Goal: Task Accomplishment & Management: Complete application form

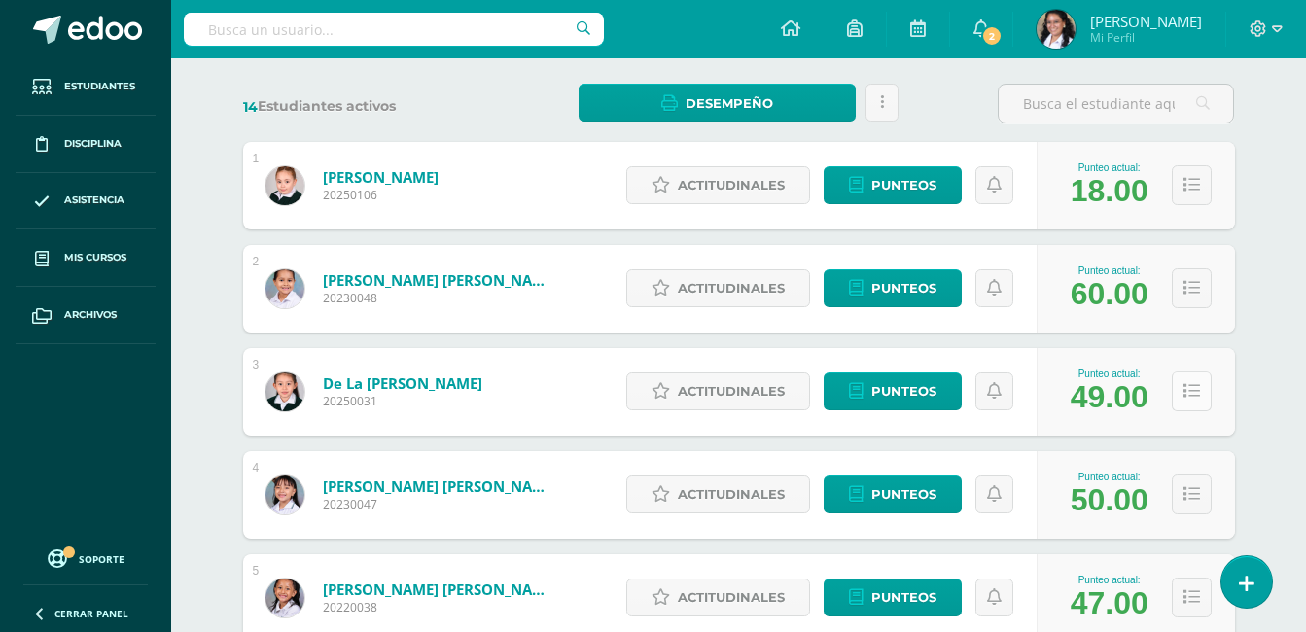
scroll to position [292, 0]
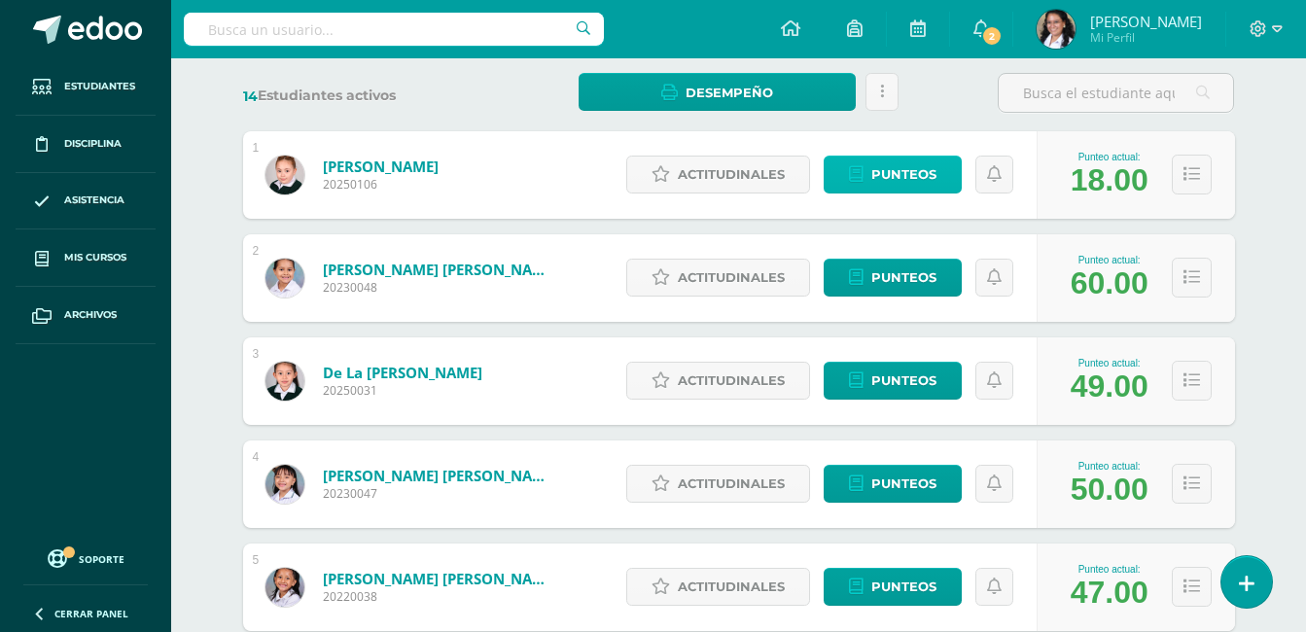
click at [898, 168] on span "Punteos" at bounding box center [904, 175] width 65 height 36
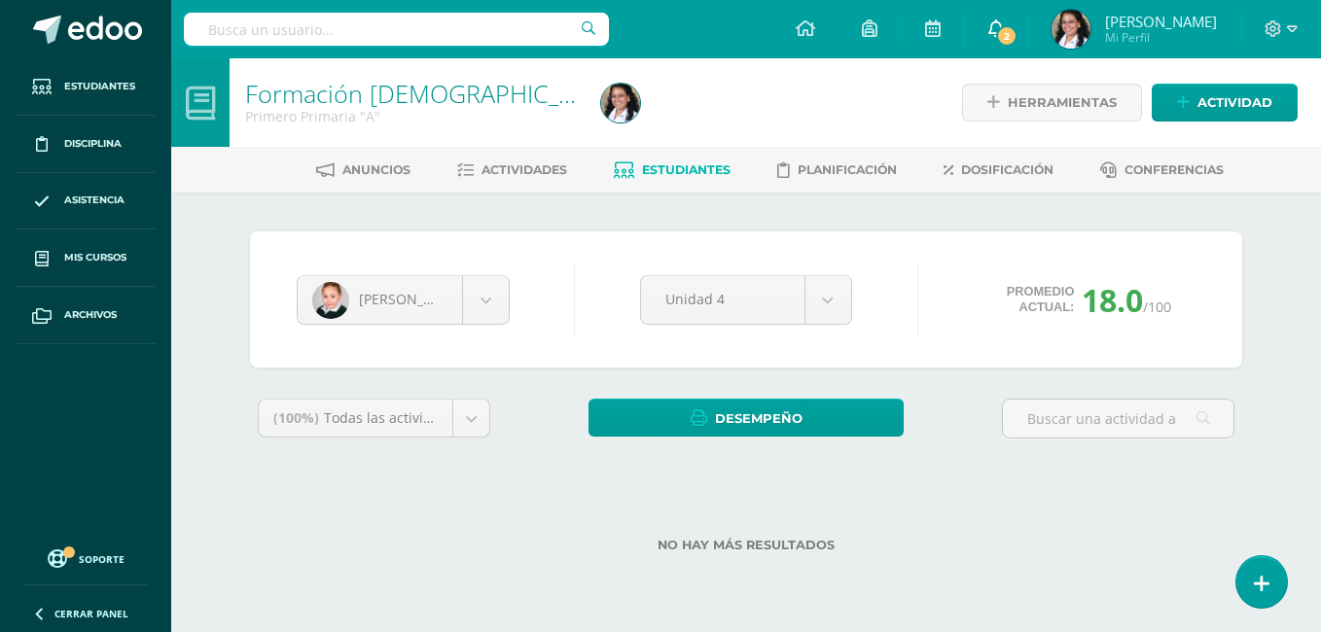
click at [1017, 26] on span "2" at bounding box center [1006, 35] width 21 height 21
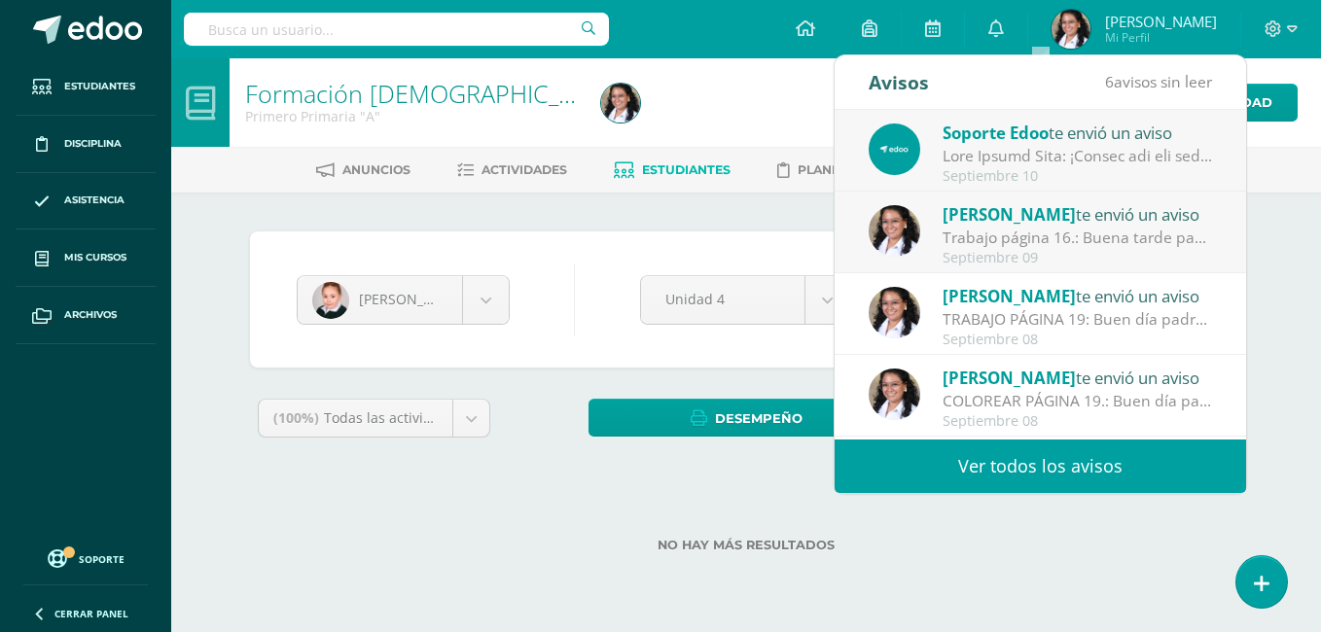
click at [1063, 236] on div "Trabajo página 16.: Buena tarde padres de familia, no terminamos de colorear la…" at bounding box center [1078, 238] width 270 height 22
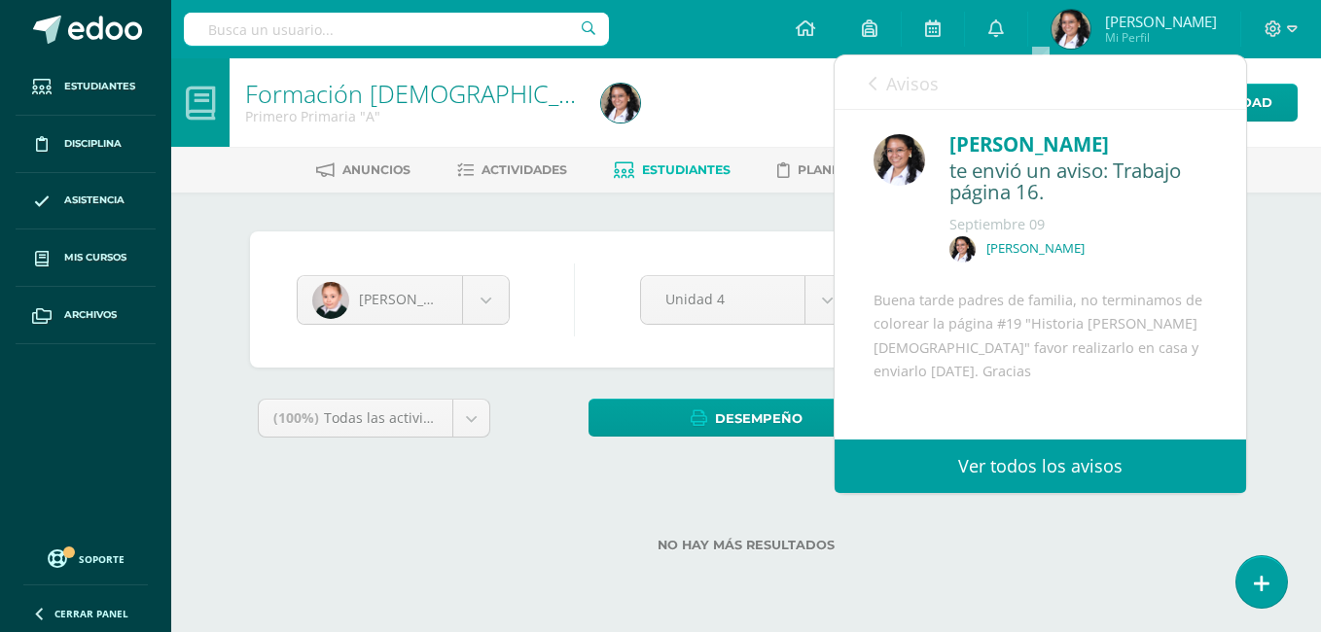
click at [860, 84] on div "Avisos 5 avisos sin leer Avisos" at bounding box center [1040, 82] width 411 height 54
click at [884, 89] on link "Avisos" at bounding box center [904, 82] width 70 height 55
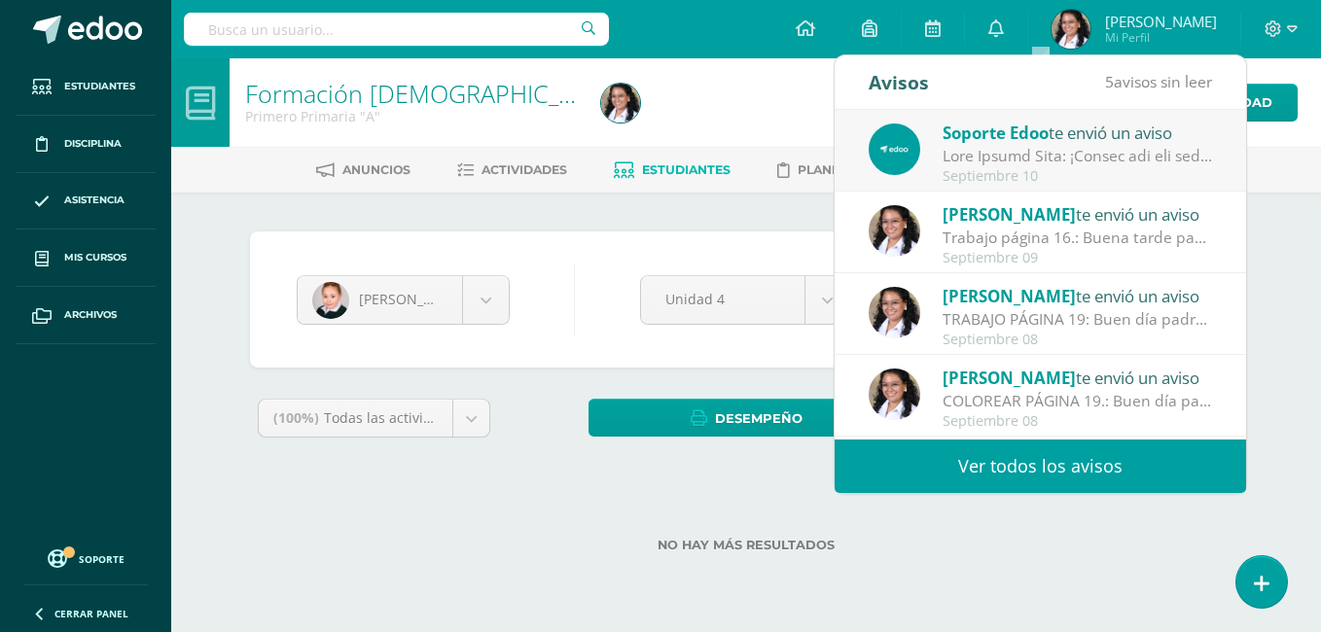
click at [1019, 147] on div at bounding box center [1078, 156] width 270 height 22
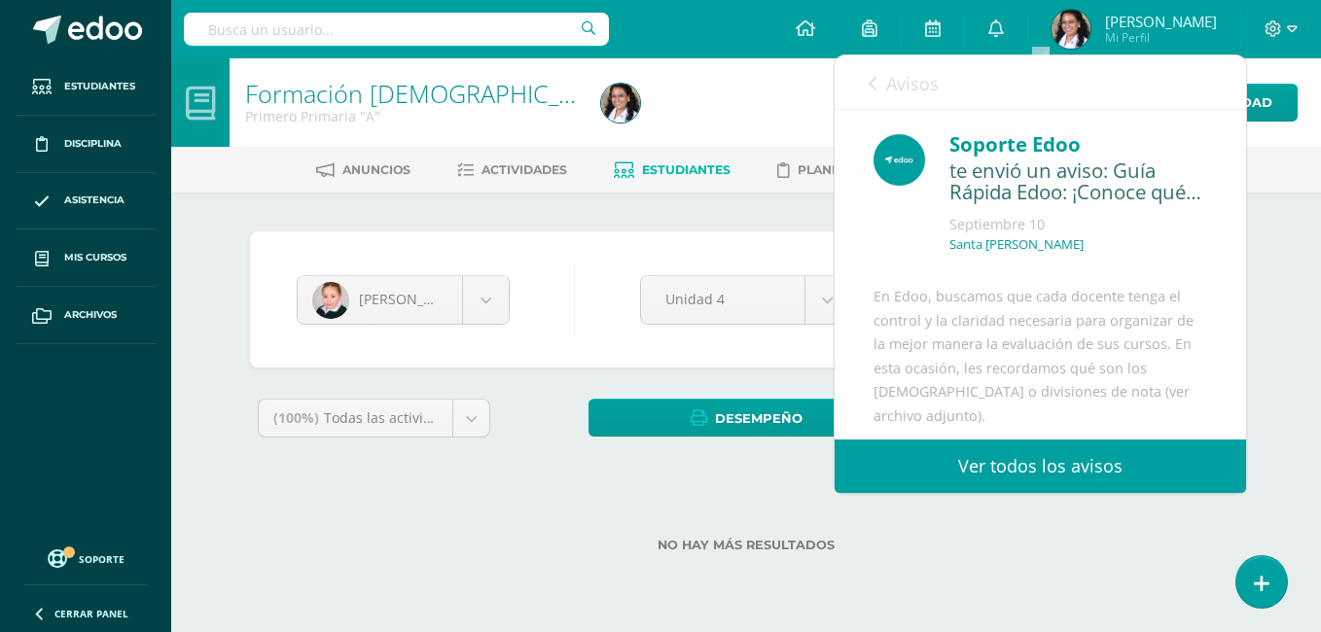
click at [714, 100] on div at bounding box center [775, 102] width 364 height 89
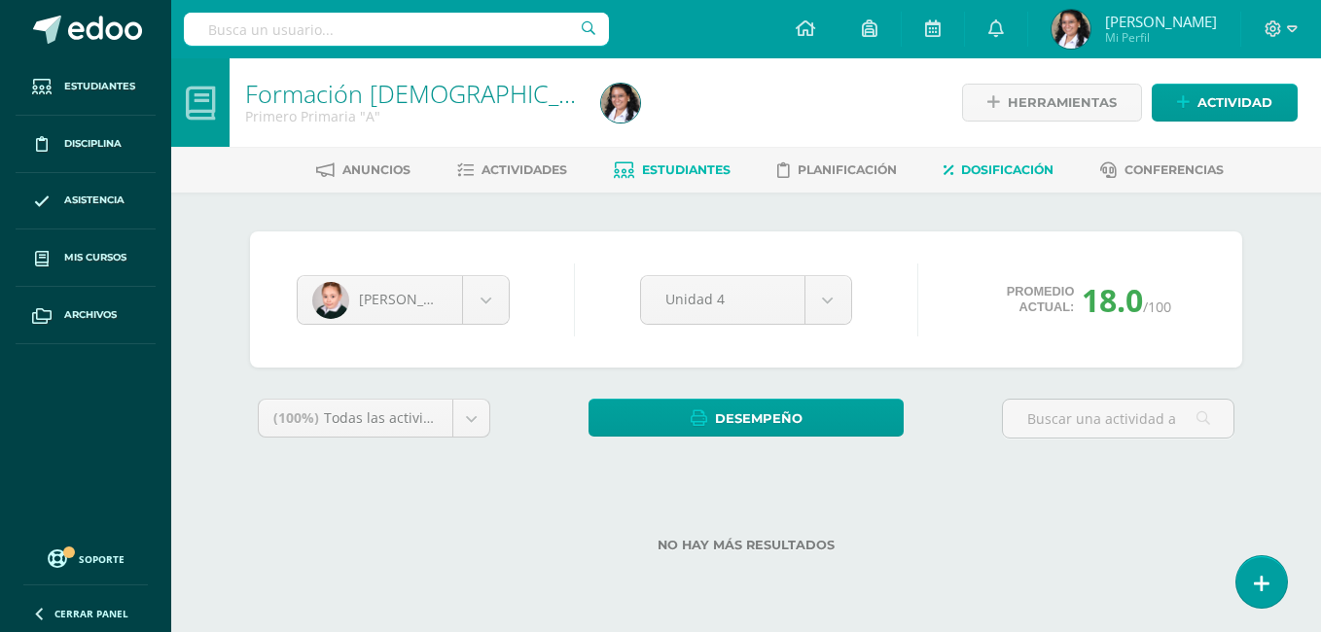
click at [958, 163] on link "Dosificación" at bounding box center [999, 170] width 110 height 31
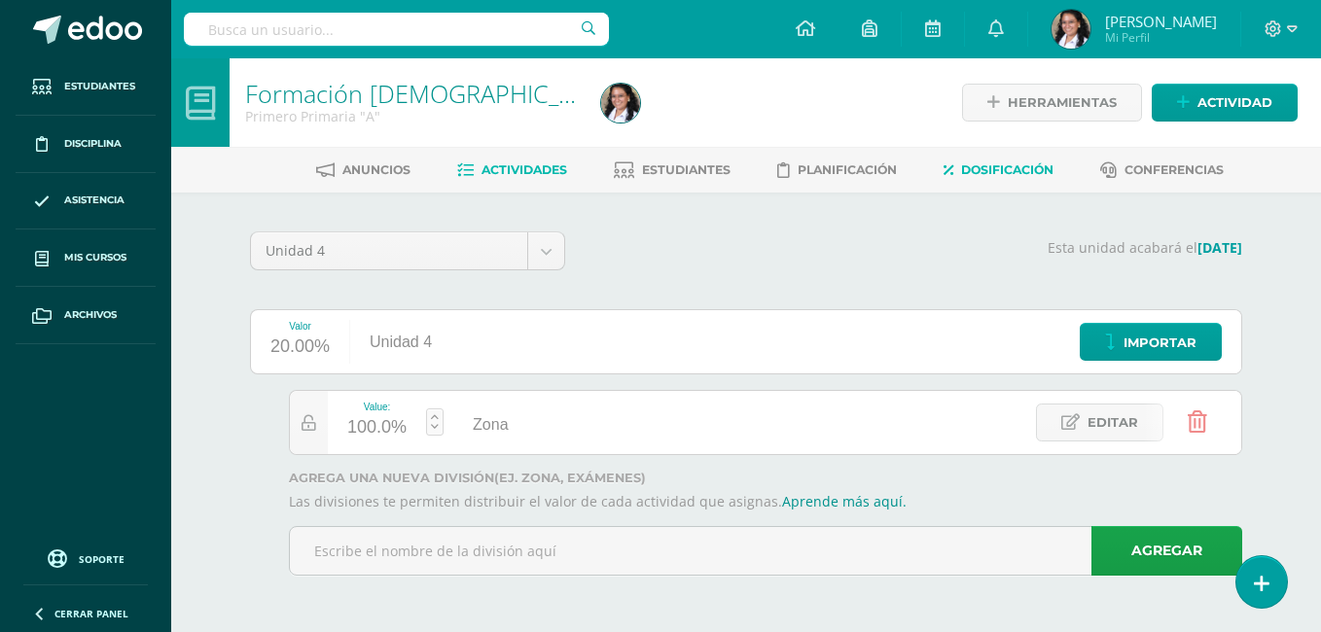
click at [539, 173] on span "Actividades" at bounding box center [524, 169] width 86 height 15
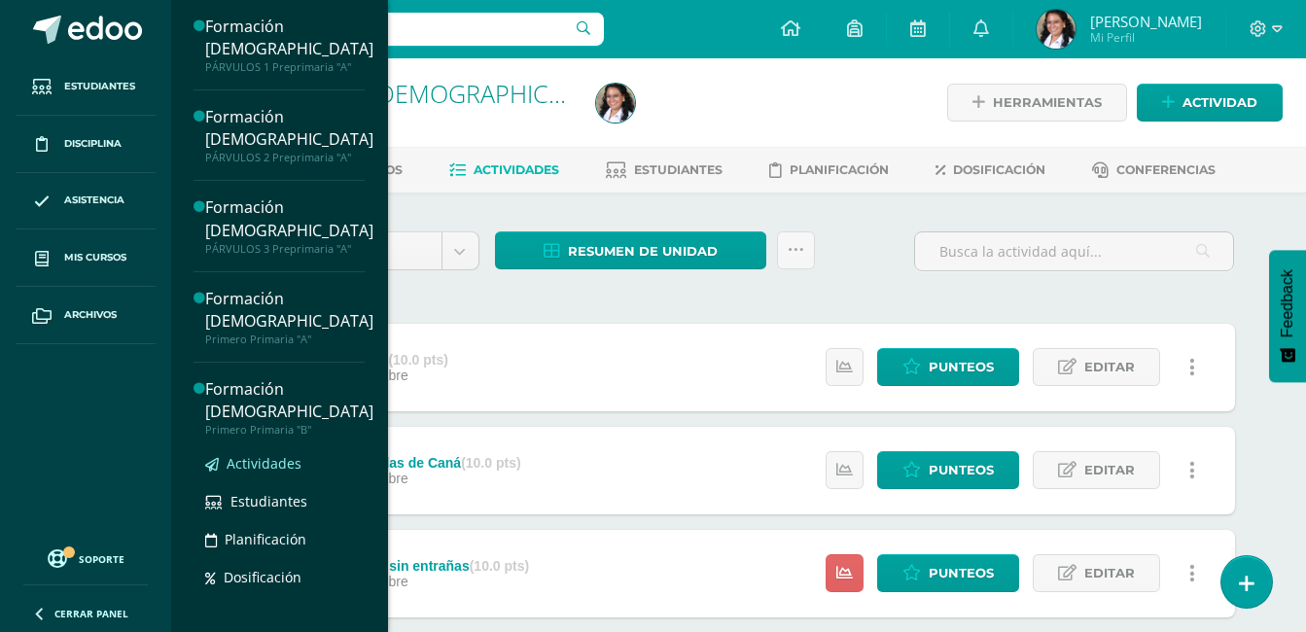
click at [270, 454] on span "Actividades" at bounding box center [264, 463] width 75 height 18
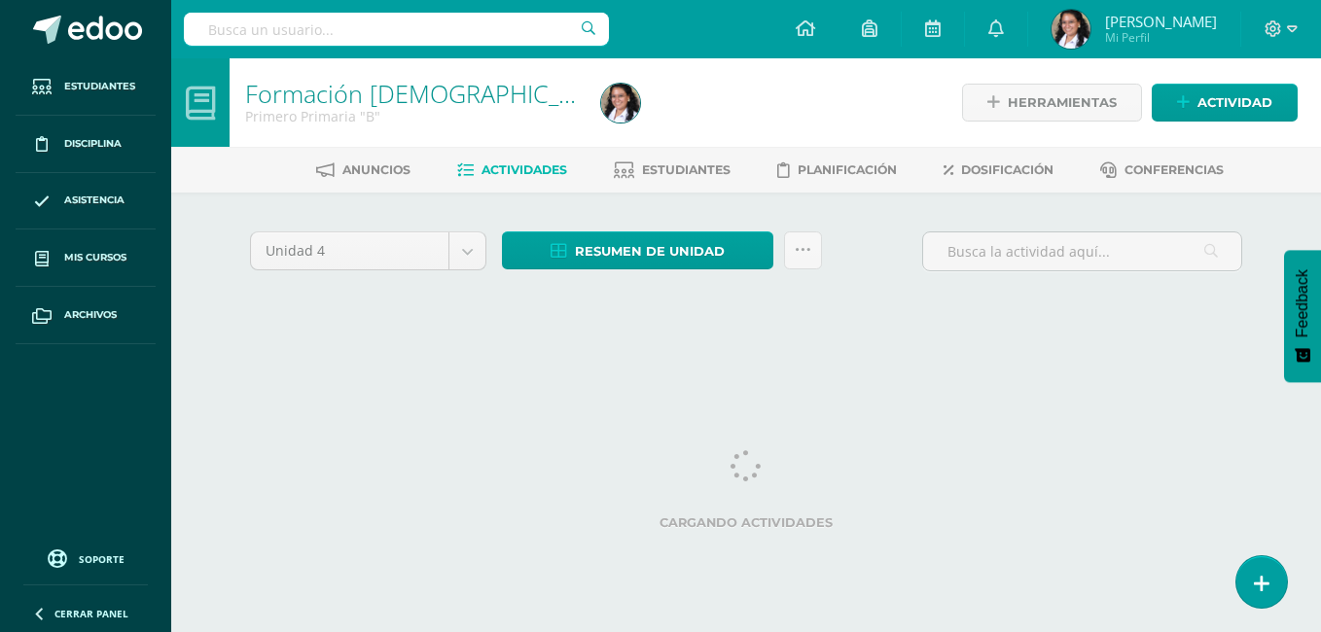
click at [756, 172] on ul "Anuncios Actividades Estudiantes Planificación Dosificación Conferencias" at bounding box center [770, 170] width 1150 height 32
click at [675, 162] on span "Estudiantes" at bounding box center [686, 169] width 89 height 15
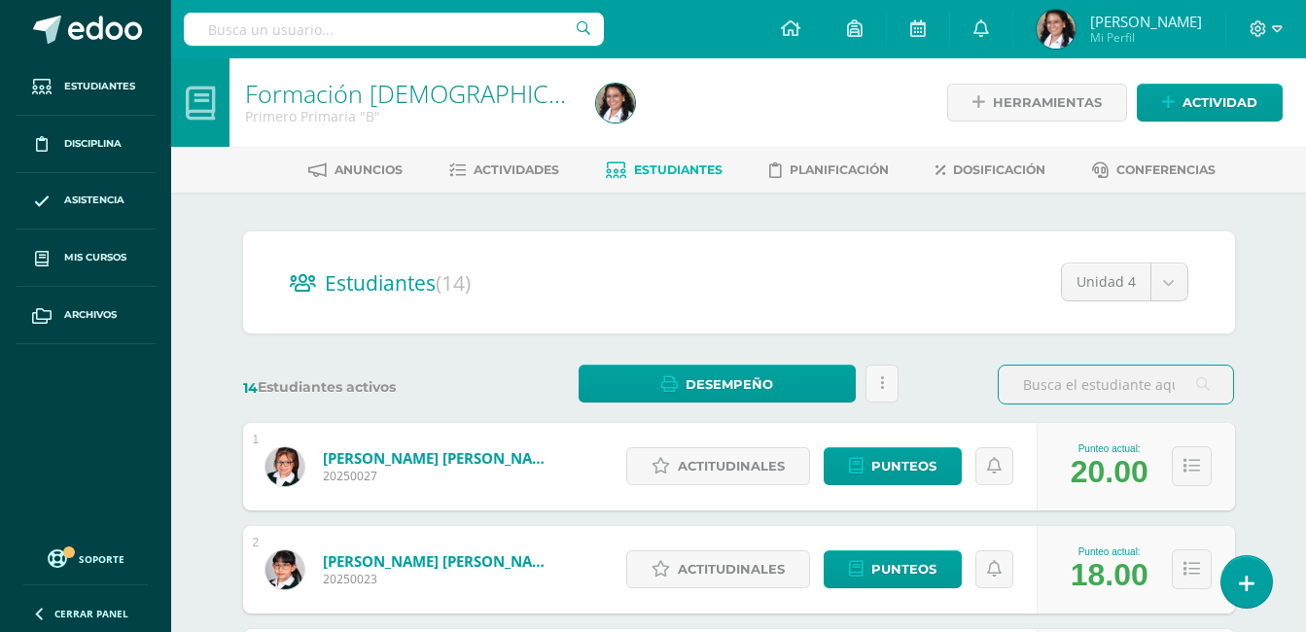
scroll to position [195, 0]
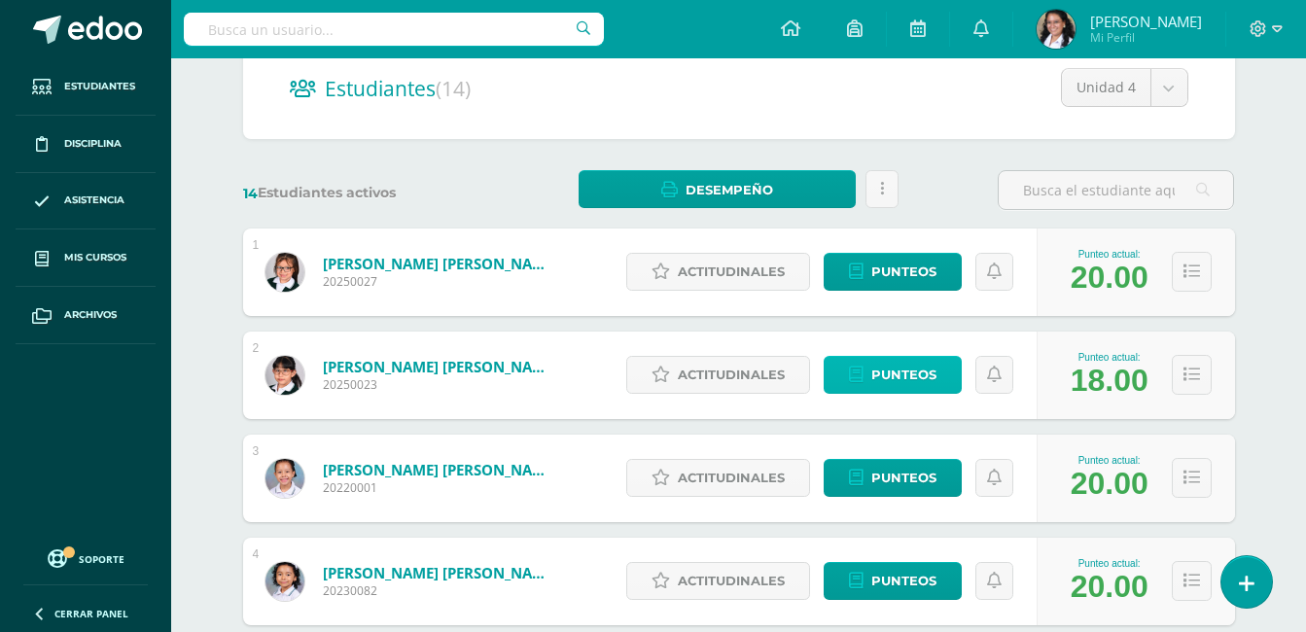
click at [894, 362] on span "Punteos" at bounding box center [904, 375] width 65 height 36
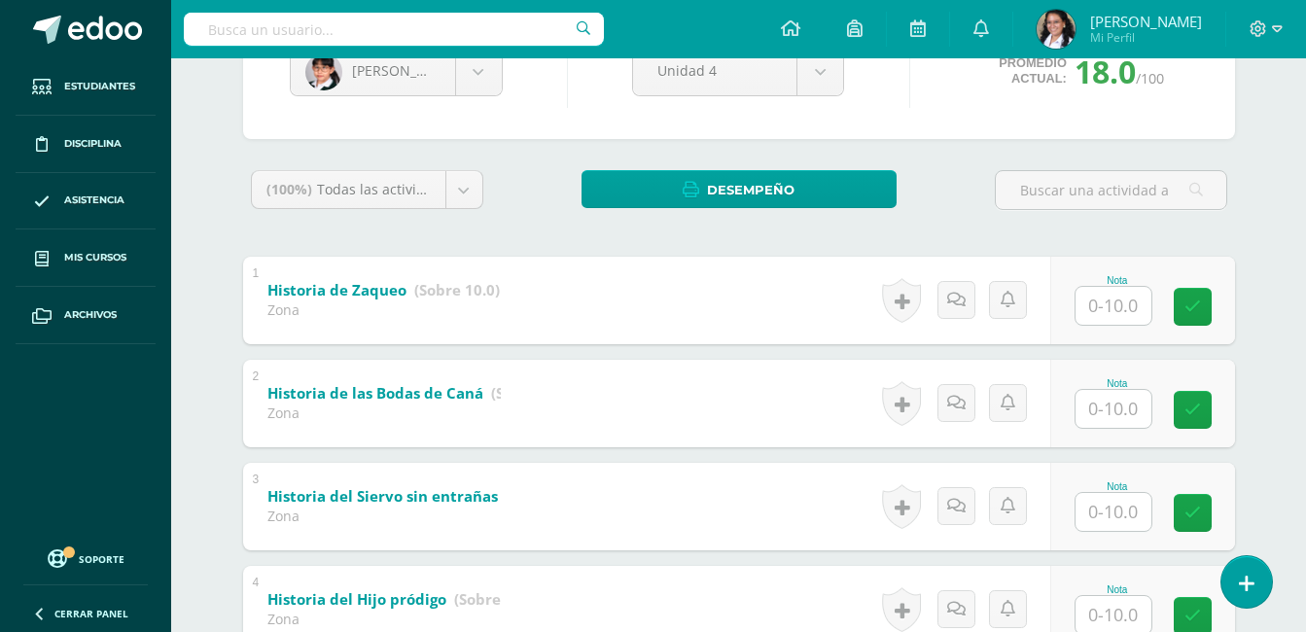
scroll to position [389, 0]
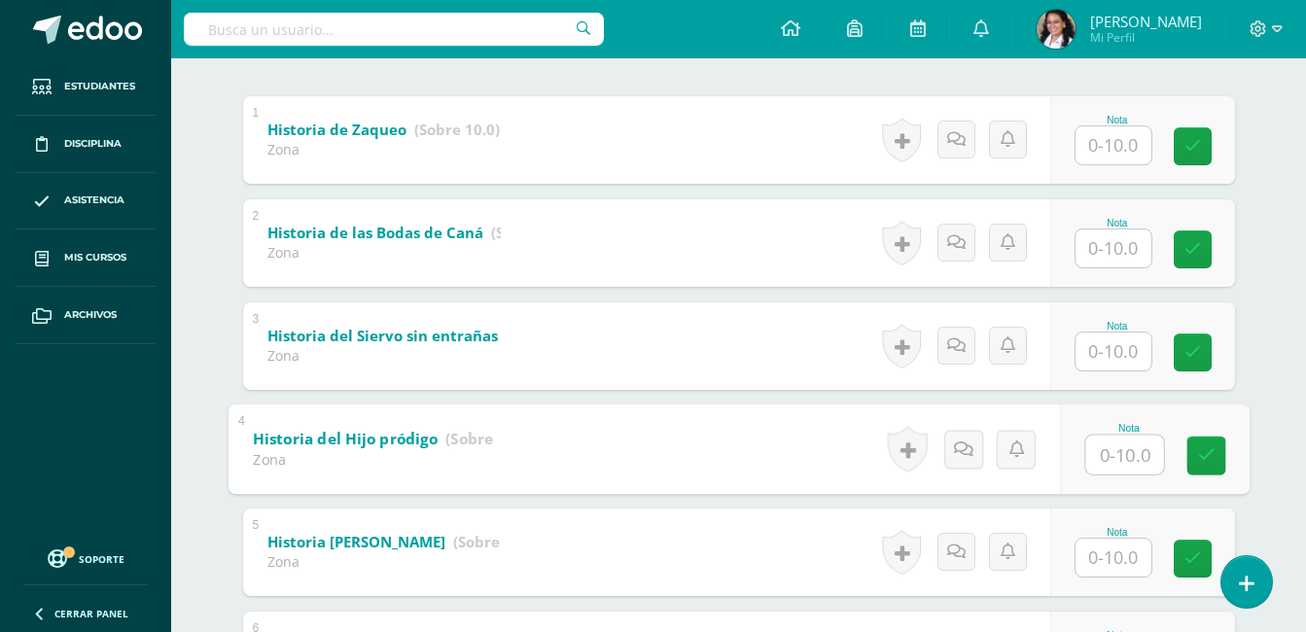
click at [1104, 436] on input "text" at bounding box center [1125, 454] width 78 height 39
type input "10"
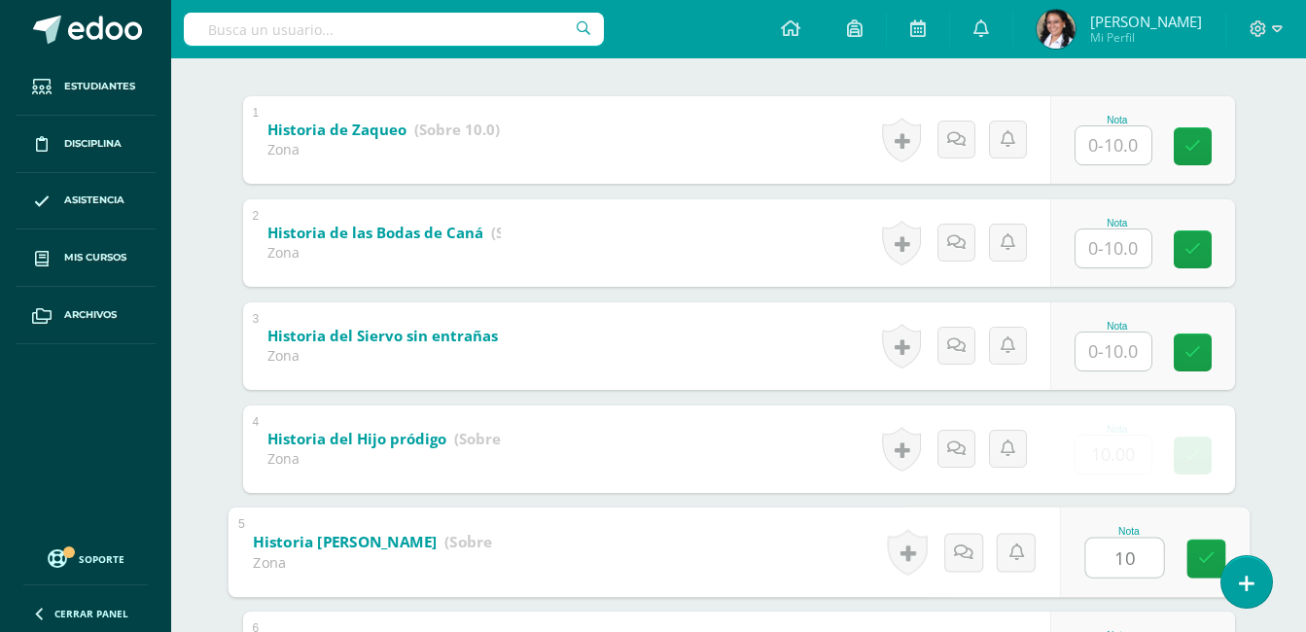
type input "10"
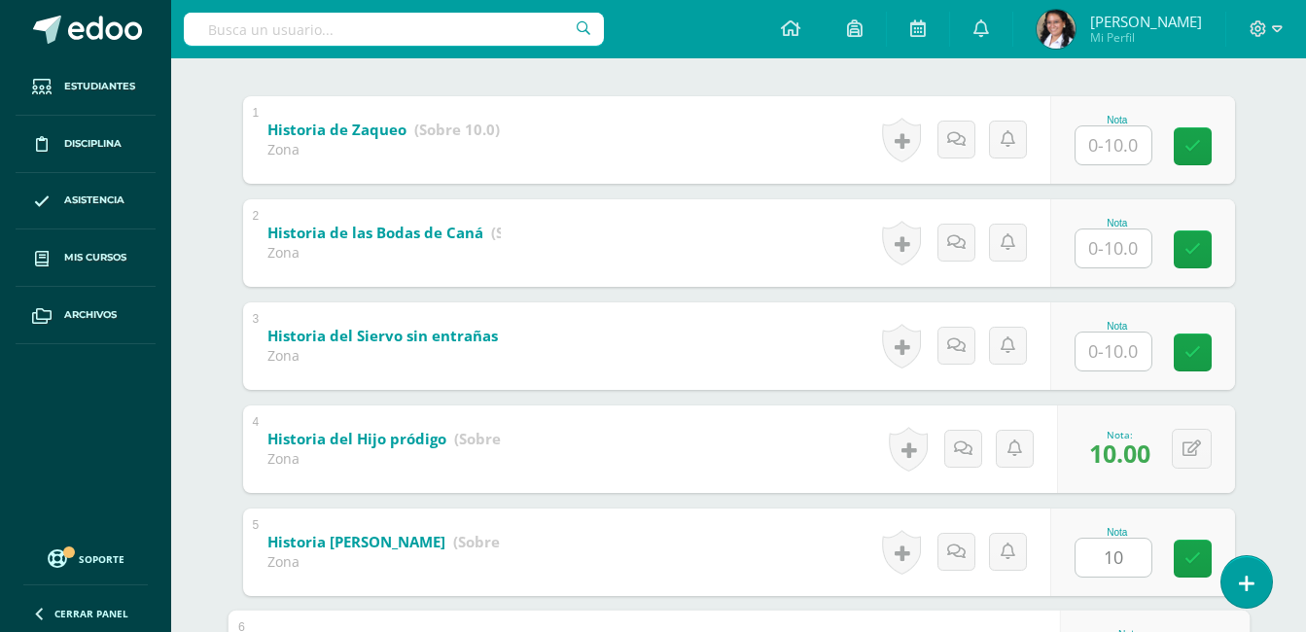
scroll to position [733, 0]
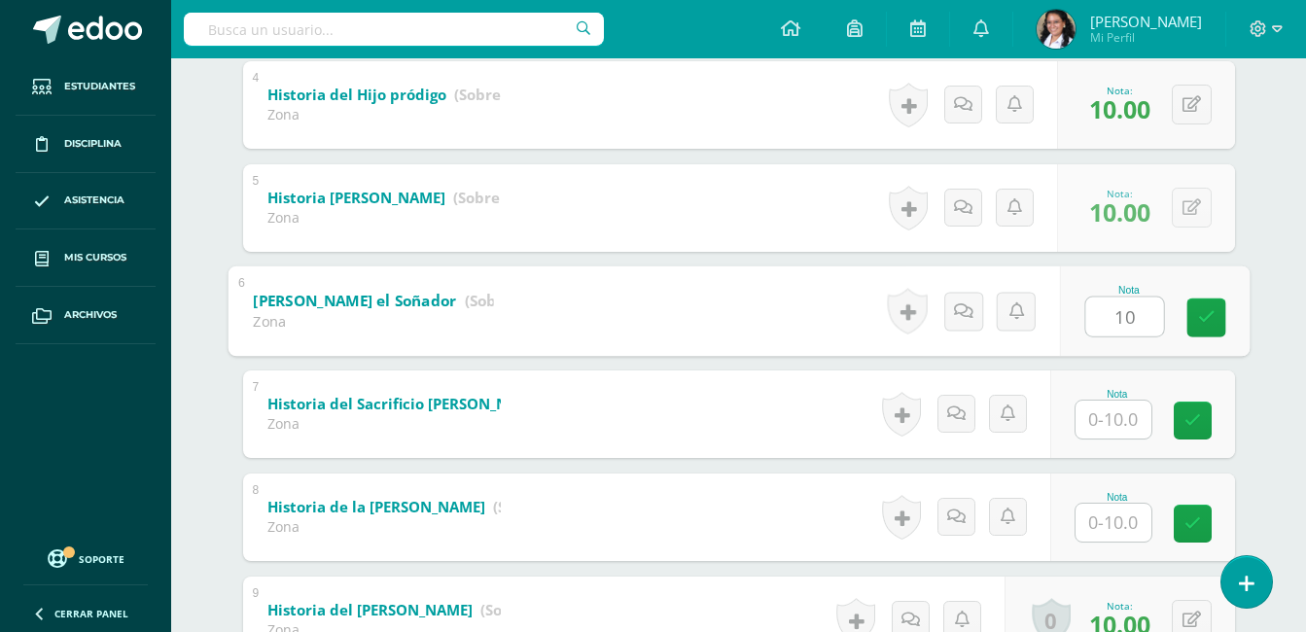
type input "10"
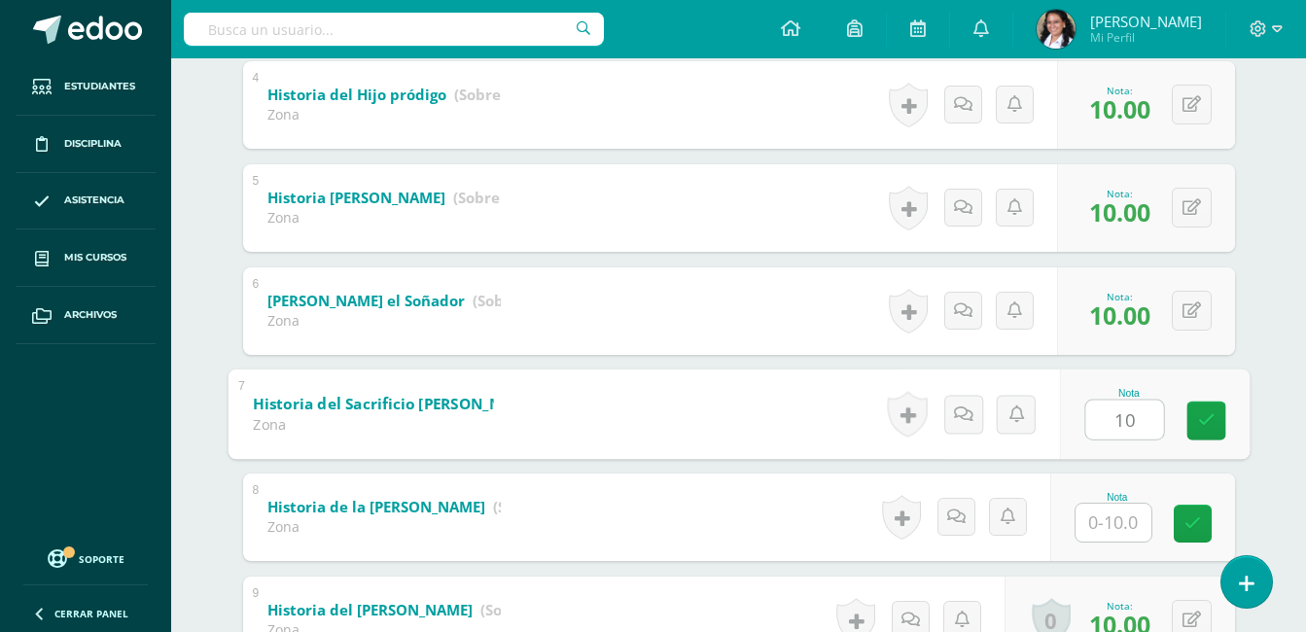
type input "10"
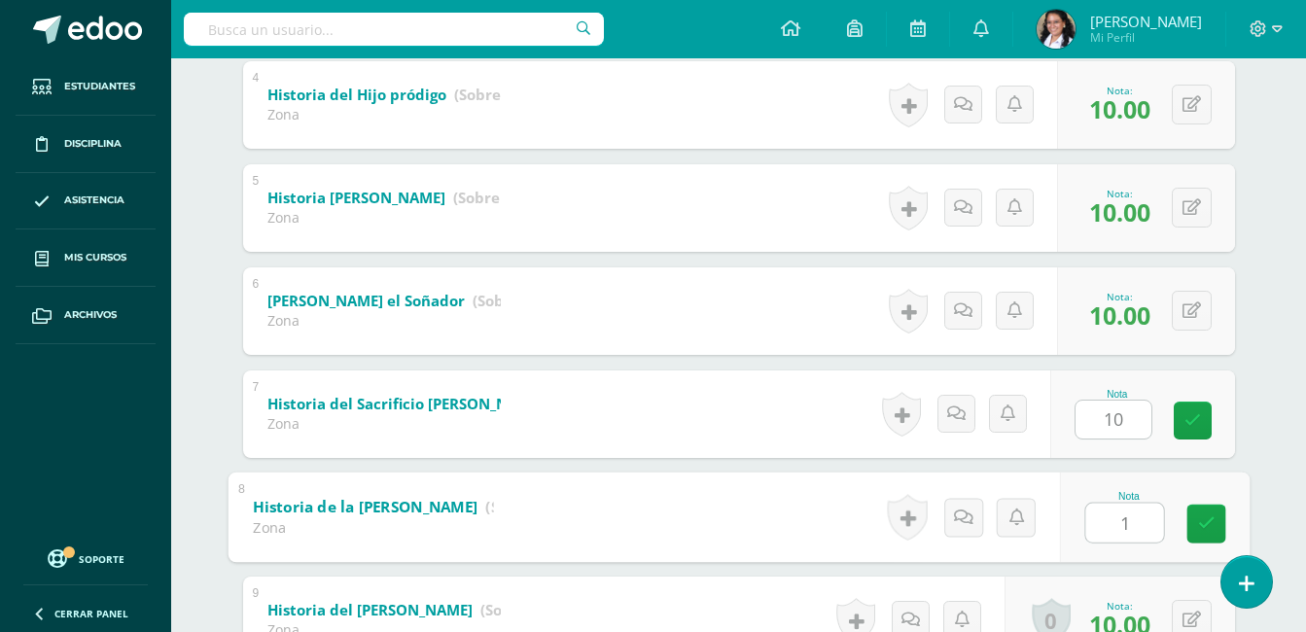
type input "10"
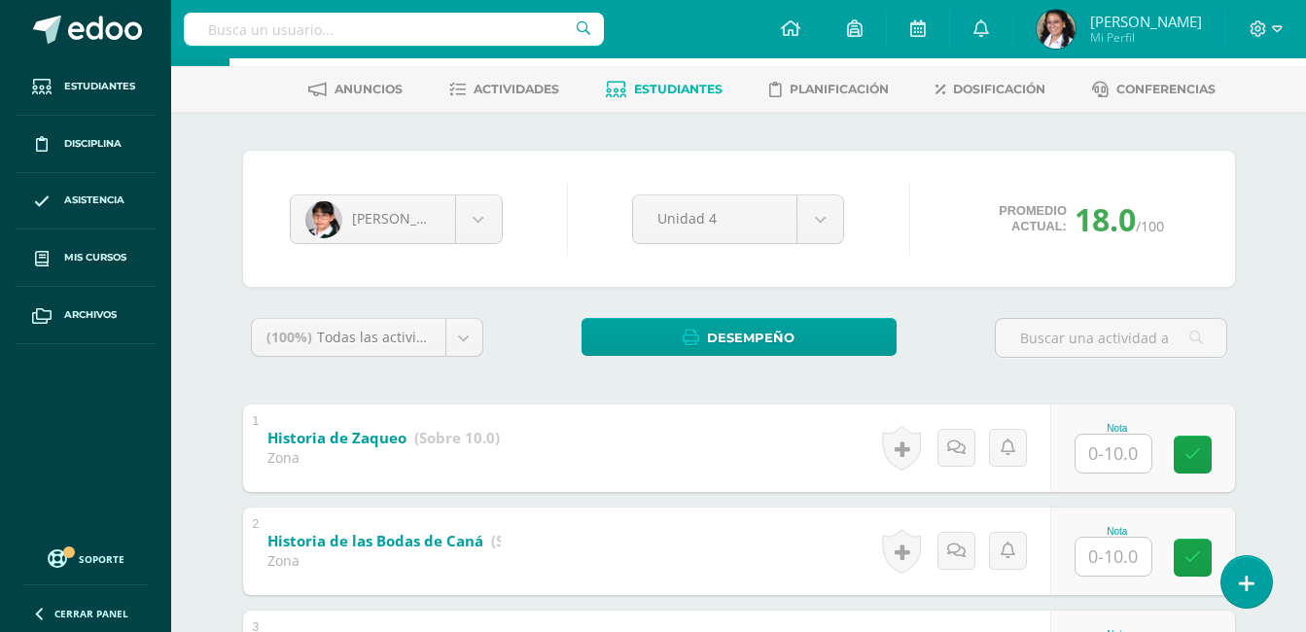
scroll to position [0, 0]
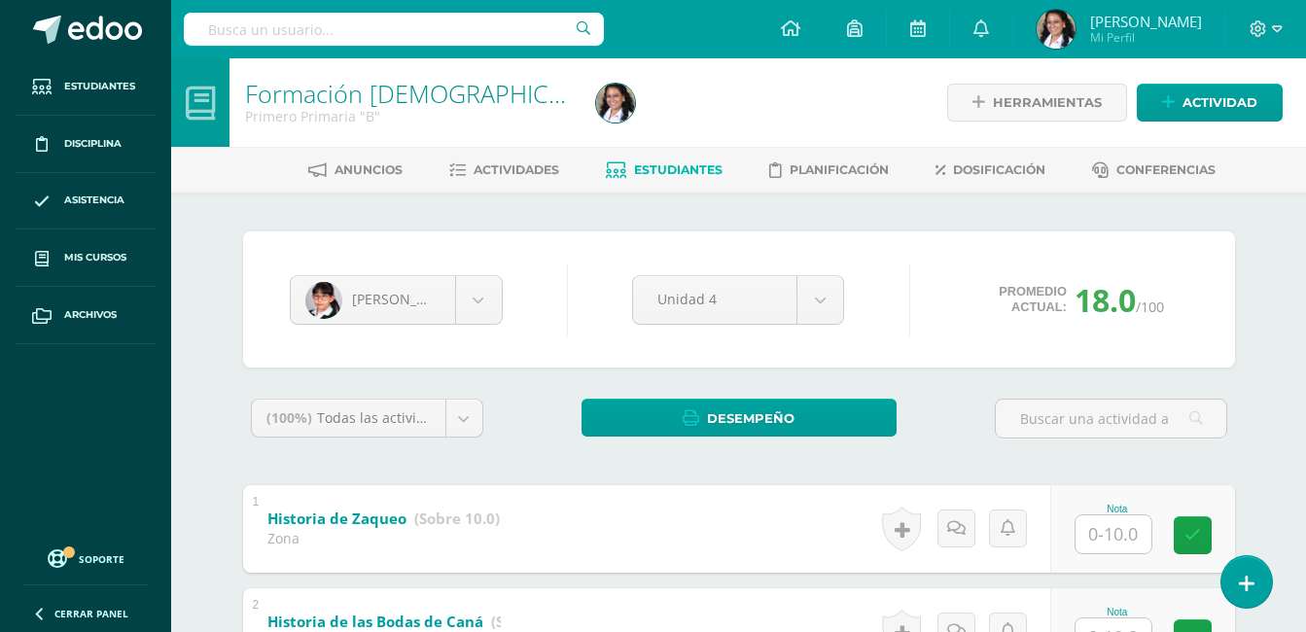
click at [490, 327] on div "Amy Castillo Marilé Castillo Amy Castillo Emily Chuc Jazmín Coloma Rebeca Estur…" at bounding box center [739, 300] width 914 height 74
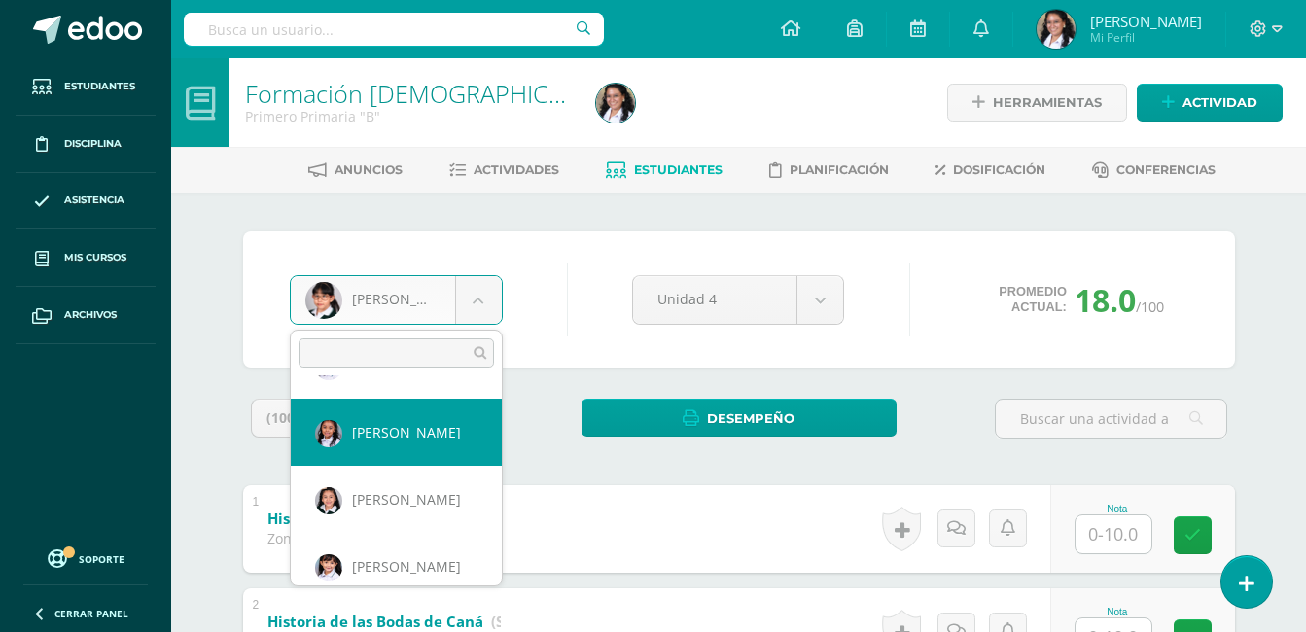
scroll to position [292, 0]
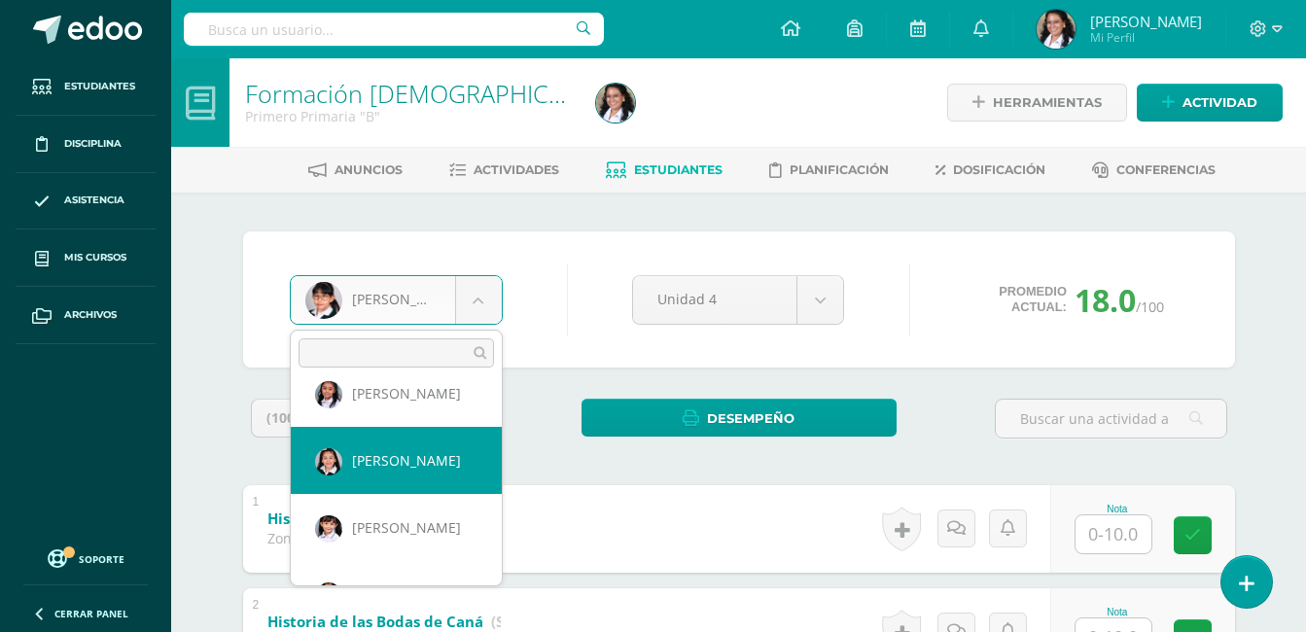
select select "925"
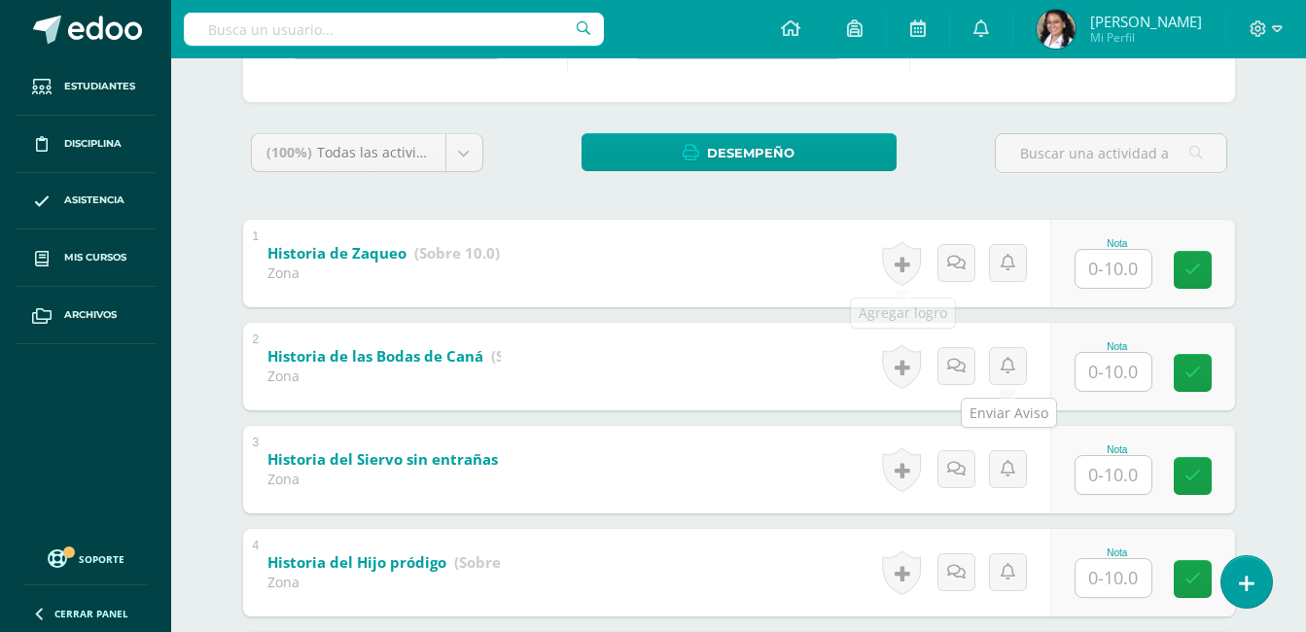
scroll to position [486, 0]
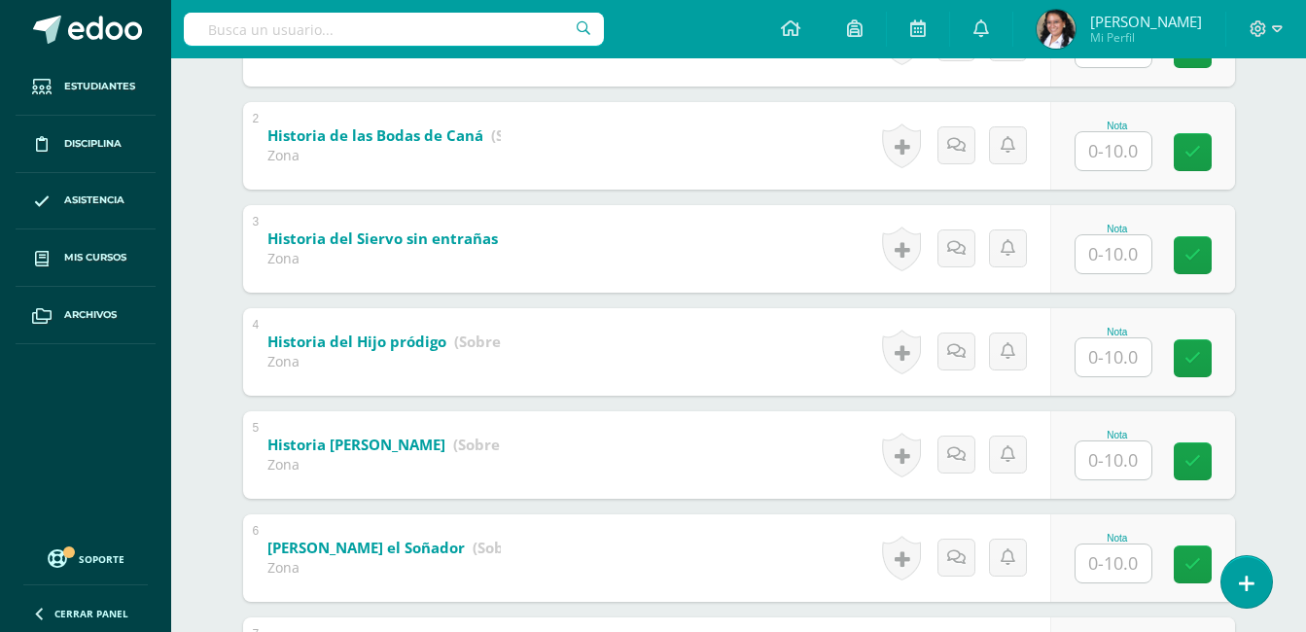
click at [1140, 349] on input "text" at bounding box center [1114, 358] width 76 height 38
type input "9"
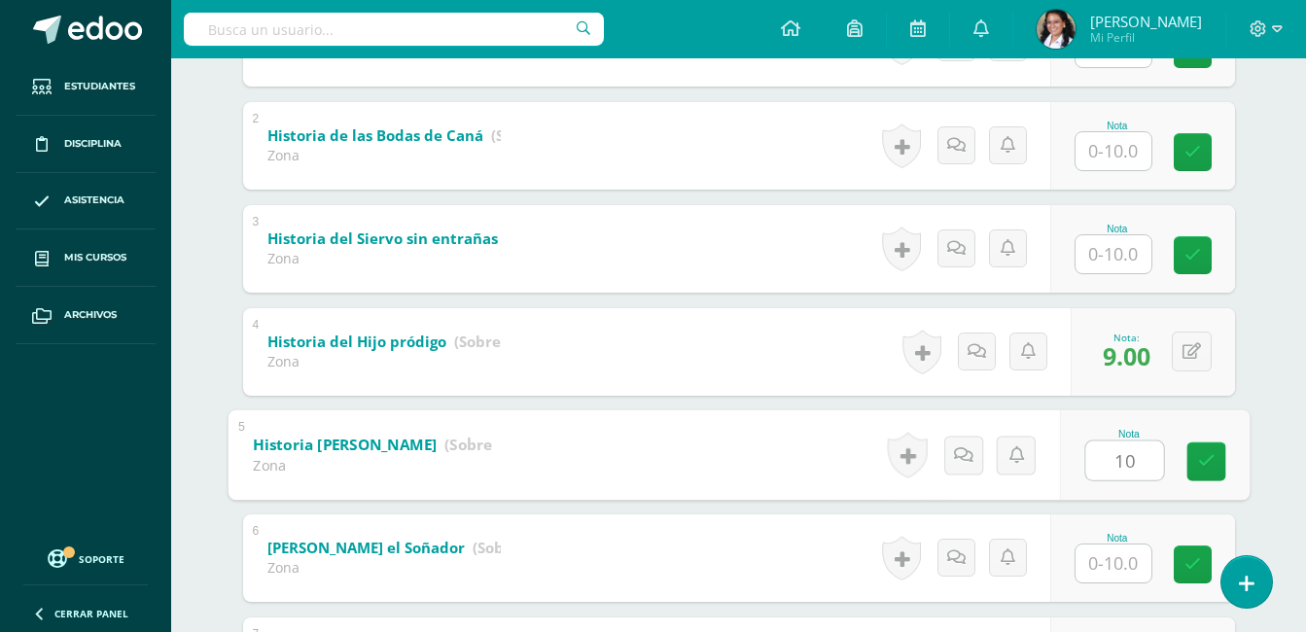
type input "10"
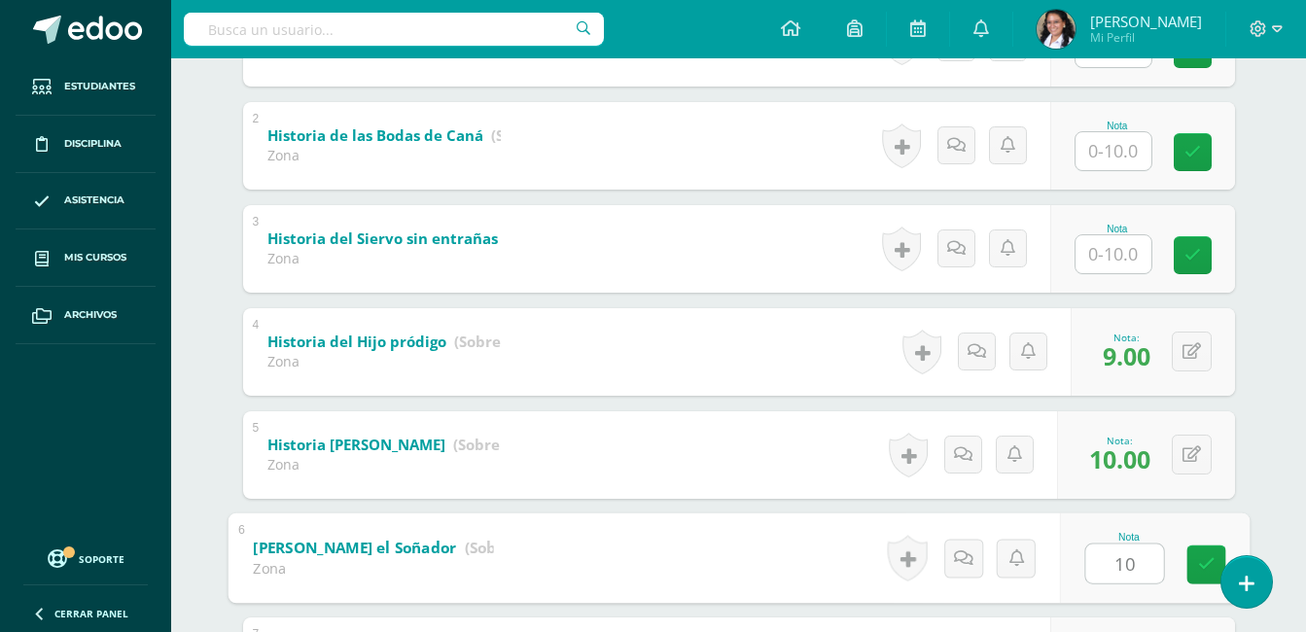
type input "10"
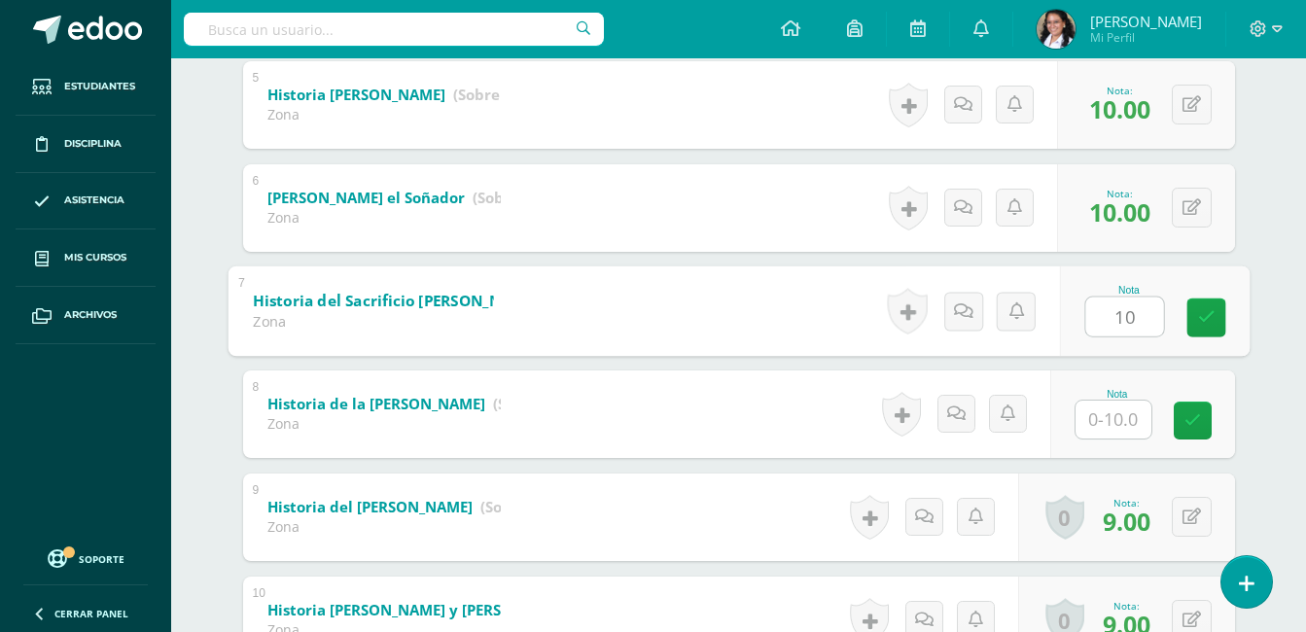
type input "10"
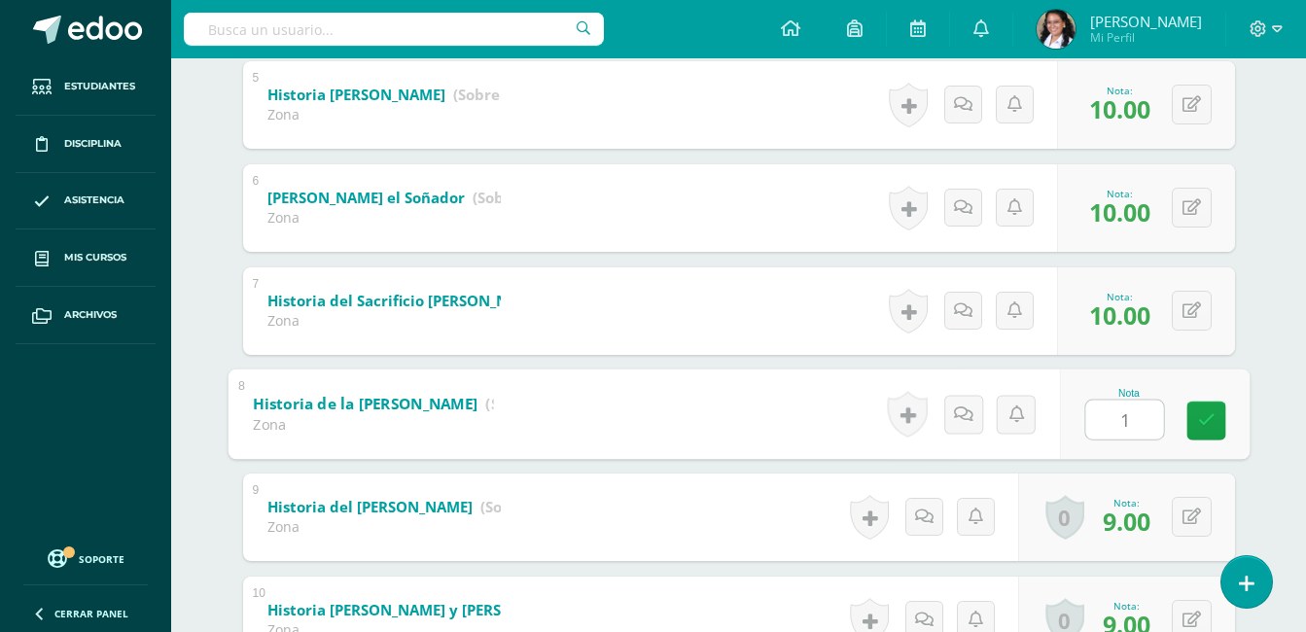
type input "10"
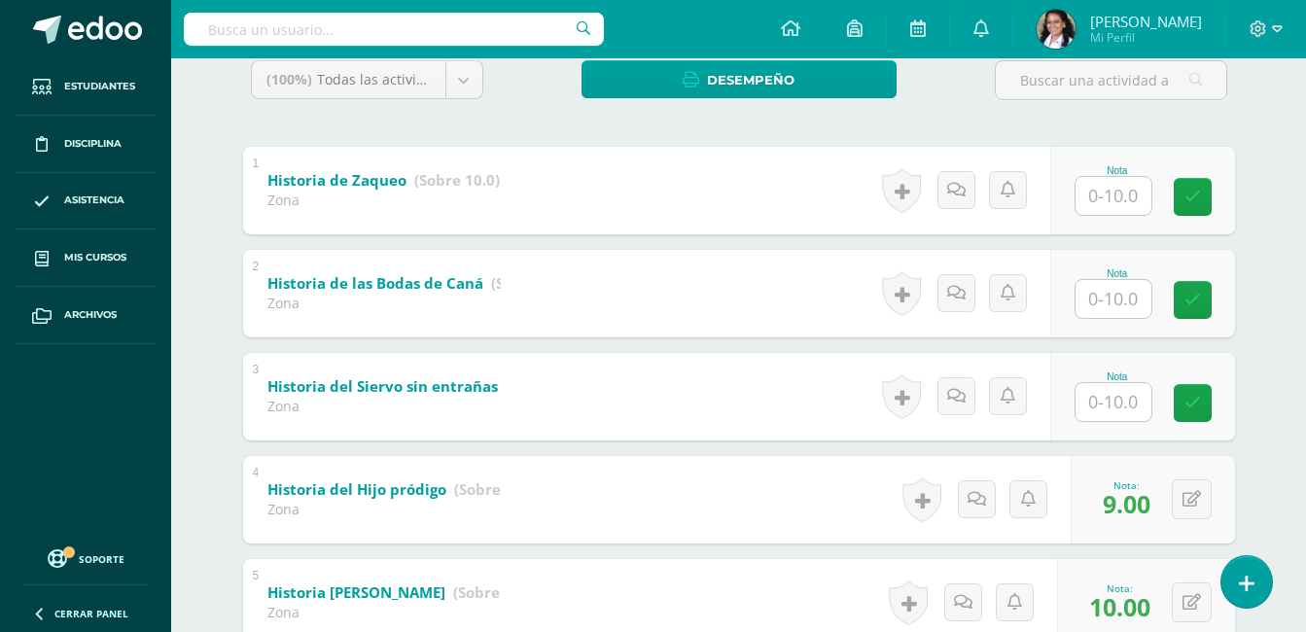
scroll to position [156, 0]
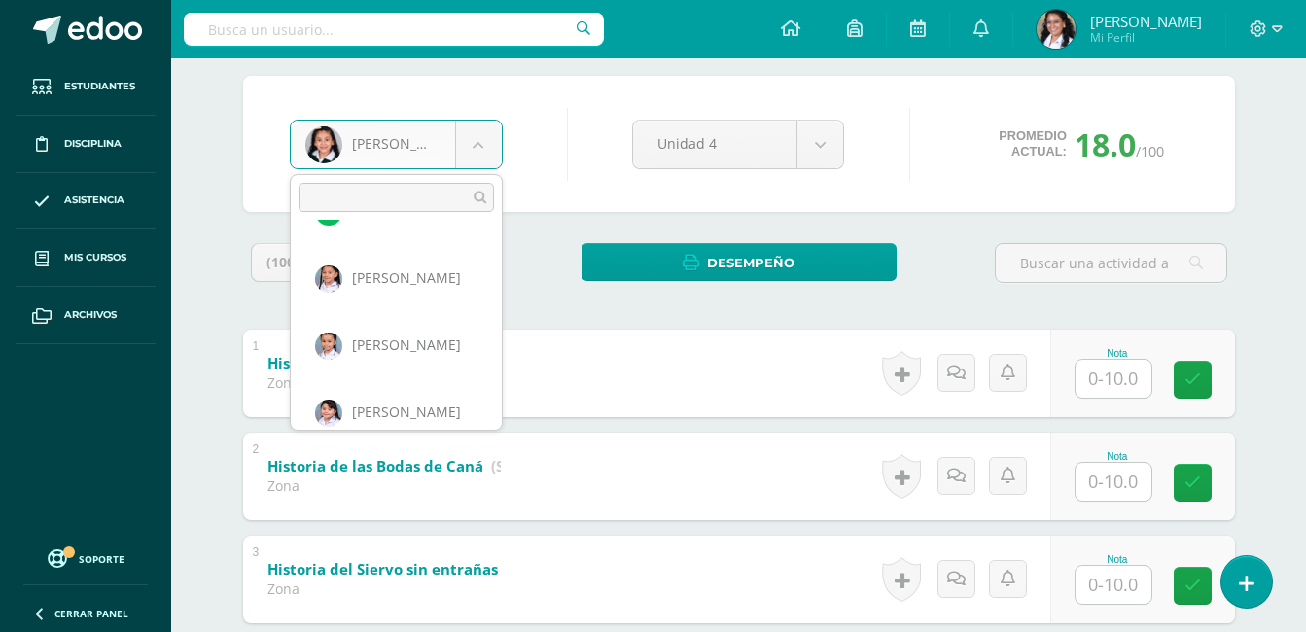
scroll to position [589, 0]
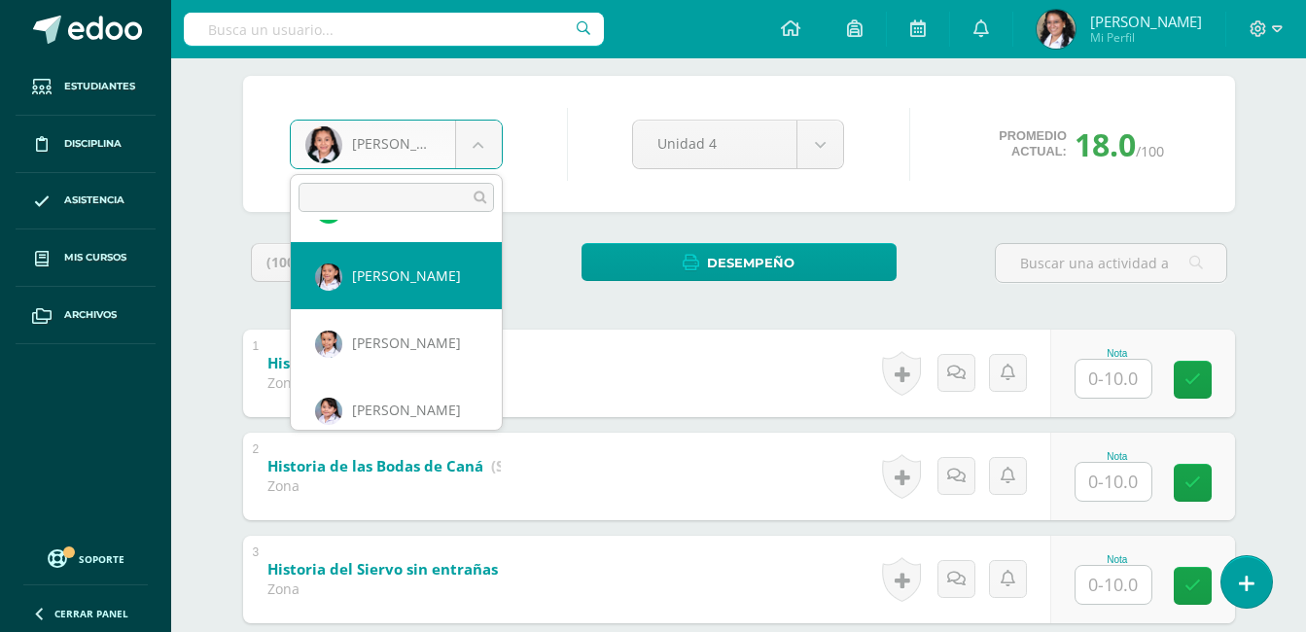
select select "778"
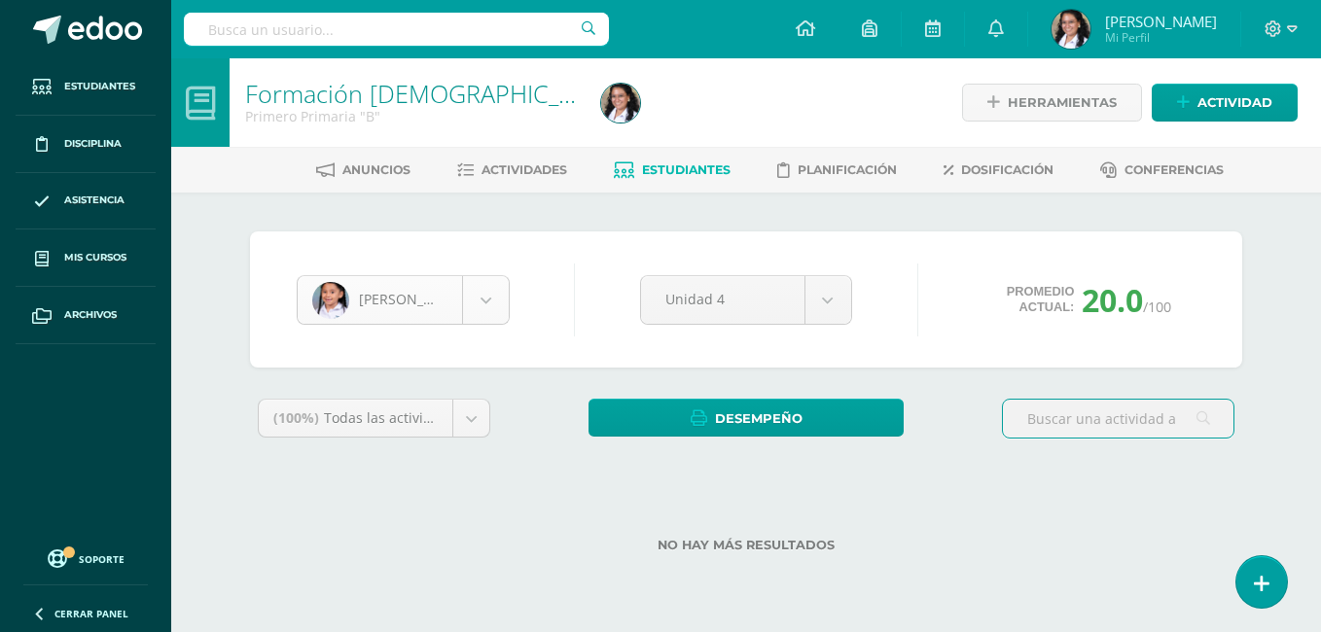
click at [481, 288] on body "Estudiantes Disciplina Asistencia Mis cursos Archivos Soporte Ayuda Reportar un…" at bounding box center [660, 307] width 1321 height 615
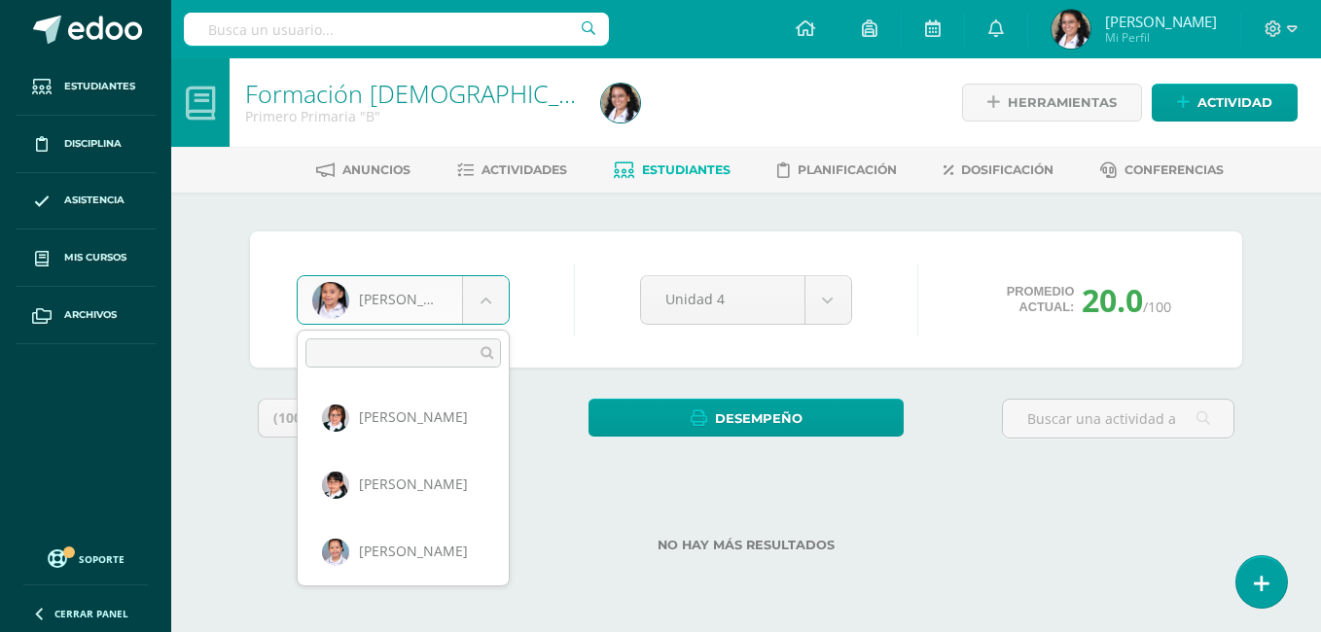
scroll to position [469, 0]
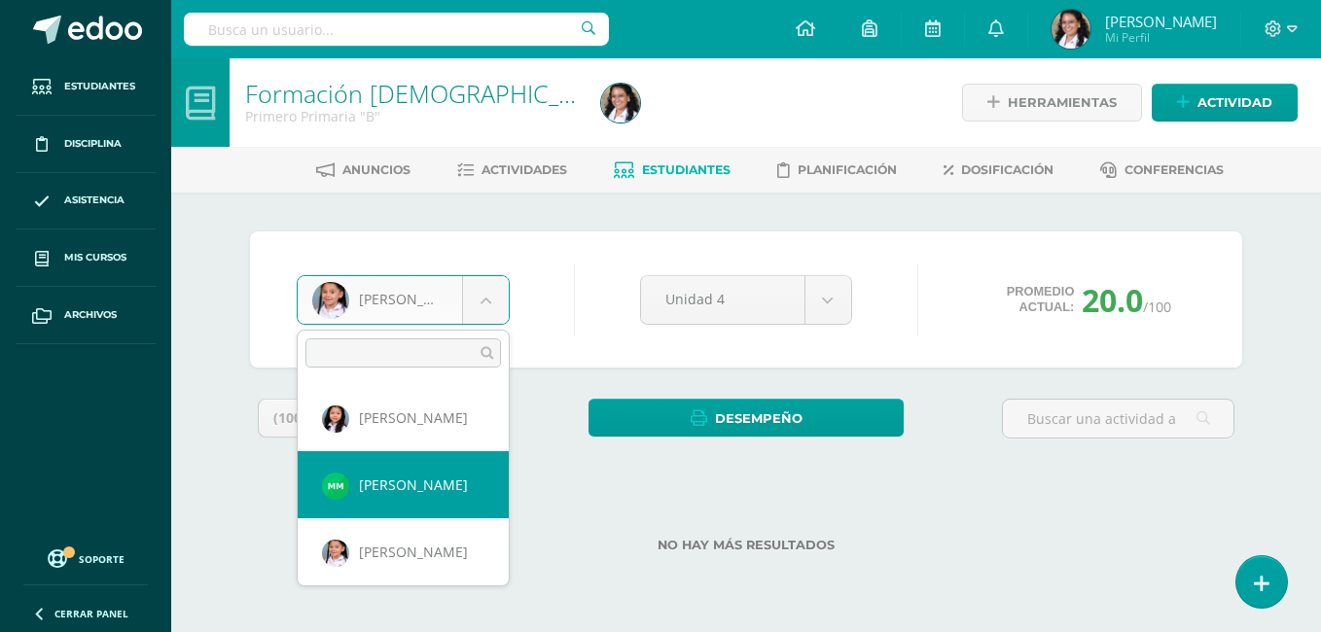
select select "949"
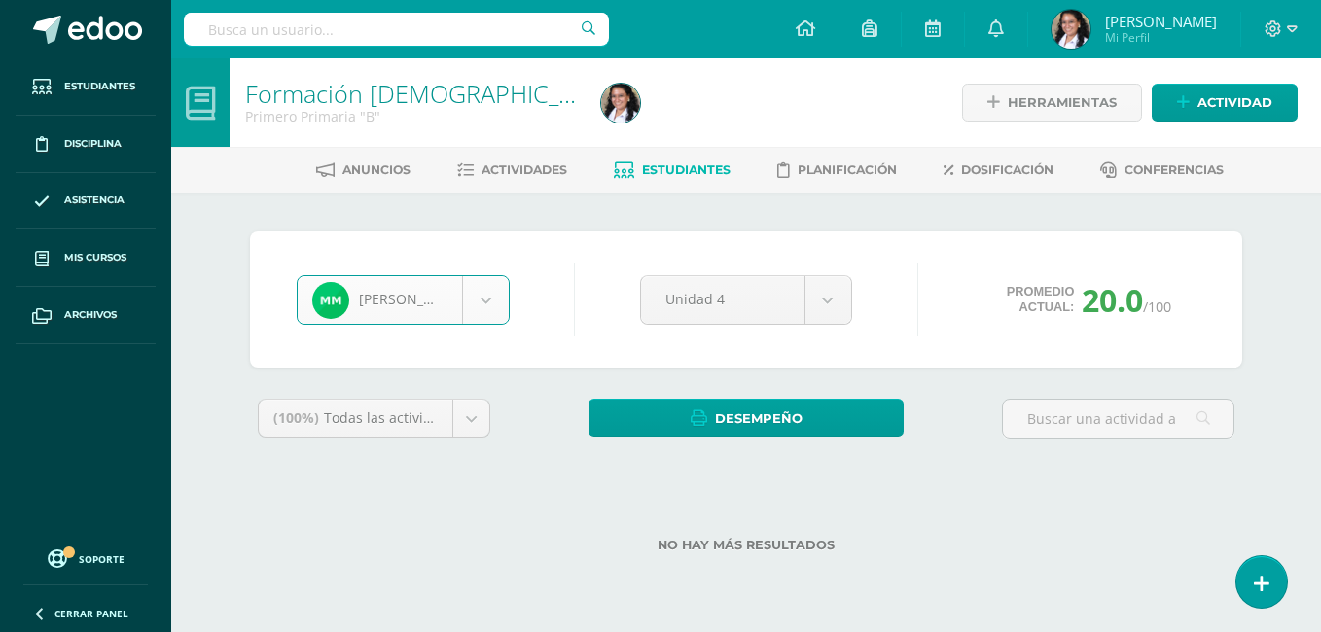
click at [490, 300] on body "Estudiantes Disciplina Asistencia Mis cursos Archivos Soporte Ayuda Reportar un…" at bounding box center [660, 307] width 1321 height 615
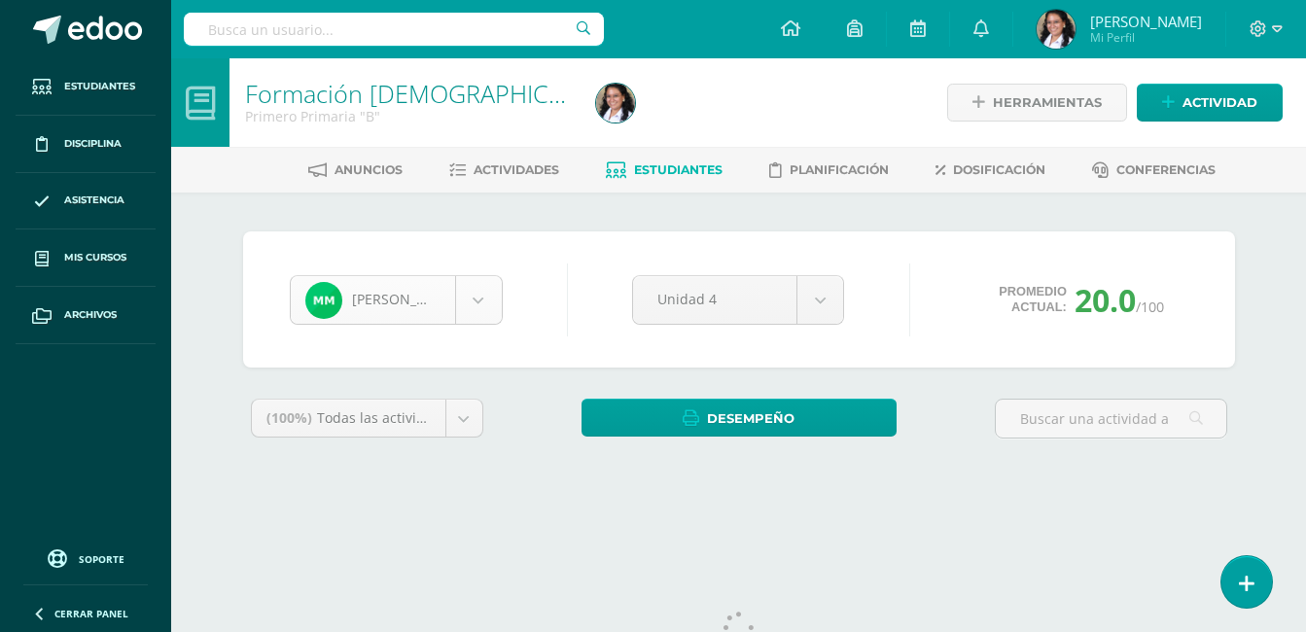
click at [499, 308] on body "Estudiantes Disciplina Asistencia Mis cursos Archivos Soporte Ayuda Reportar un…" at bounding box center [653, 262] width 1306 height 524
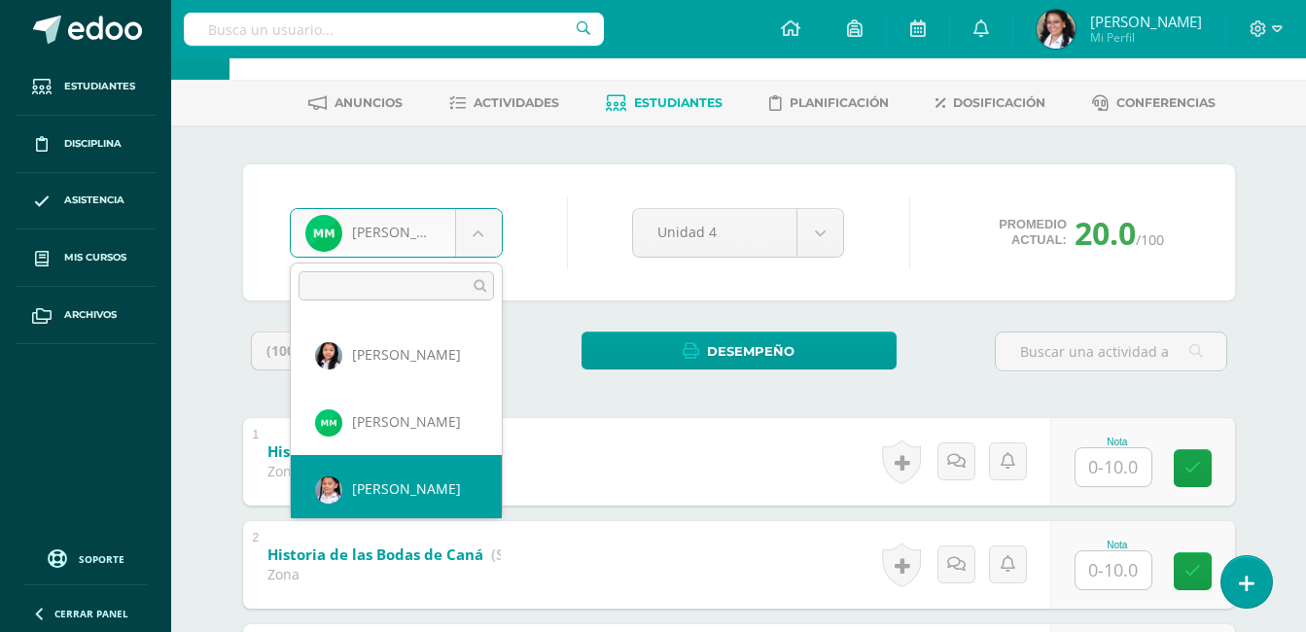
scroll to position [469, 0]
select select "778"
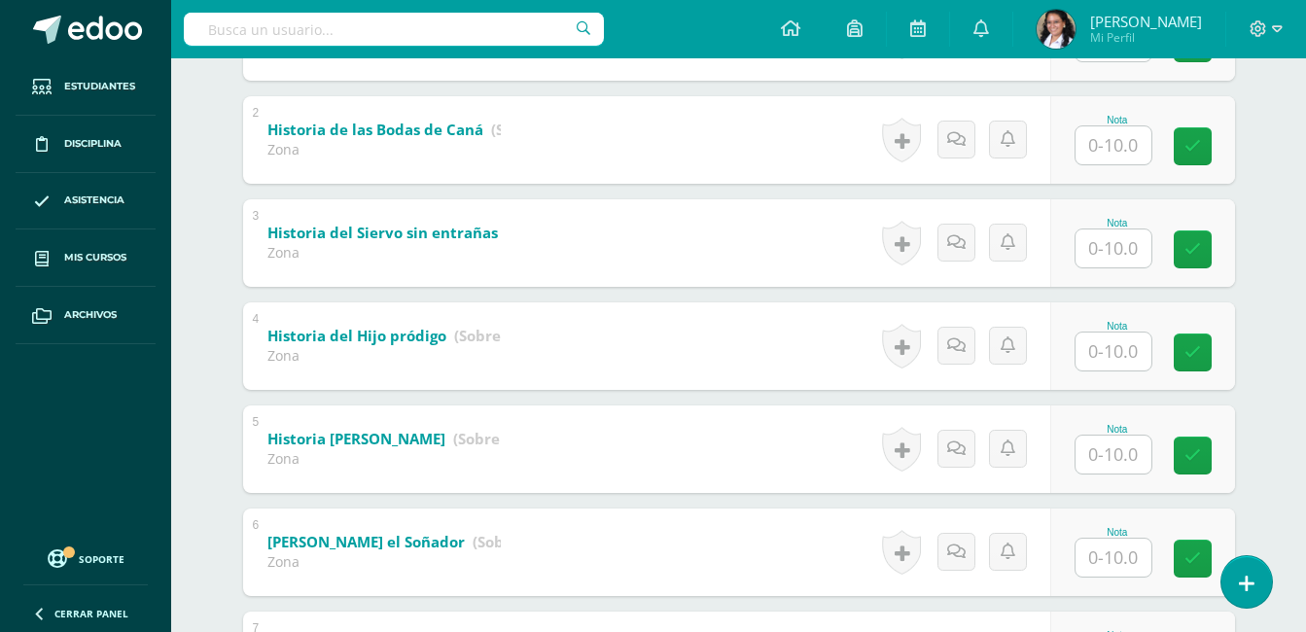
scroll to position [584, 0]
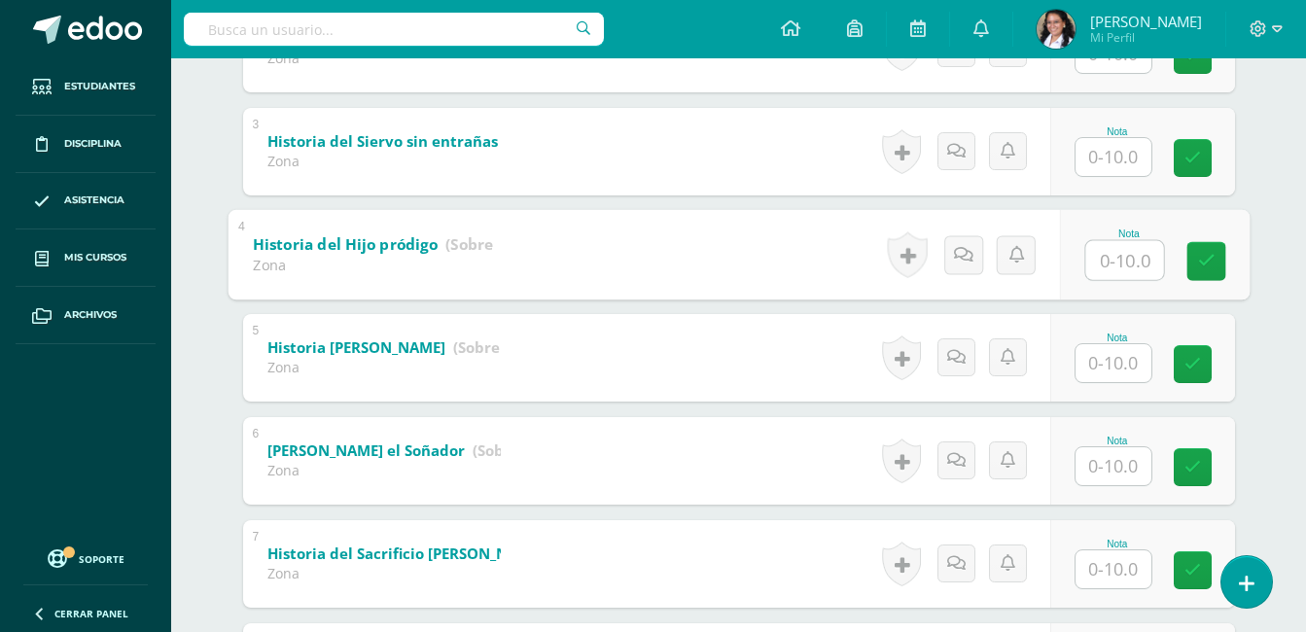
click at [1086, 268] on input "text" at bounding box center [1125, 259] width 78 height 39
type input "9"
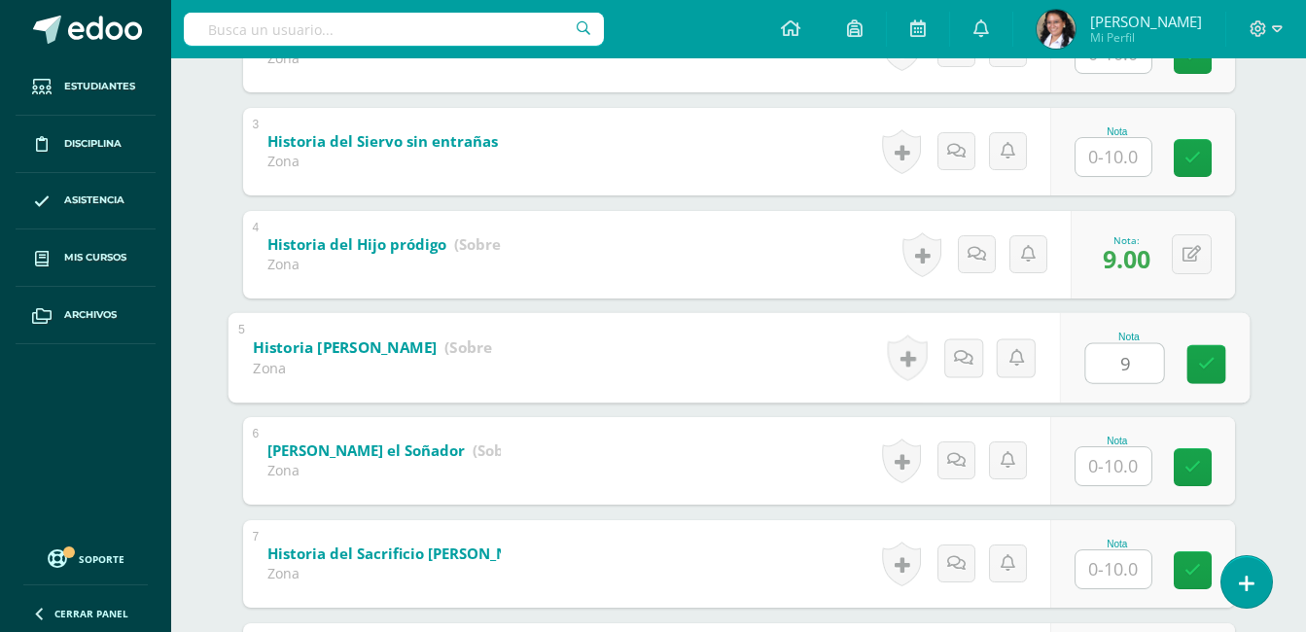
type input "9"
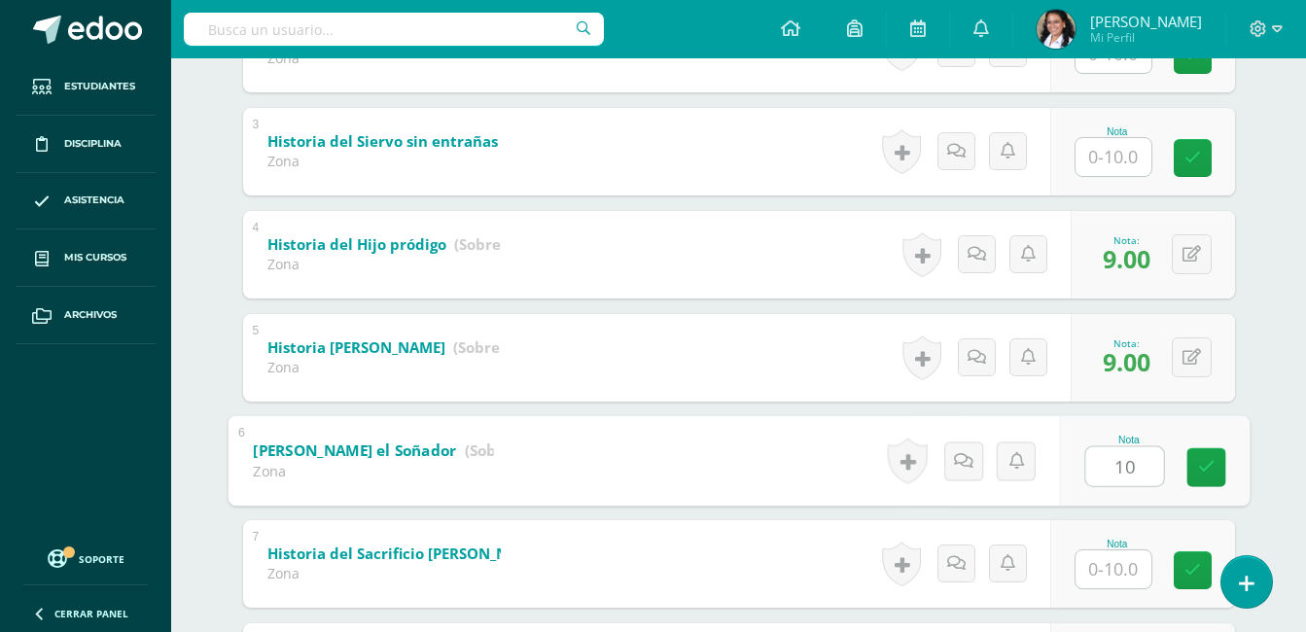
type input "10"
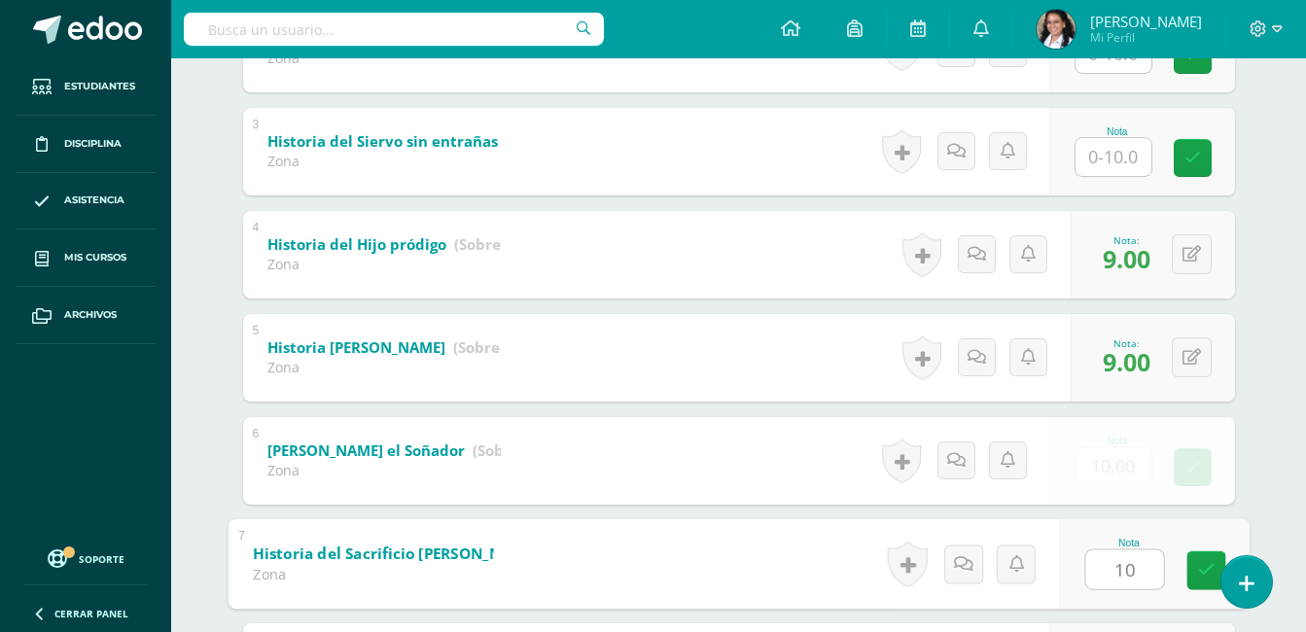
type input "10"
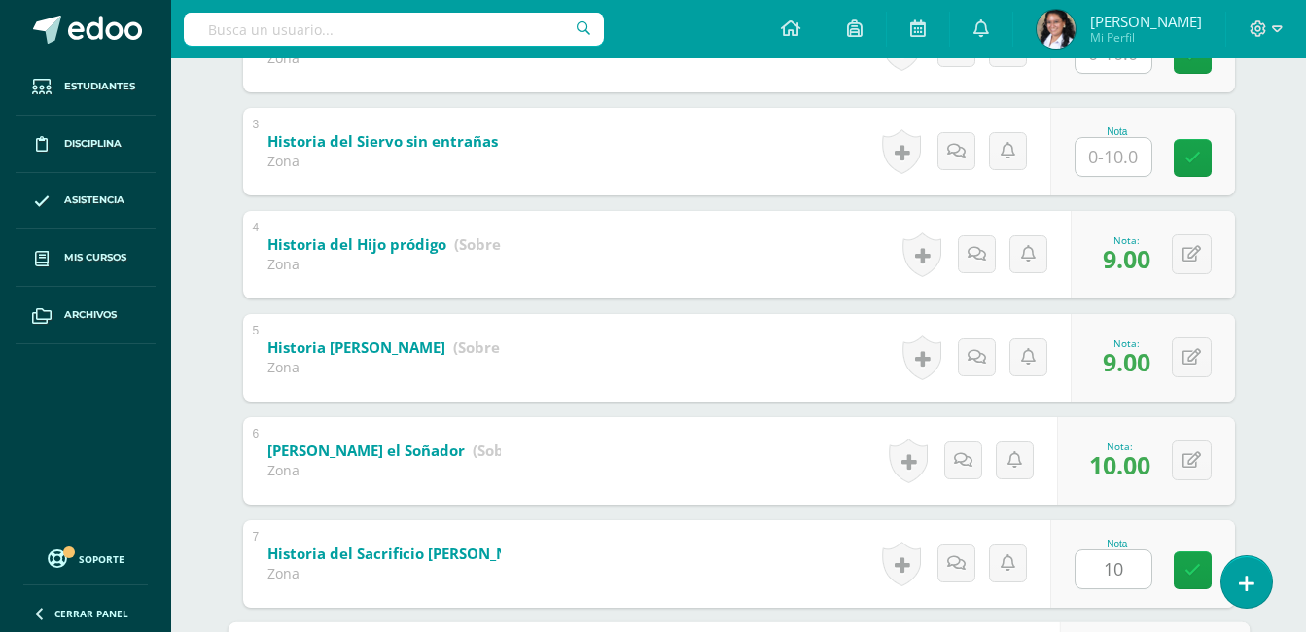
scroll to position [940, 0]
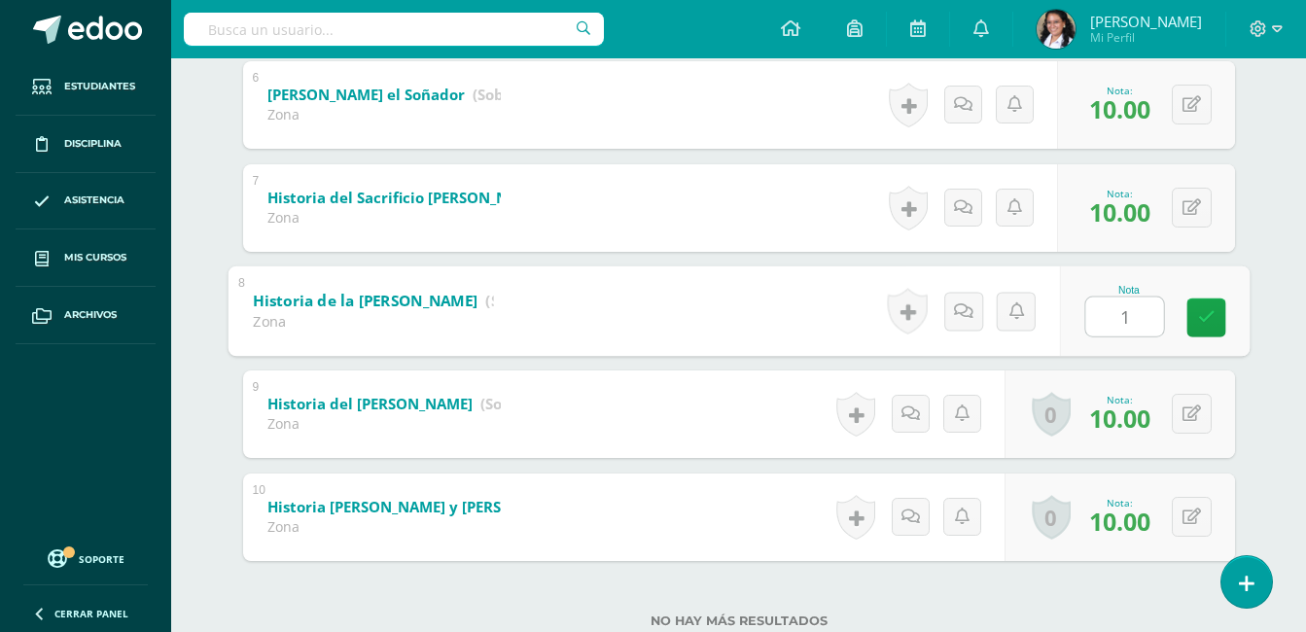
type input "10"
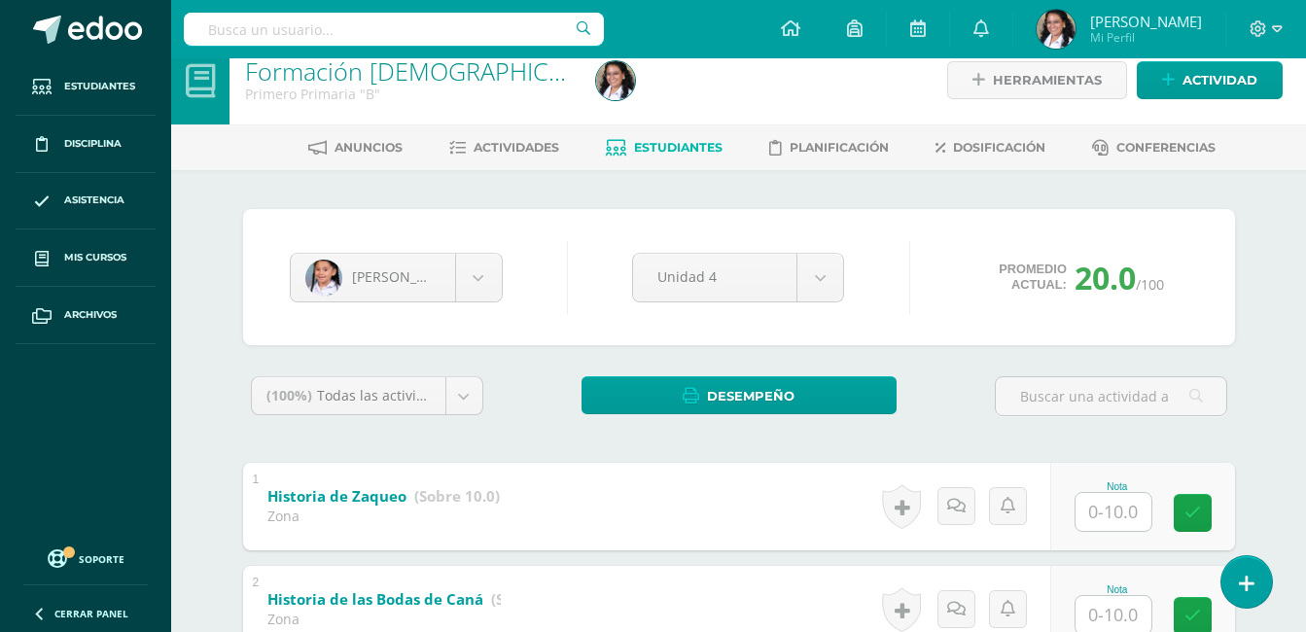
scroll to position [0, 0]
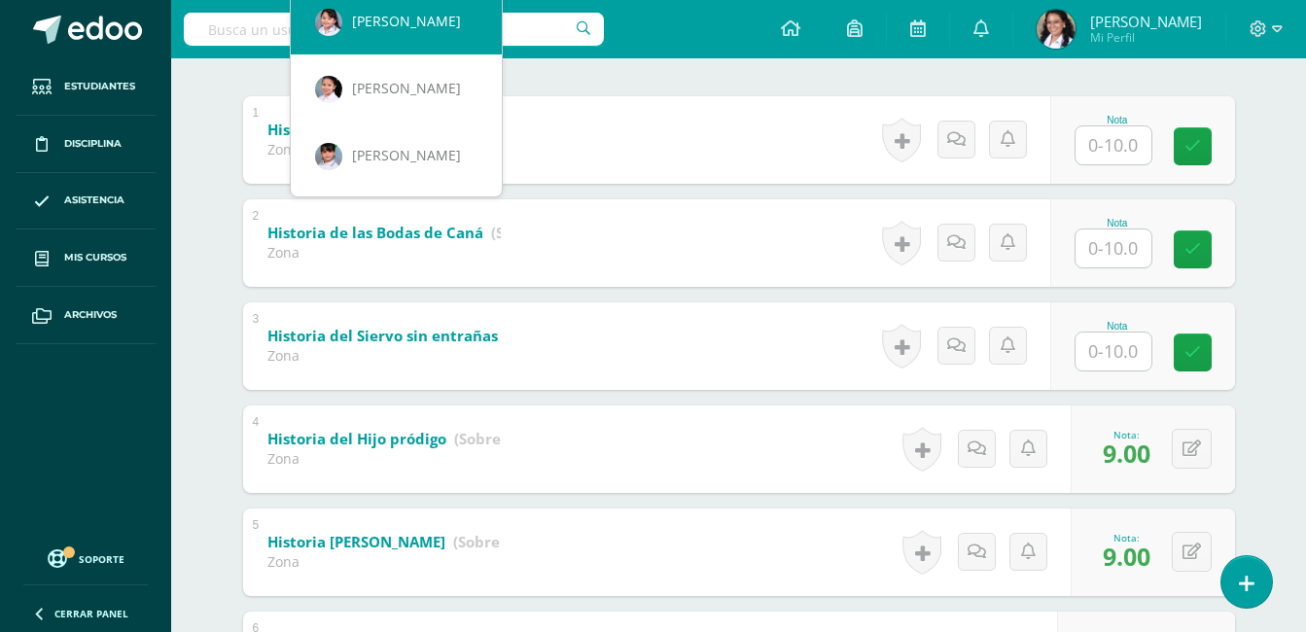
scroll to position [37, 0]
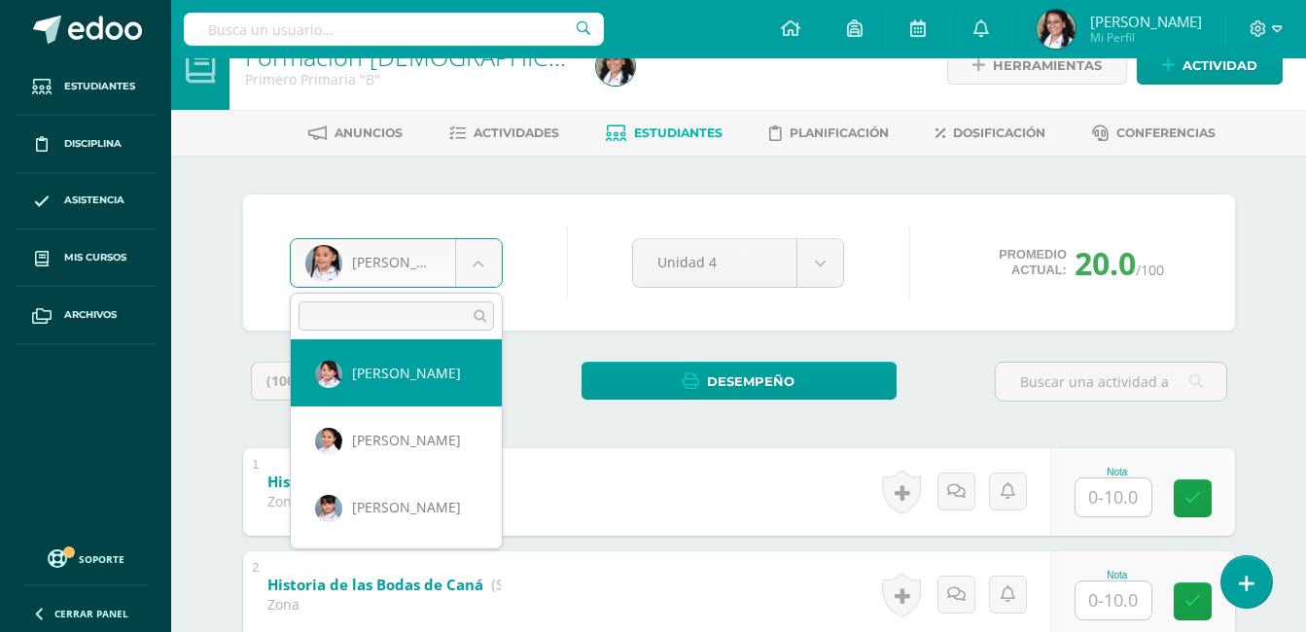
select select "797"
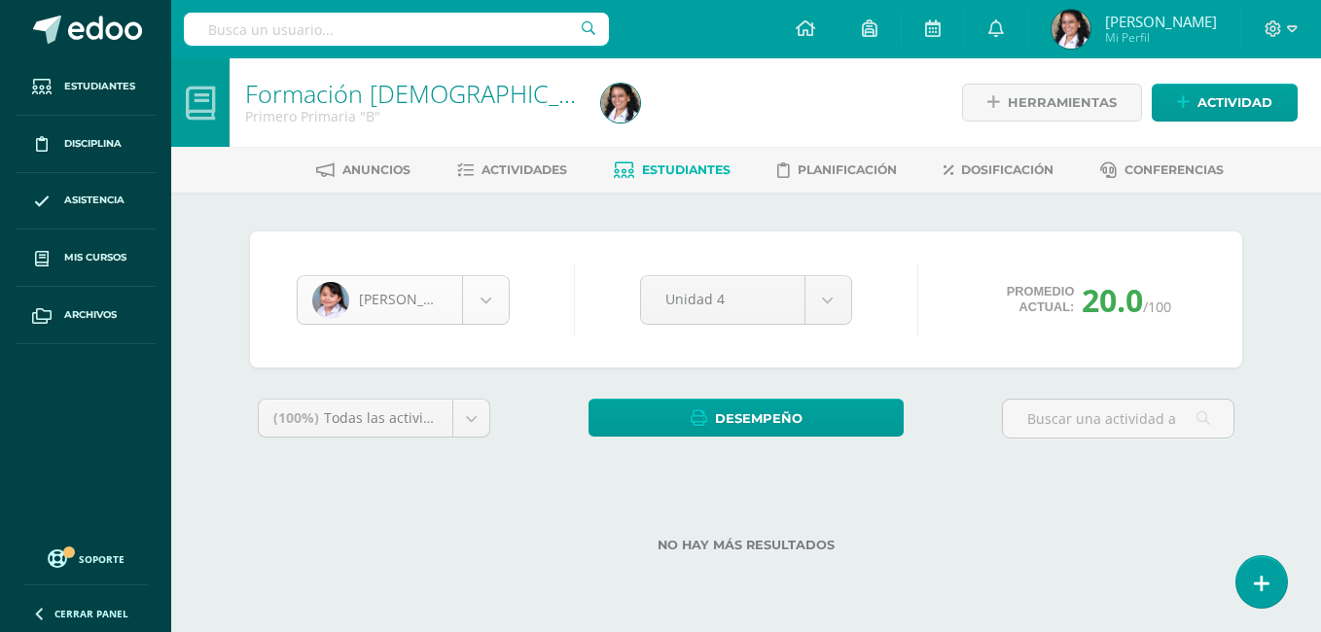
click at [492, 316] on body "Estudiantes Disciplina Asistencia Mis cursos Archivos Soporte Ayuda Reportar un…" at bounding box center [660, 307] width 1321 height 615
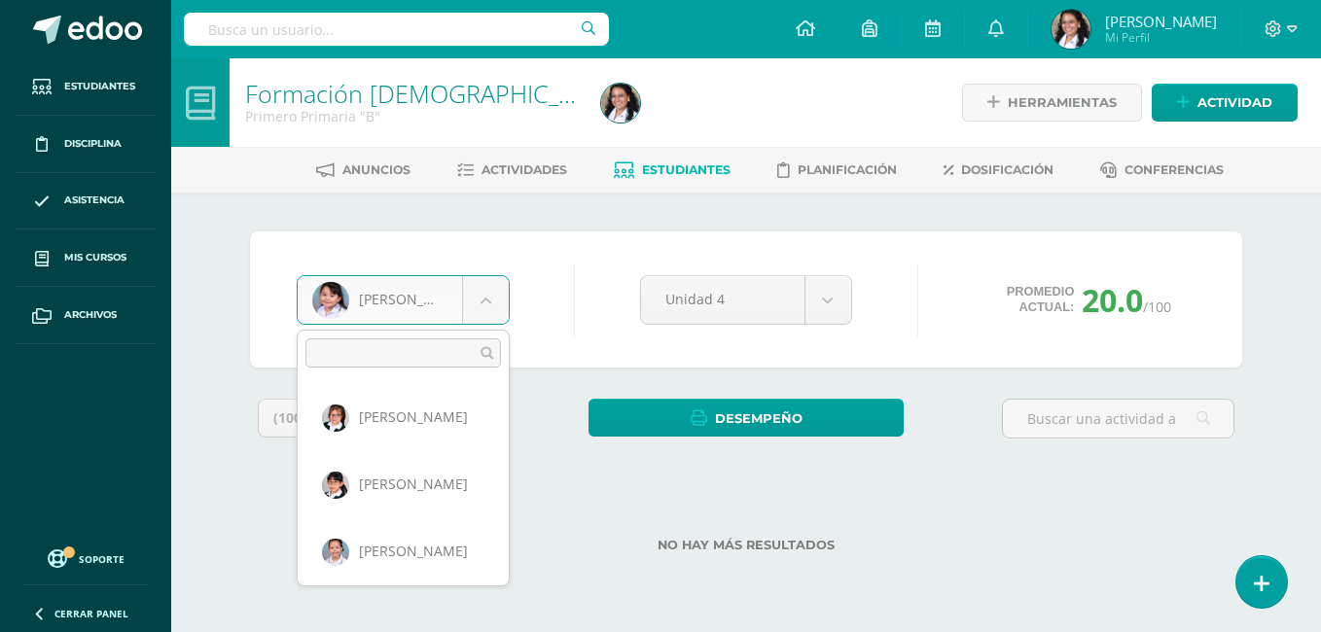
scroll to position [545, 0]
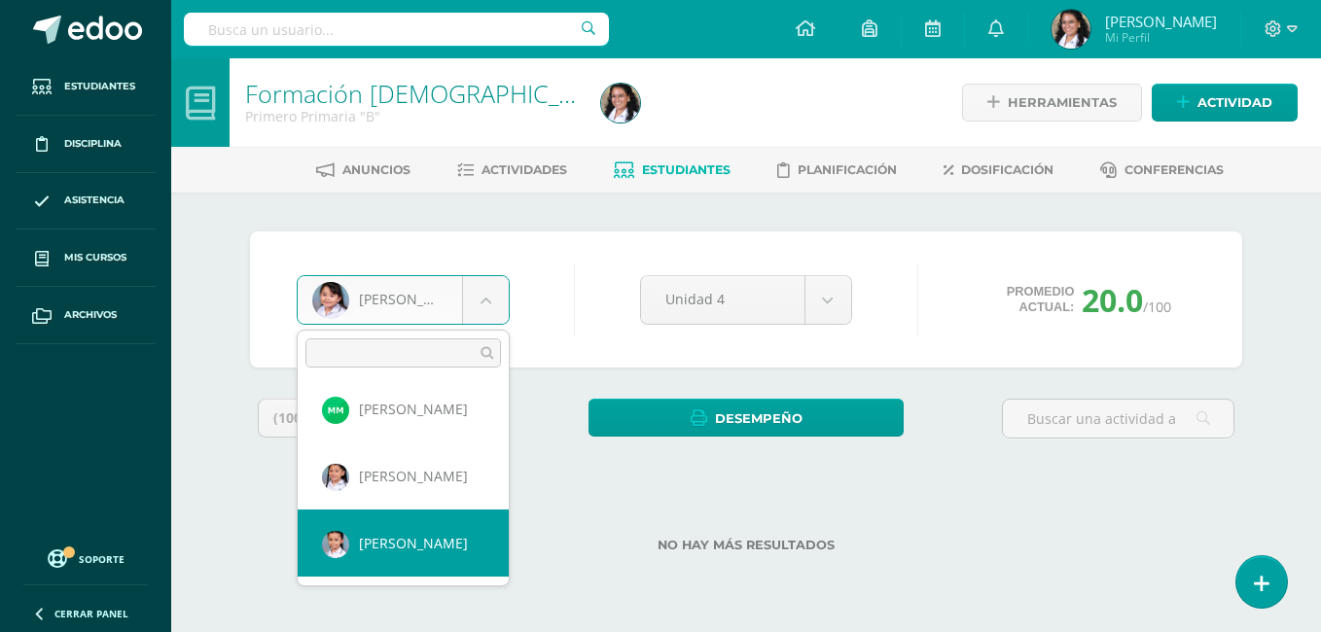
select select "650"
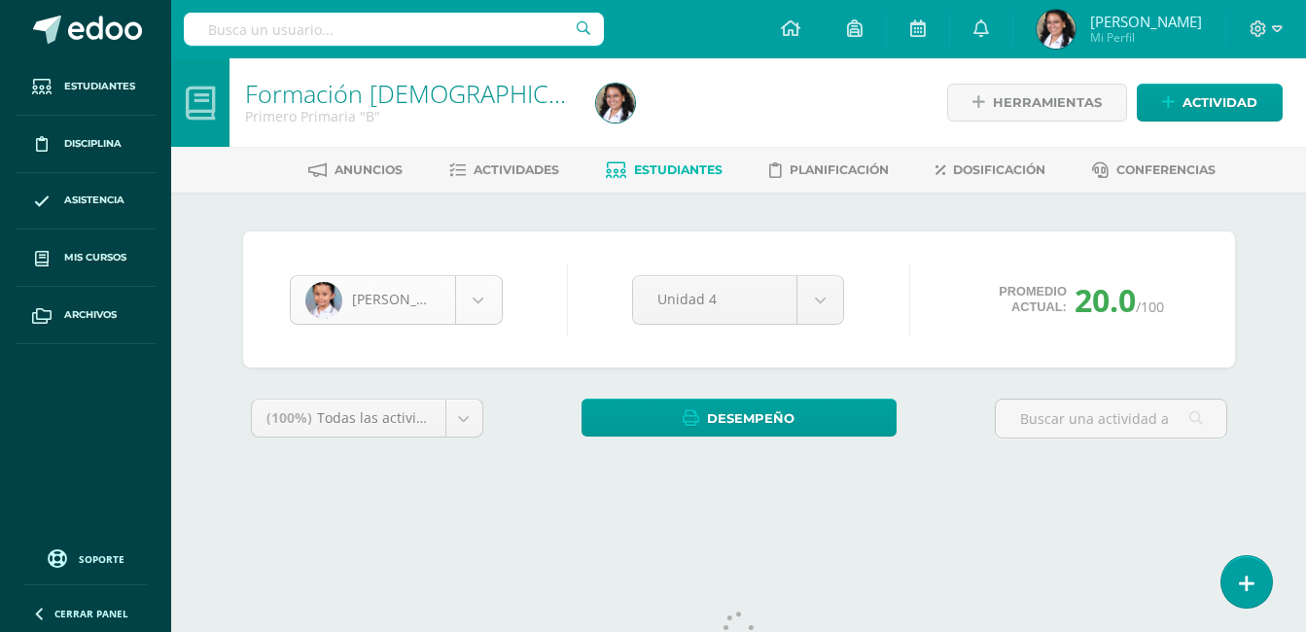
click at [480, 312] on body "Estudiantes Disciplina Asistencia Mis cursos Archivos Soporte Ayuda Reportar un…" at bounding box center [653, 262] width 1306 height 524
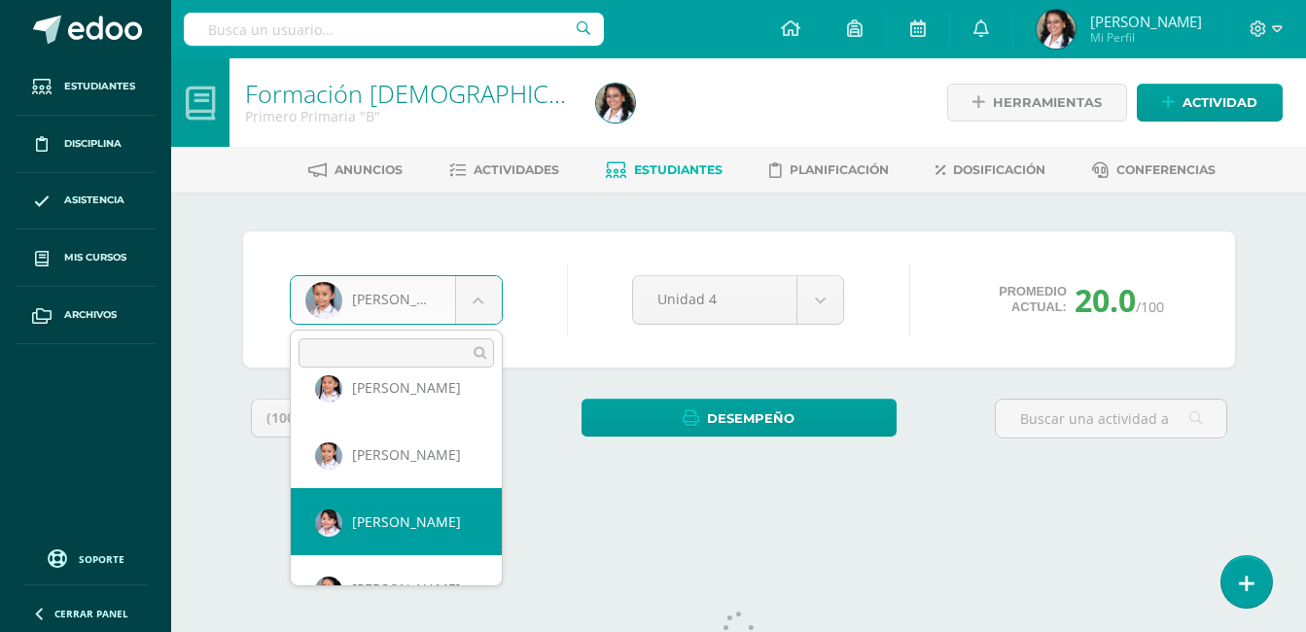
select select "797"
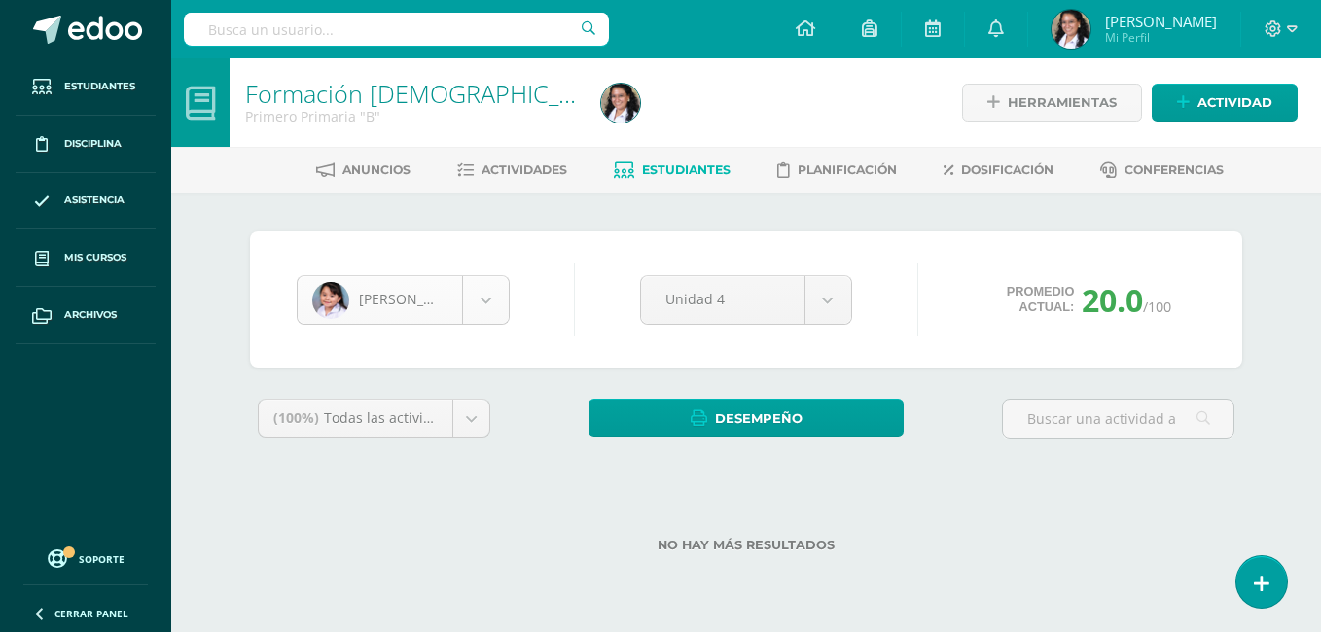
click at [406, 303] on body "Estudiantes Disciplina Asistencia Mis cursos Archivos Soporte Ayuda Reportar un…" at bounding box center [660, 307] width 1321 height 615
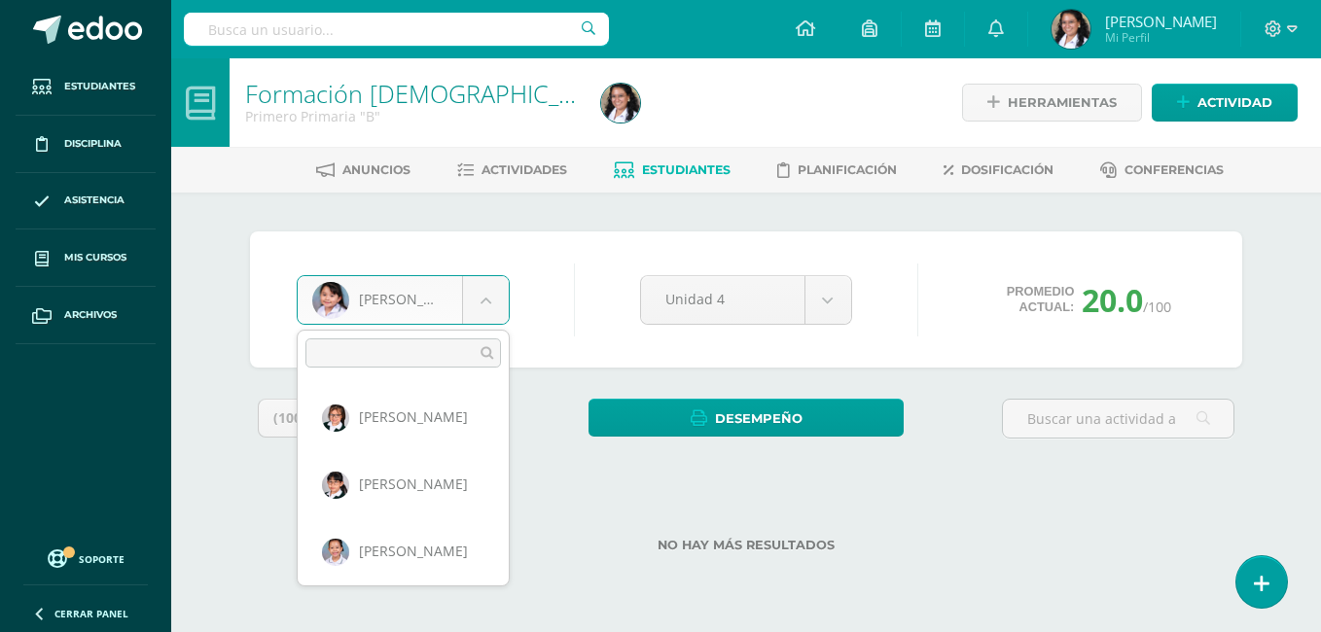
scroll to position [603, 0]
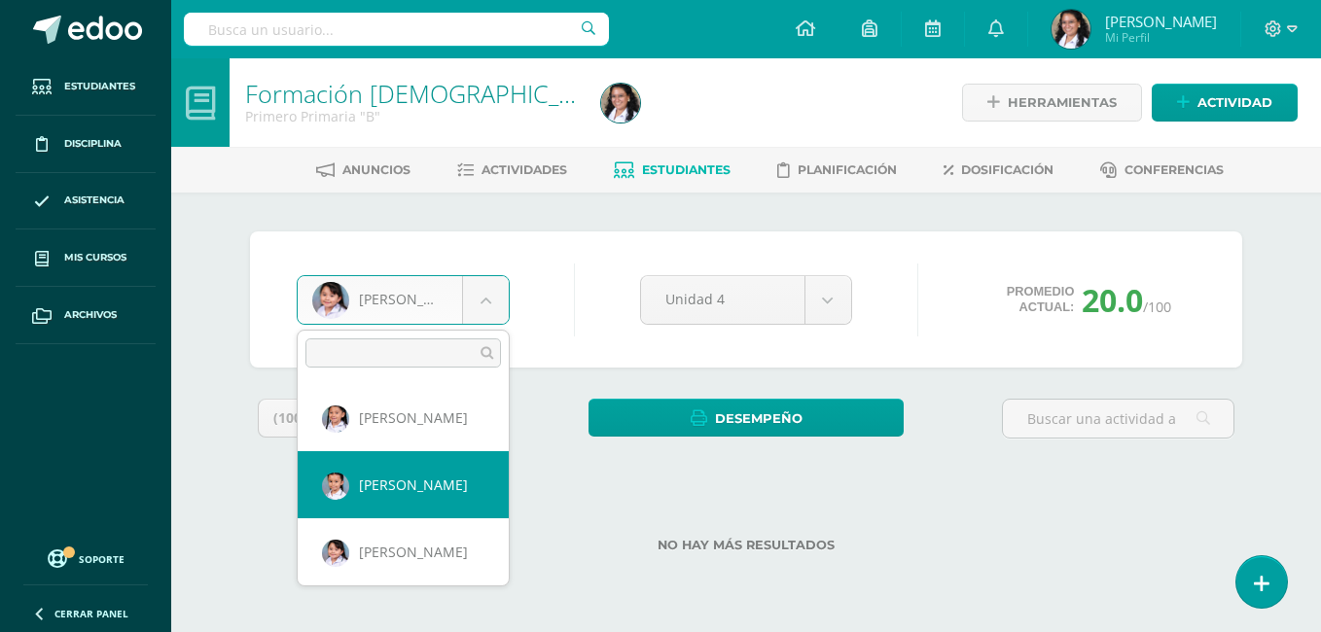
select select "650"
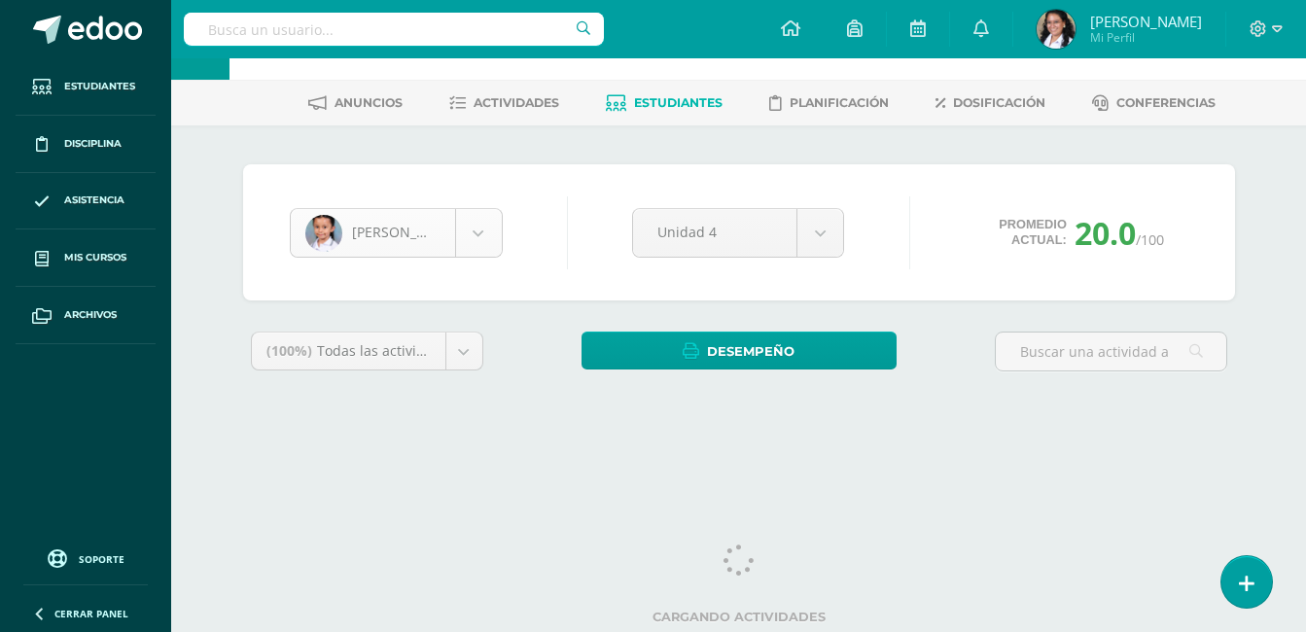
click at [482, 240] on body "Estudiantes Disciplina Asistencia Mis cursos Archivos Soporte Ayuda Reportar un…" at bounding box center [653, 195] width 1306 height 524
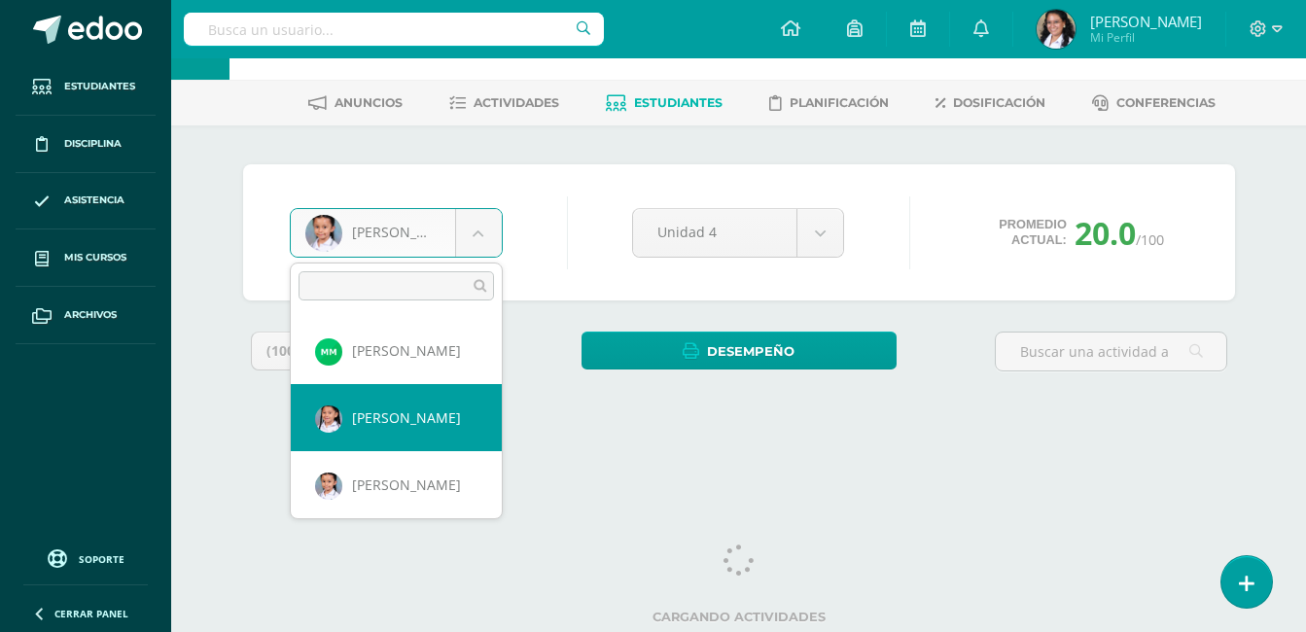
scroll to position [731, 0]
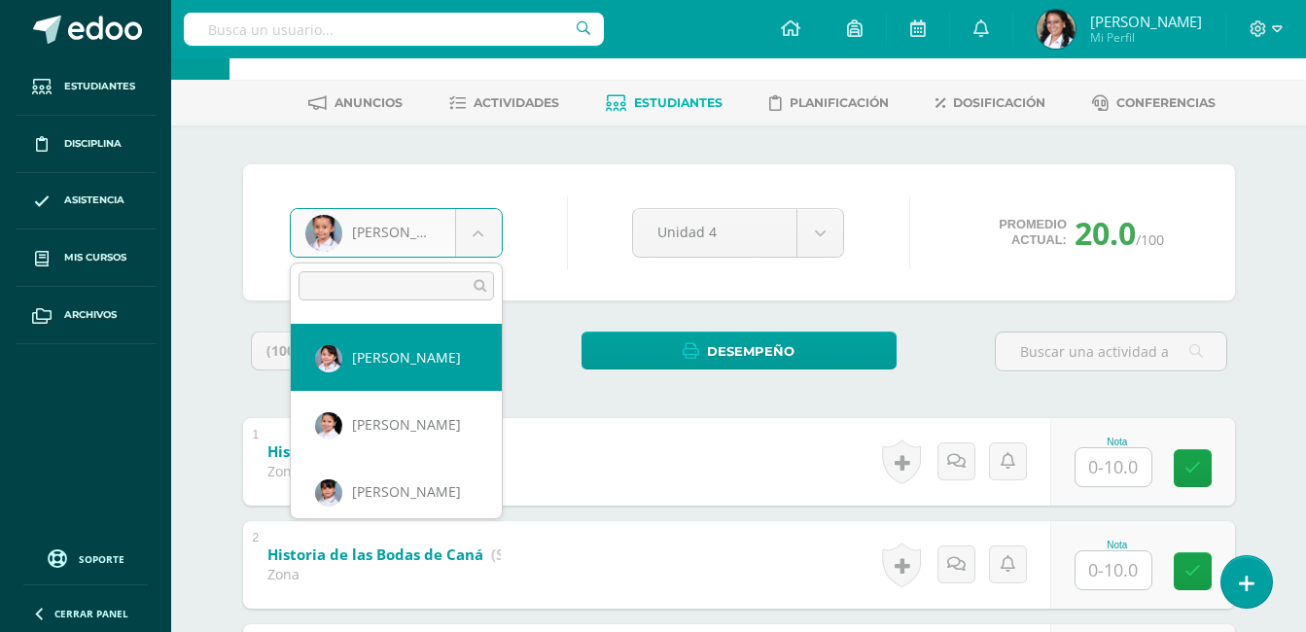
select select "797"
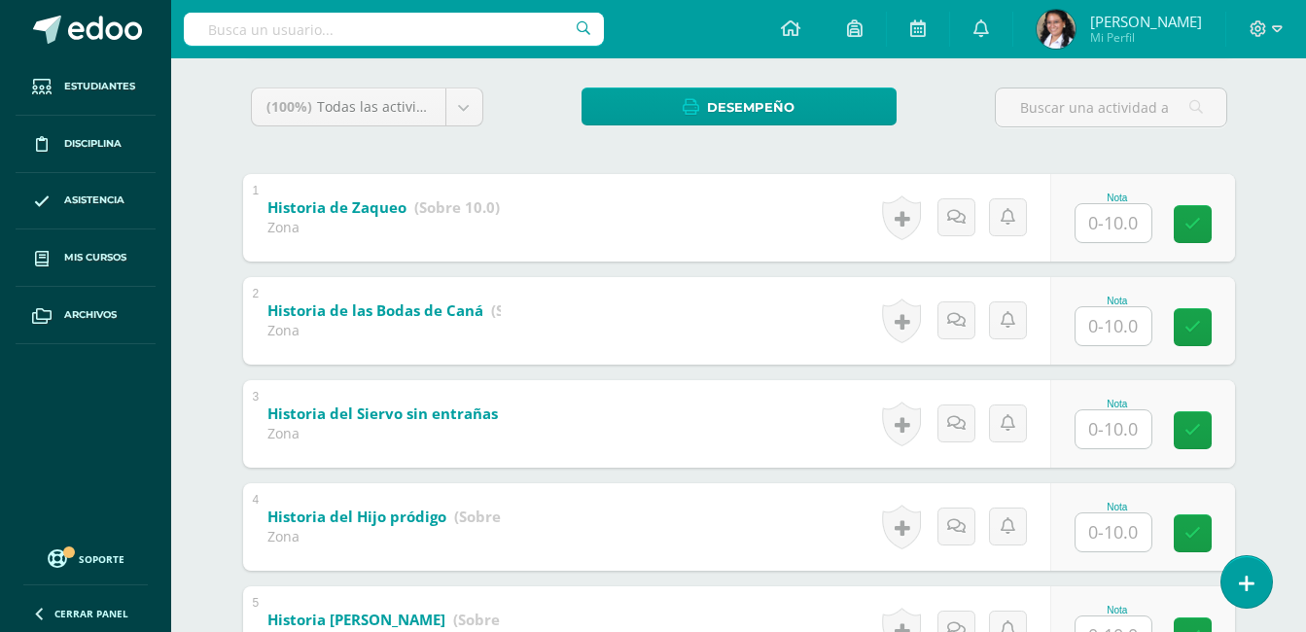
scroll to position [486, 0]
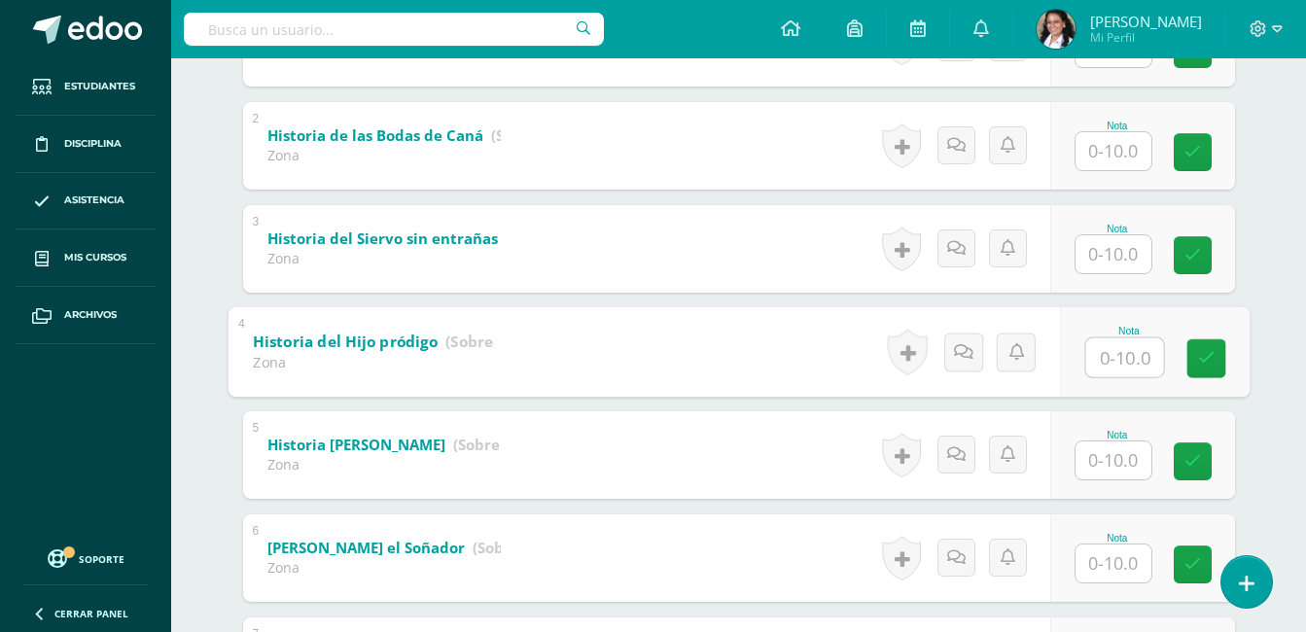
click at [1099, 344] on input "text" at bounding box center [1125, 357] width 78 height 39
type input "9"
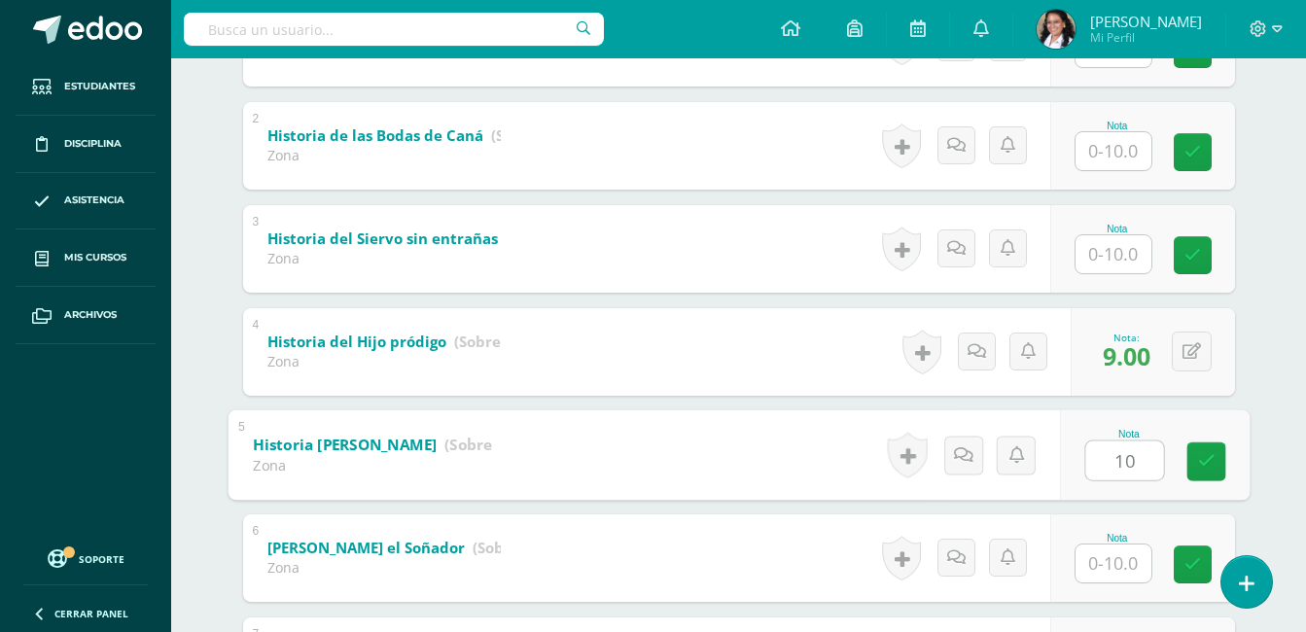
type input "10"
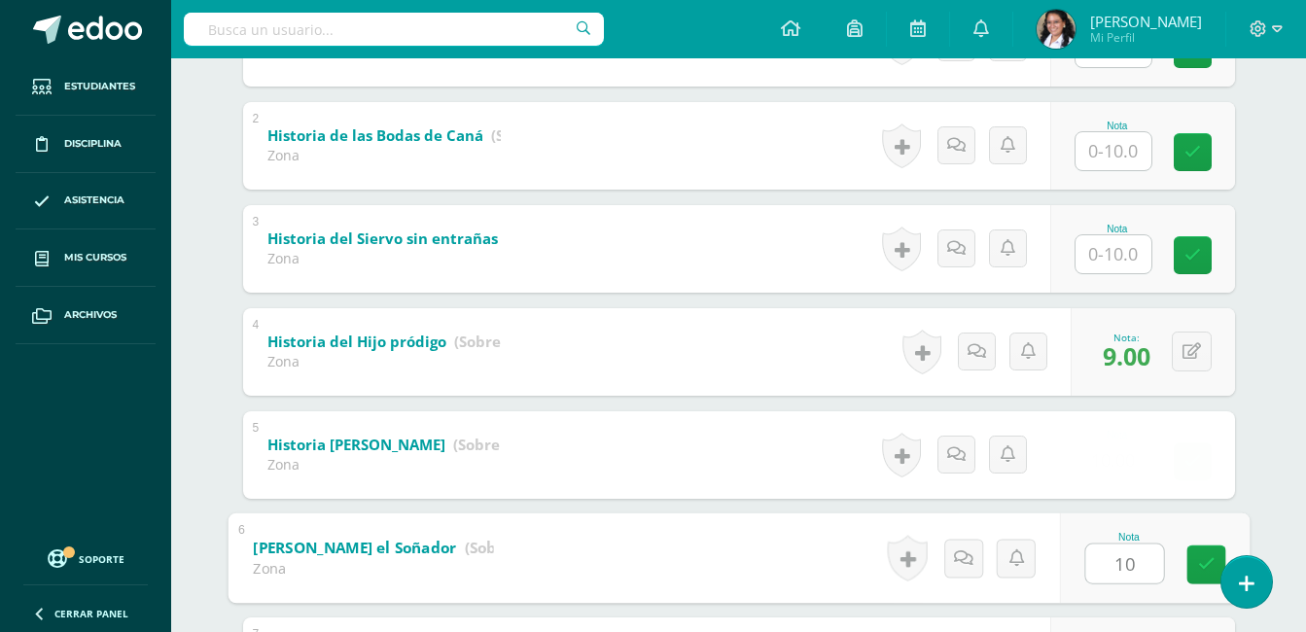
type input "10"
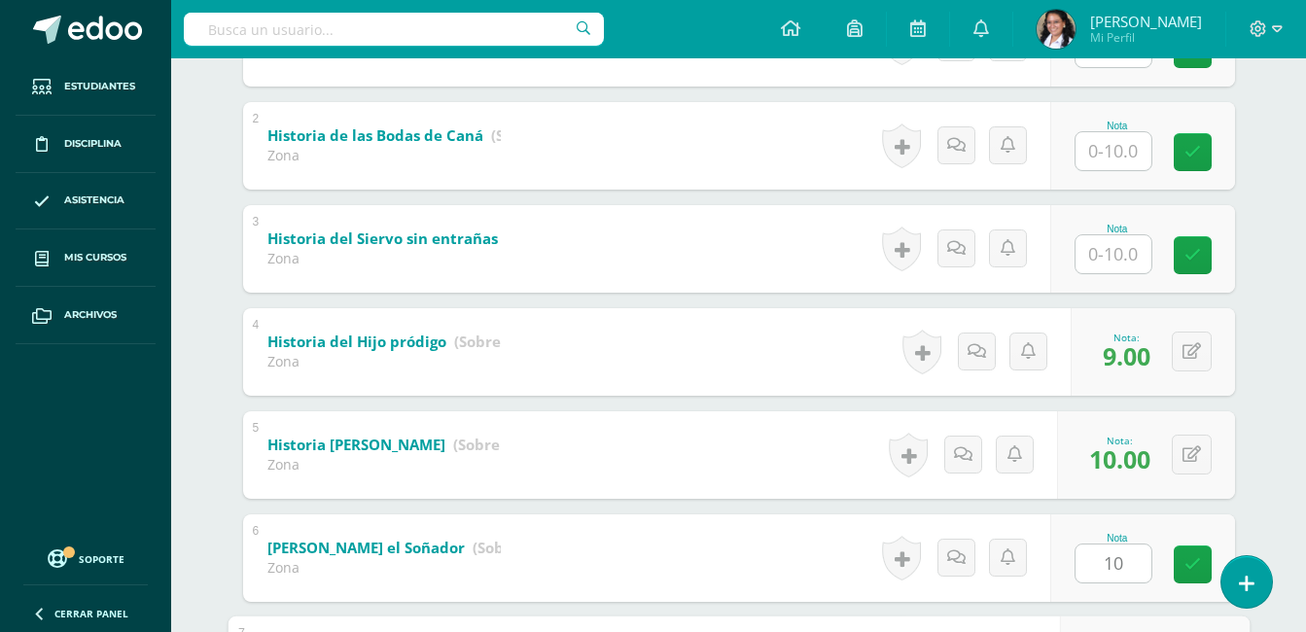
scroll to position [837, 0]
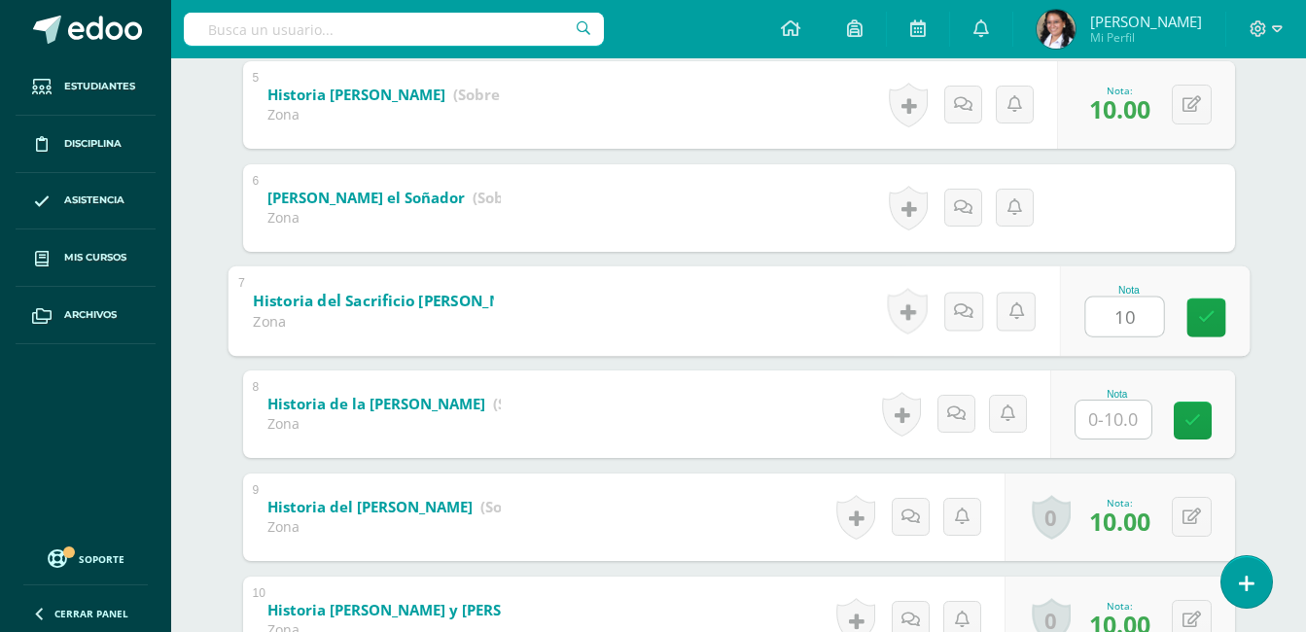
type input "10"
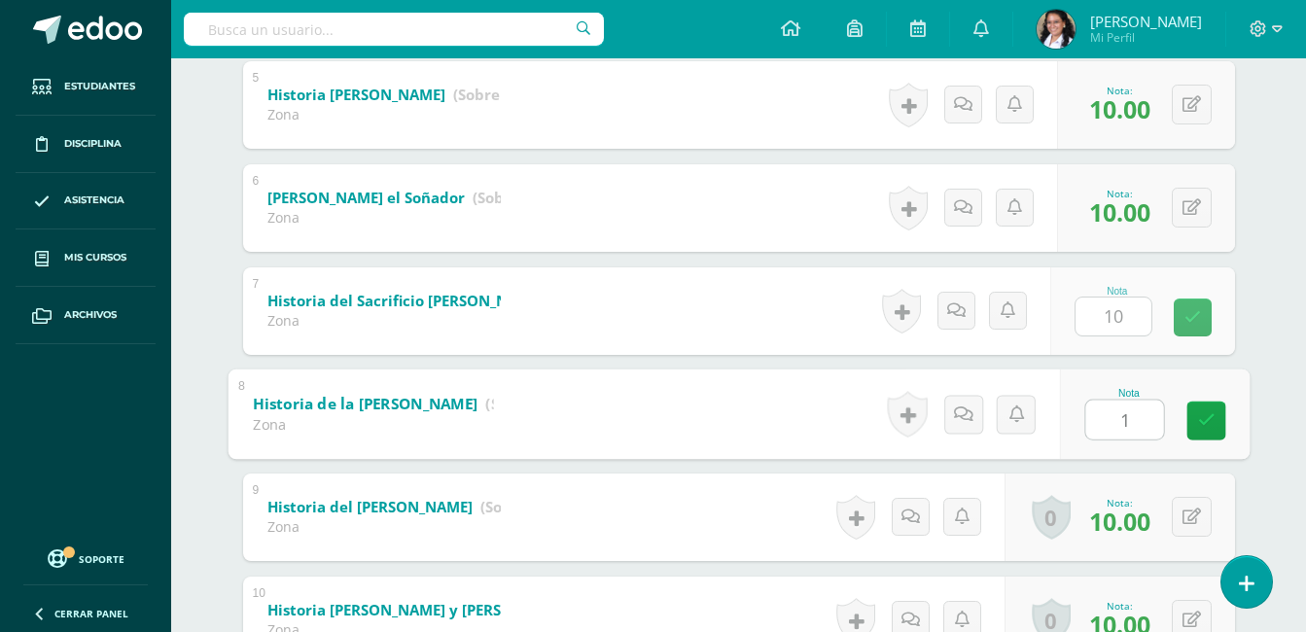
type input "10"
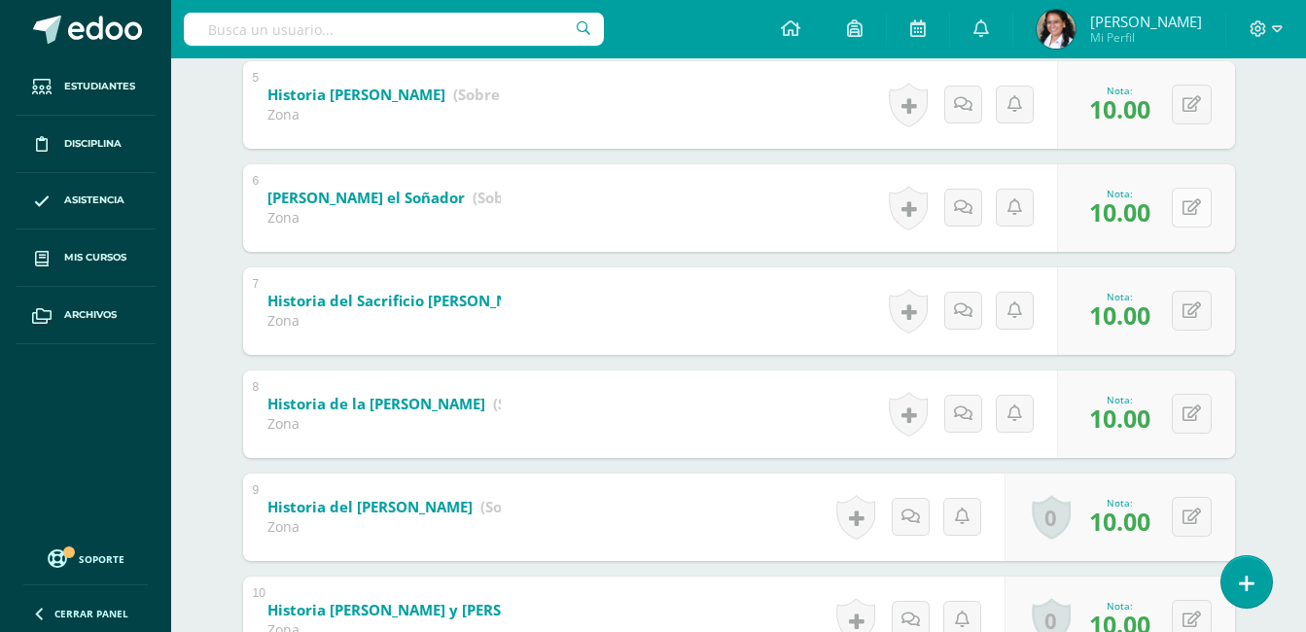
click at [1185, 207] on button at bounding box center [1192, 208] width 40 height 40
type input "7"
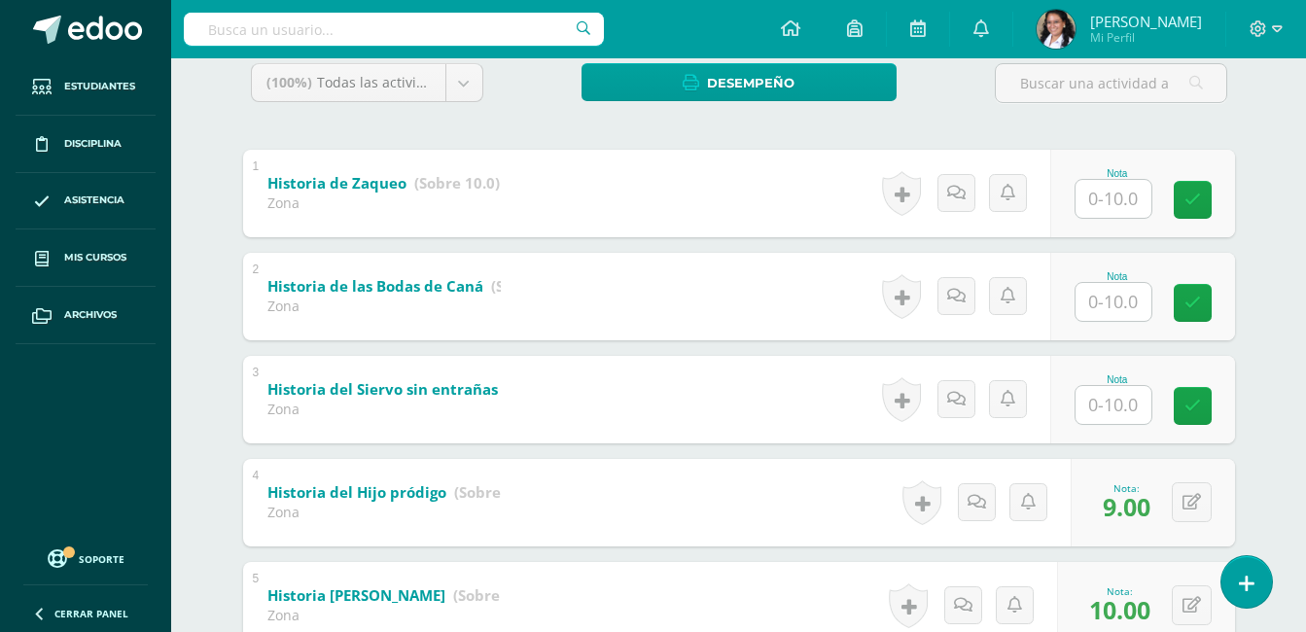
scroll to position [58, 0]
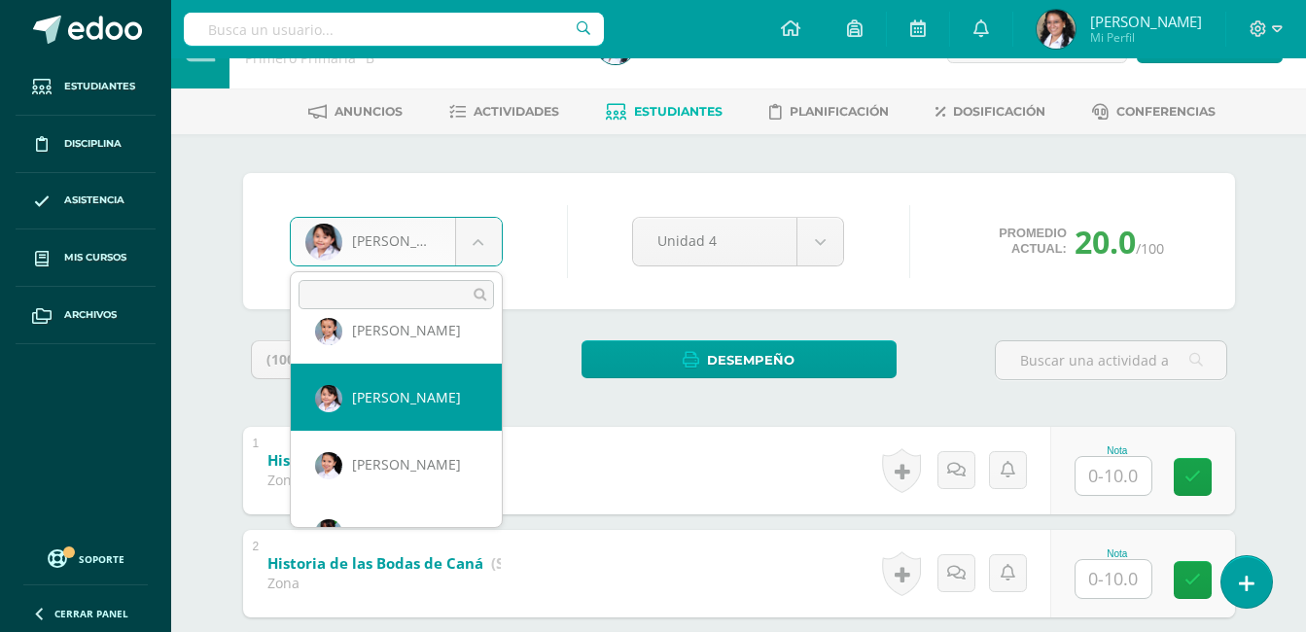
scroll to position [739, 0]
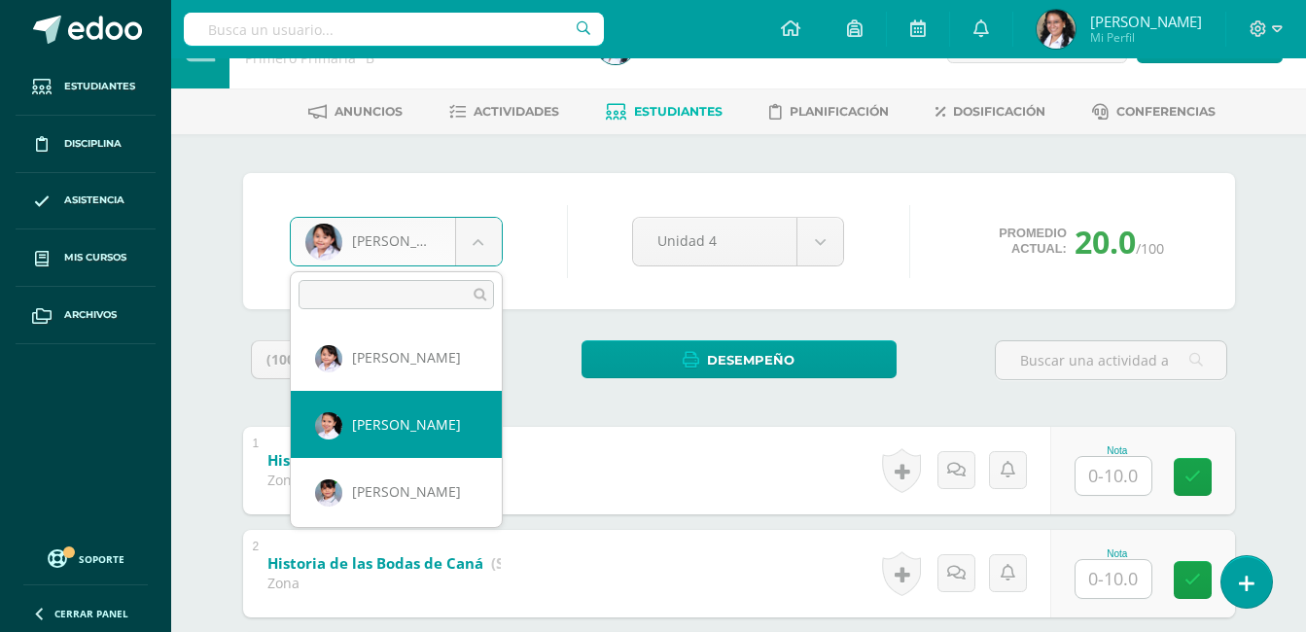
select select "780"
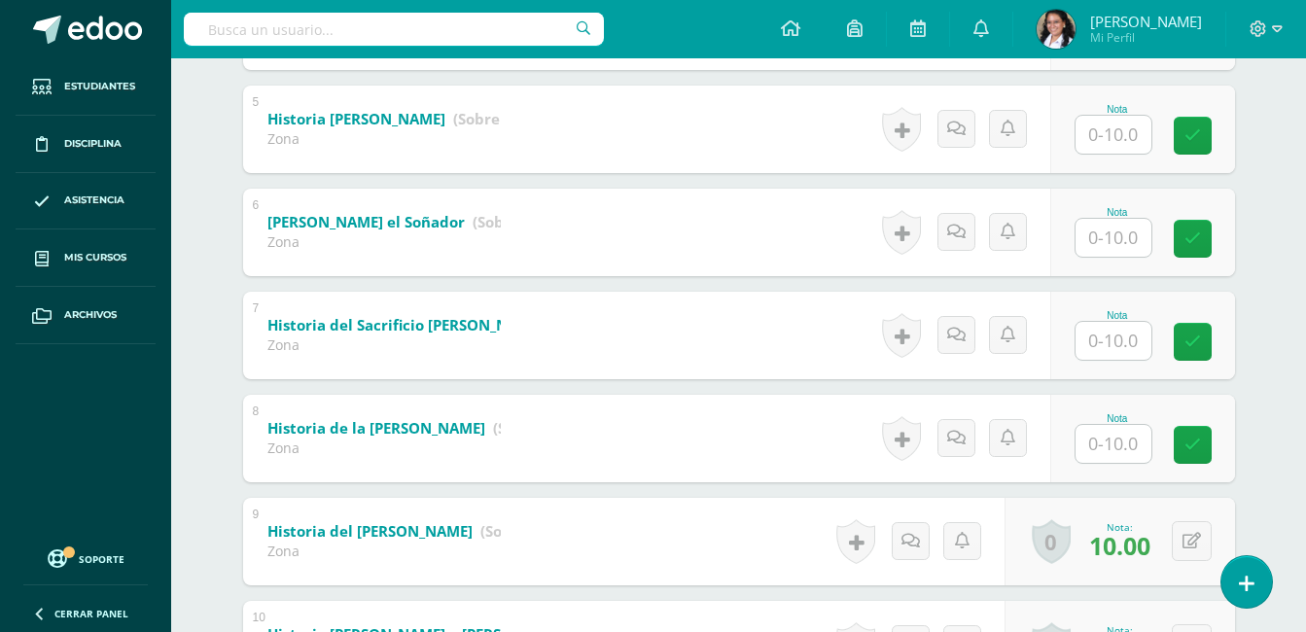
scroll to position [778, 0]
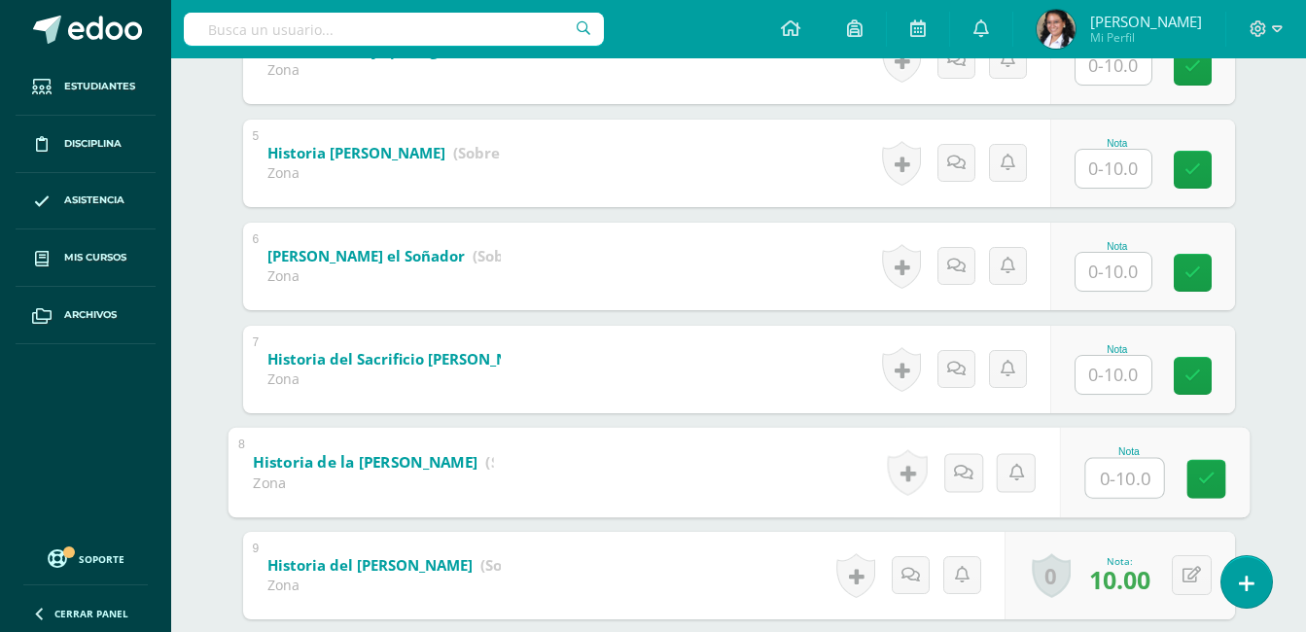
click at [1105, 473] on input "text" at bounding box center [1125, 477] width 78 height 39
type input "7"
click at [1102, 361] on input "text" at bounding box center [1114, 375] width 76 height 38
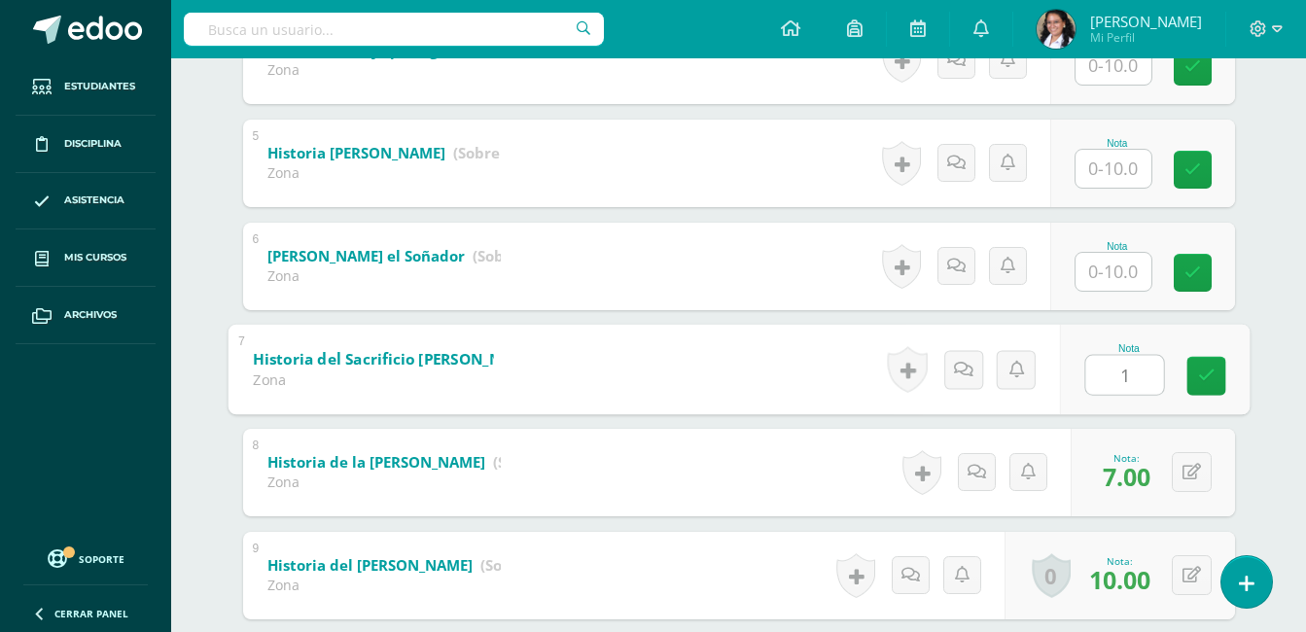
type input "10"
click at [1136, 287] on input "text" at bounding box center [1114, 272] width 76 height 38
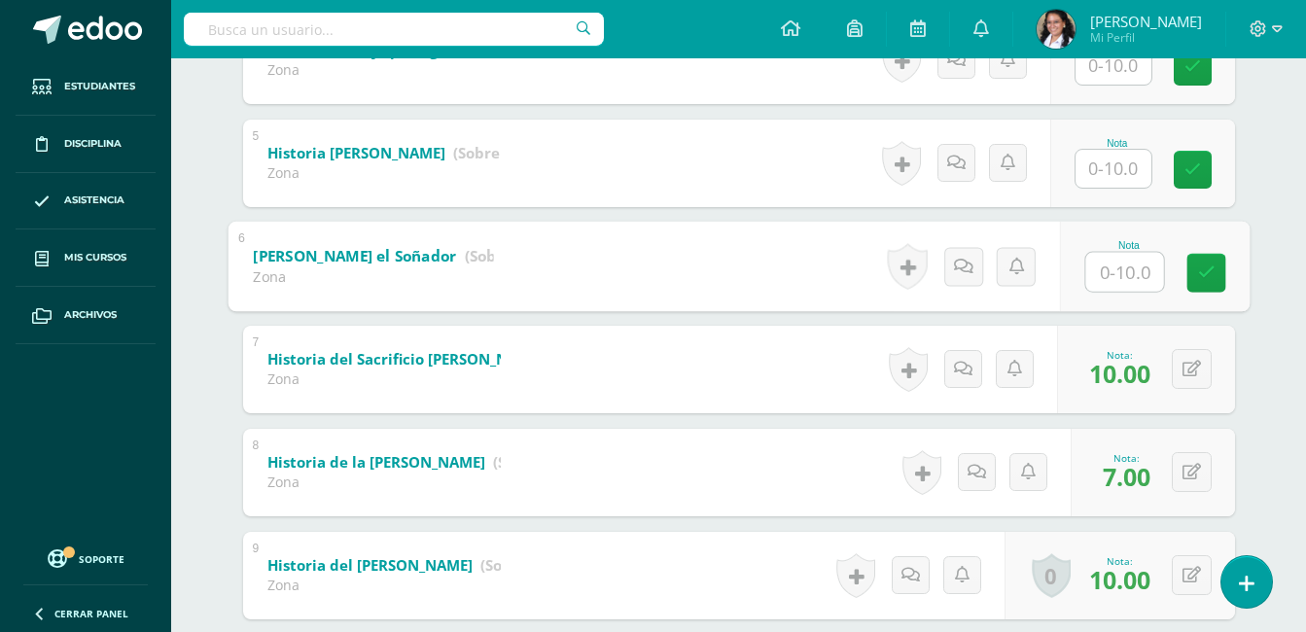
type input "8"
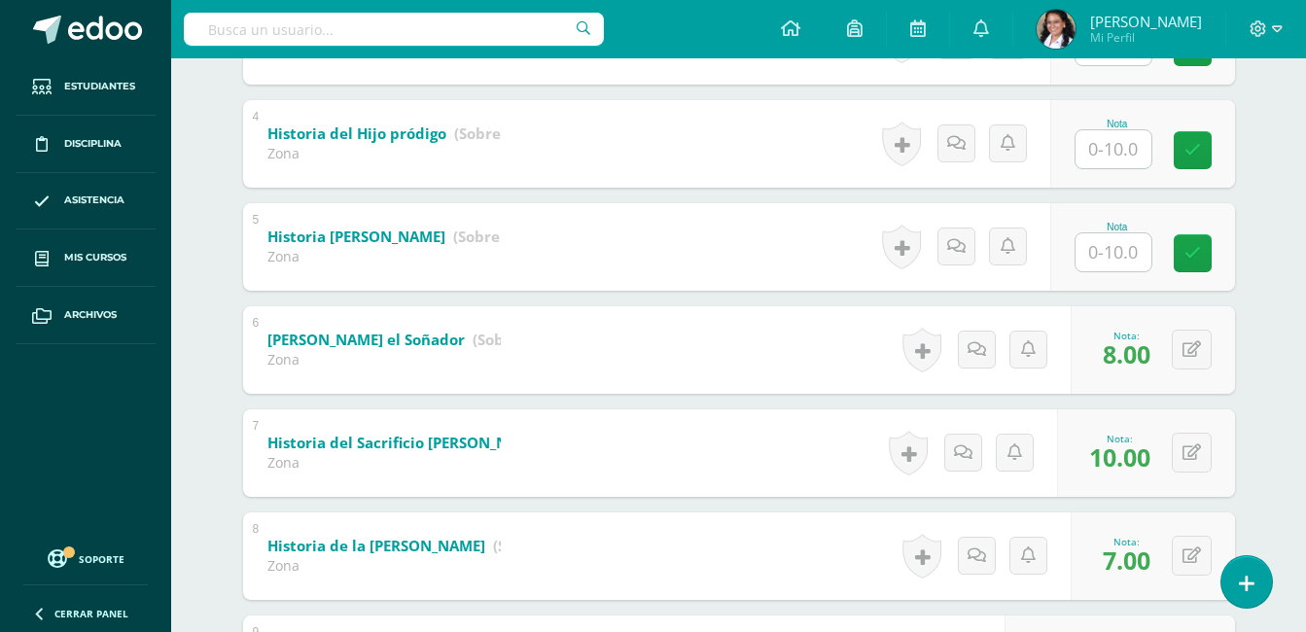
scroll to position [584, 0]
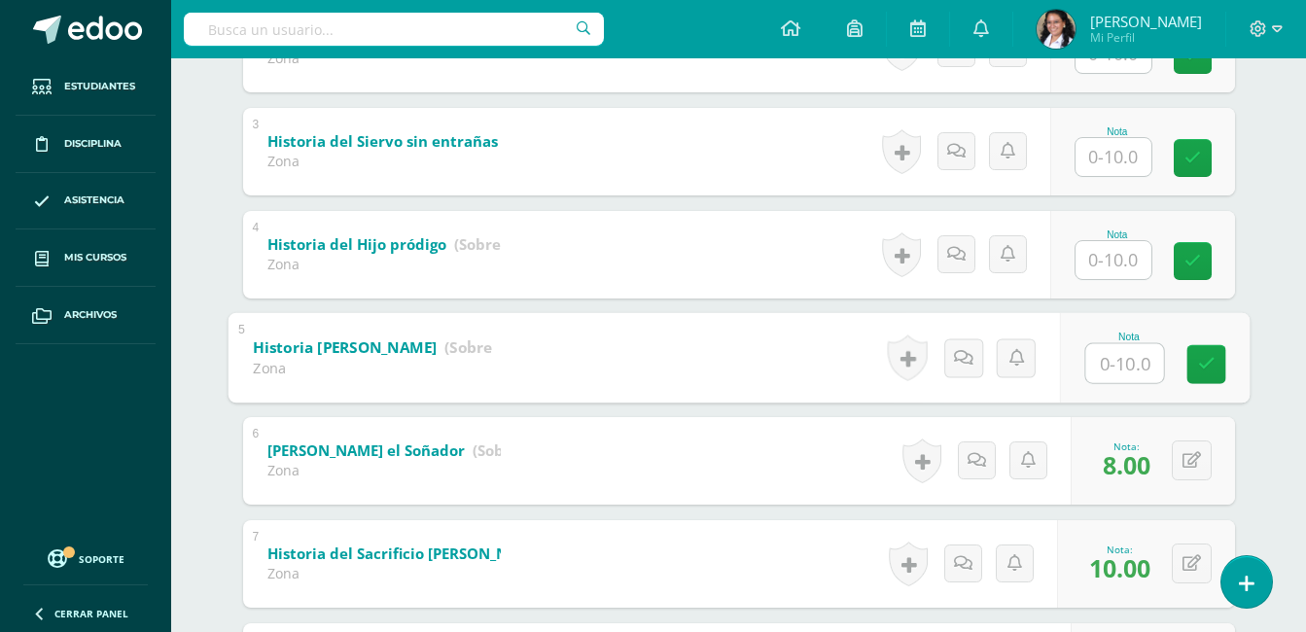
click at [1134, 365] on input "text" at bounding box center [1125, 362] width 78 height 39
type input "10"
click at [1136, 267] on input "text" at bounding box center [1114, 260] width 76 height 38
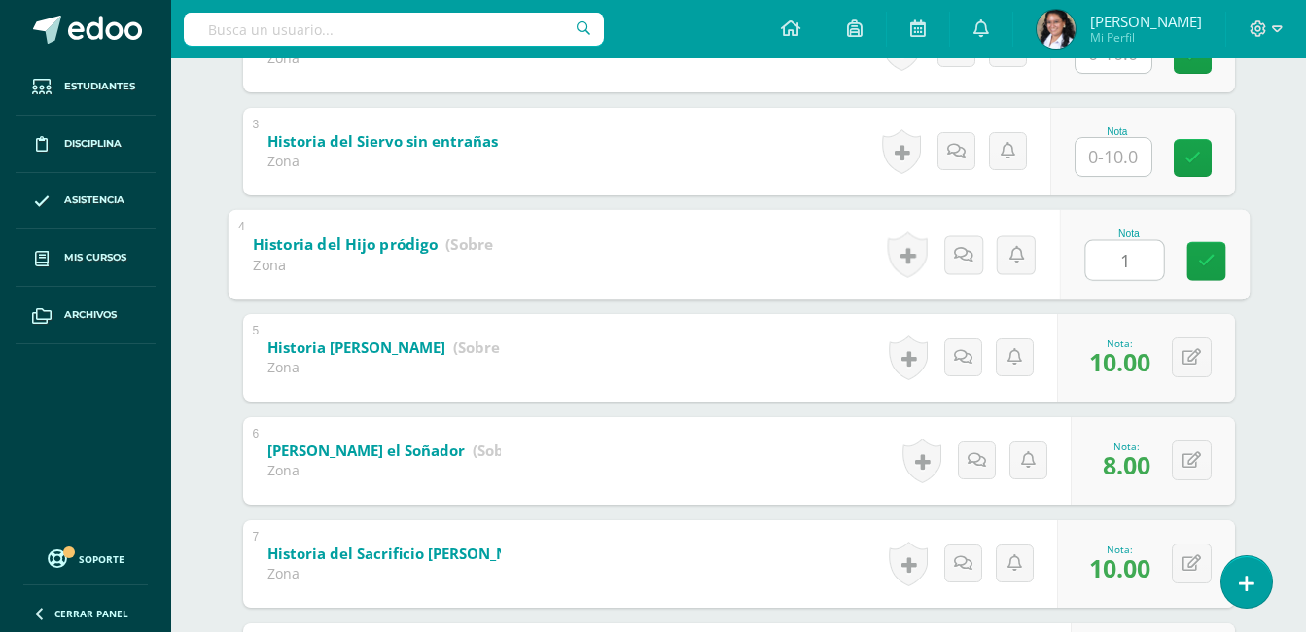
type input "10"
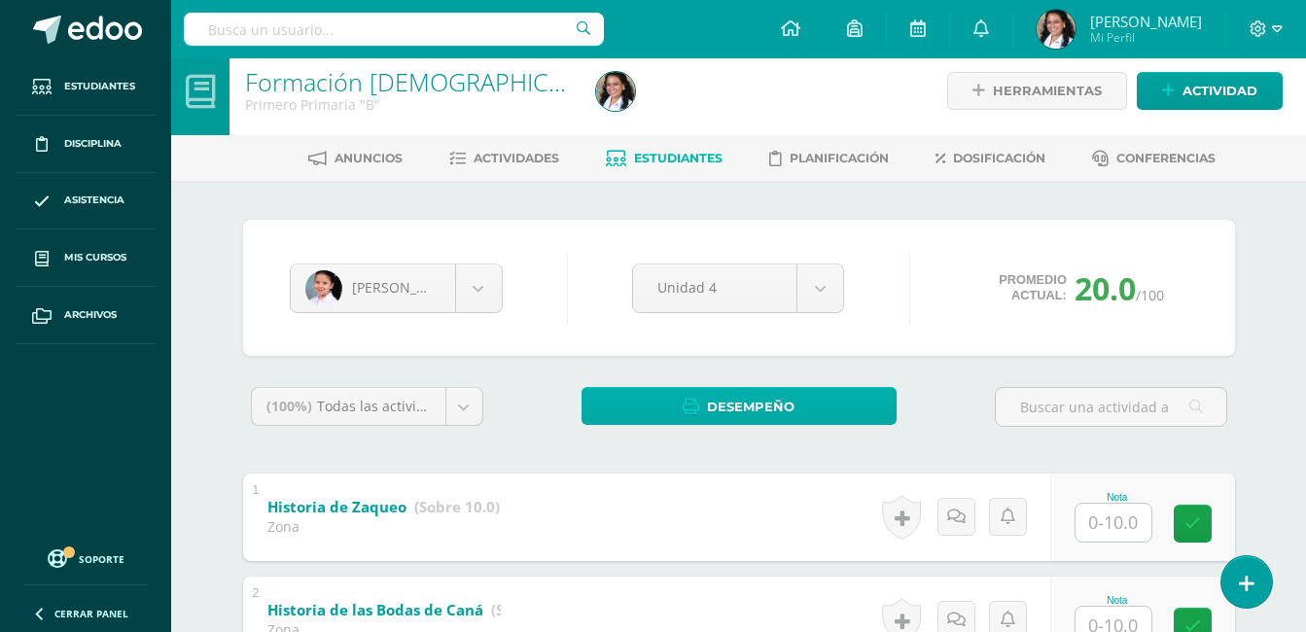
scroll to position [0, 0]
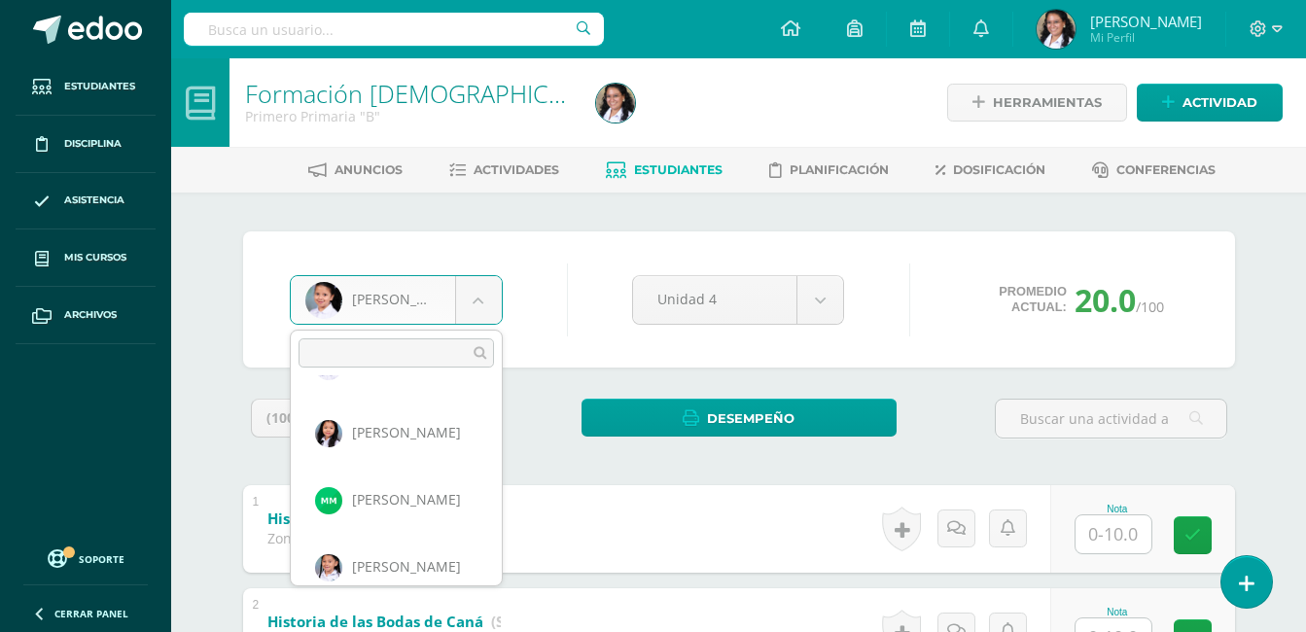
scroll to position [453, 0]
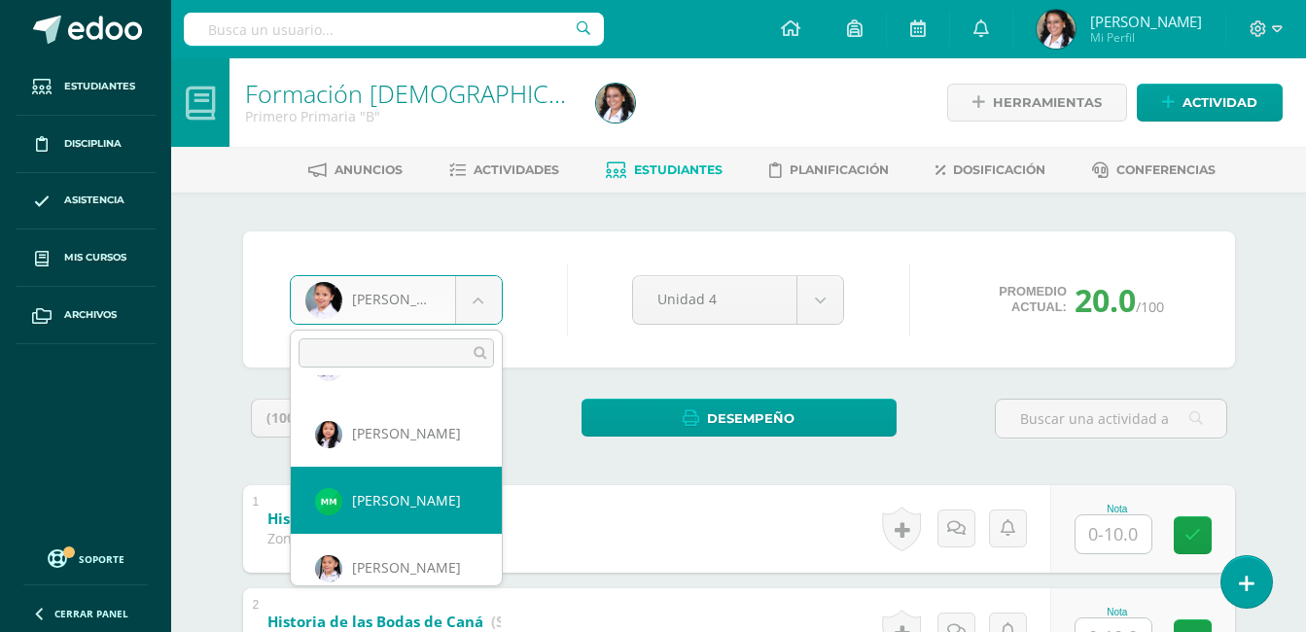
select select "949"
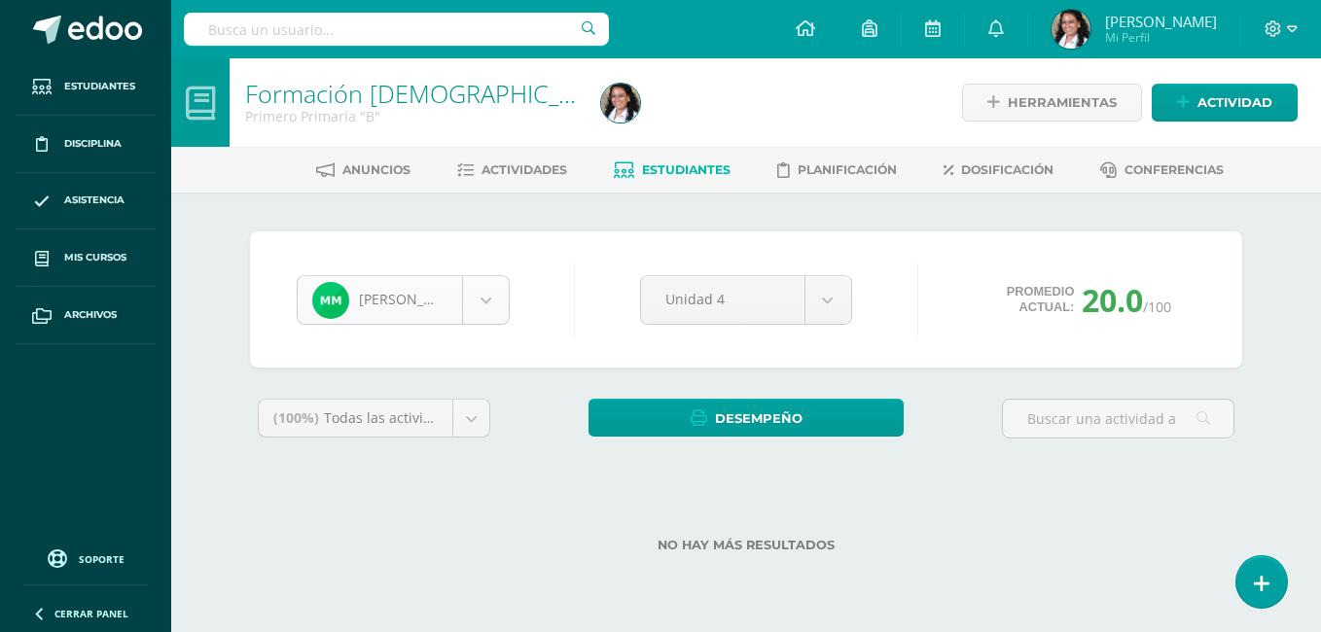
click at [429, 298] on body "Estudiantes Disciplina Asistencia Mis cursos Archivos Soporte Ayuda Reportar un…" at bounding box center [660, 307] width 1321 height 615
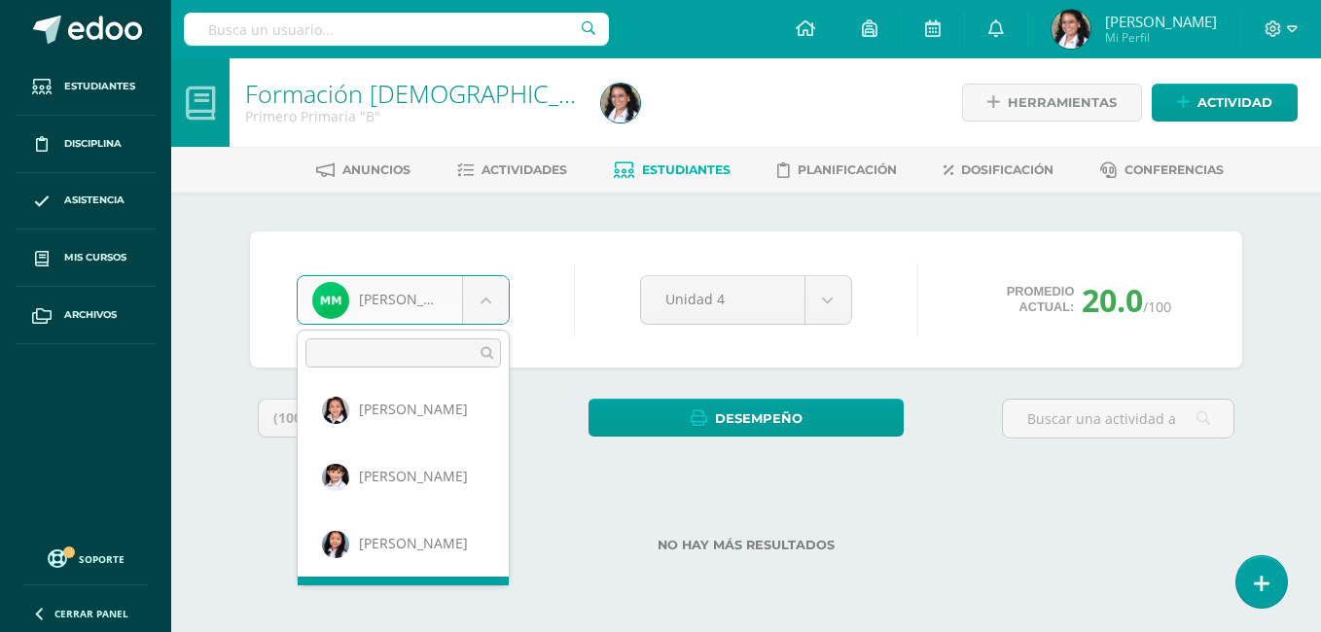
scroll to position [402, 0]
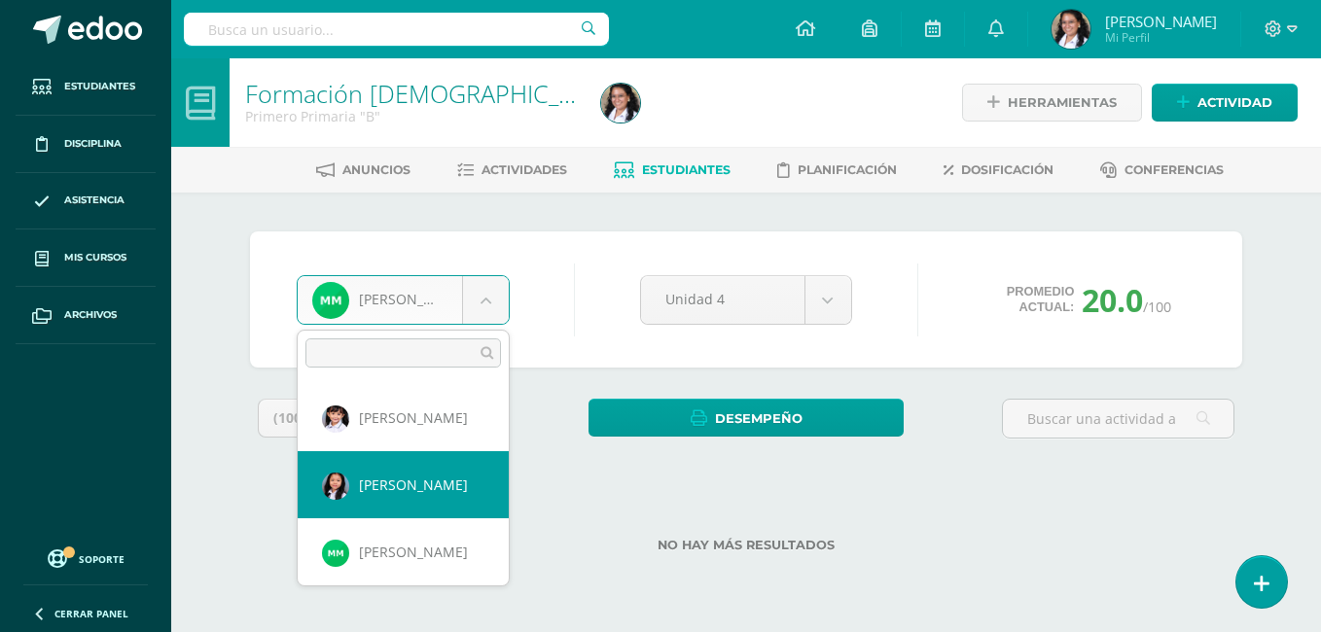
select select "652"
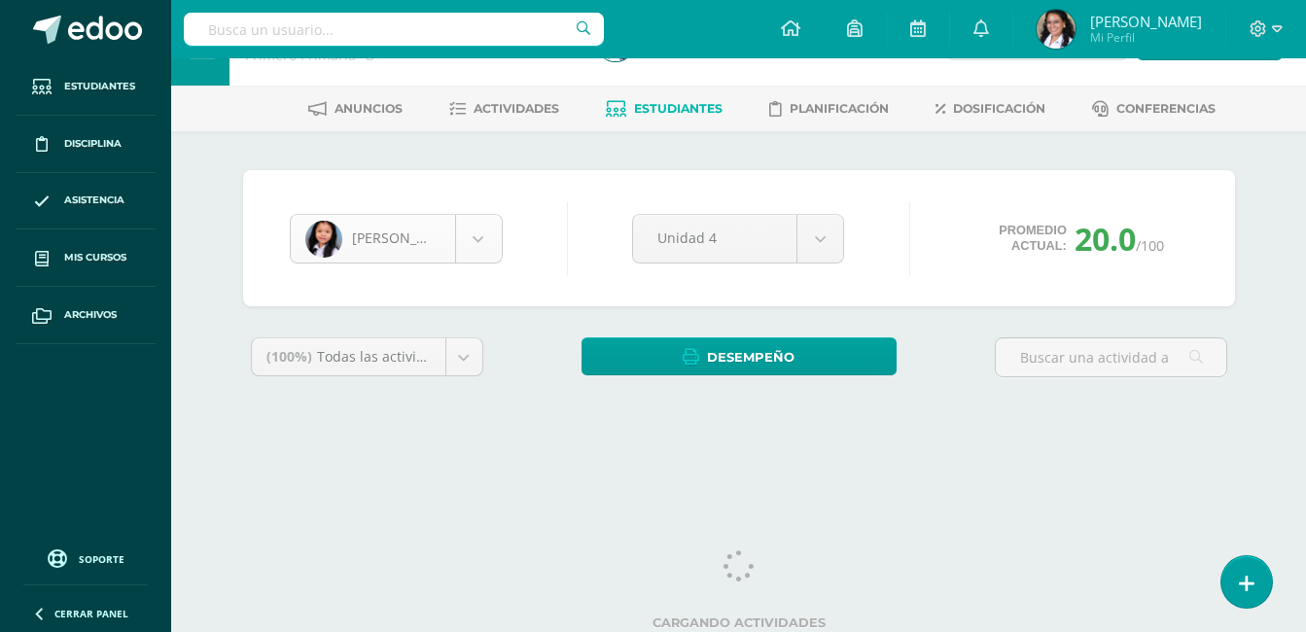
scroll to position [67, 0]
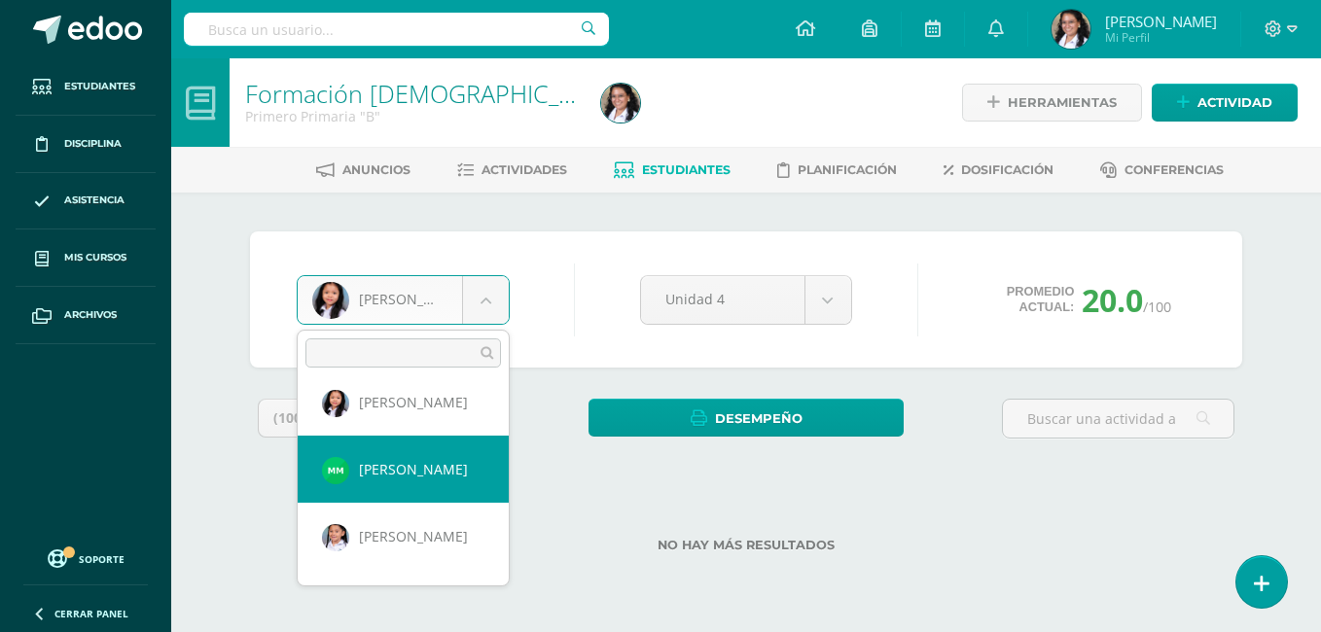
scroll to position [453, 0]
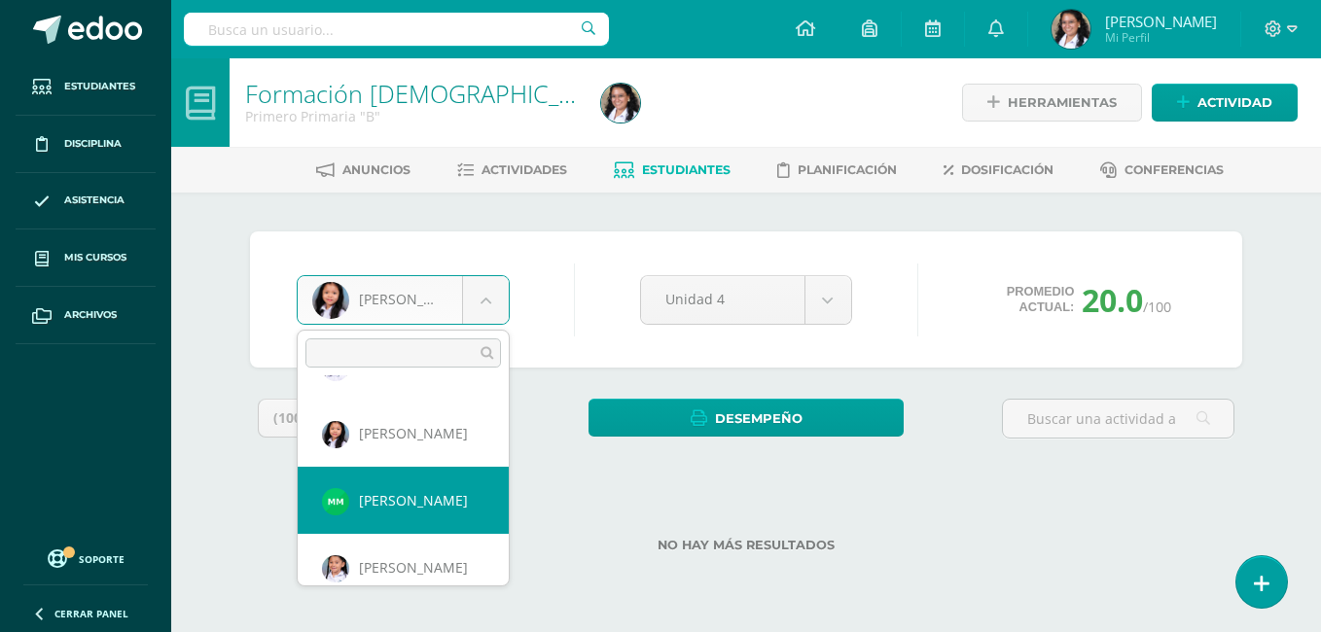
select select "949"
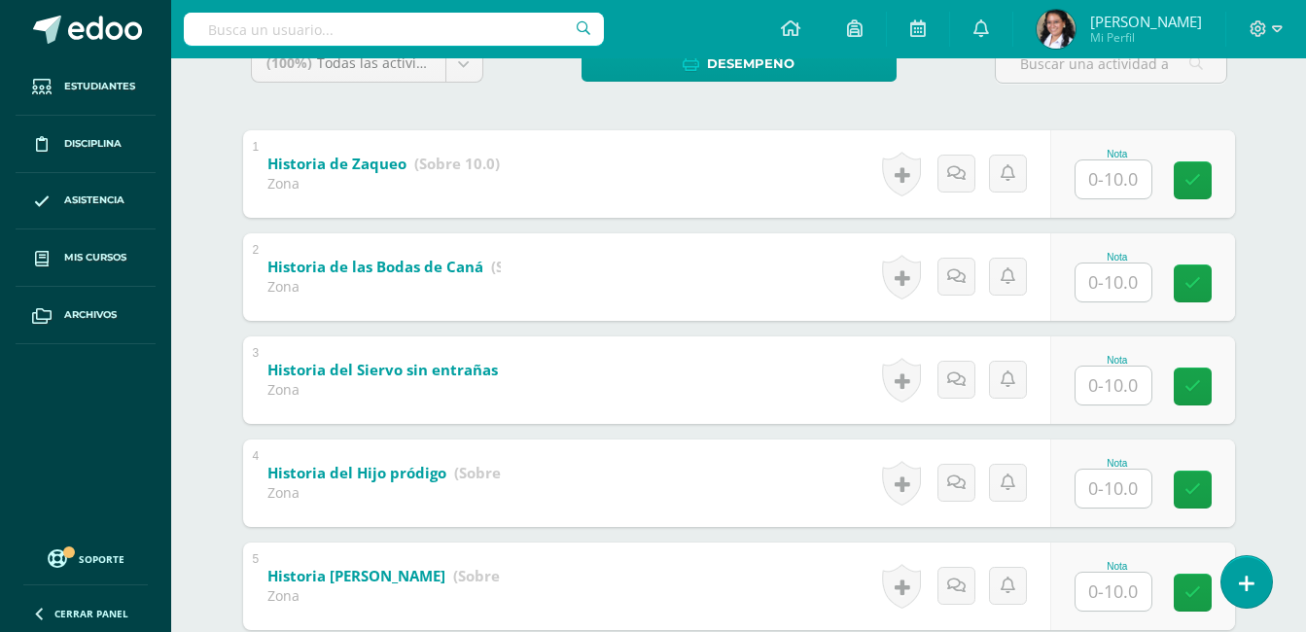
scroll to position [389, 0]
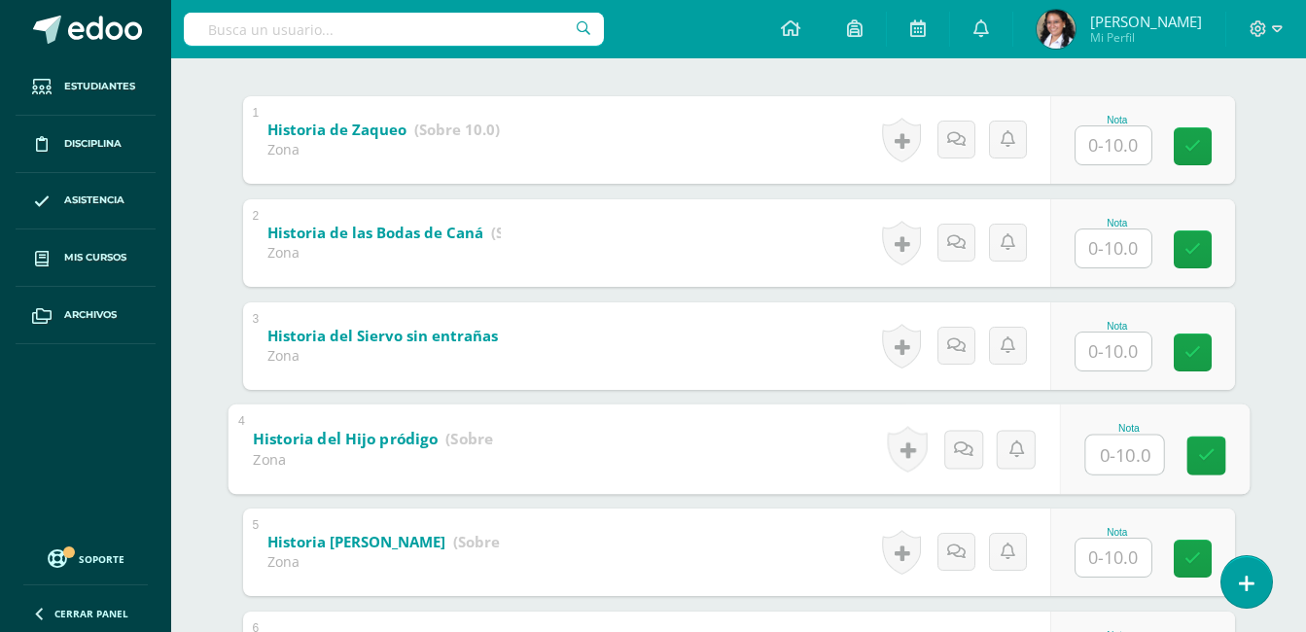
click at [1115, 446] on input "text" at bounding box center [1125, 454] width 78 height 39
type input "8"
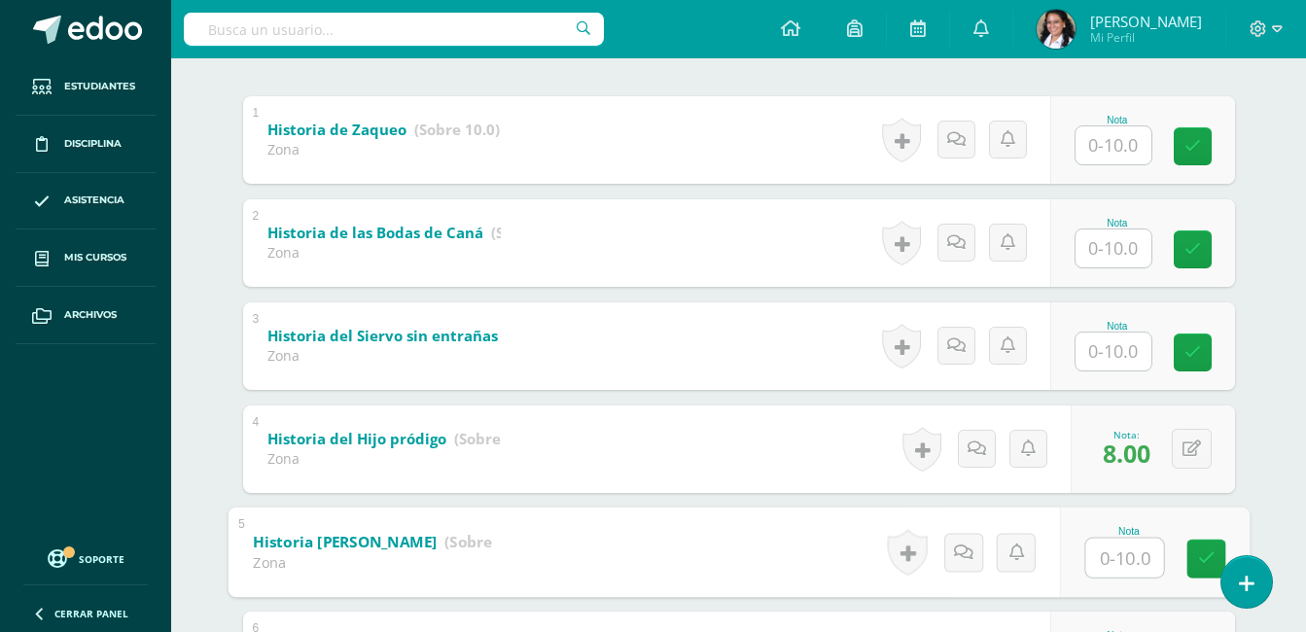
click at [1117, 540] on input "text" at bounding box center [1125, 557] width 78 height 39
type input "8"
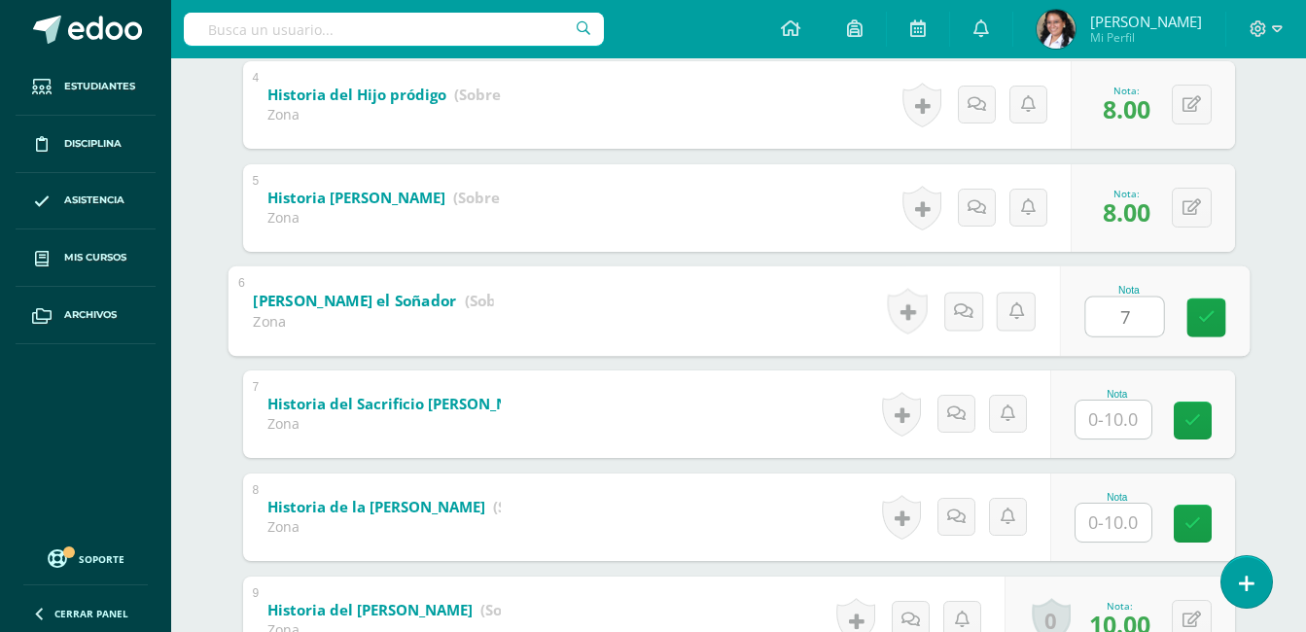
type input "7"
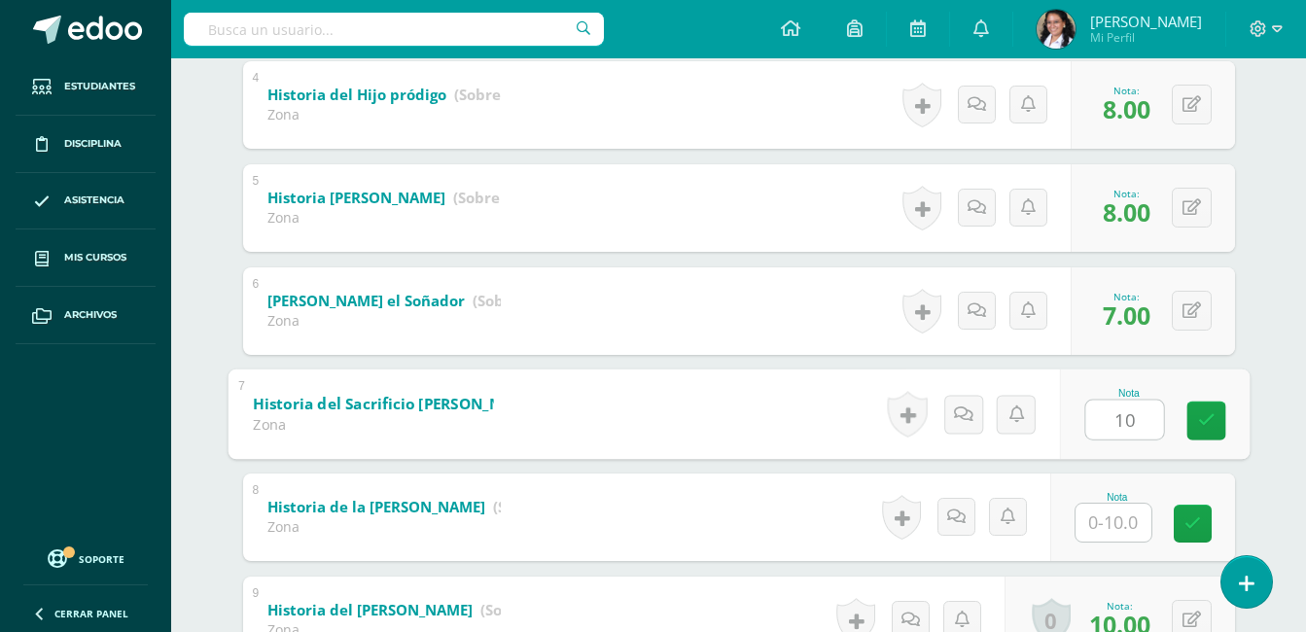
type input "10"
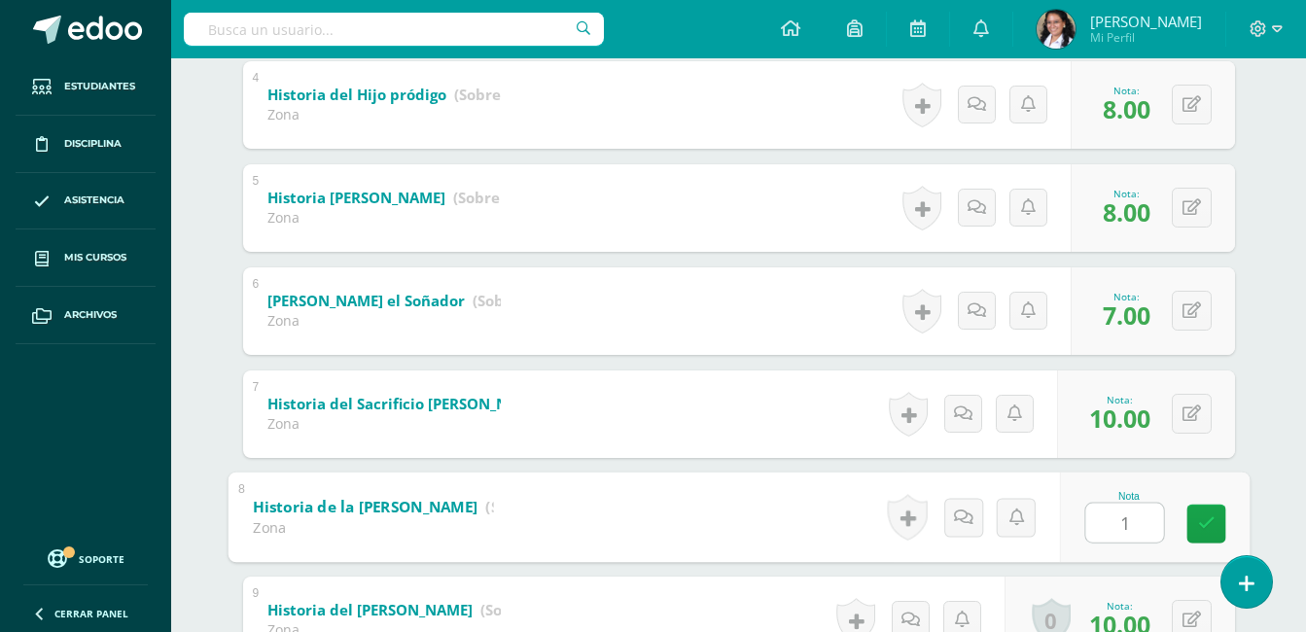
type input "10"
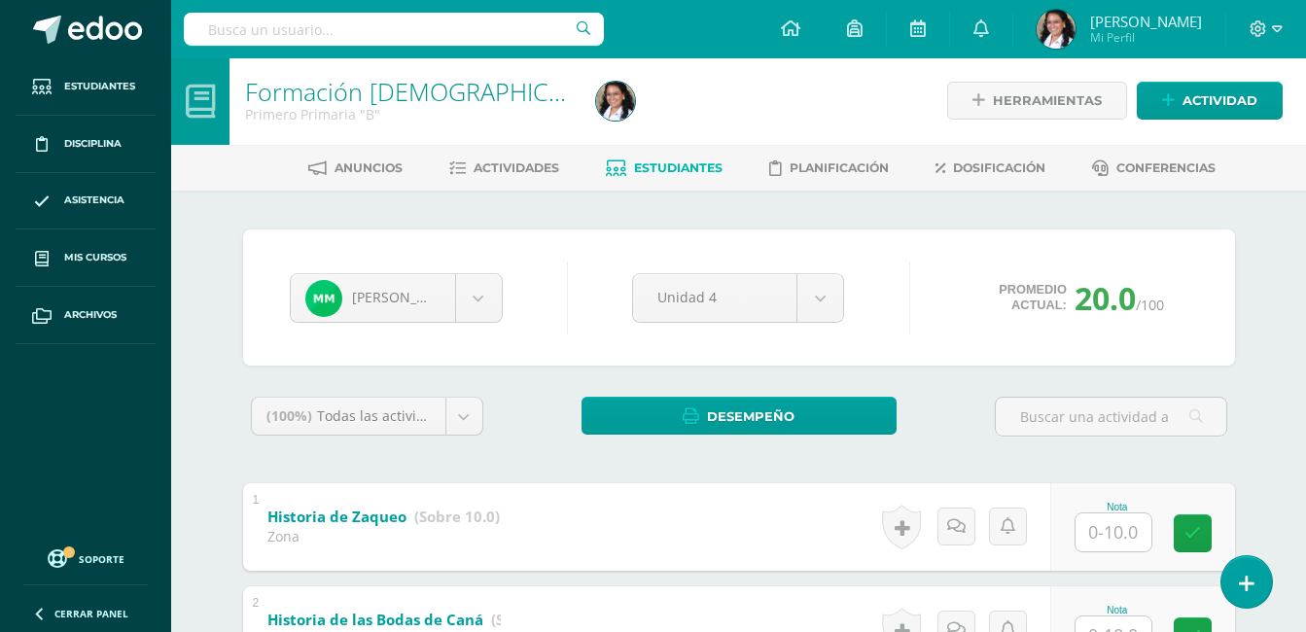
scroll to position [0, 0]
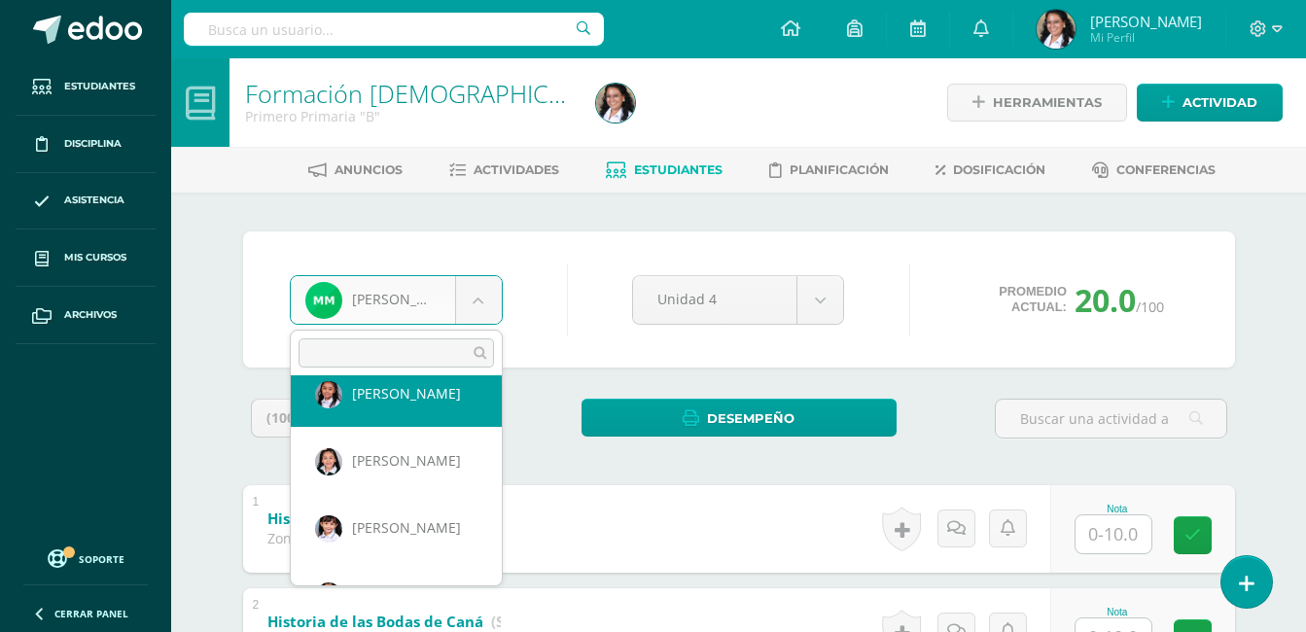
scroll to position [276, 0]
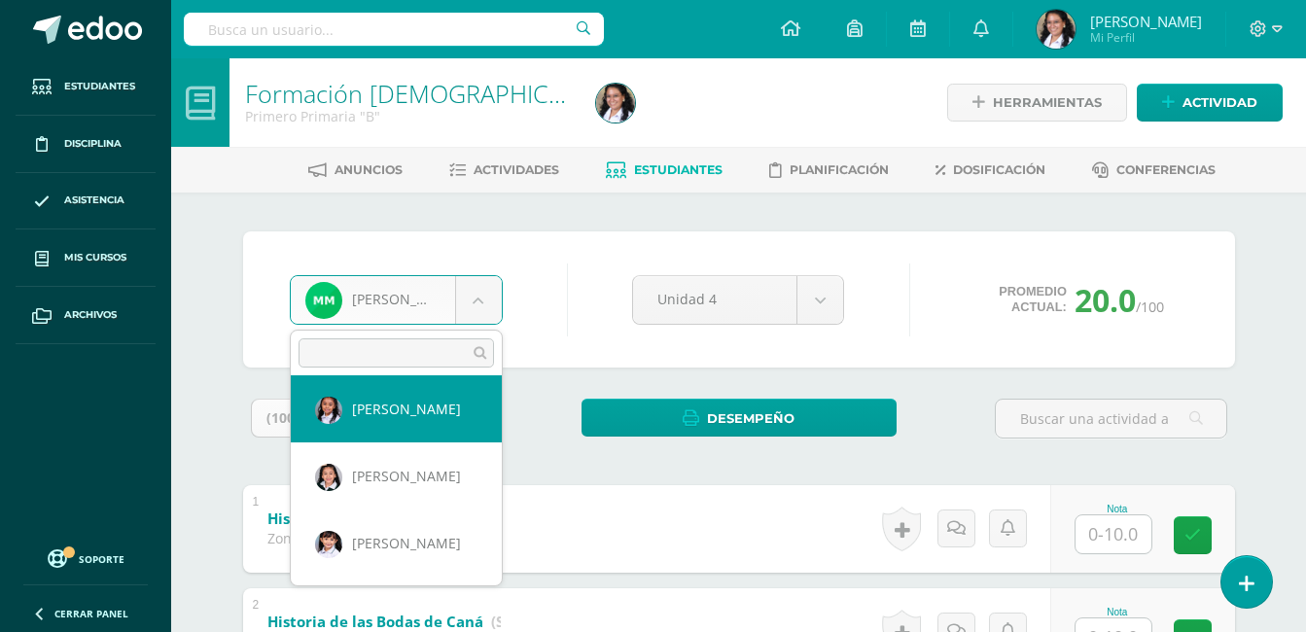
select select "649"
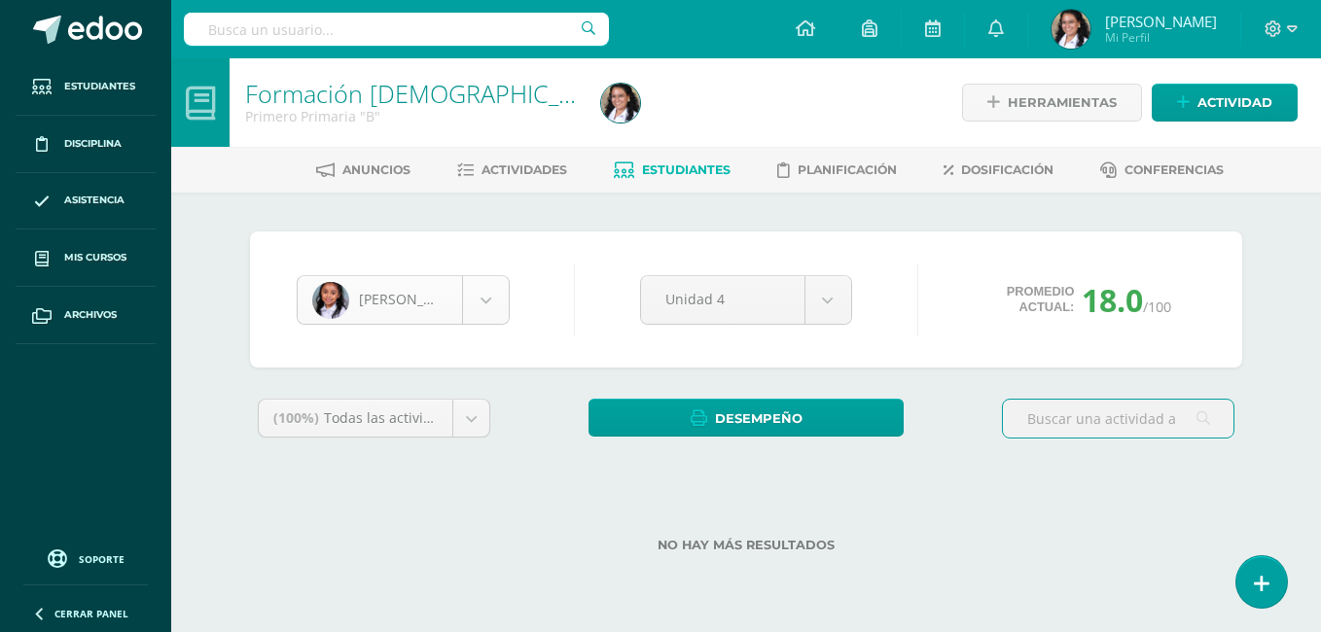
click at [502, 317] on body "Estudiantes Disciplina Asistencia Mis cursos Archivos Soporte Ayuda Reportar un…" at bounding box center [660, 307] width 1321 height 615
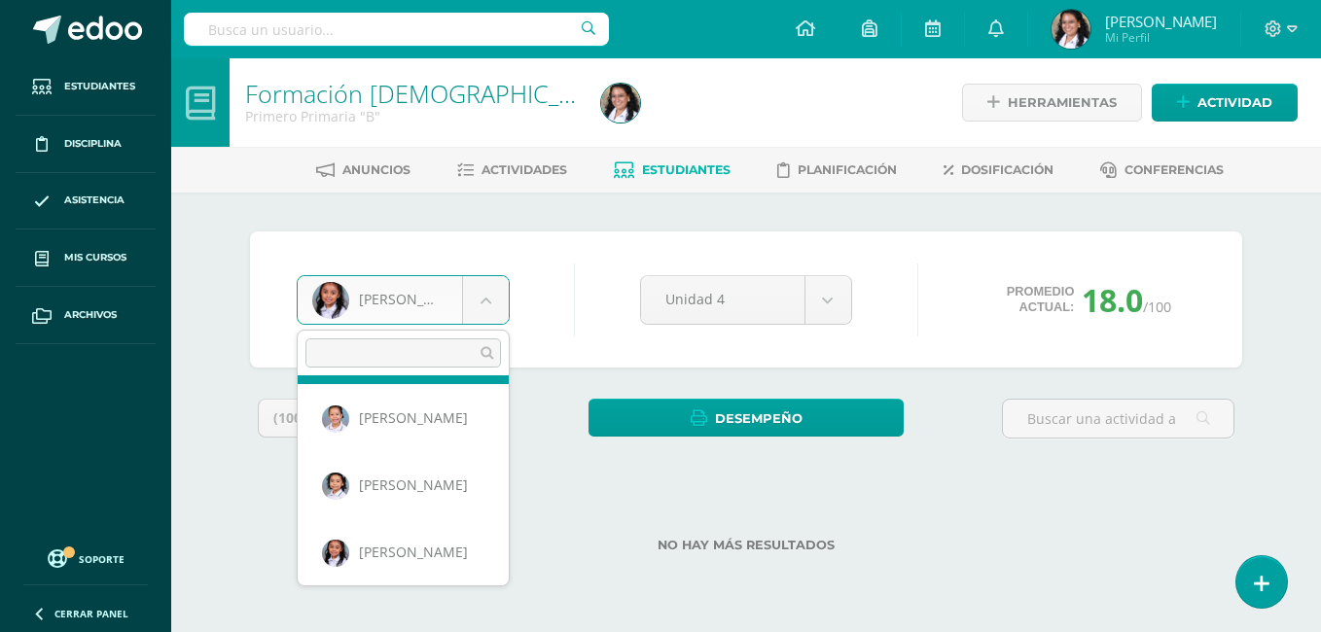
scroll to position [75, 0]
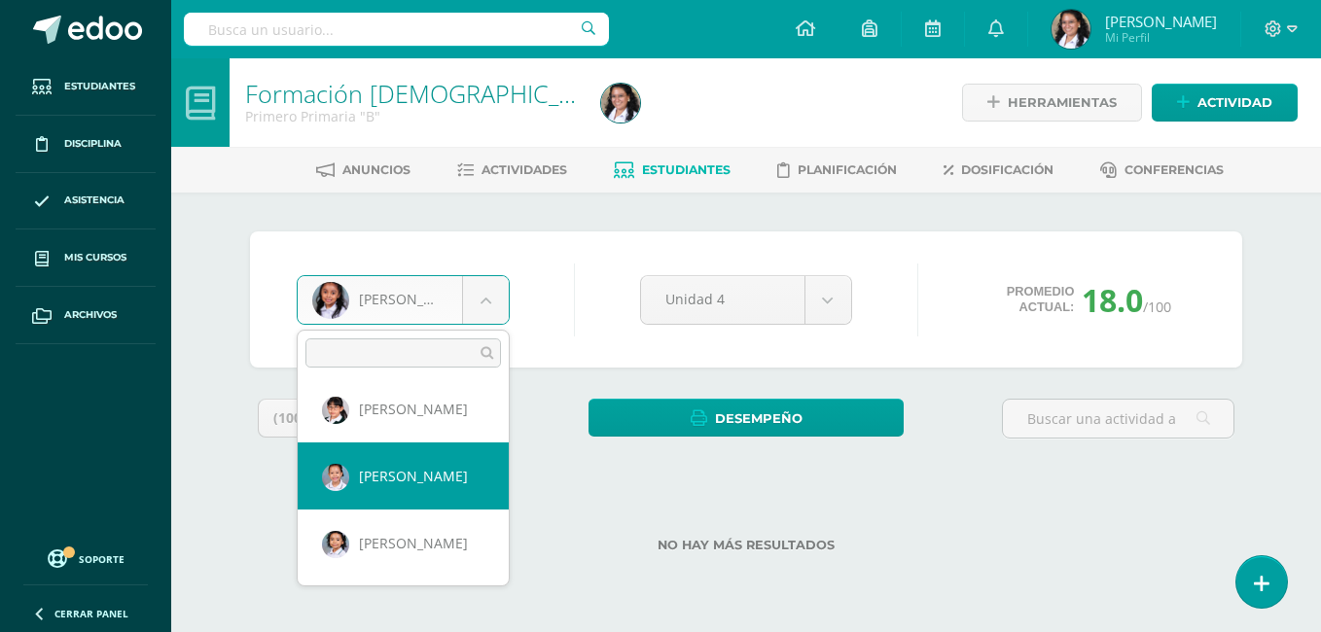
select select "648"
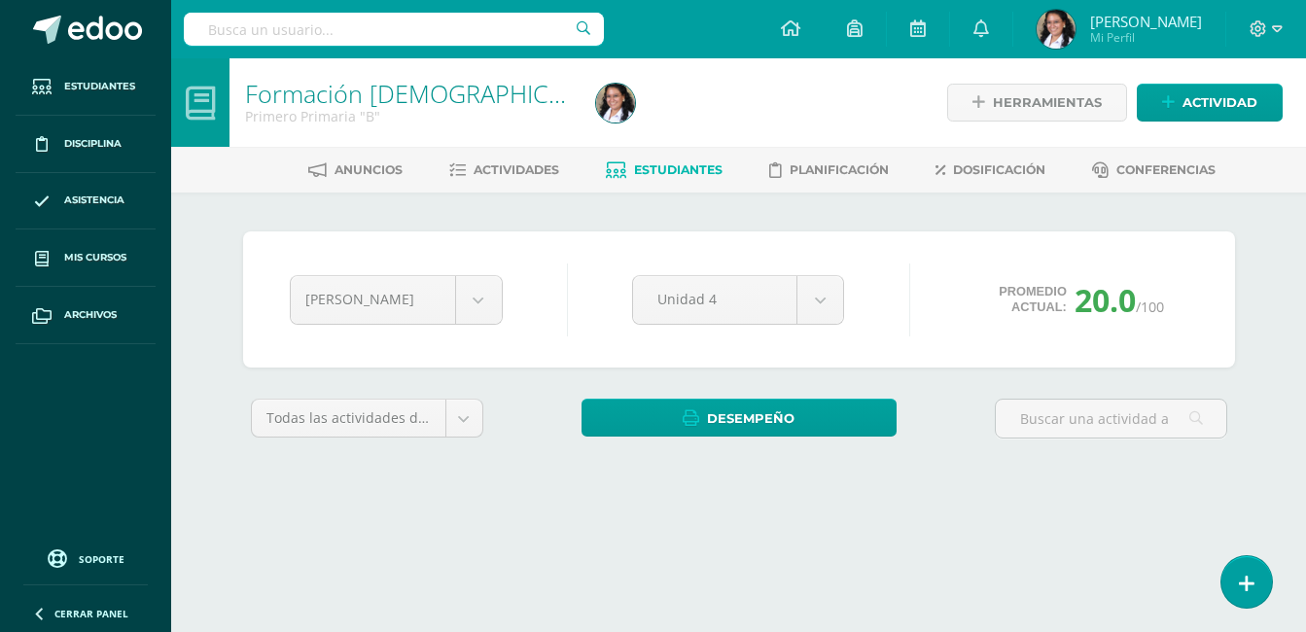
click at [485, 306] on body "Estudiantes Disciplina Asistencia Mis cursos Archivos Soporte Ayuda Reportar un…" at bounding box center [653, 262] width 1306 height 524
click at [474, 299] on body "Estudiantes Disciplina Asistencia Mis cursos Archivos Soporte Ayuda Reportar un…" at bounding box center [653, 262] width 1306 height 524
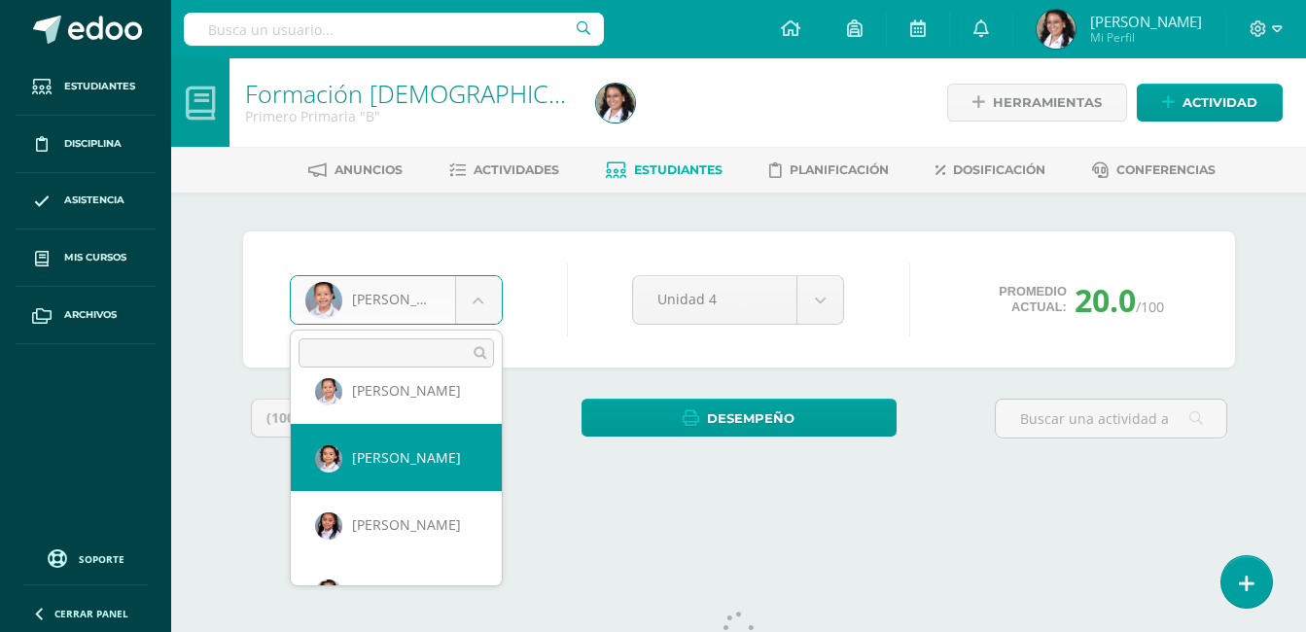
scroll to position [195, 0]
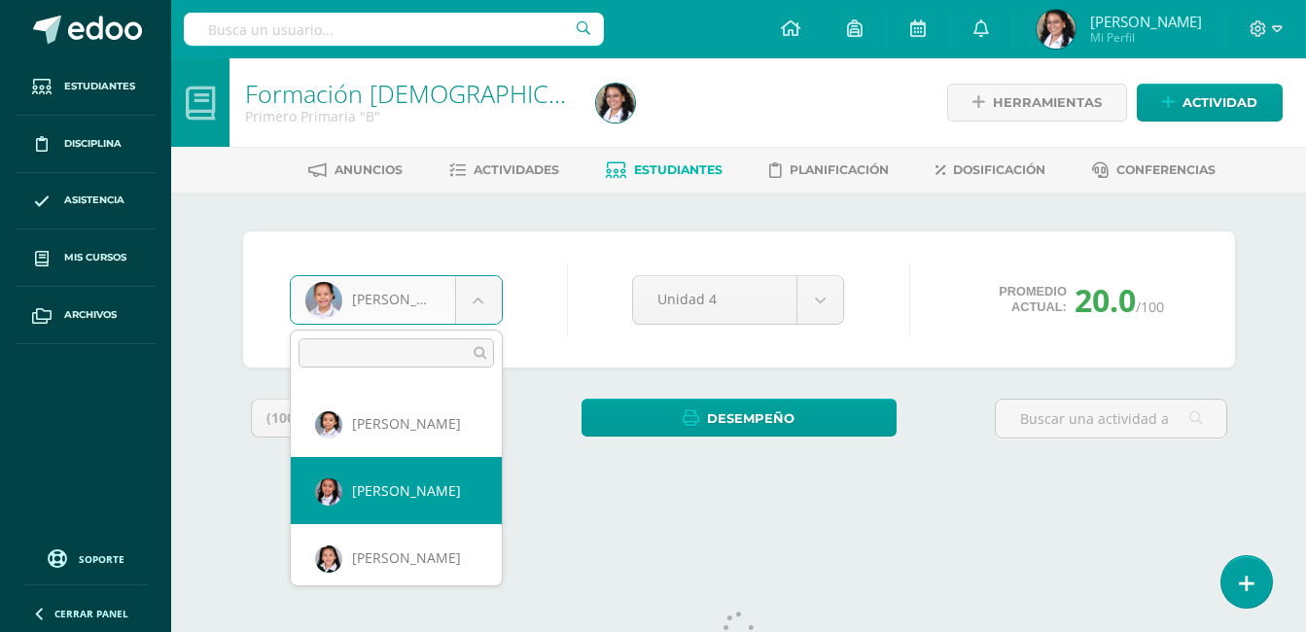
select select "649"
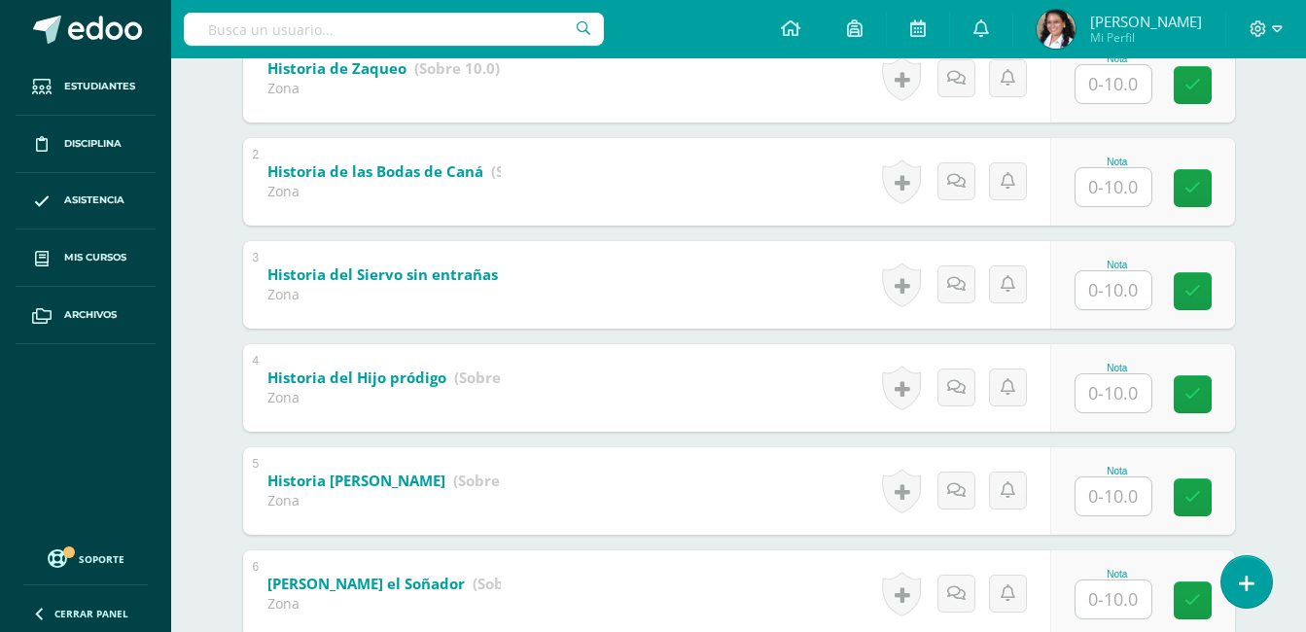
scroll to position [456, 0]
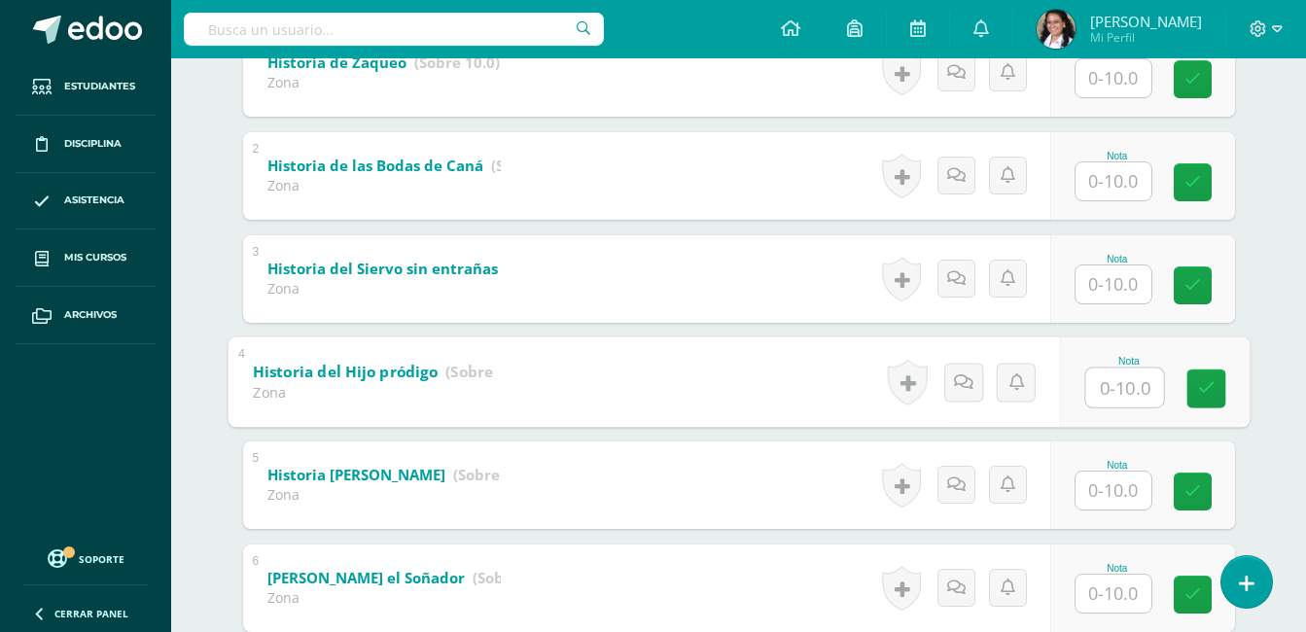
click at [1109, 397] on input "text" at bounding box center [1125, 387] width 78 height 39
type input "10"
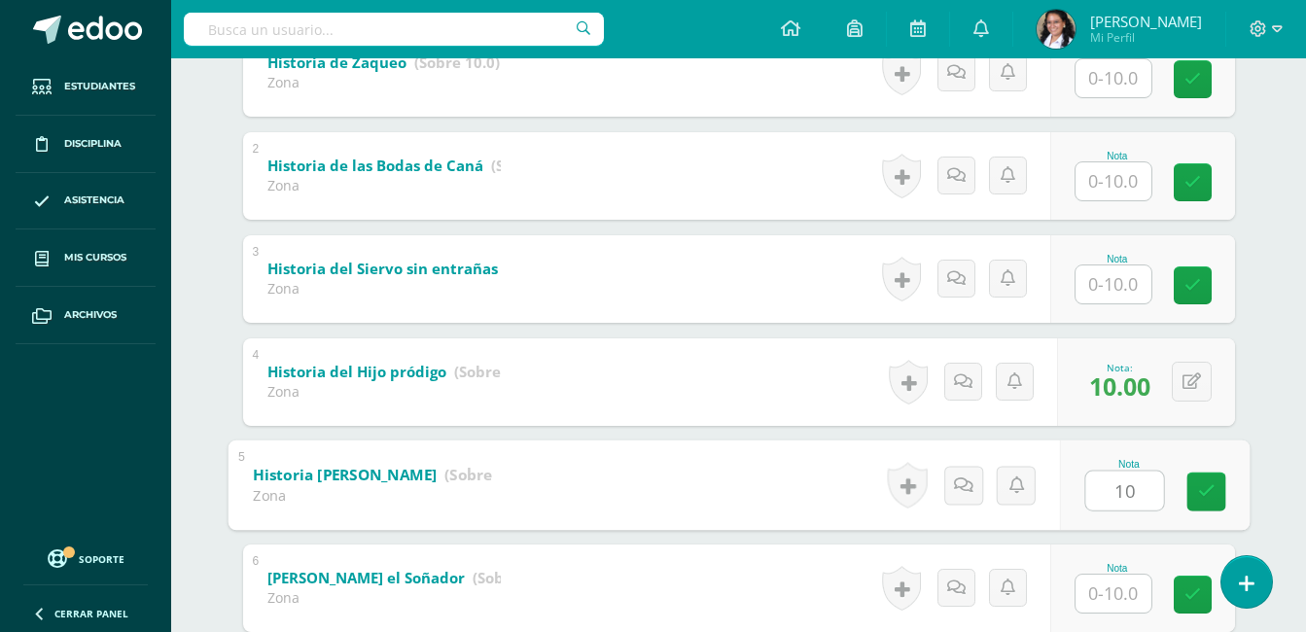
type input "10"
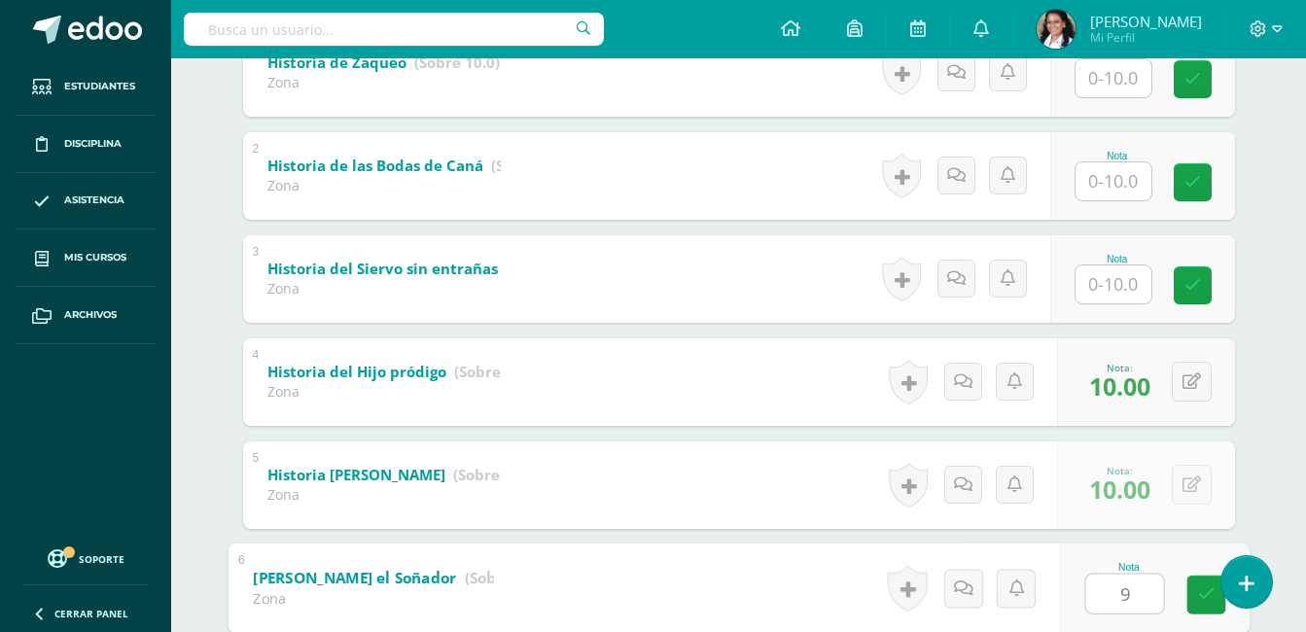
type input "9"
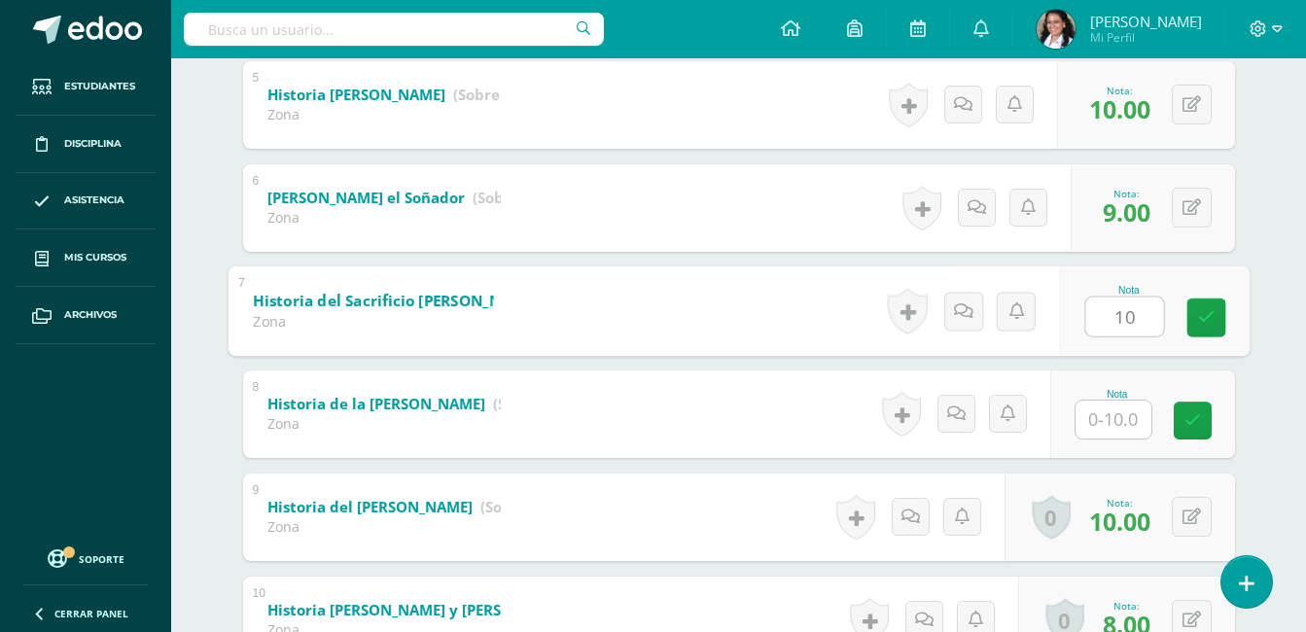
type input "10"
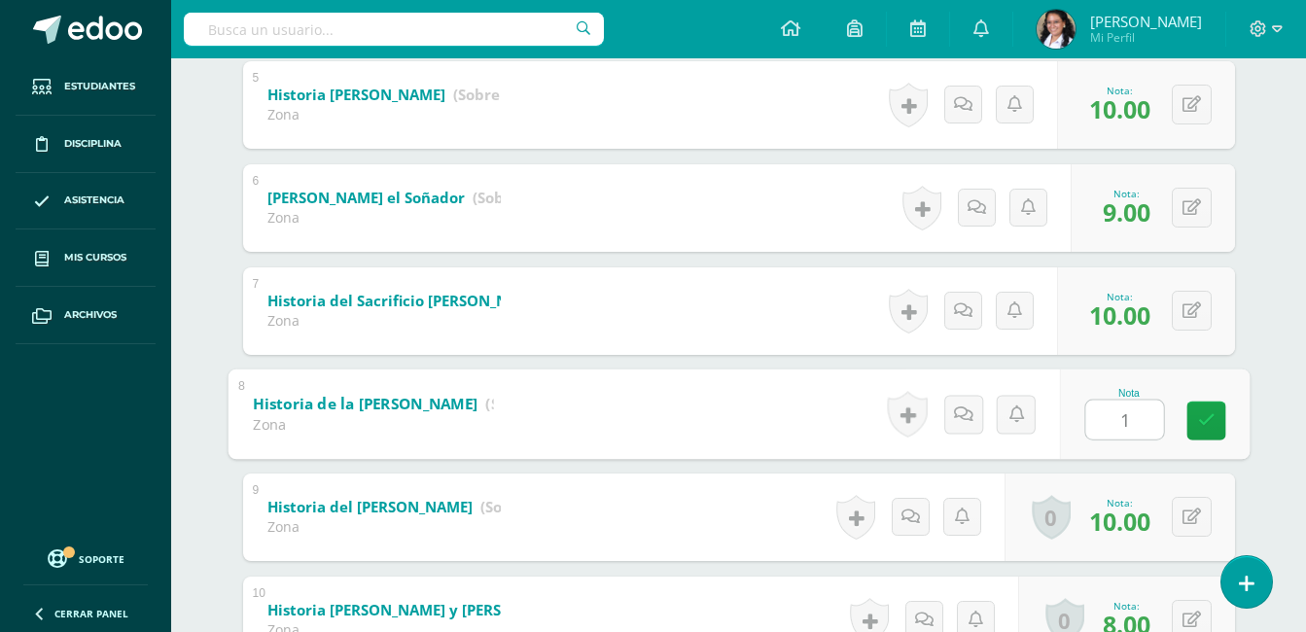
type input "10"
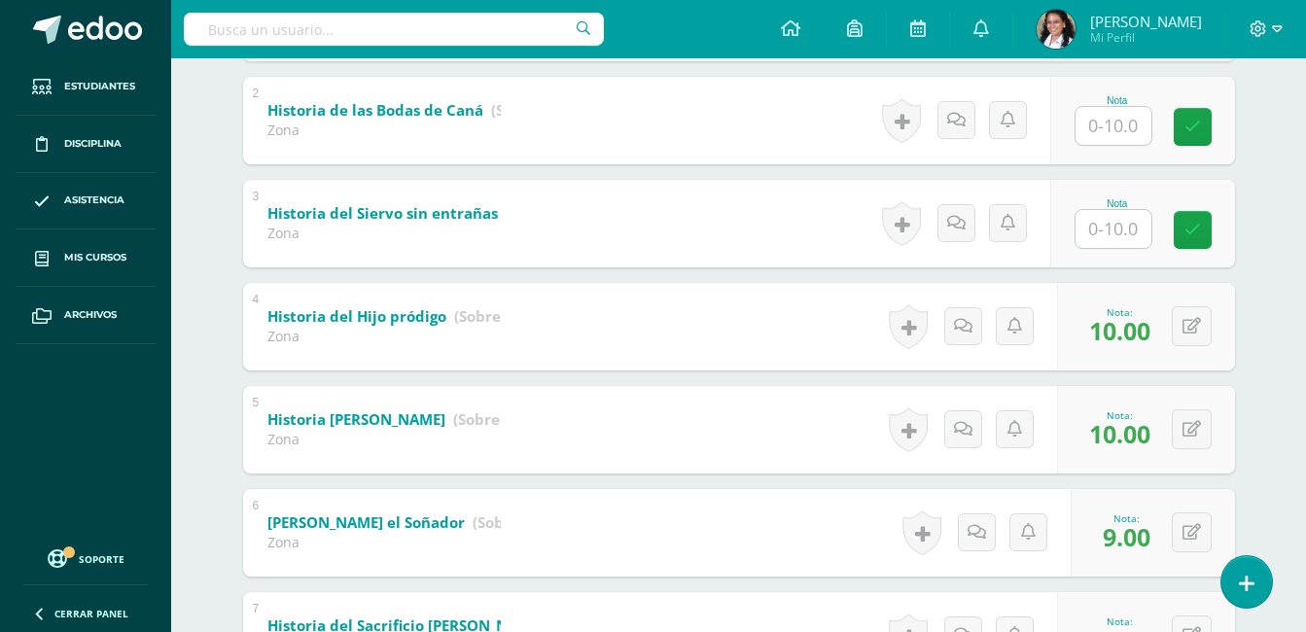
scroll to position [0, 0]
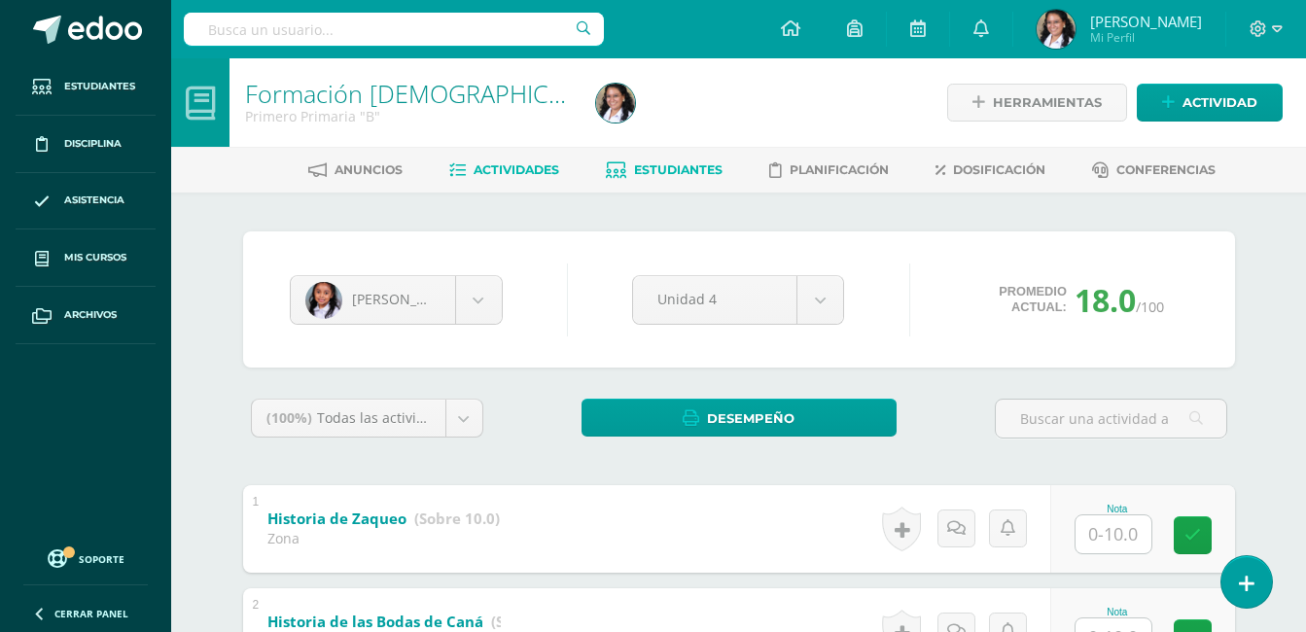
click at [531, 172] on span "Actividades" at bounding box center [517, 169] width 86 height 15
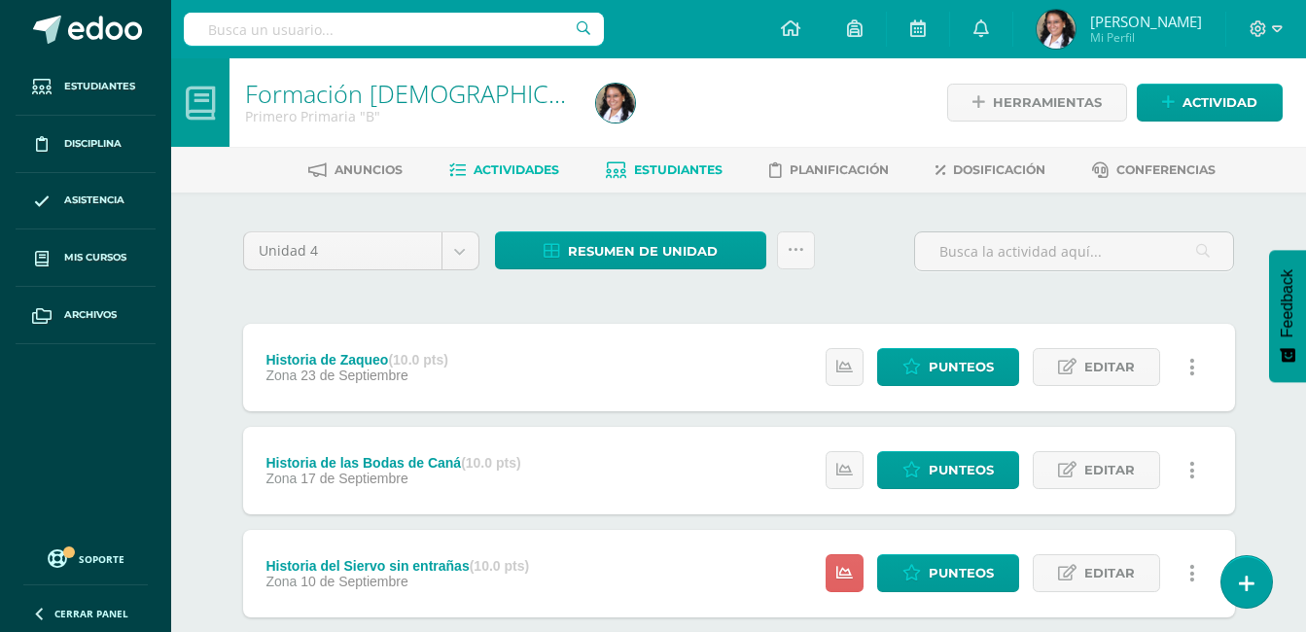
click at [671, 168] on span "Estudiantes" at bounding box center [678, 169] width 89 height 15
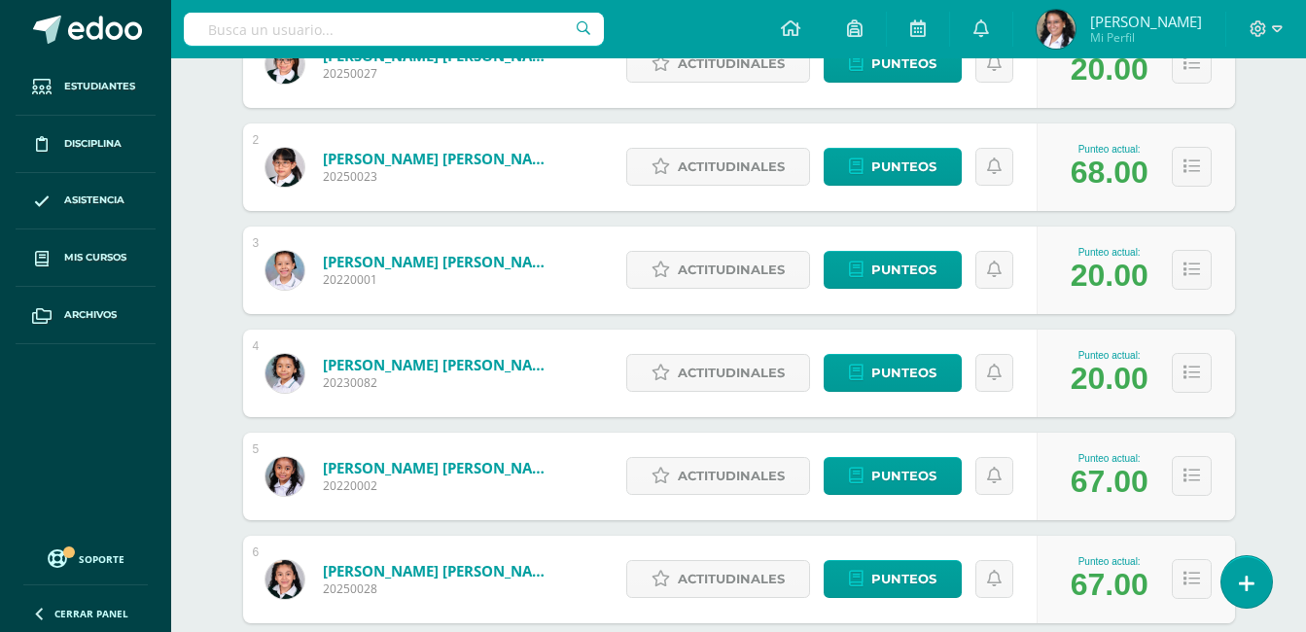
scroll to position [195, 0]
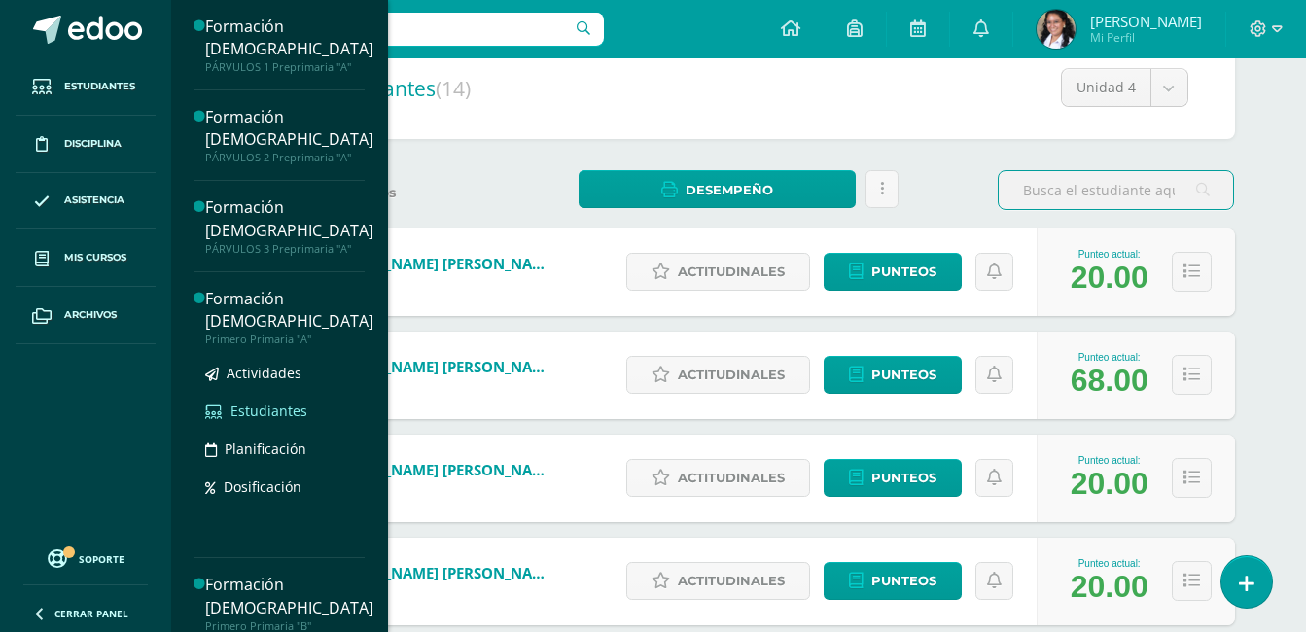
click at [266, 402] on span "Estudiantes" at bounding box center [269, 411] width 77 height 18
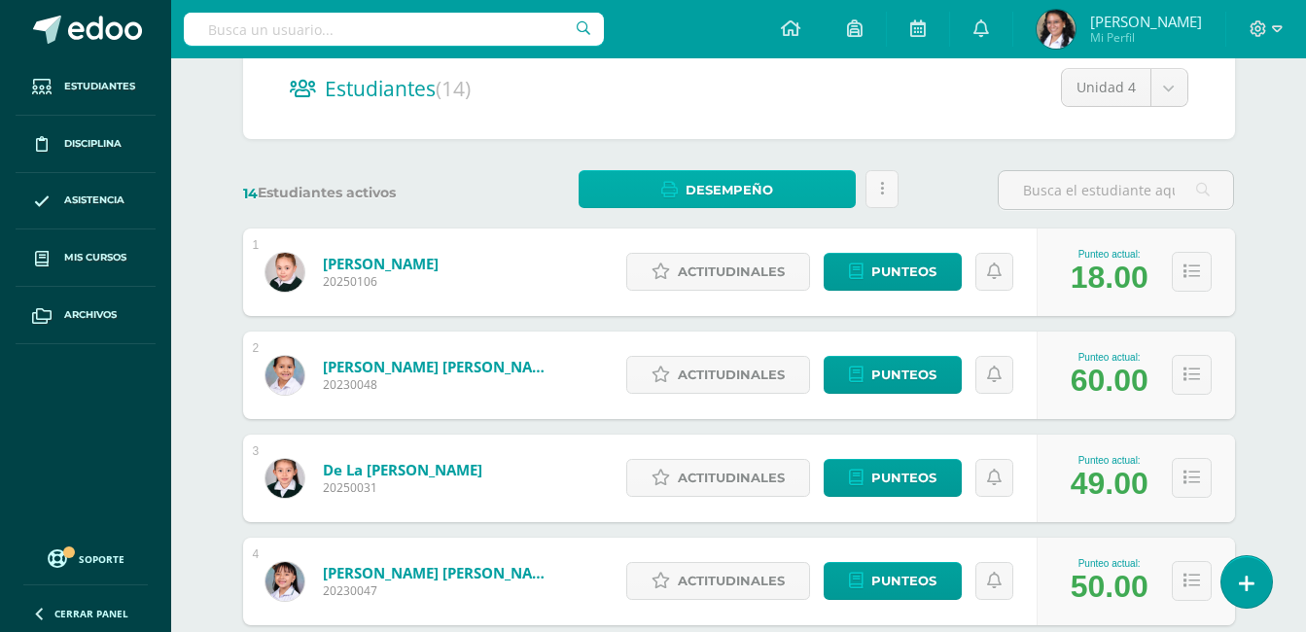
scroll to position [486, 0]
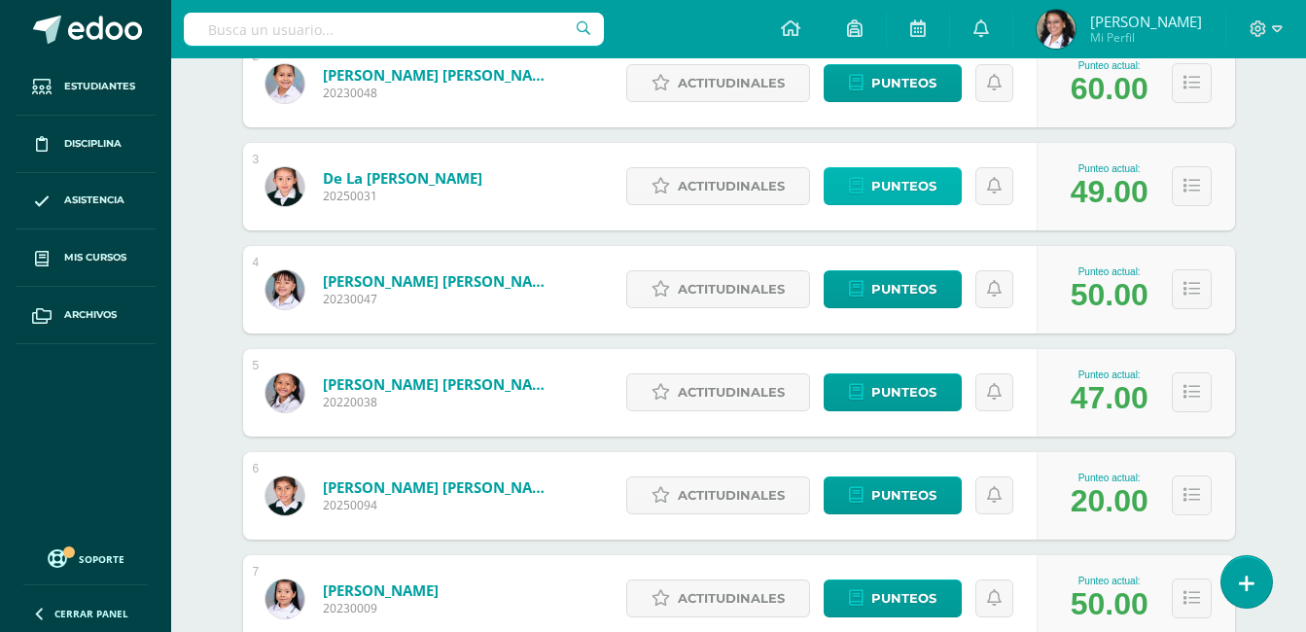
click at [887, 190] on span "Punteos" at bounding box center [904, 186] width 65 height 36
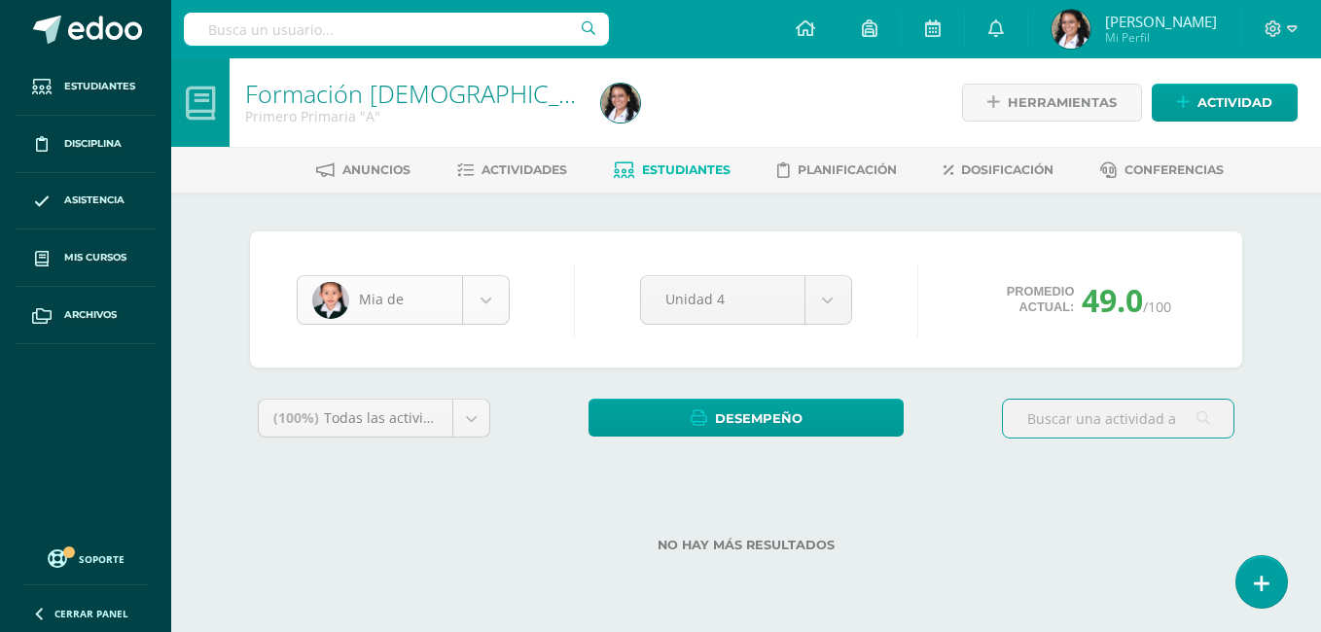
click at [398, 317] on body "Estudiantes Disciplina Asistencia Mis cursos Archivos Soporte Ayuda Reportar un…" at bounding box center [660, 307] width 1321 height 615
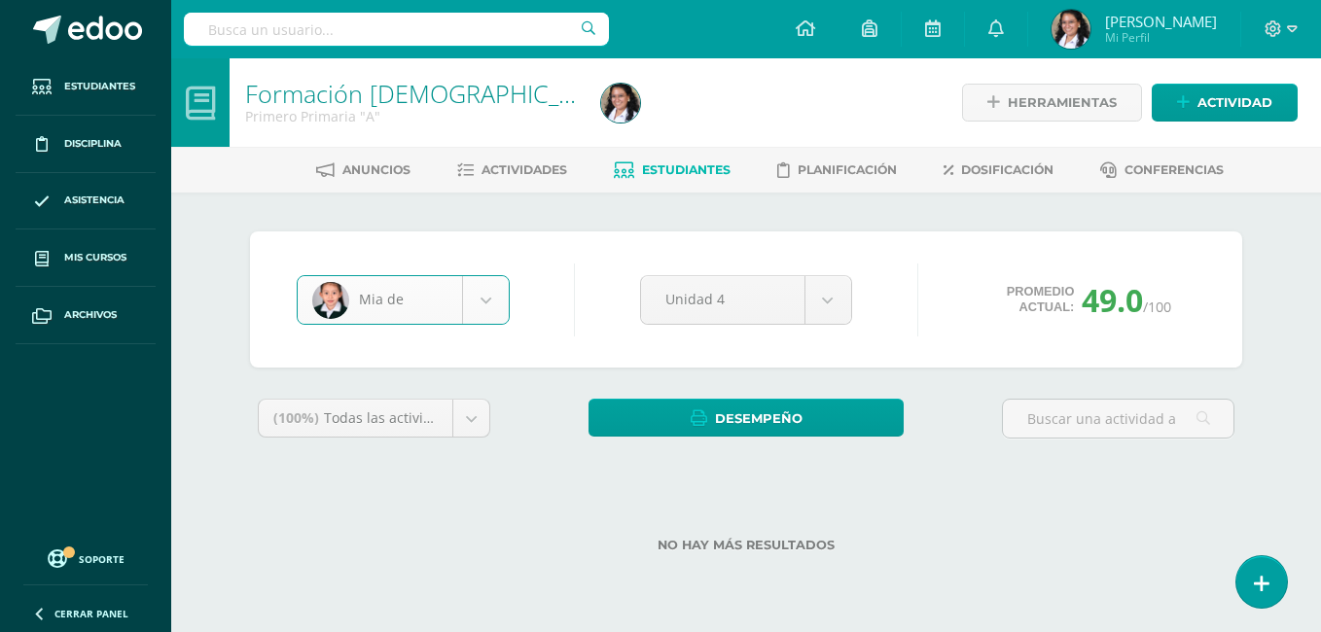
click at [486, 297] on body "Estudiantes Disciplina Asistencia Mis cursos Archivos Soporte Ayuda Reportar un…" at bounding box center [660, 307] width 1321 height 615
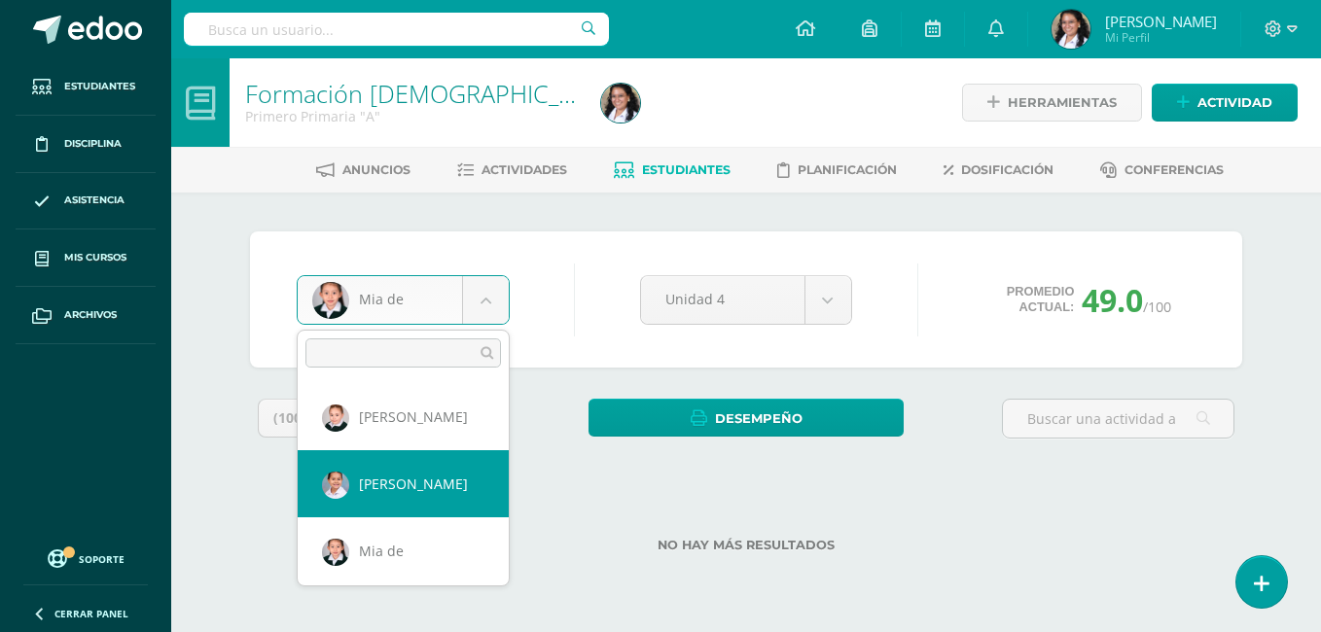
select select "712"
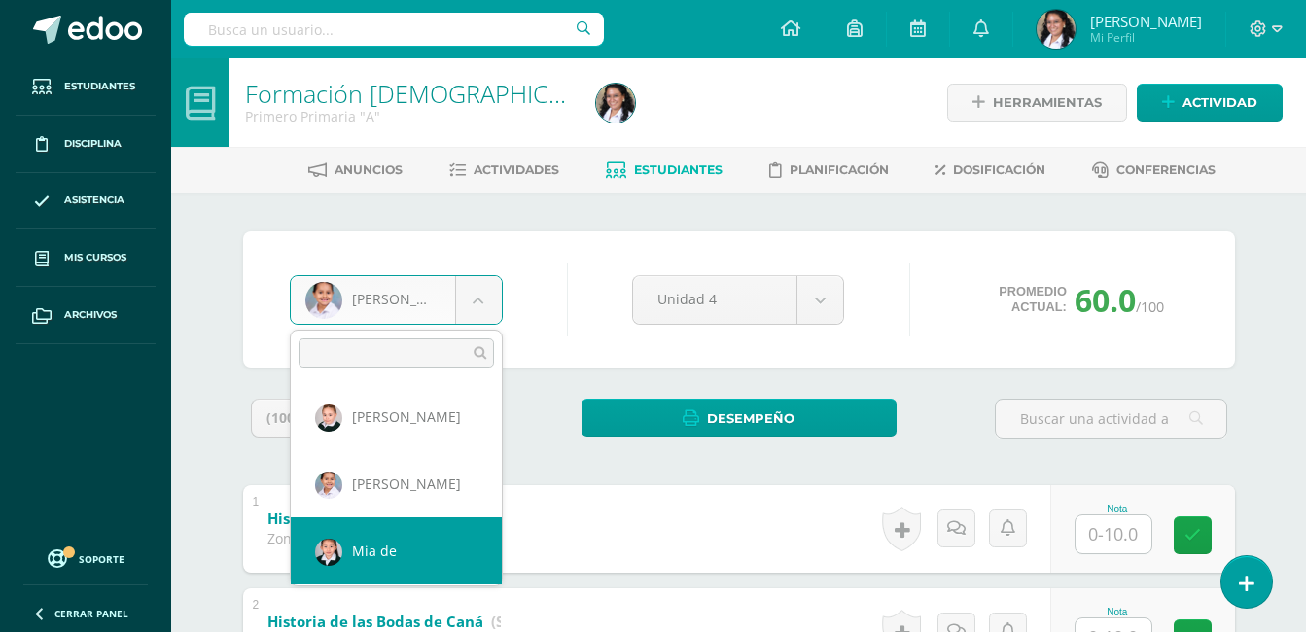
select select "917"
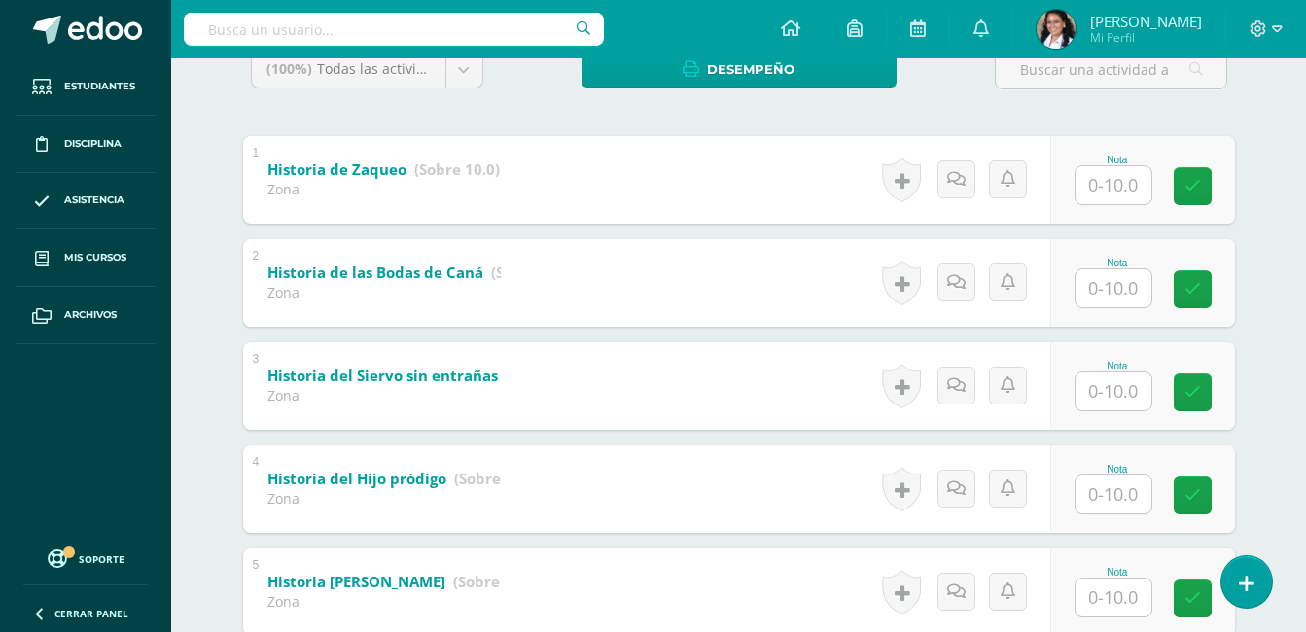
scroll to position [389, 0]
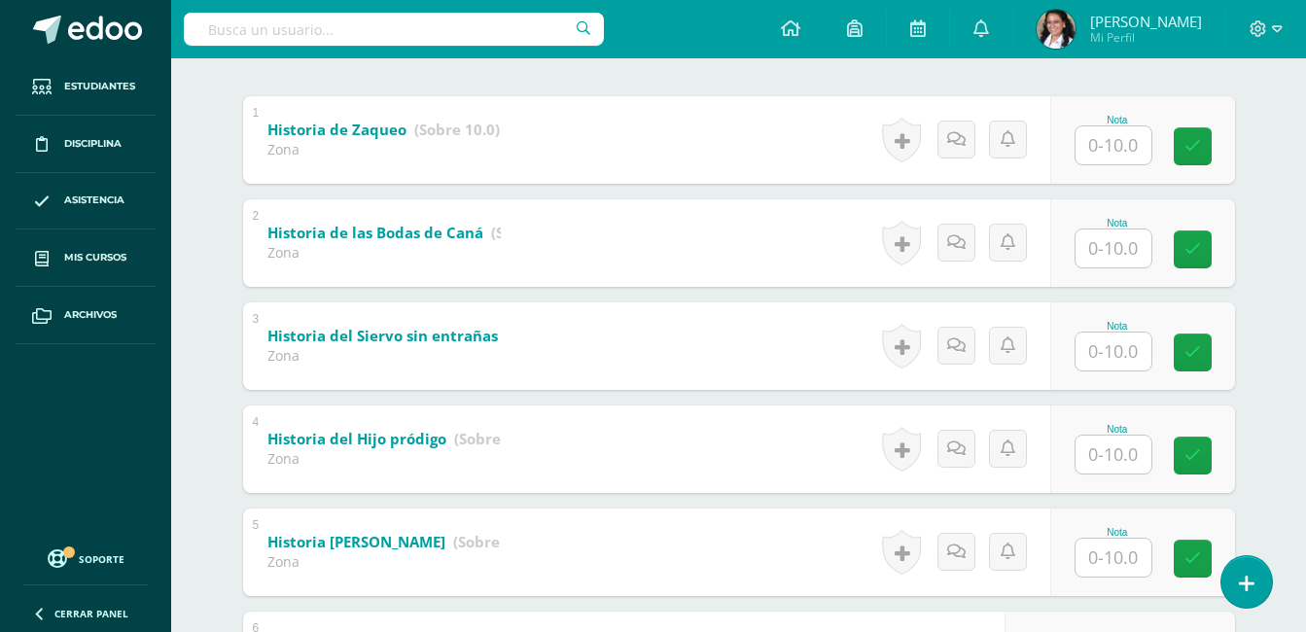
click at [1123, 462] on input "text" at bounding box center [1114, 455] width 76 height 38
type input "10"
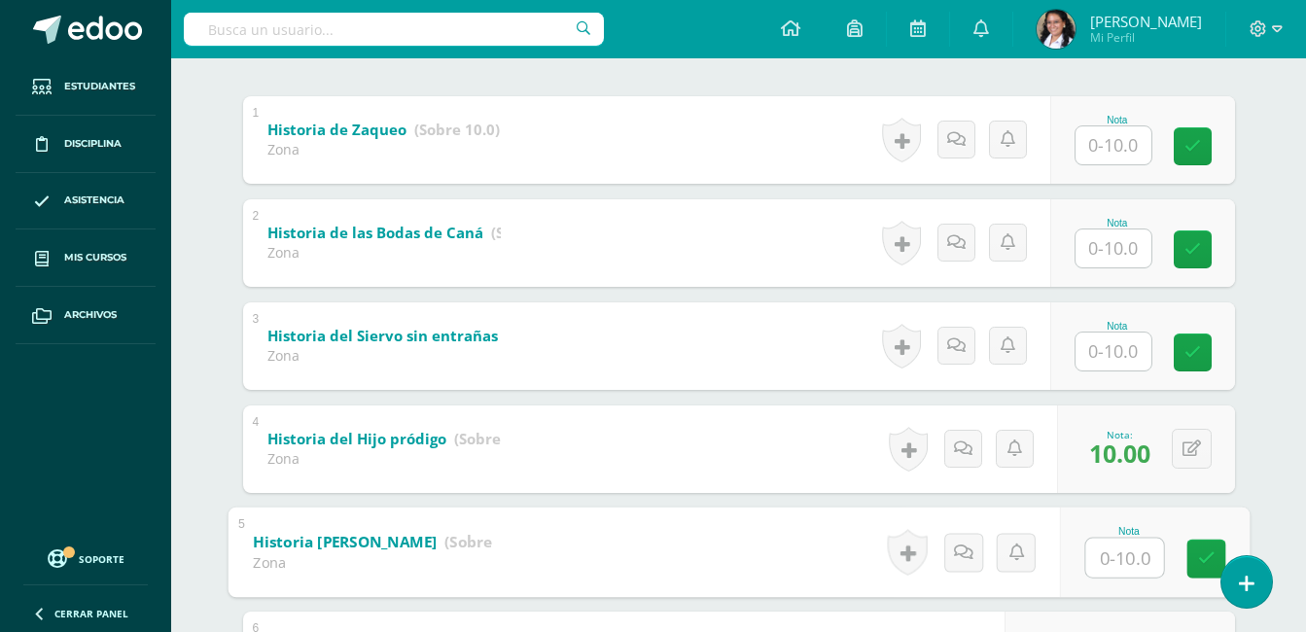
type input "8"
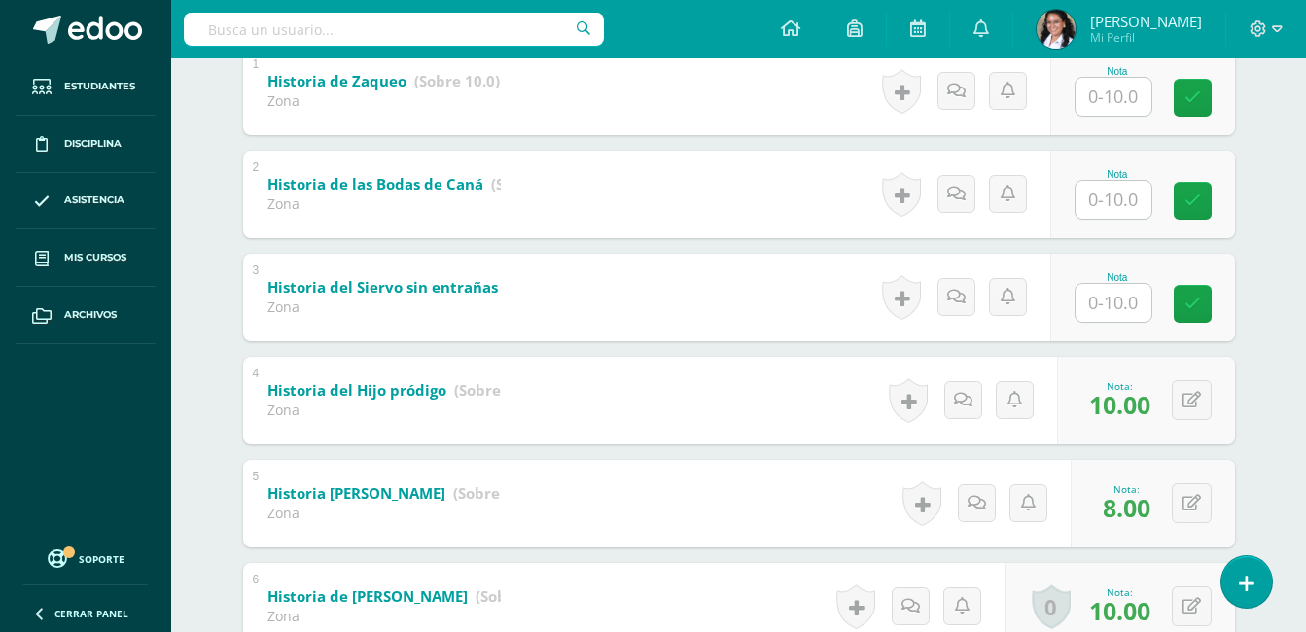
scroll to position [195, 0]
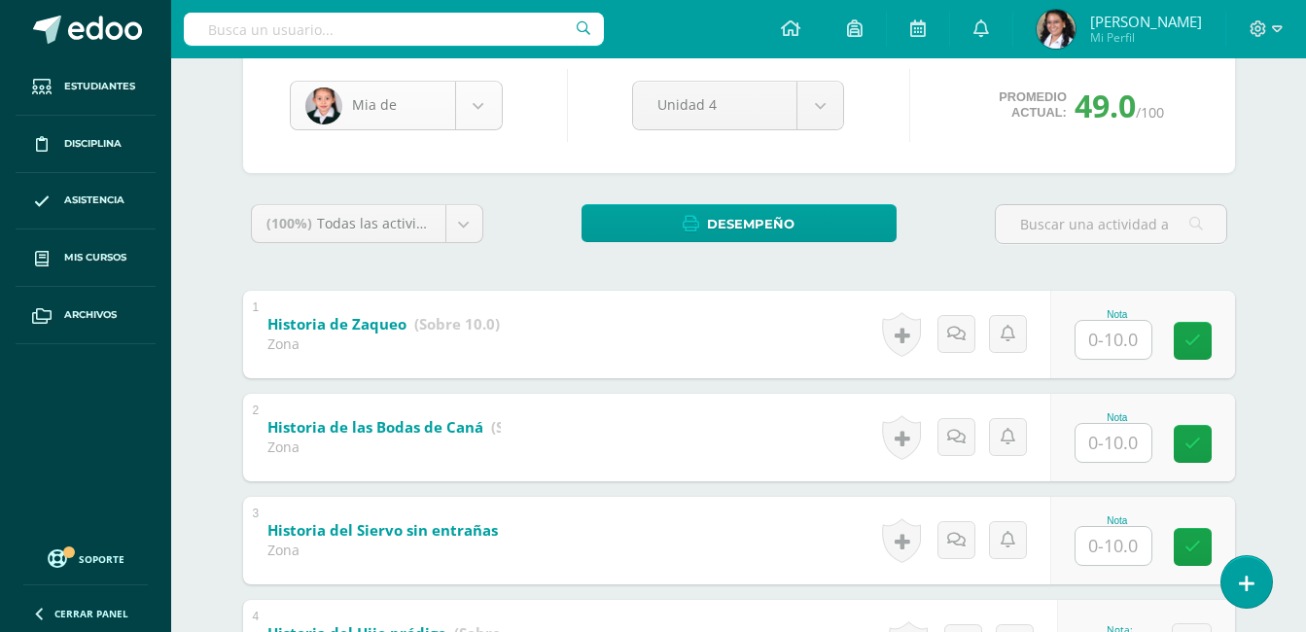
click at [481, 96] on body "Estudiantes Disciplina Asistencia Mis cursos Archivos Soporte Ayuda Reportar un…" at bounding box center [653, 620] width 1306 height 1630
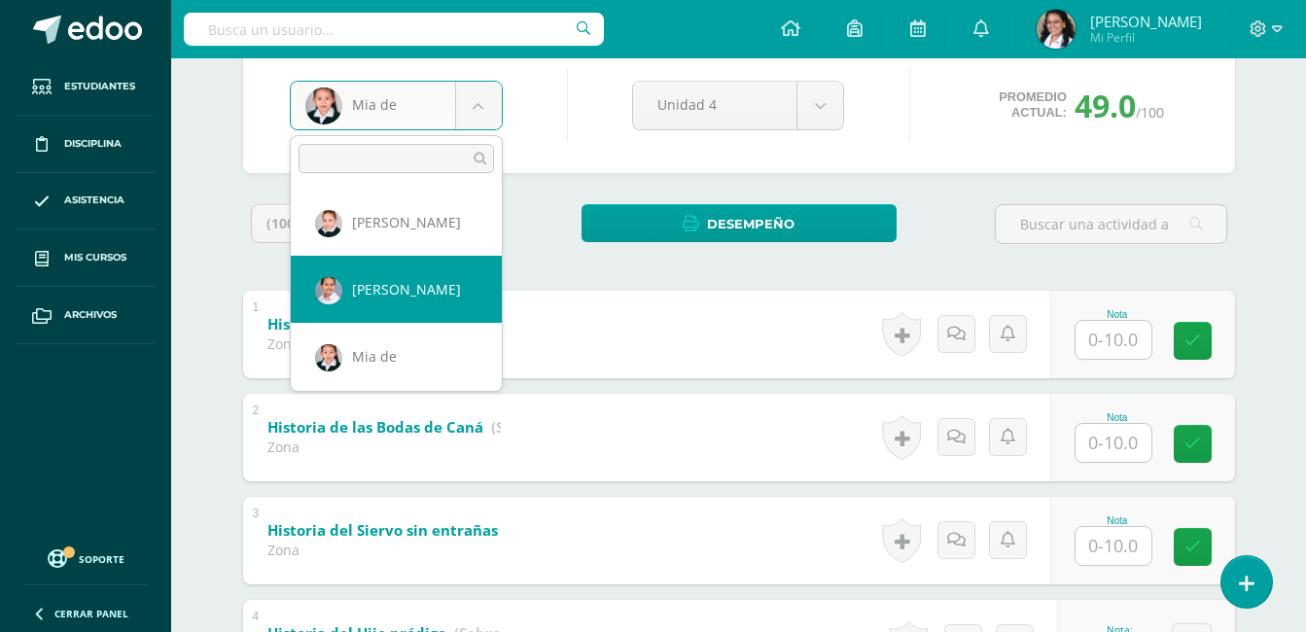
select select "712"
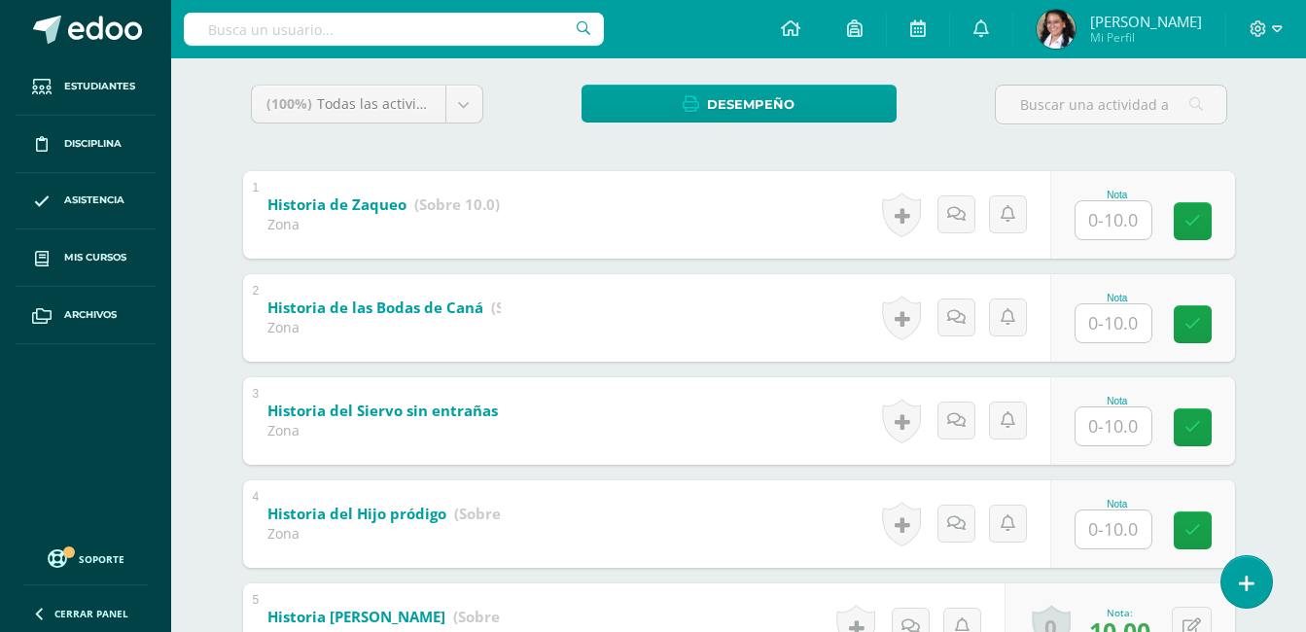
scroll to position [359, 0]
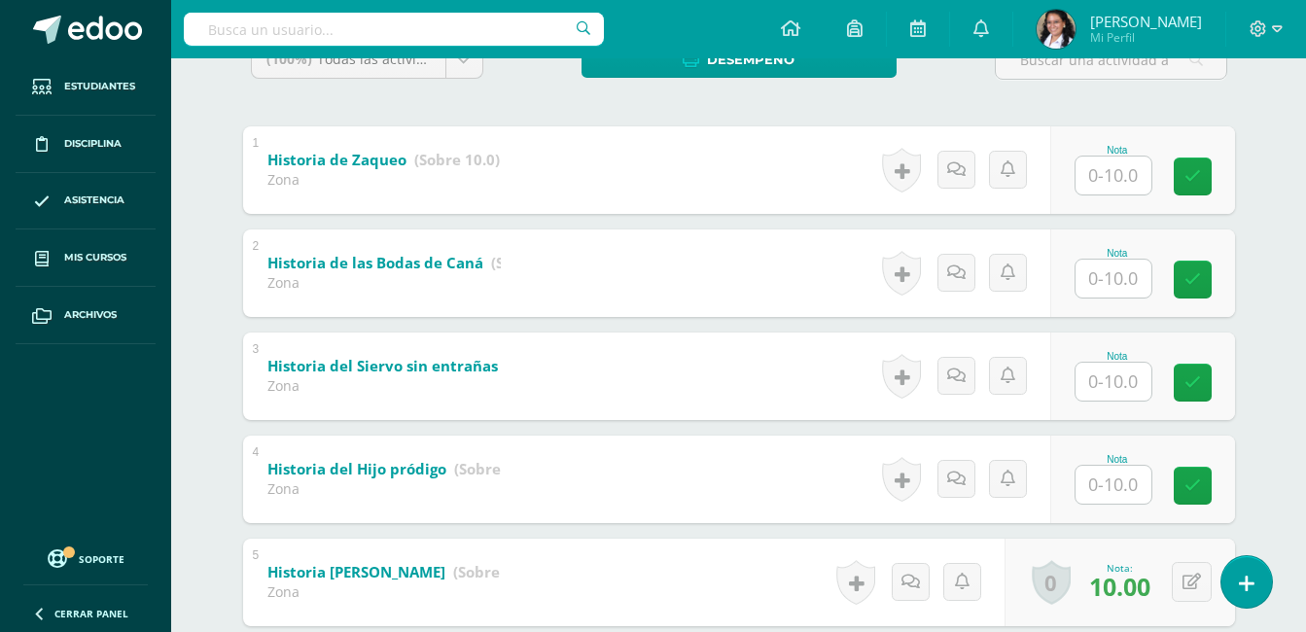
click at [1123, 496] on input "text" at bounding box center [1114, 485] width 76 height 38
type input "10"
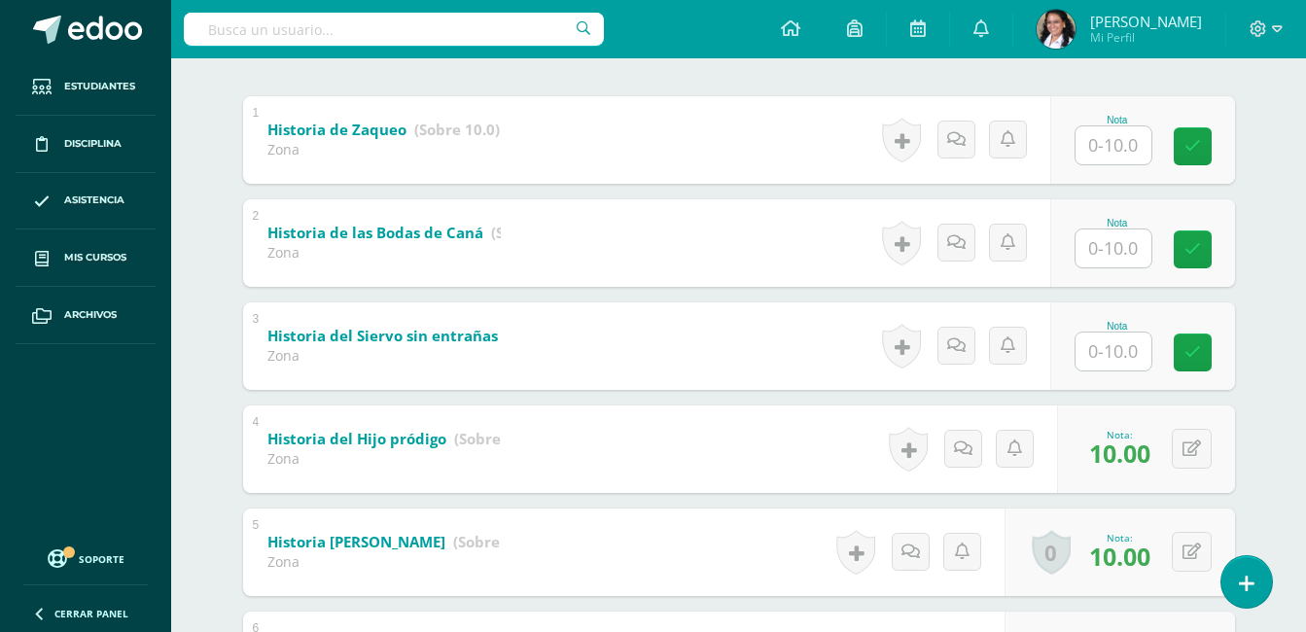
scroll to position [220, 0]
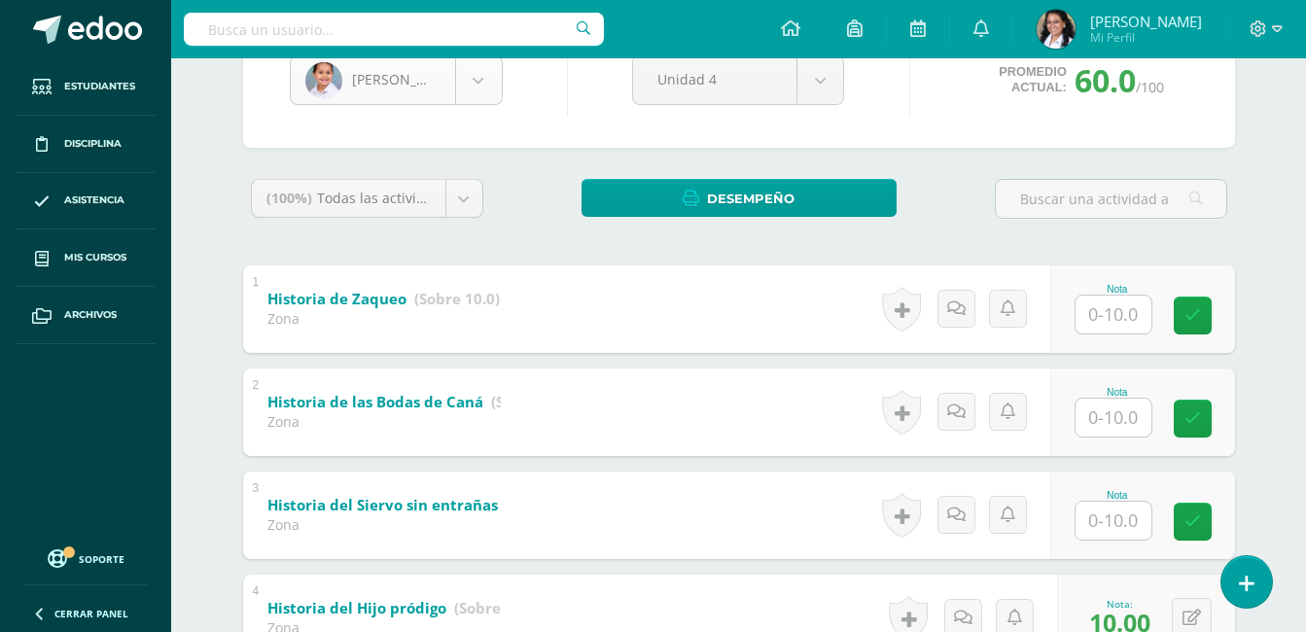
click at [488, 91] on body "Estudiantes Disciplina Asistencia Mis cursos Archivos Soporte Ayuda Reportar un…" at bounding box center [653, 595] width 1306 height 1630
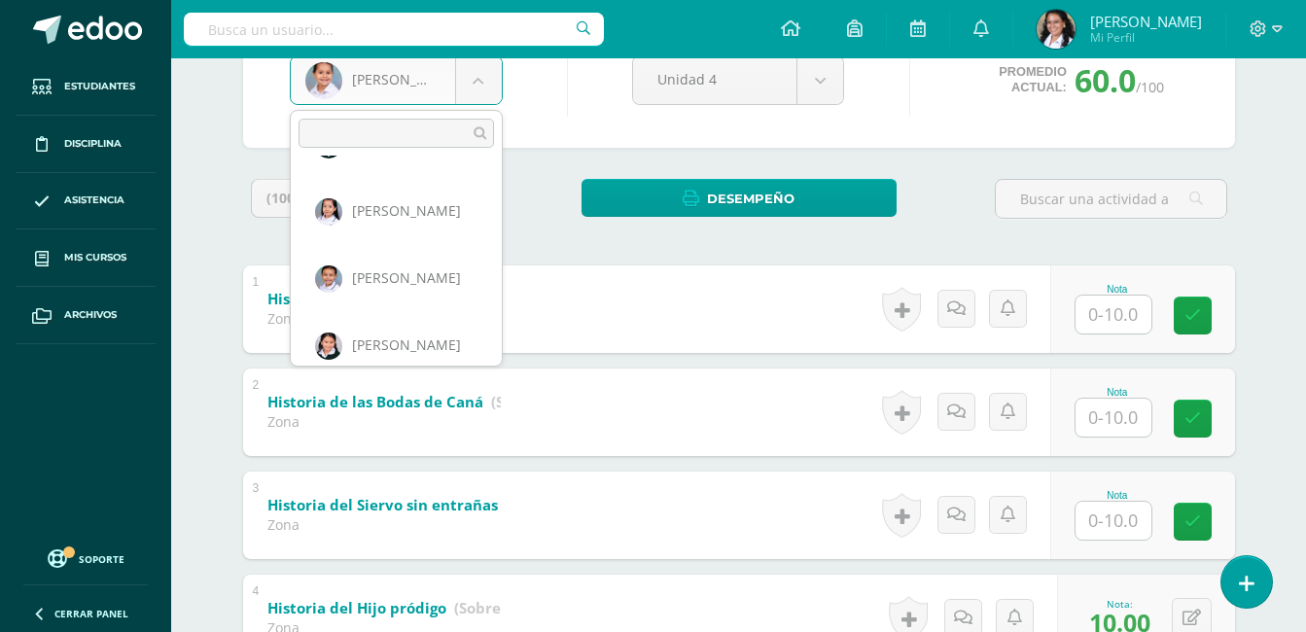
scroll to position [486, 0]
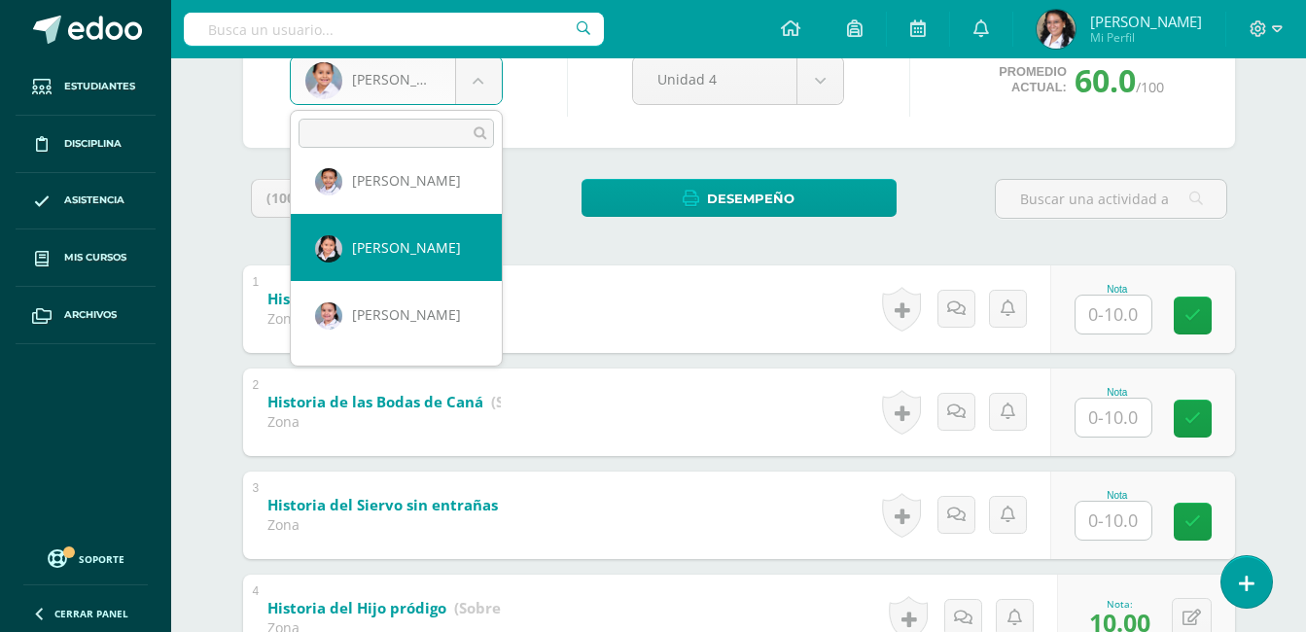
select select "885"
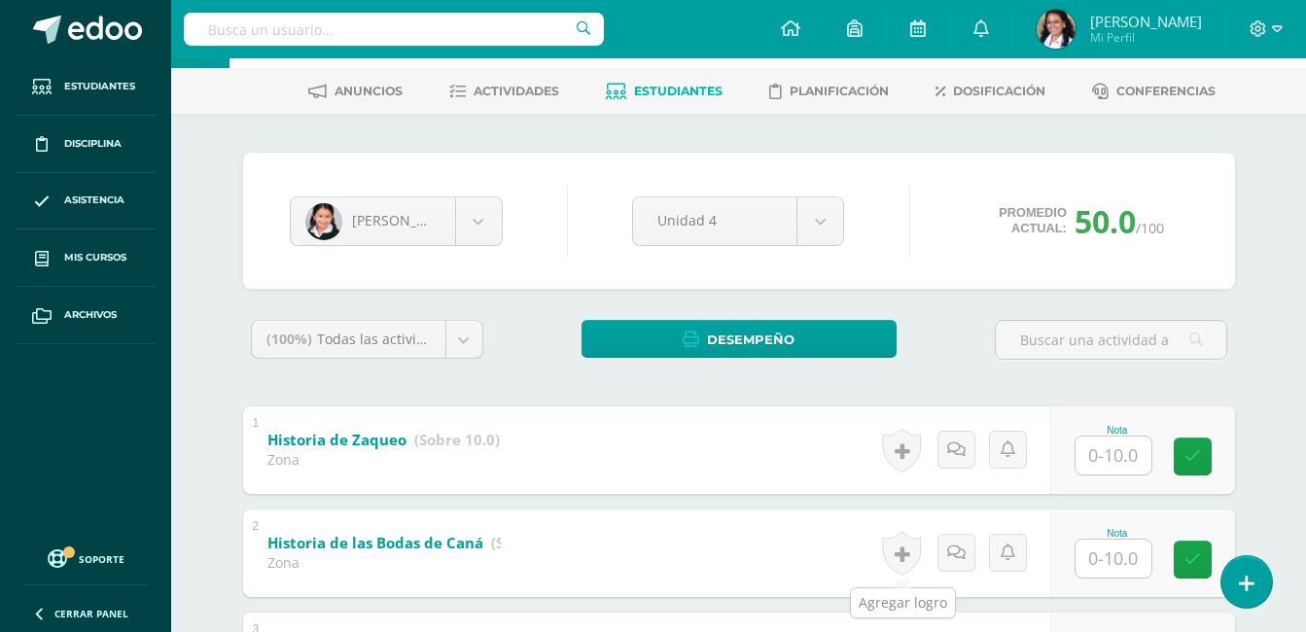
scroll to position [292, 0]
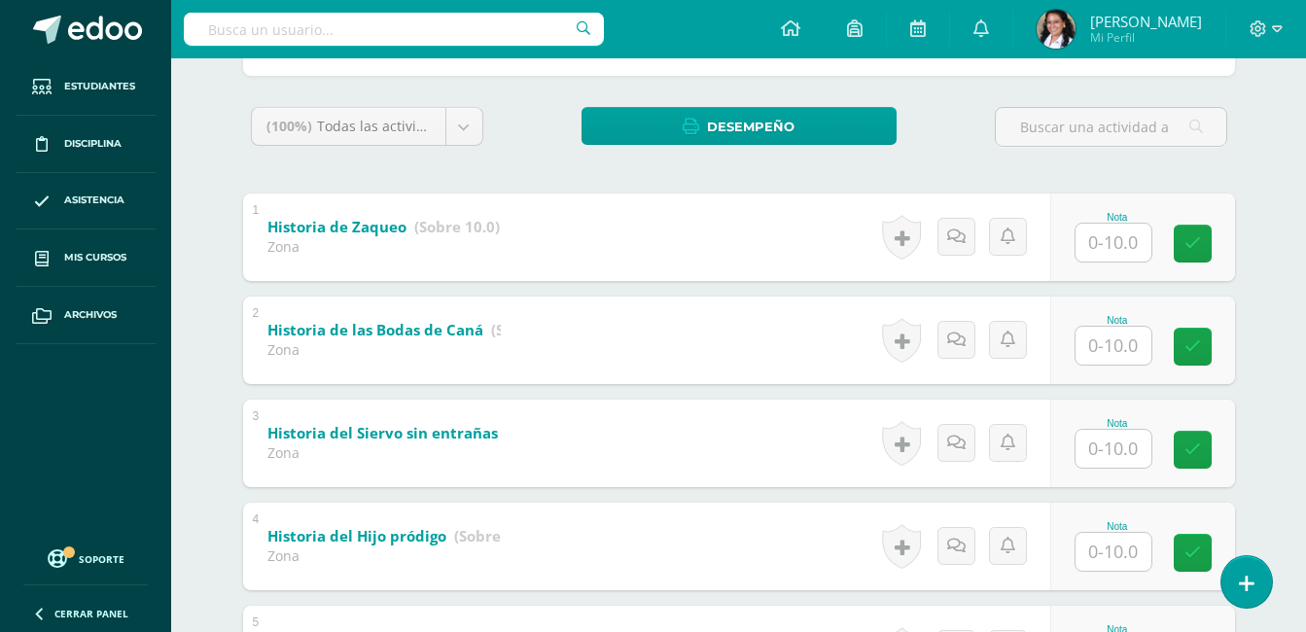
click at [1106, 551] on input "text" at bounding box center [1114, 552] width 76 height 38
type input "10"
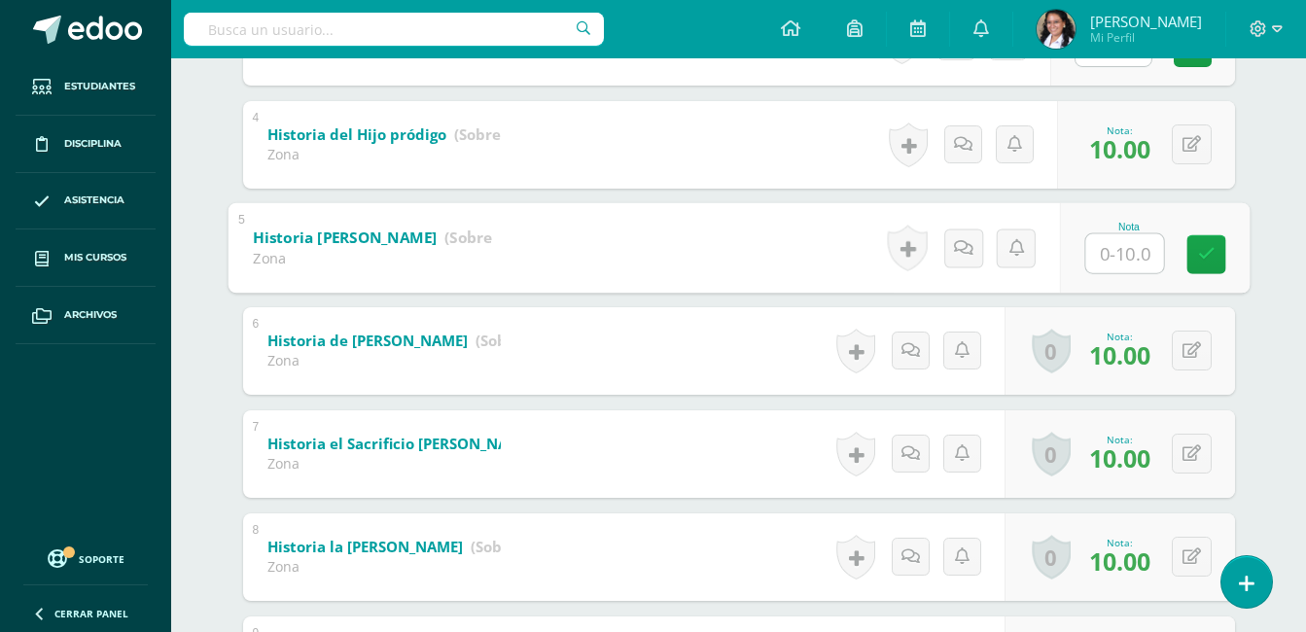
scroll to position [728, 0]
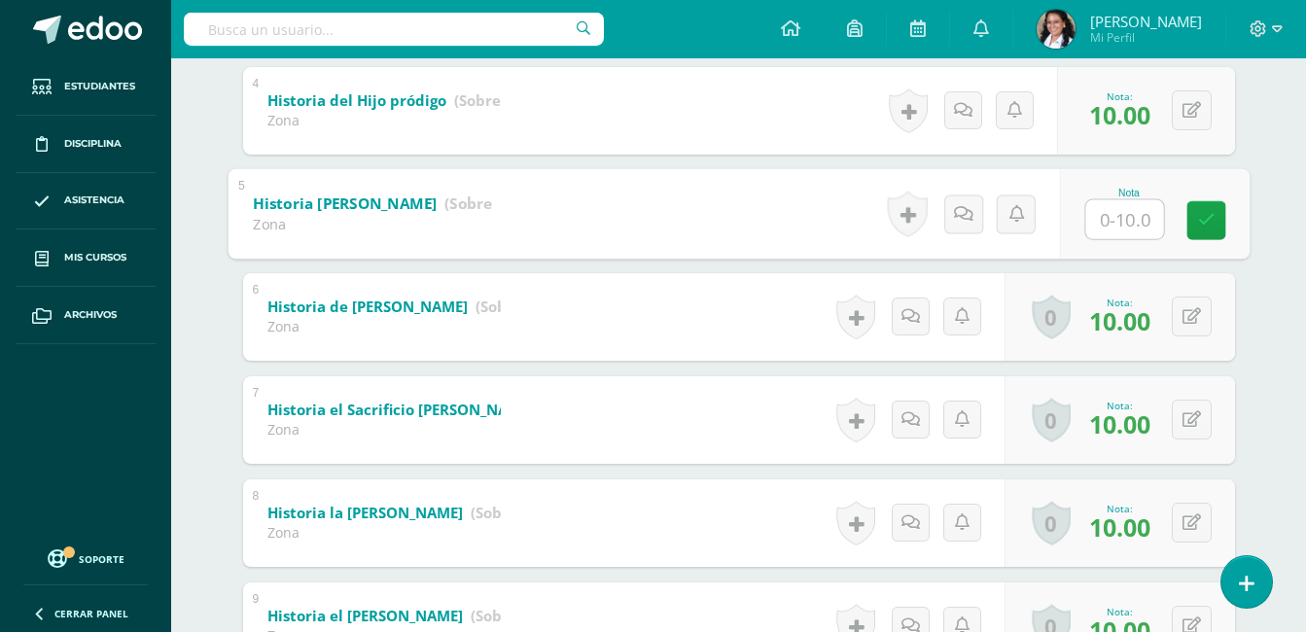
type input "9"
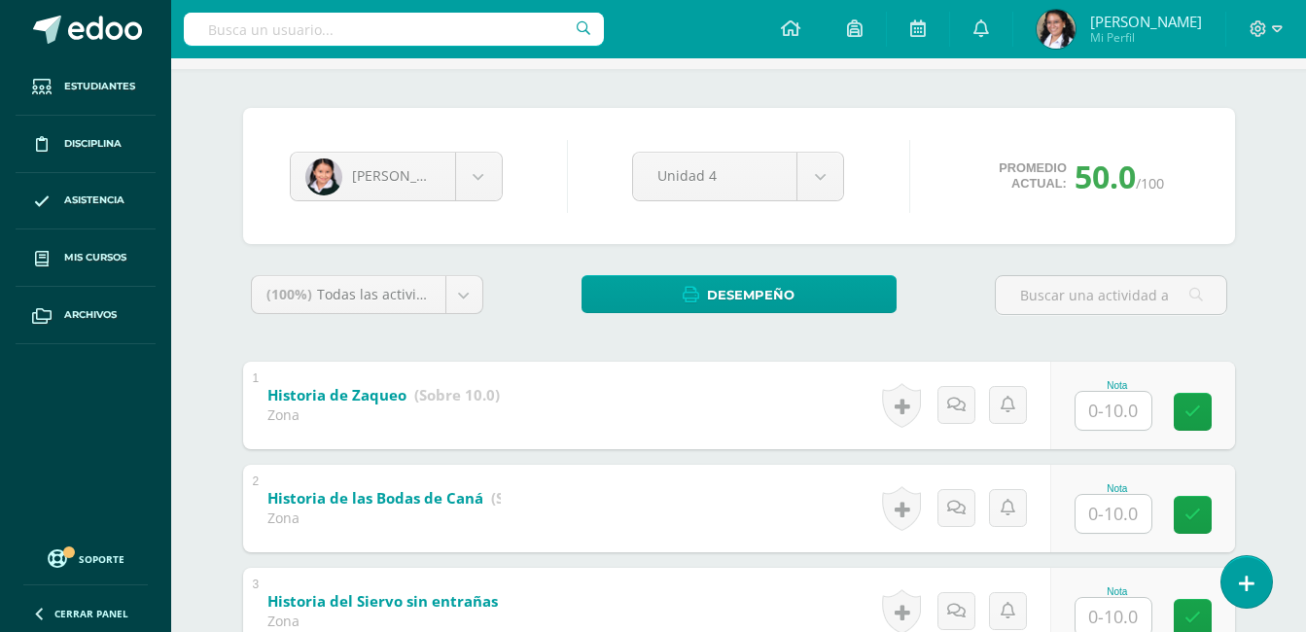
scroll to position [123, 0]
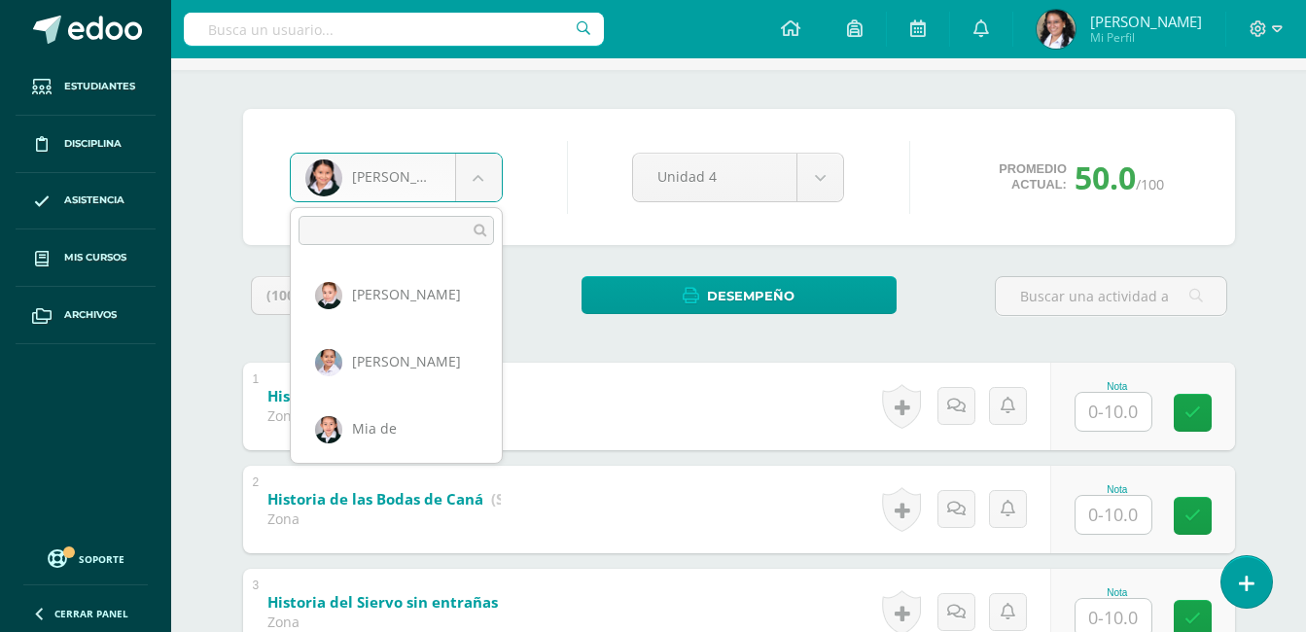
scroll to position [343, 0]
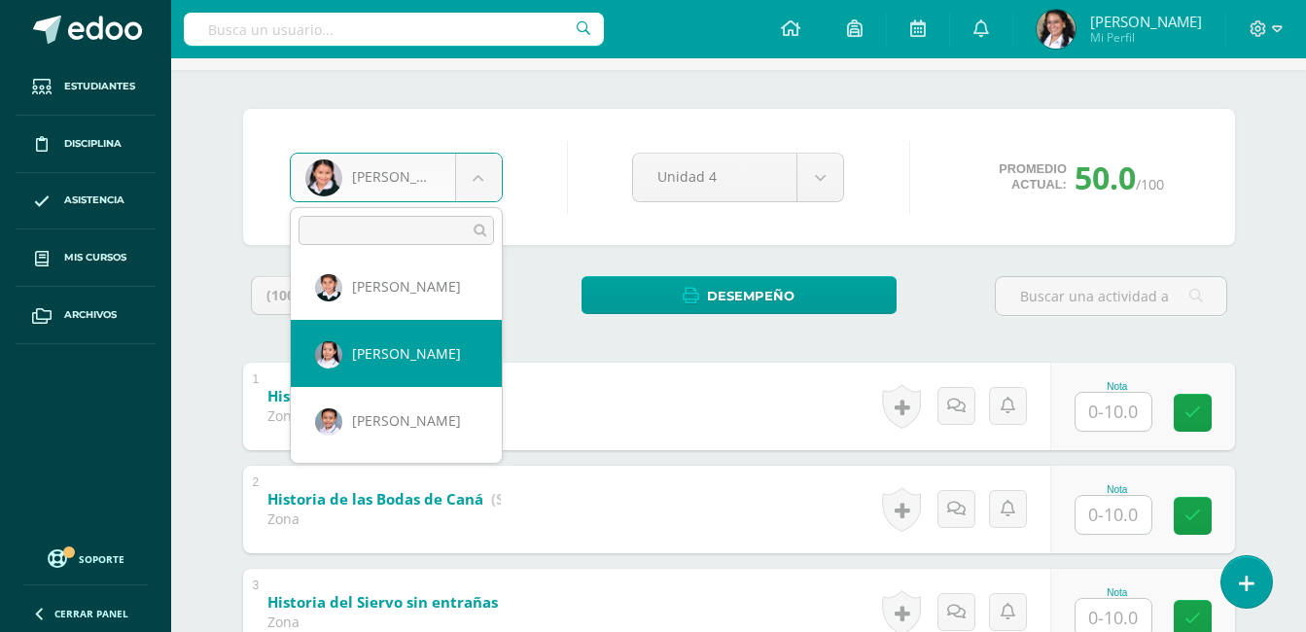
select select "775"
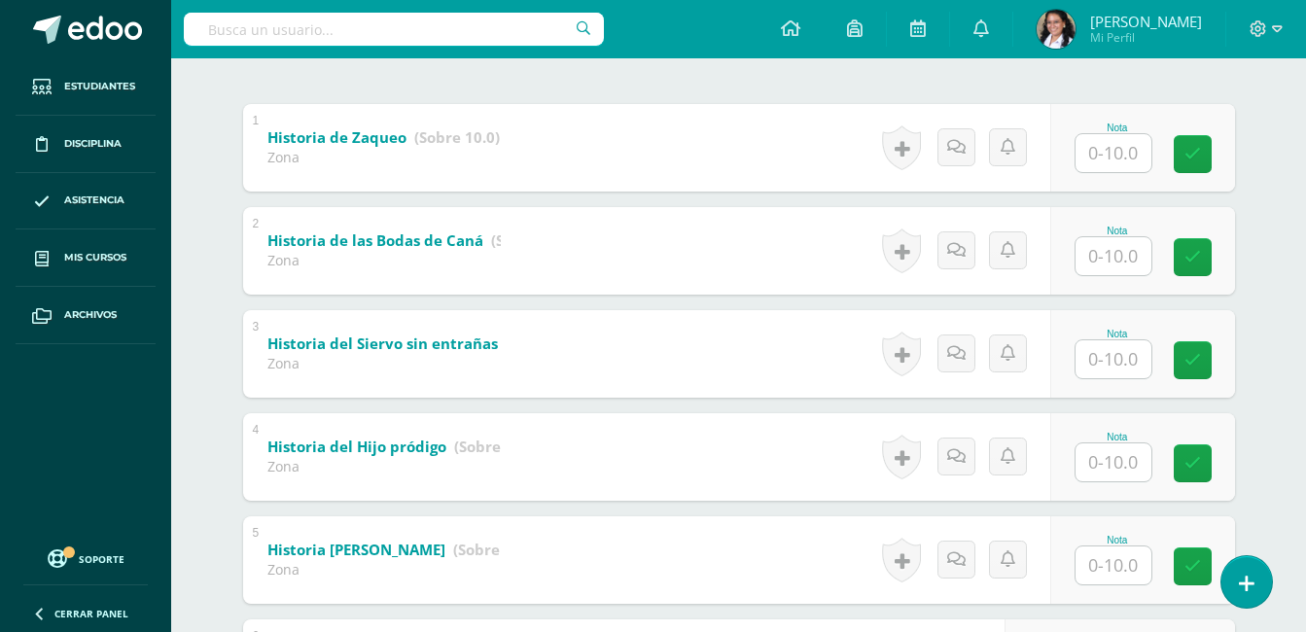
scroll to position [389, 0]
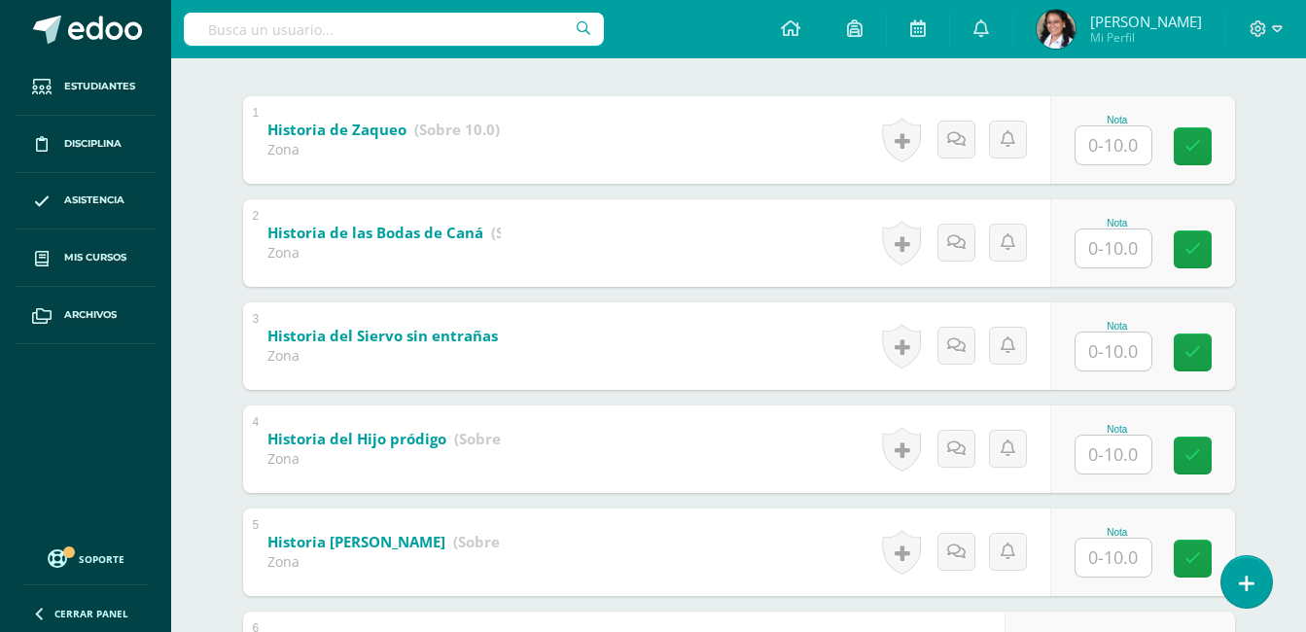
click at [1124, 470] on input "text" at bounding box center [1114, 455] width 76 height 38
type input "10"
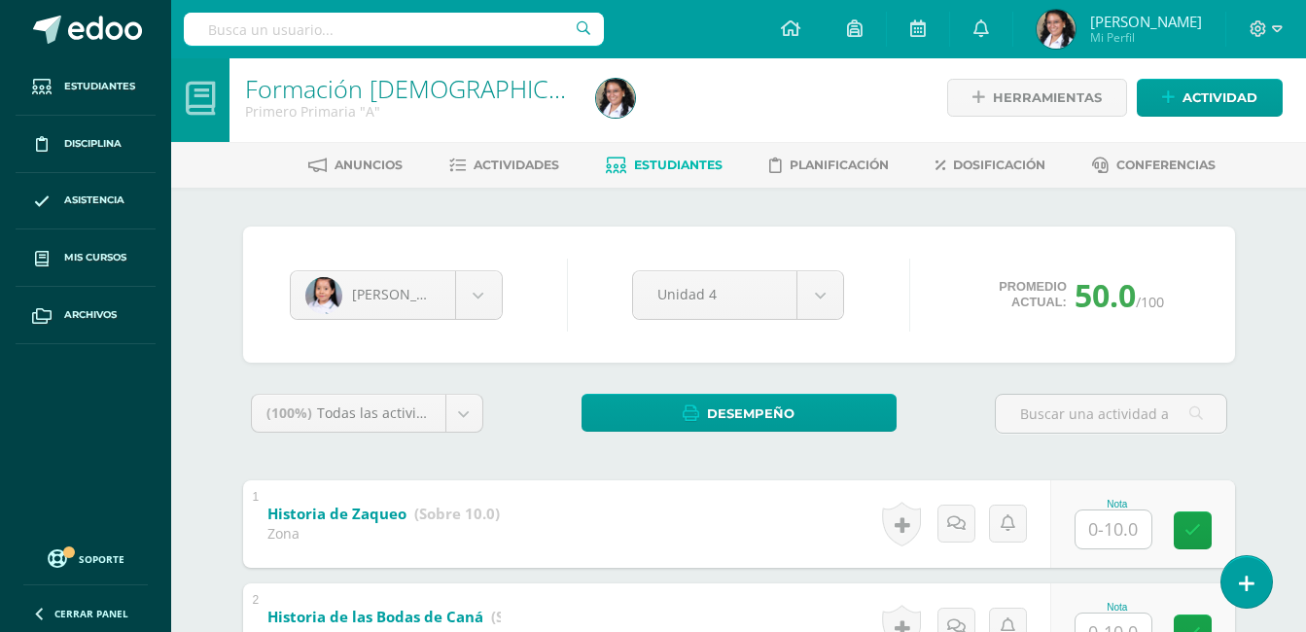
scroll to position [0, 0]
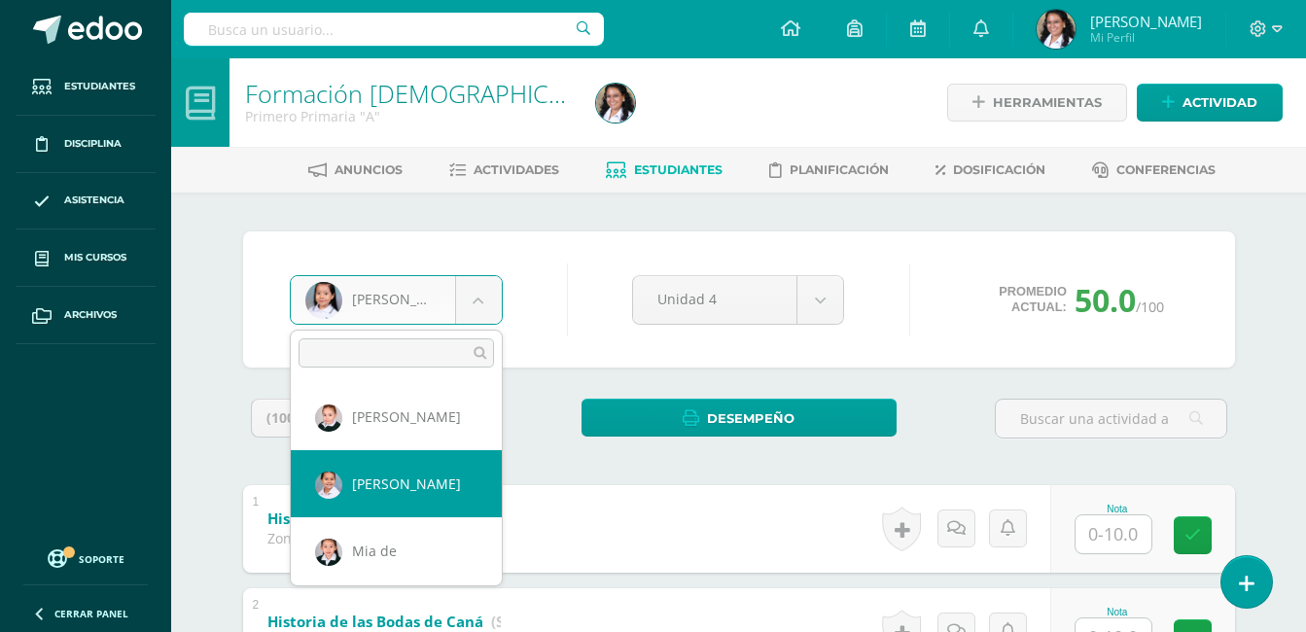
scroll to position [97, 0]
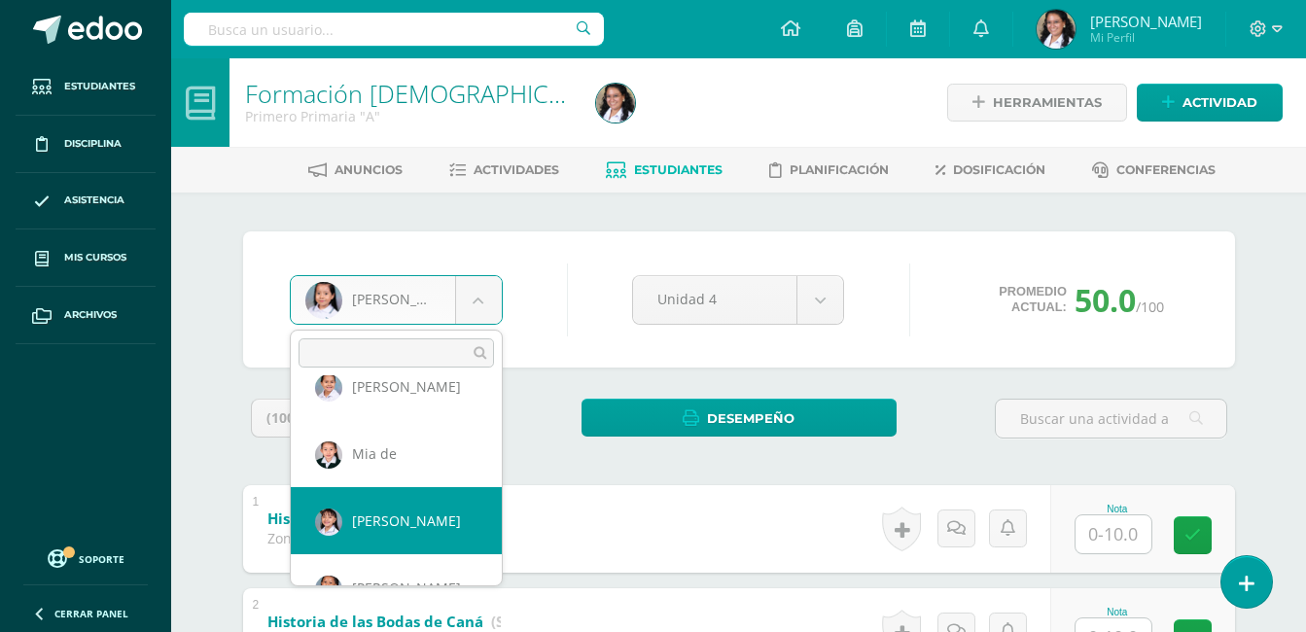
select select "708"
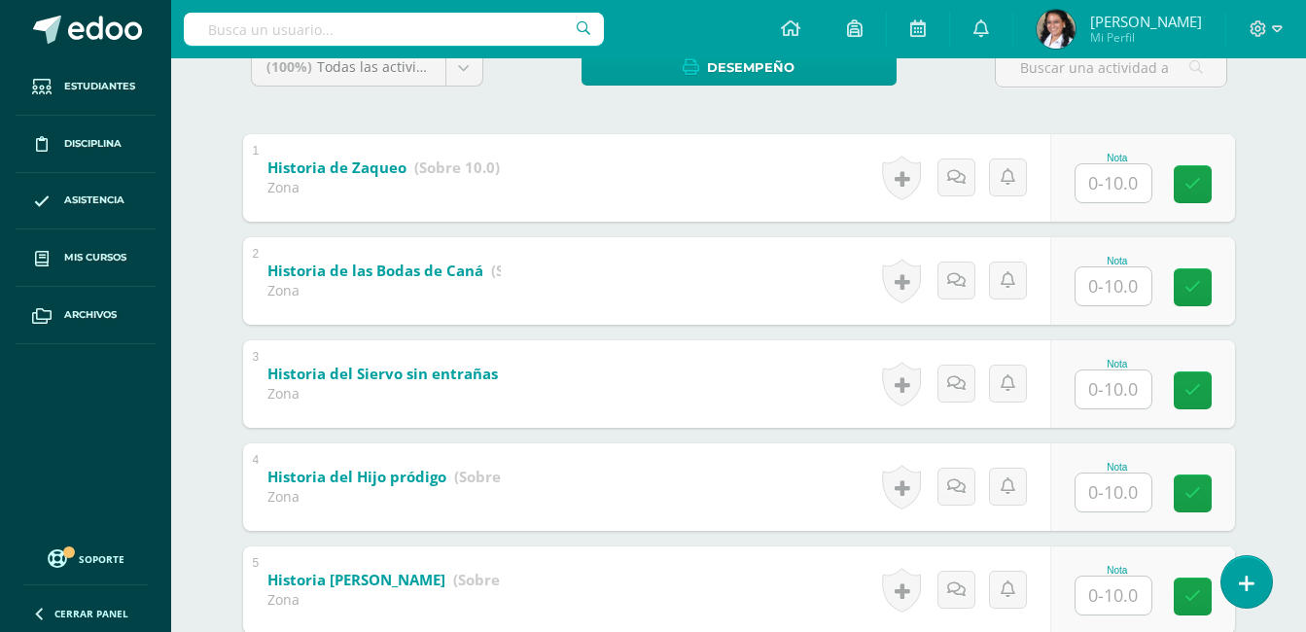
scroll to position [553, 0]
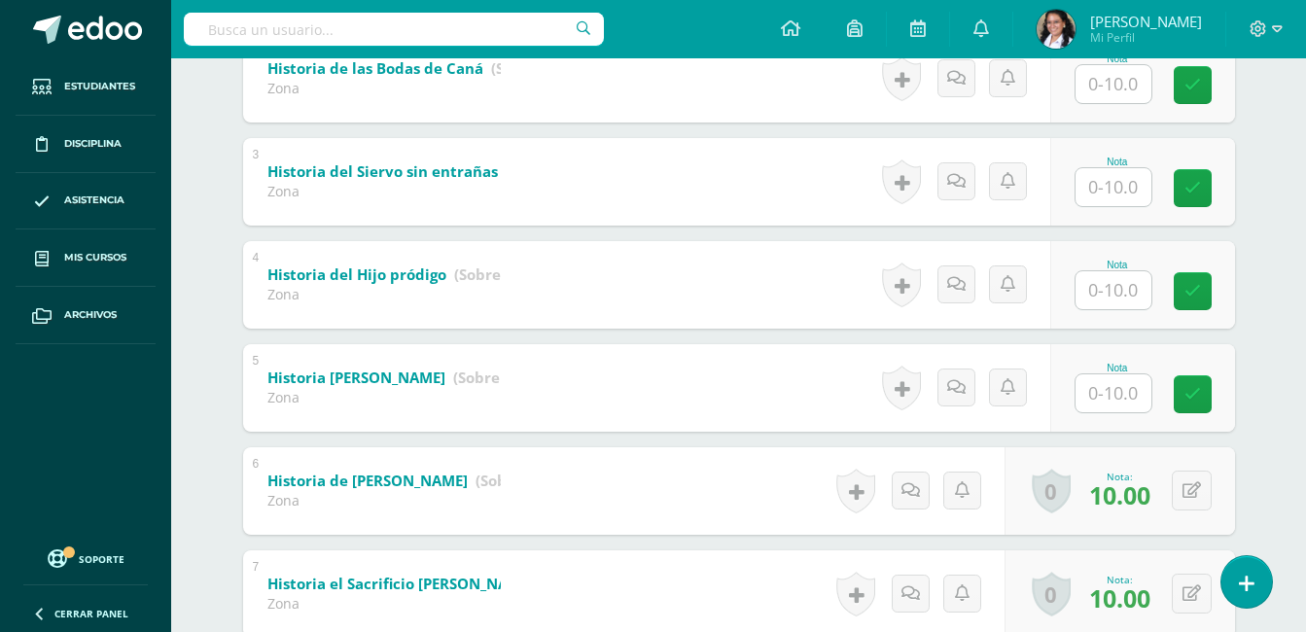
click at [1120, 299] on input "text" at bounding box center [1114, 290] width 76 height 38
type input "10"
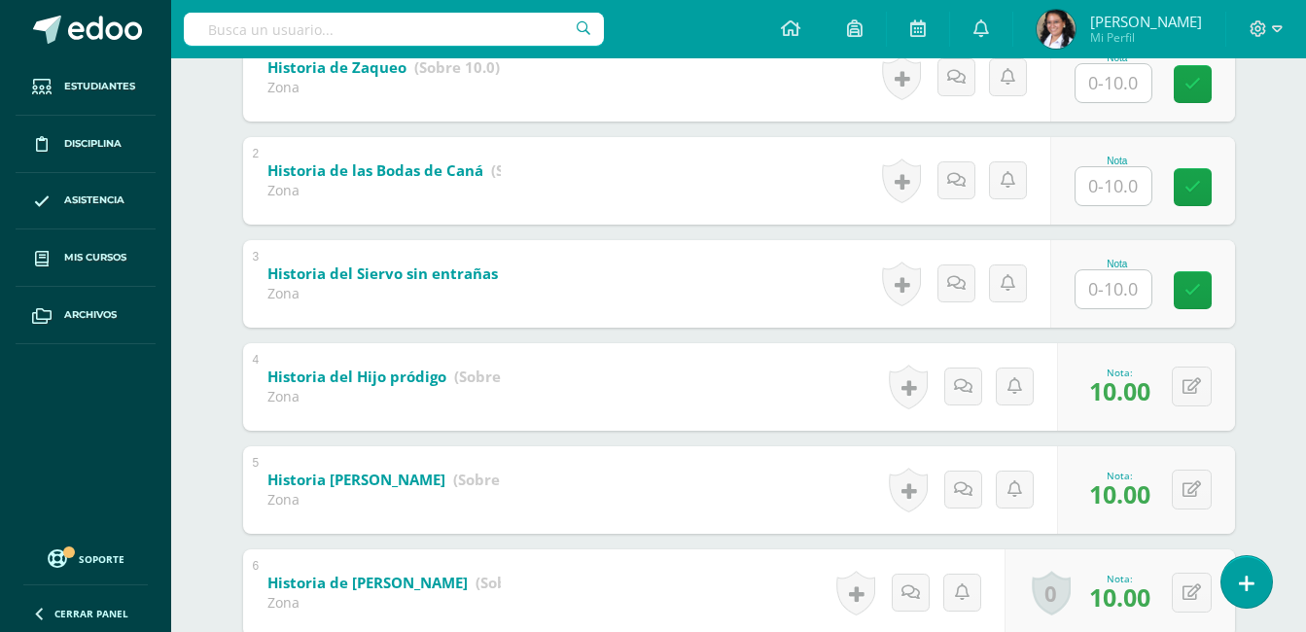
scroll to position [67, 0]
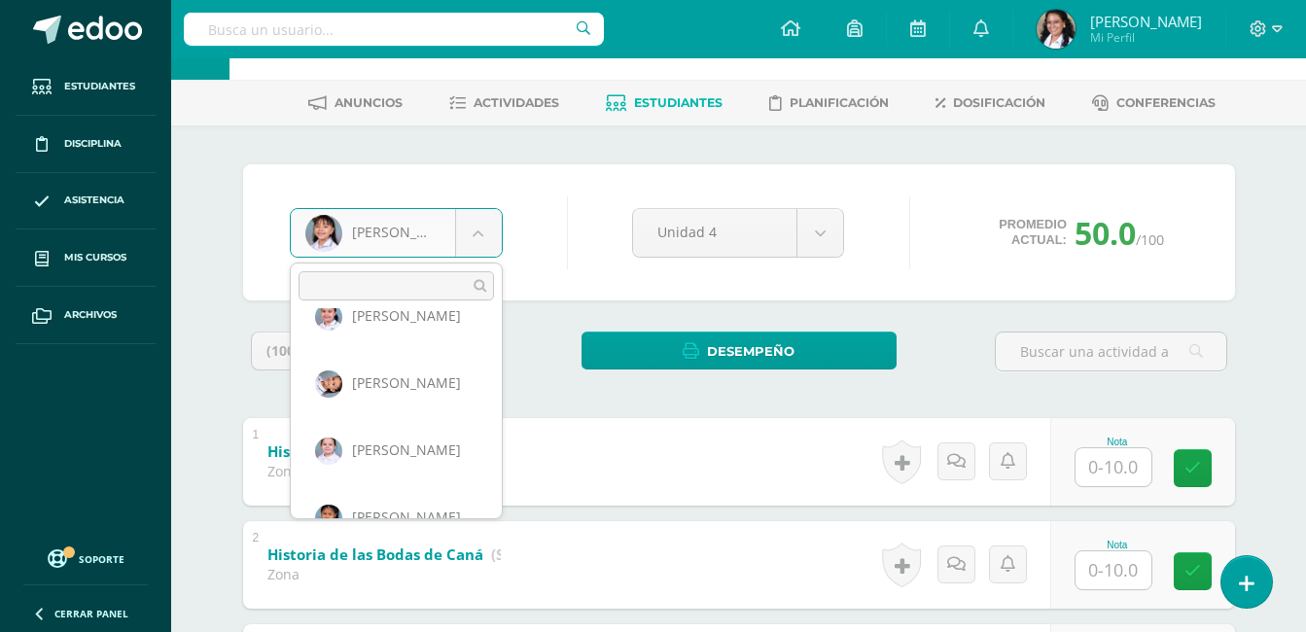
scroll to position [745, 0]
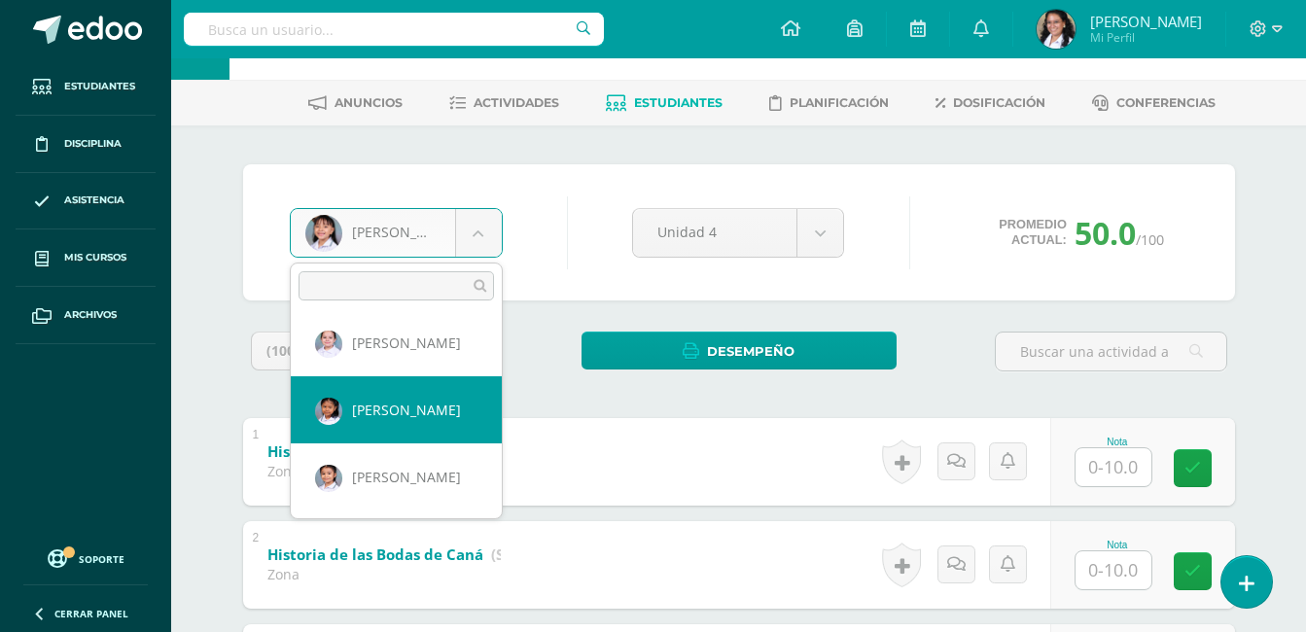
select select "798"
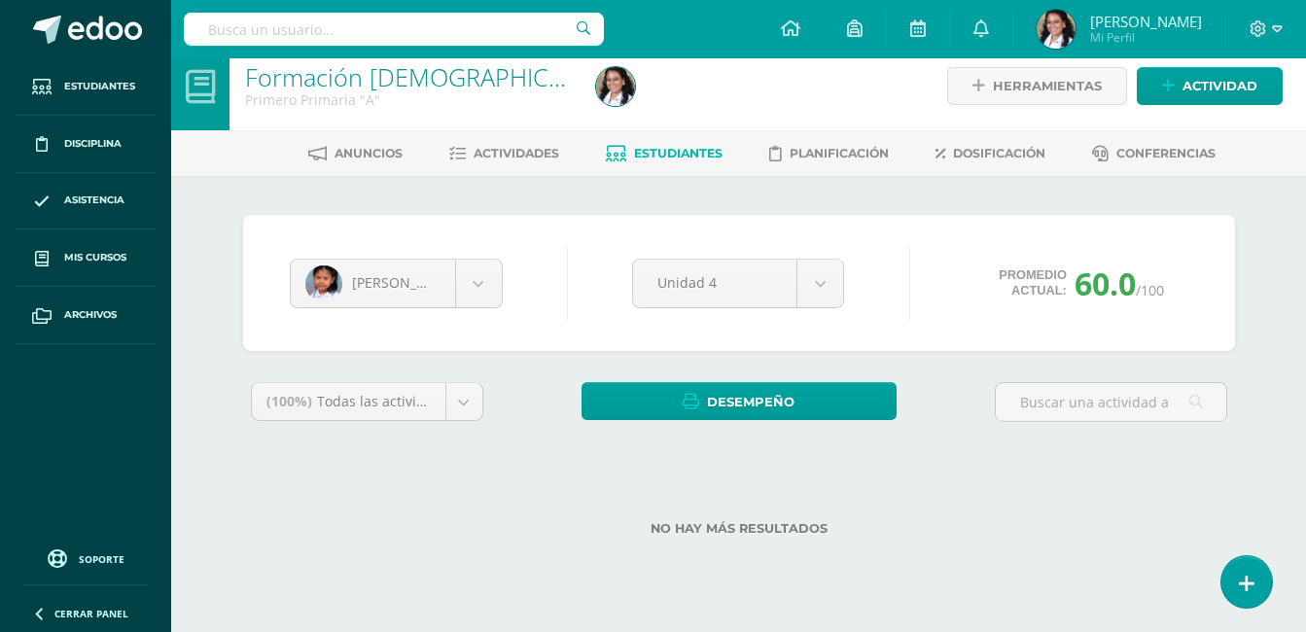
scroll to position [17, 0]
click at [480, 273] on body "Estudiantes Disciplina Asistencia Mis cursos Archivos Soporte Ayuda Reportar un…" at bounding box center [653, 290] width 1306 height 615
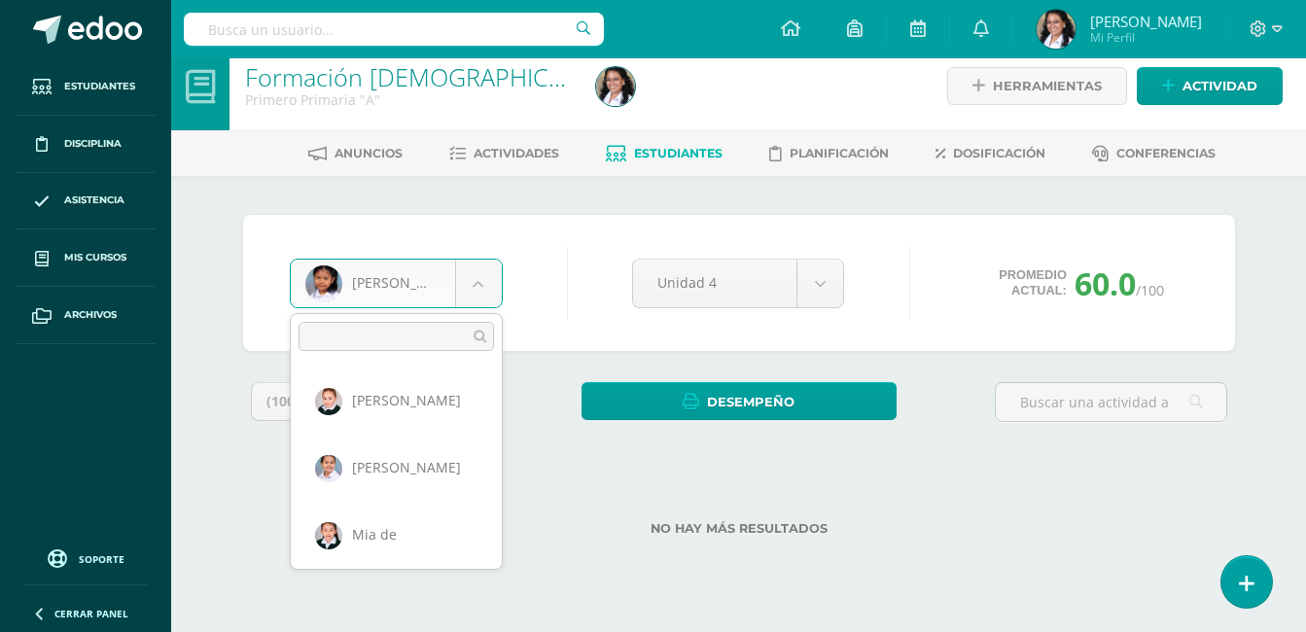
scroll to position [670, 0]
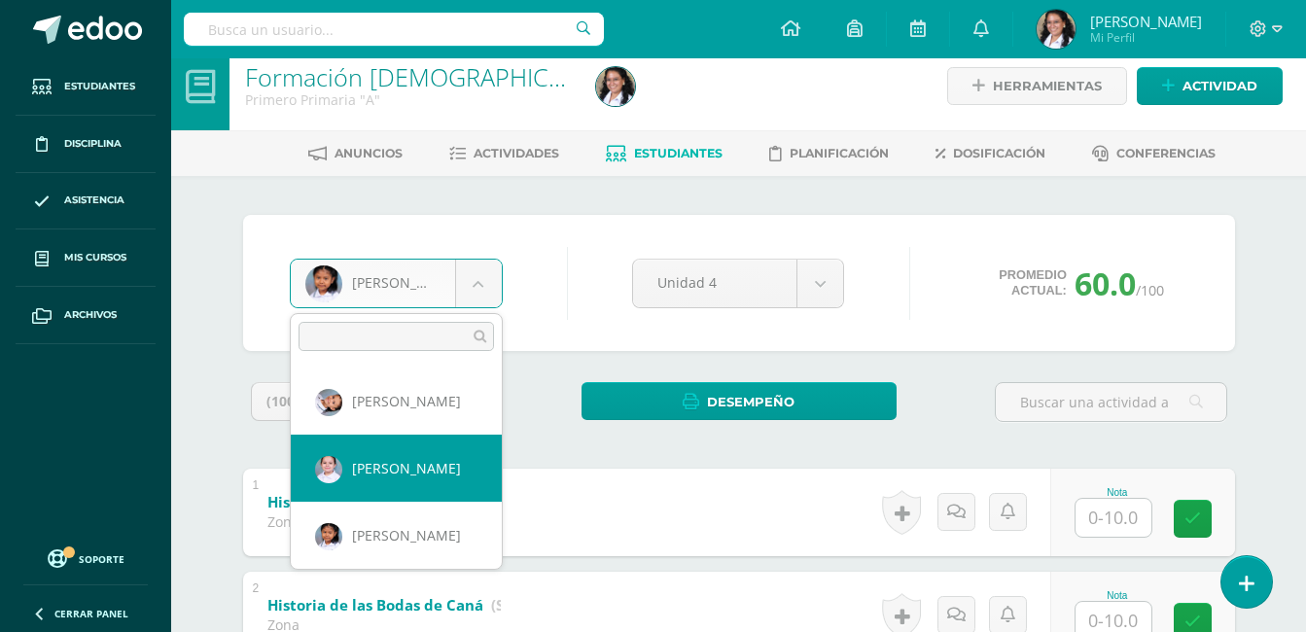
select select "851"
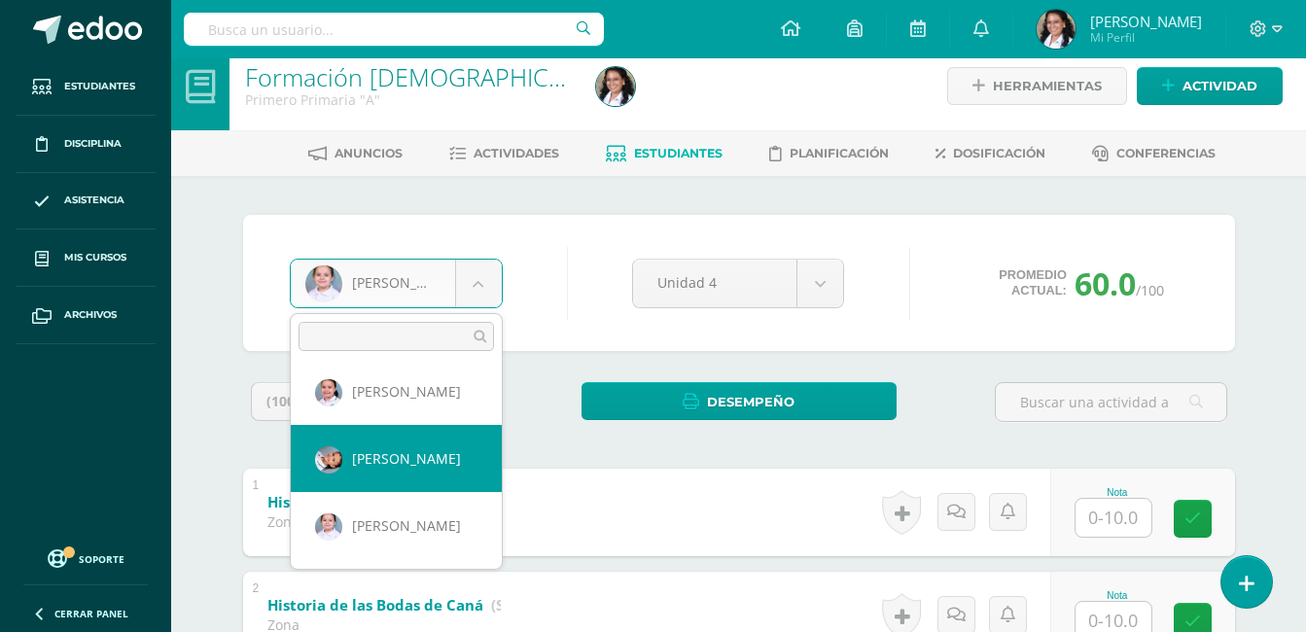
scroll to position [642, 0]
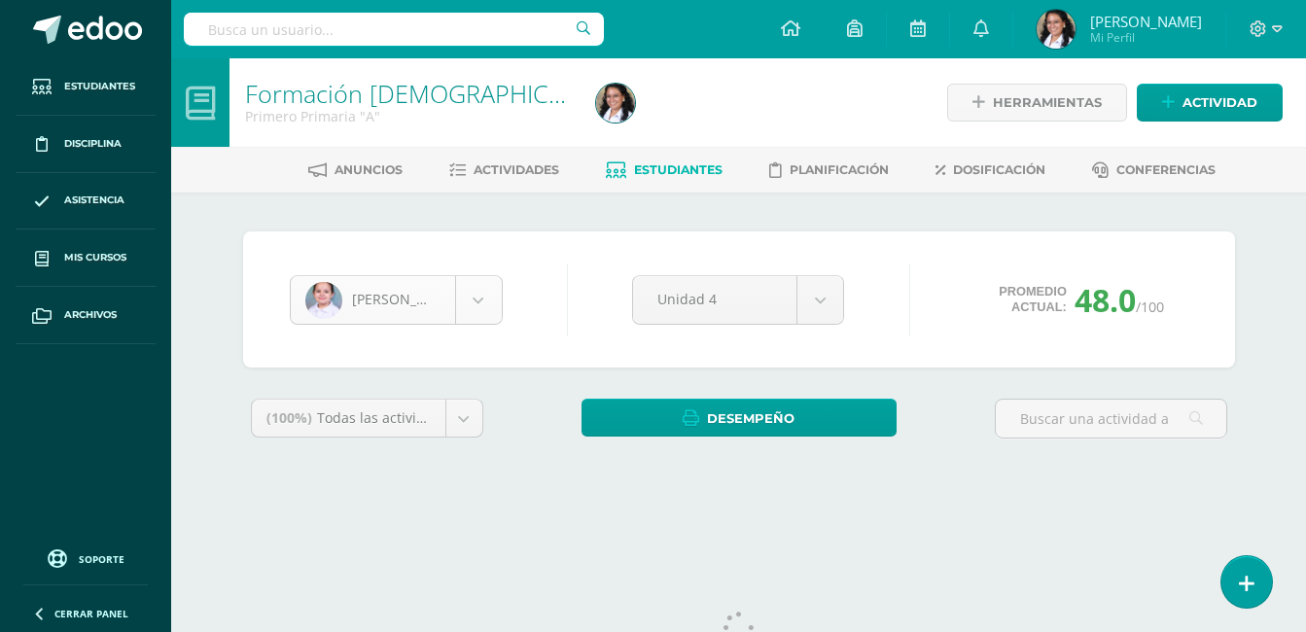
click at [497, 295] on body "Estudiantes Disciplina Asistencia Mis cursos Archivos Soporte Ayuda Reportar un…" at bounding box center [653, 262] width 1306 height 524
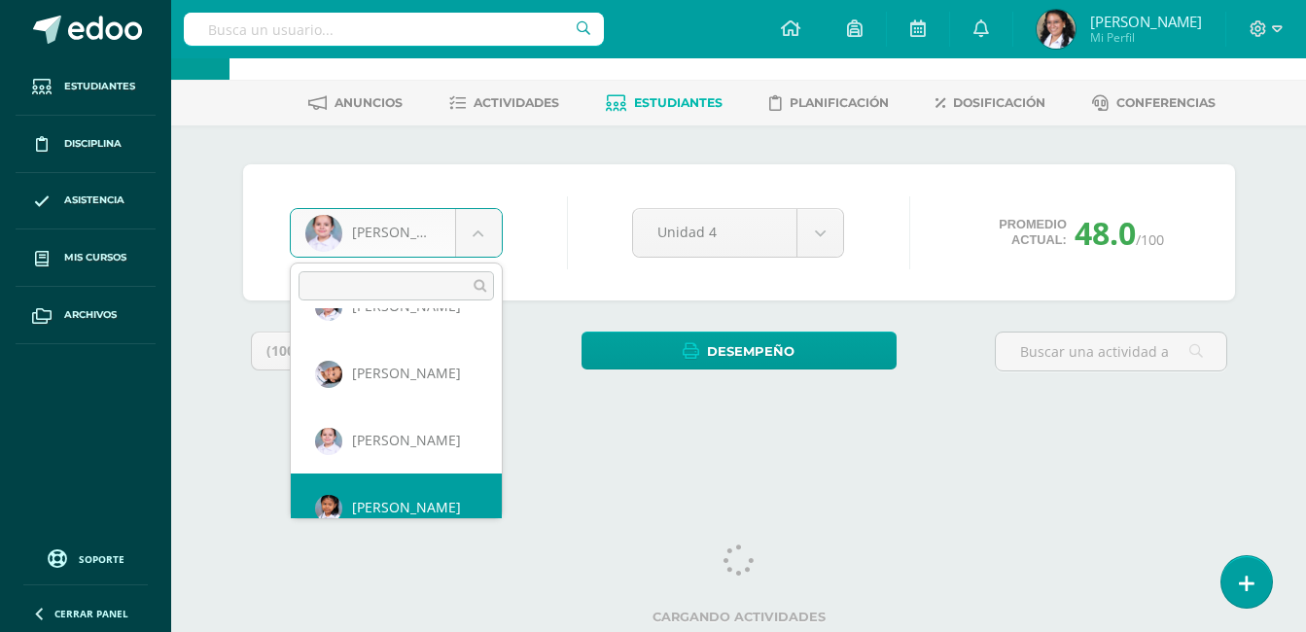
scroll to position [670, 0]
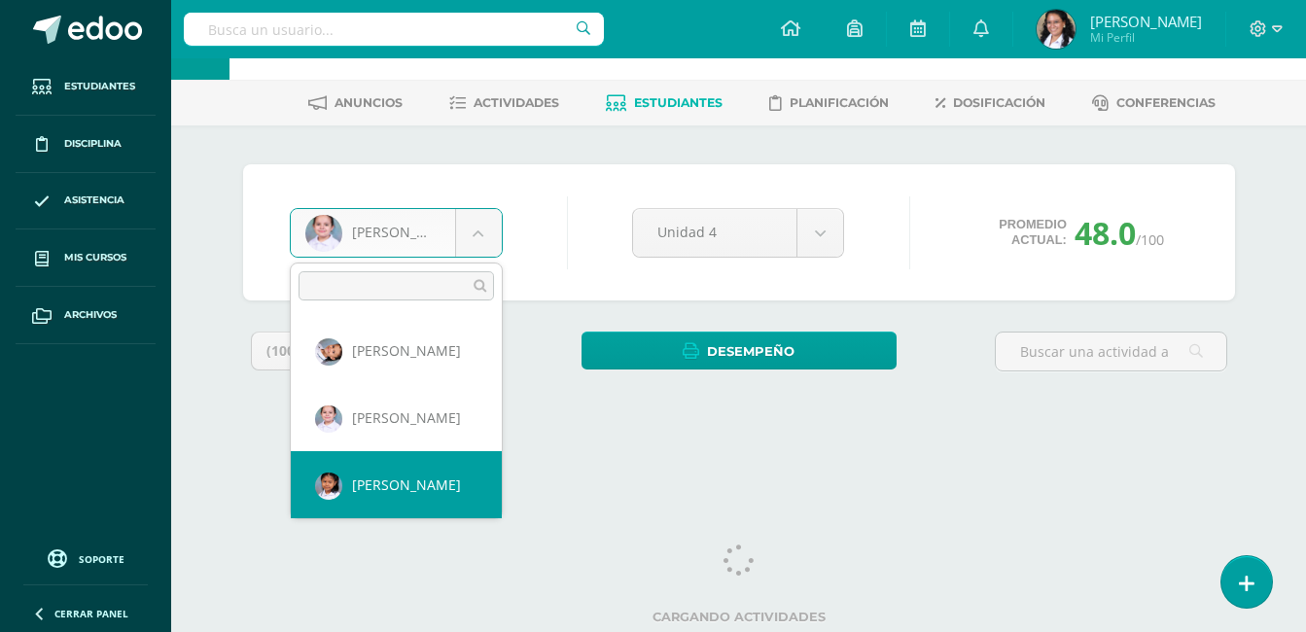
select select "798"
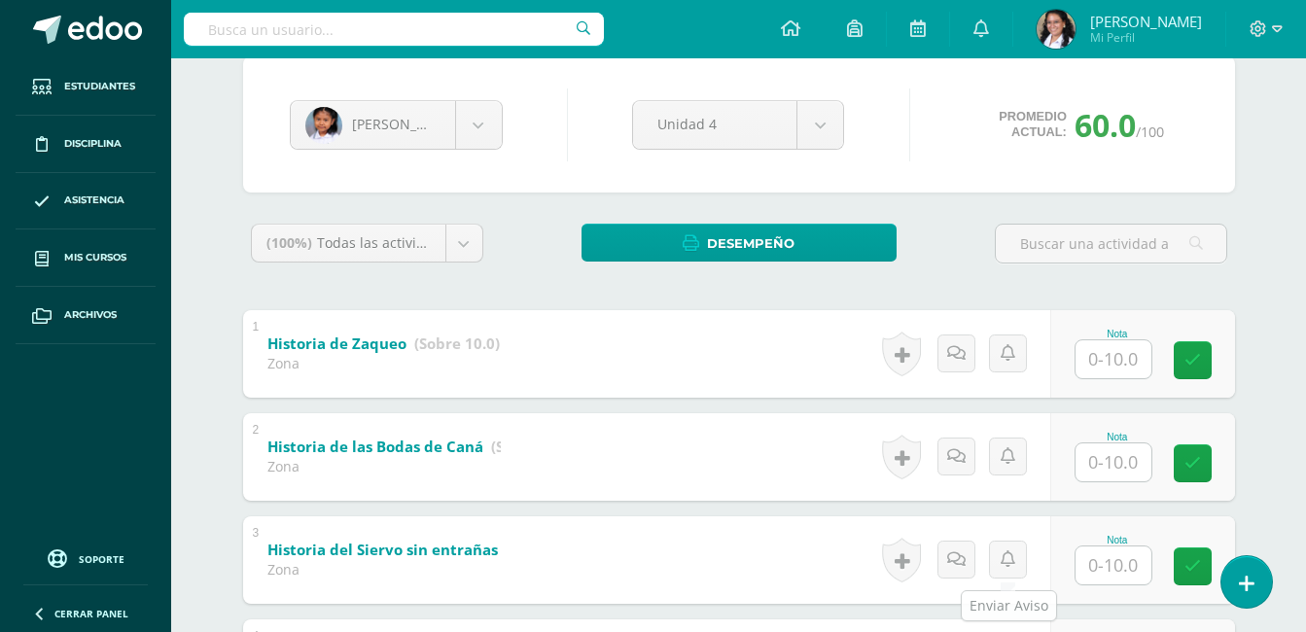
scroll to position [456, 0]
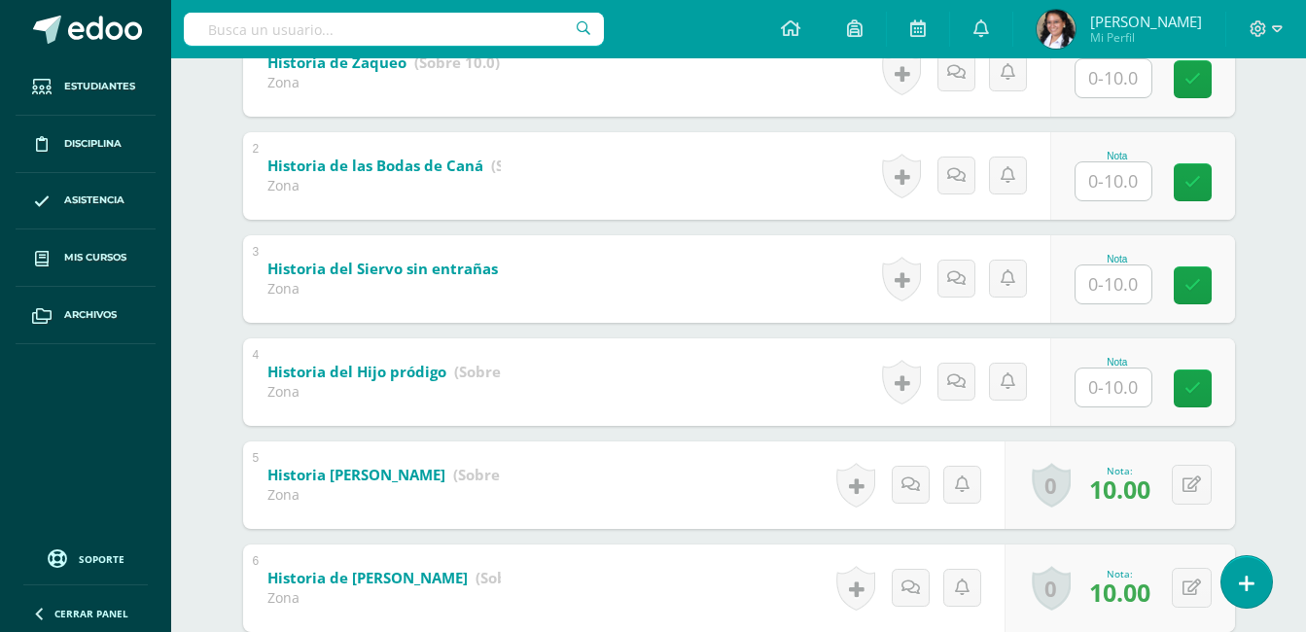
click at [1133, 380] on input "text" at bounding box center [1114, 388] width 76 height 38
type input "1"
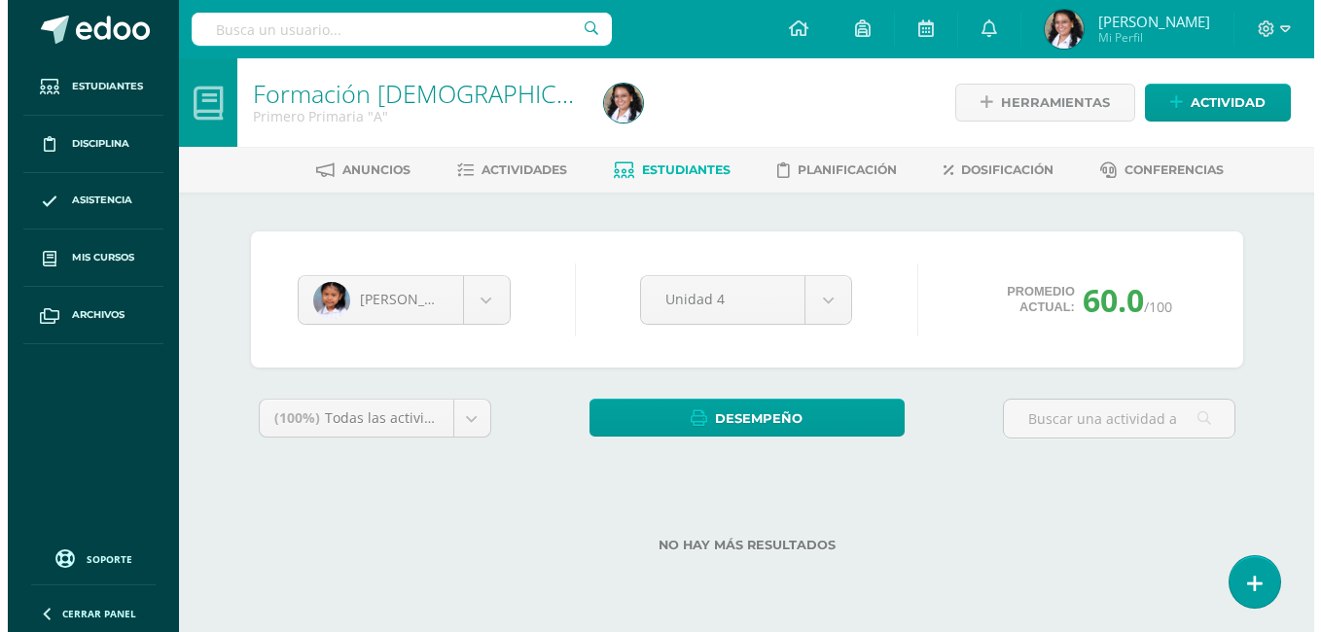
scroll to position [0, 0]
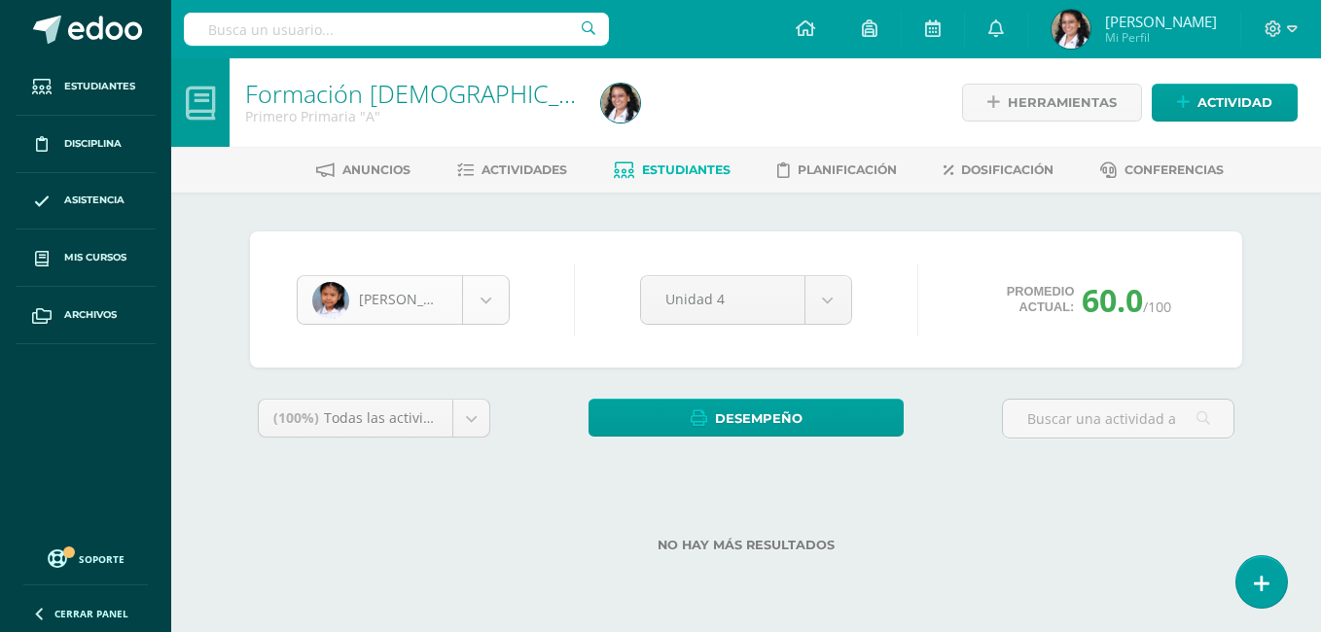
click at [481, 306] on body "Estudiantes Disciplina Asistencia Mis cursos Archivos Soporte Ayuda Reportar un…" at bounding box center [660, 307] width 1321 height 615
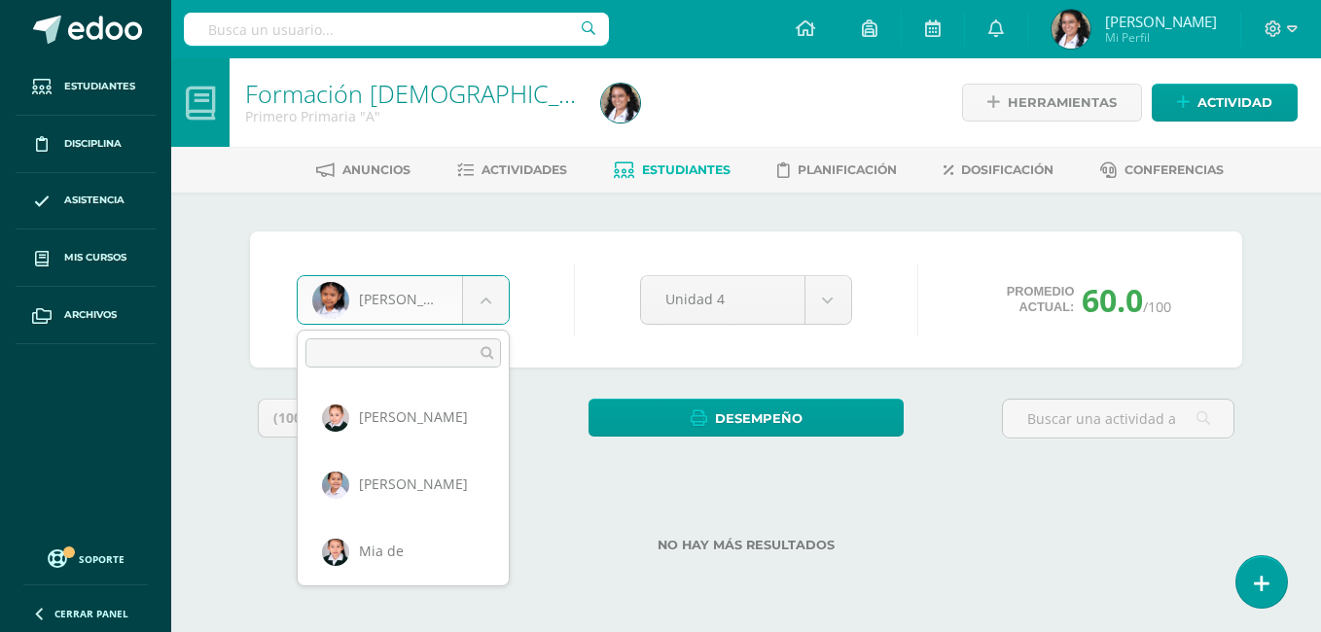
scroll to position [670, 0]
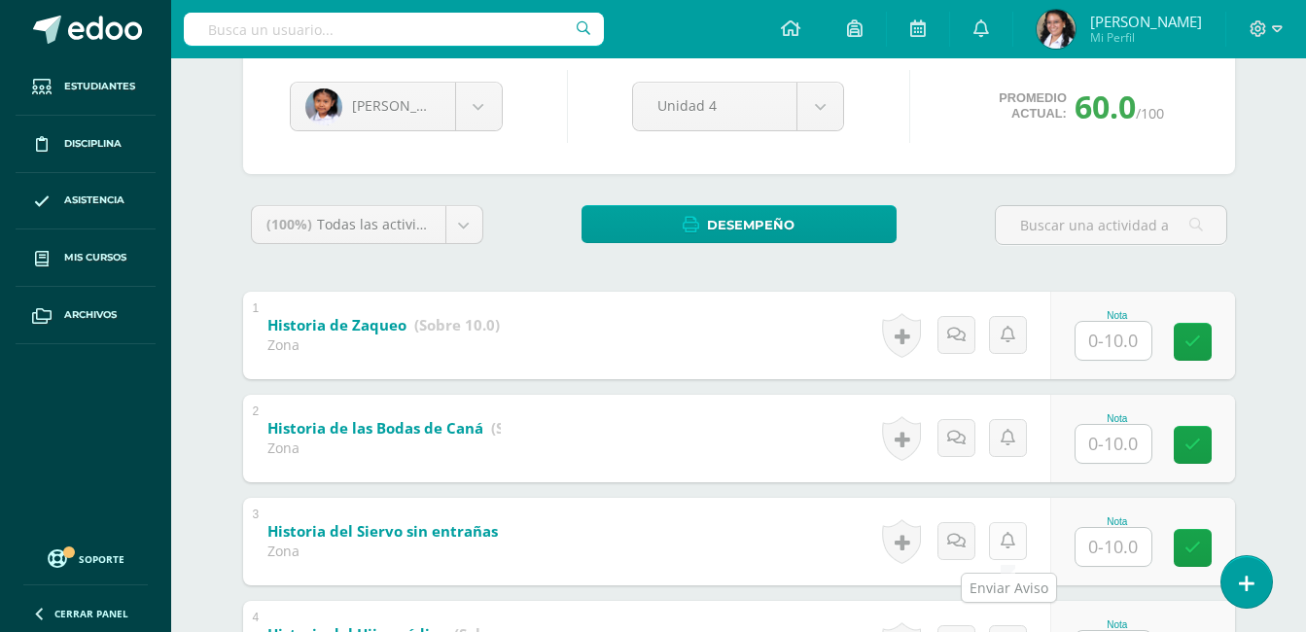
scroll to position [359, 0]
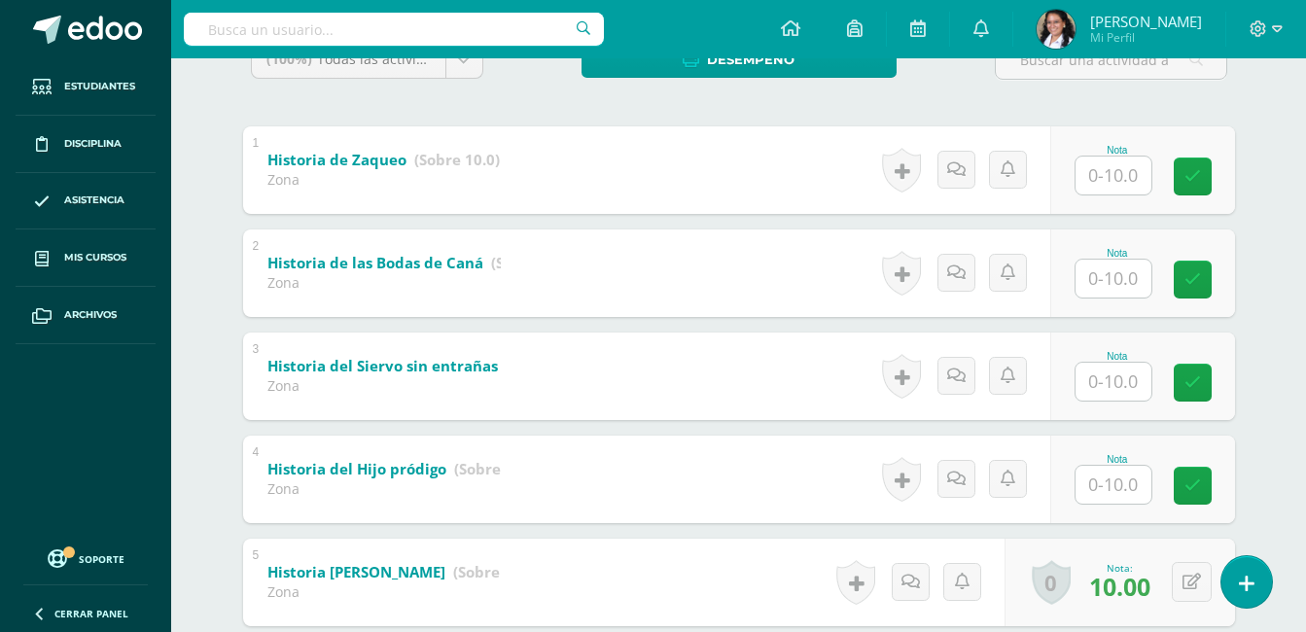
click at [1125, 427] on div "1 Historia de Zaqueo (Sobre 10.0) Zona Nota 0 [GEOGRAPHIC_DATA] Logros obtenido…" at bounding box center [739, 634] width 992 height 1016
drag, startPoint x: 1125, startPoint y: 426, endPoint x: 1119, endPoint y: 457, distance: 31.9
click at [1119, 457] on div "Nota" at bounding box center [1118, 459] width 86 height 11
click at [1108, 484] on input "text" at bounding box center [1114, 485] width 76 height 38
type input "10"
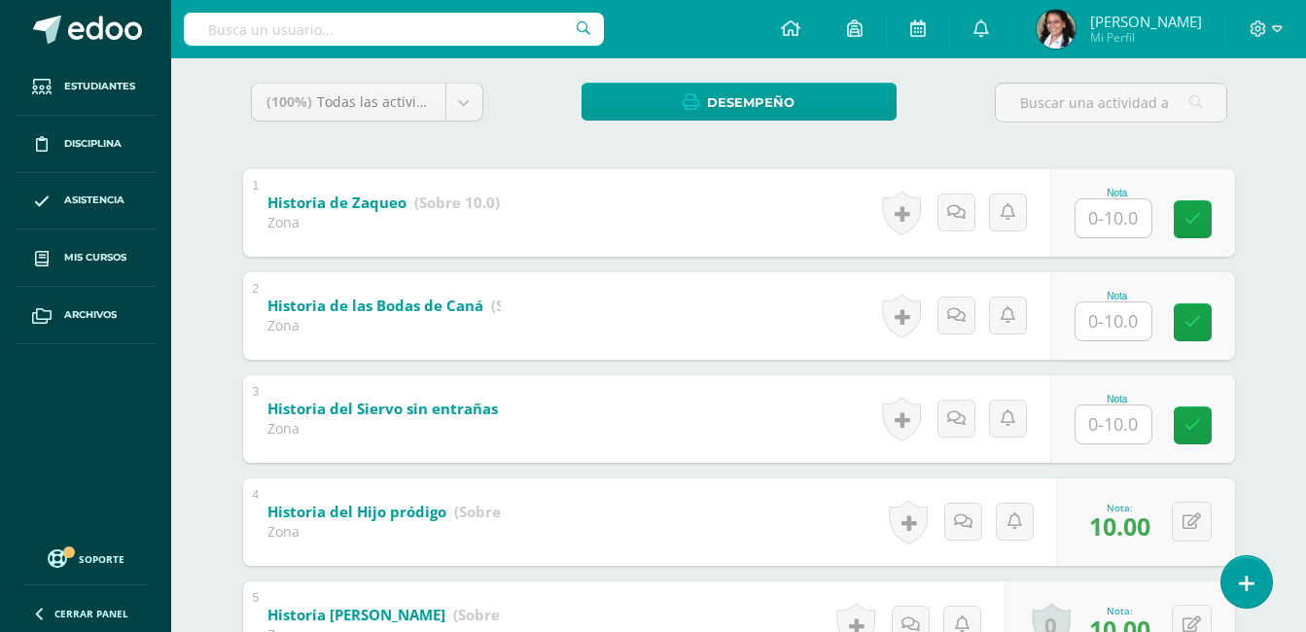
scroll to position [67, 0]
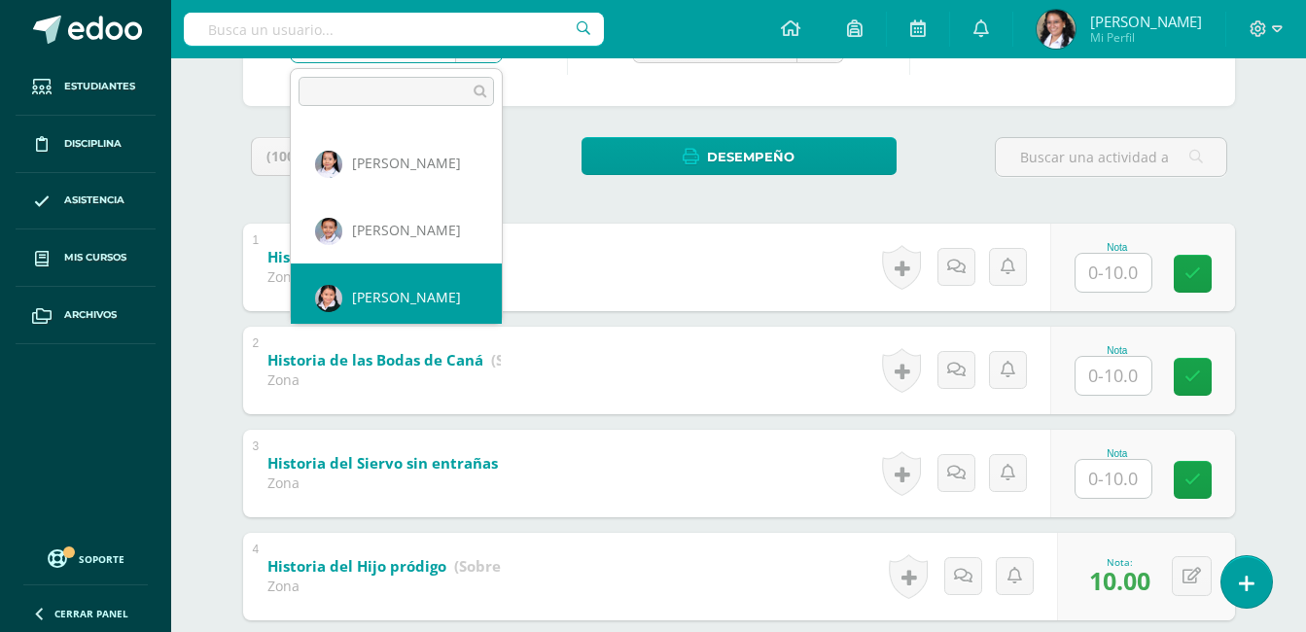
scroll to position [402, 0]
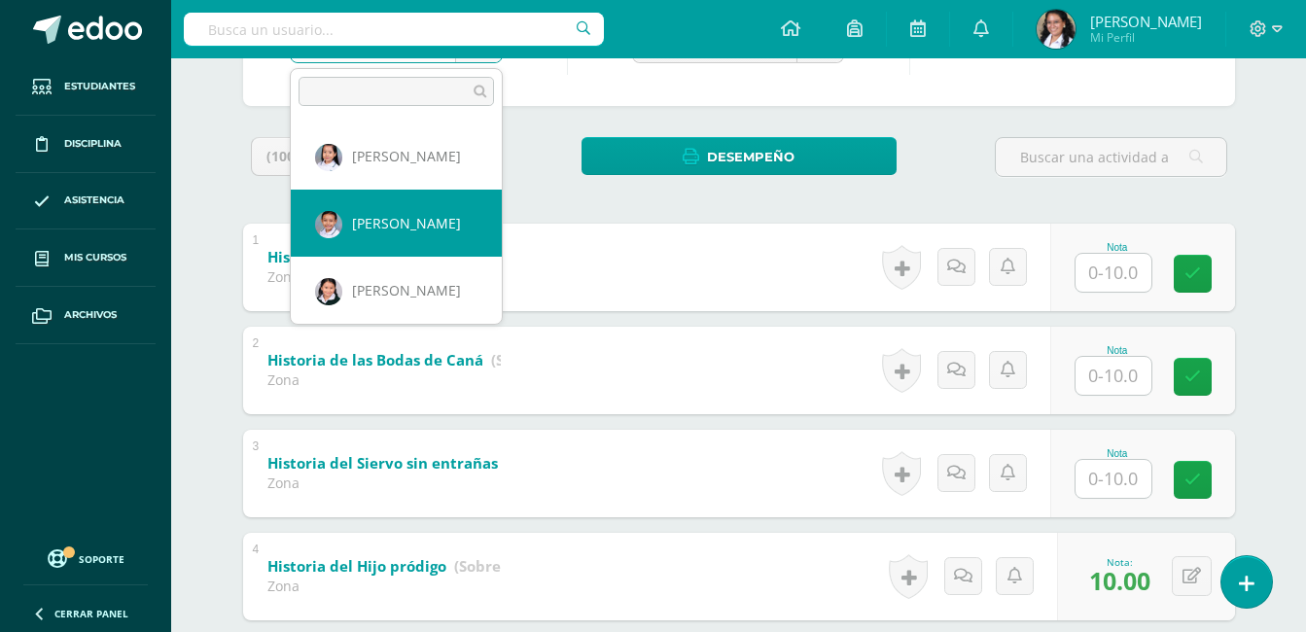
select select "710"
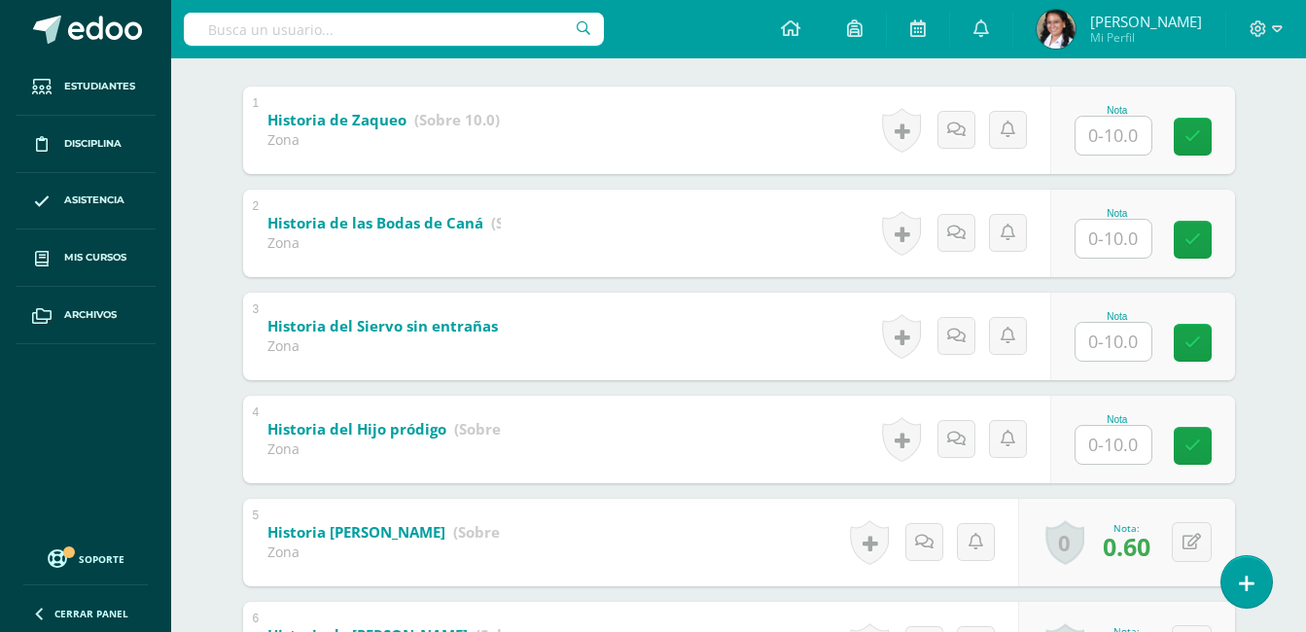
scroll to position [486, 0]
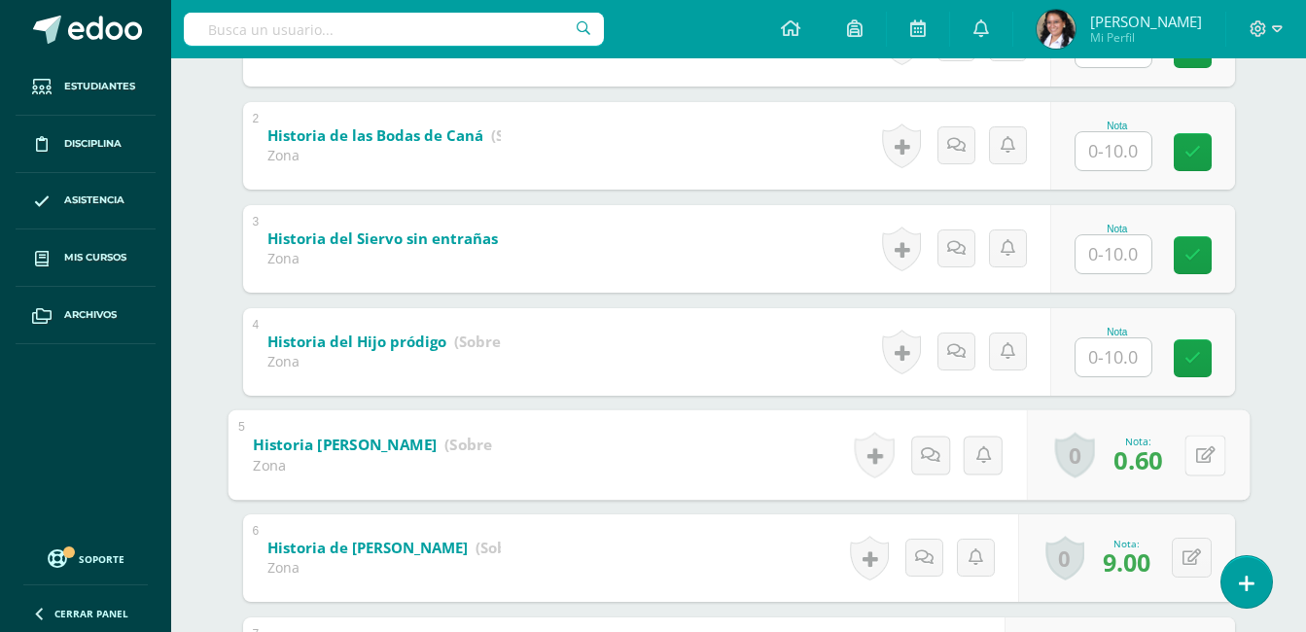
click at [1185, 465] on button at bounding box center [1205, 455] width 41 height 41
type input "6"
click at [1136, 357] on input "text" at bounding box center [1114, 358] width 76 height 38
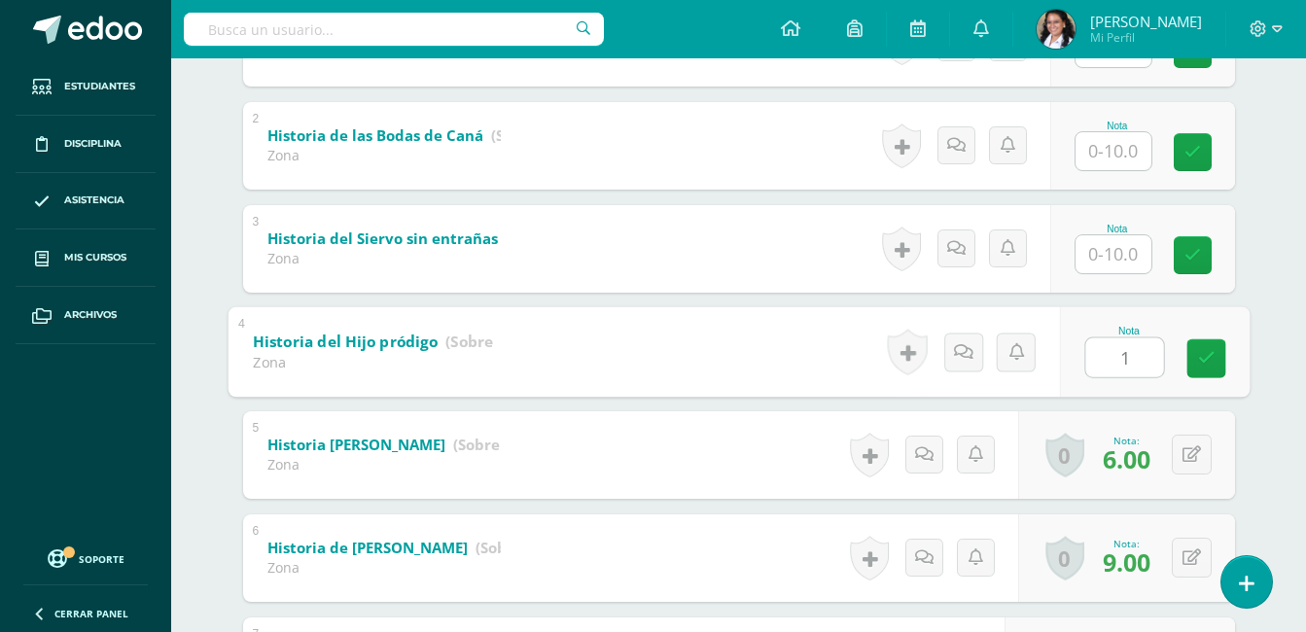
type input "10"
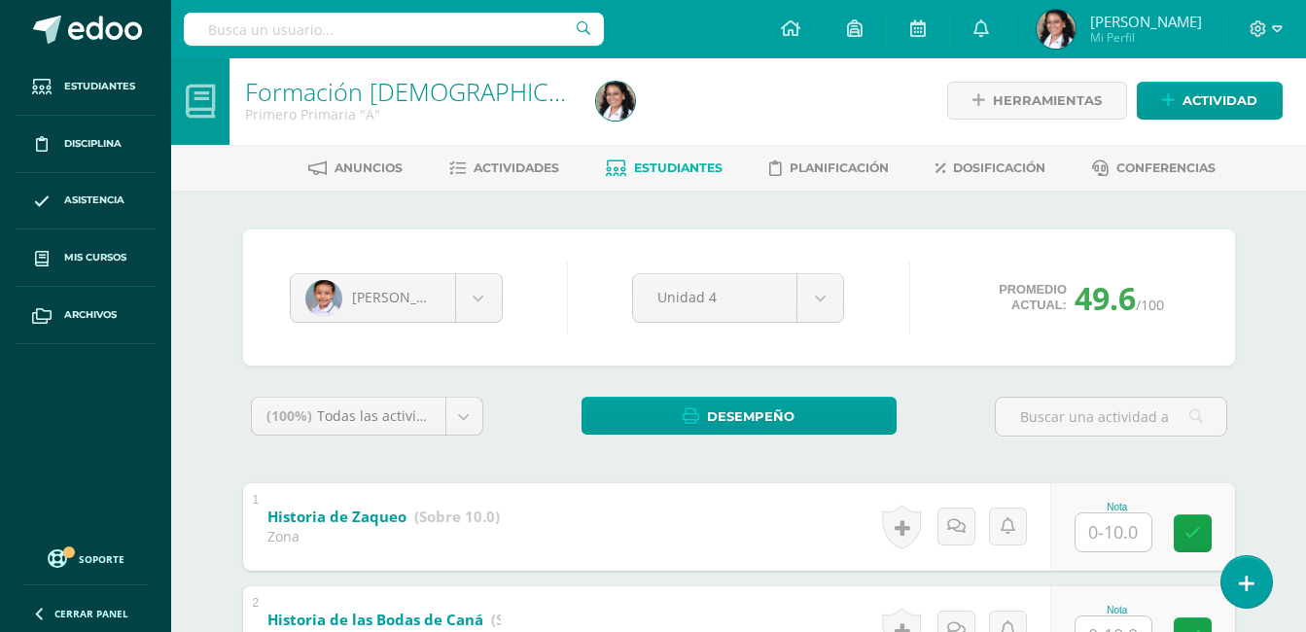
scroll to position [0, 0]
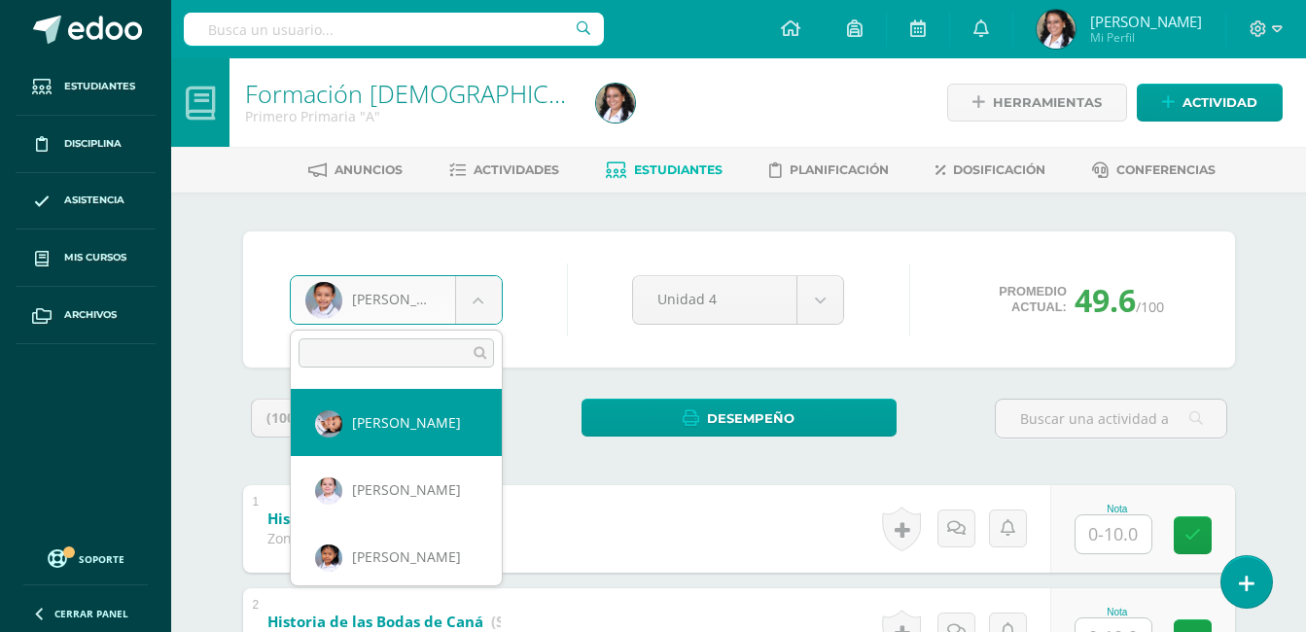
scroll to position [568, 0]
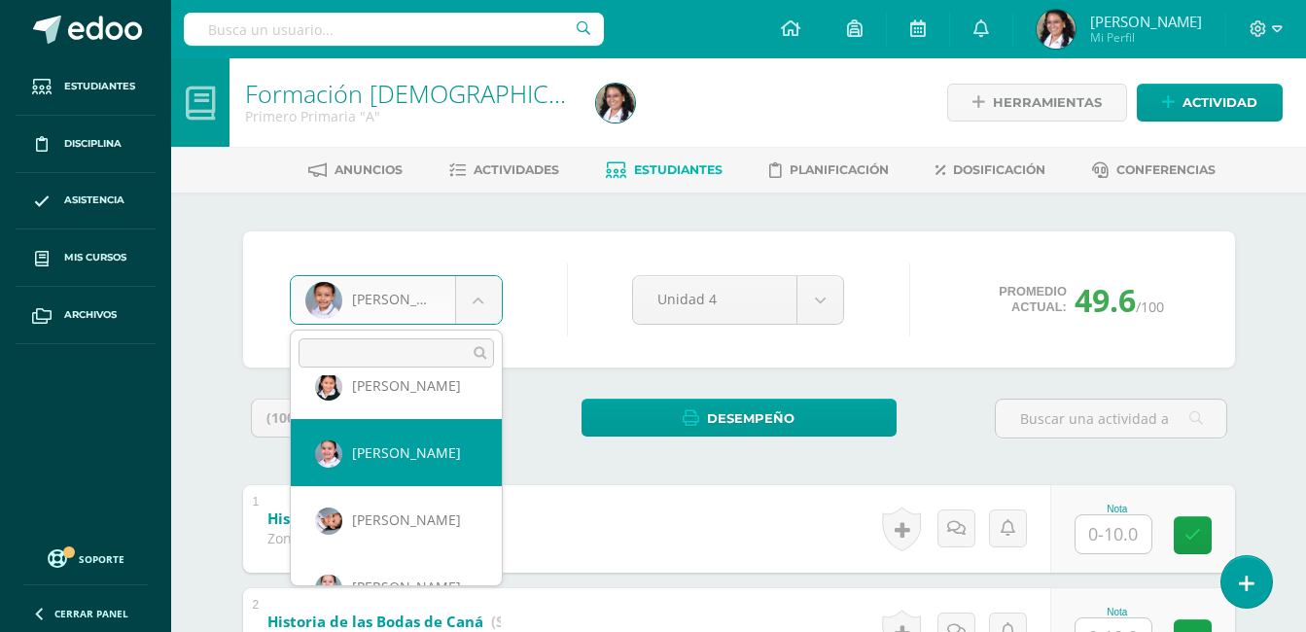
select select "715"
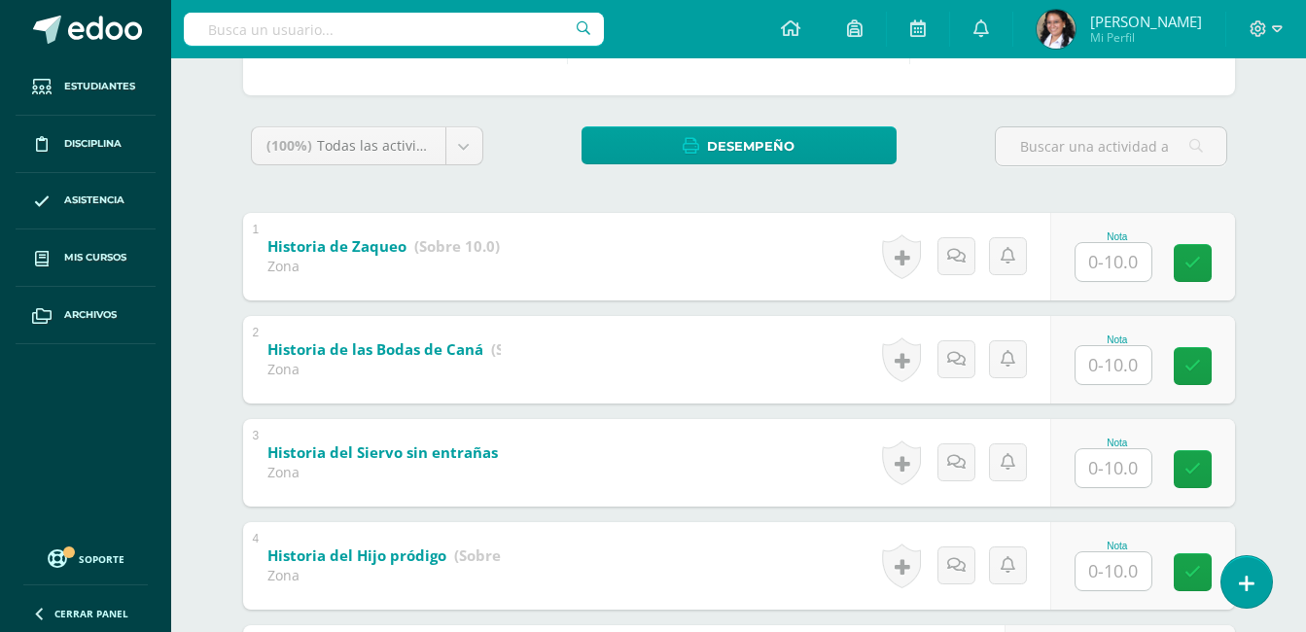
scroll to position [389, 0]
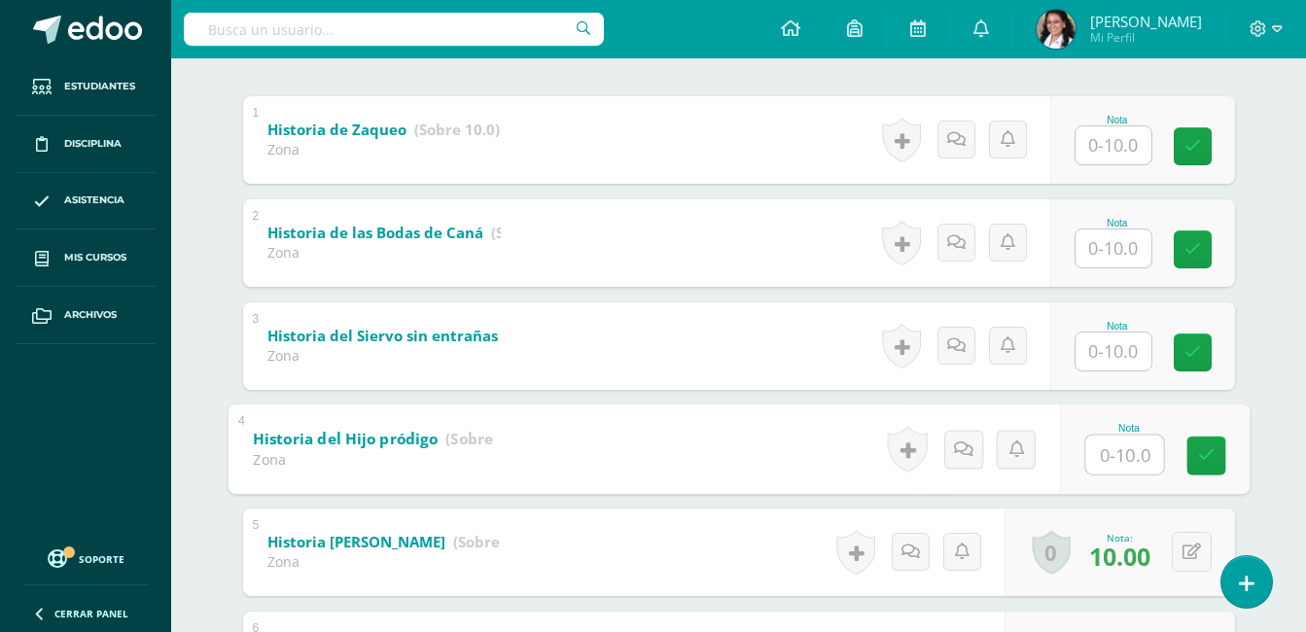
click at [1124, 446] on input "text" at bounding box center [1125, 454] width 78 height 39
type input "10"
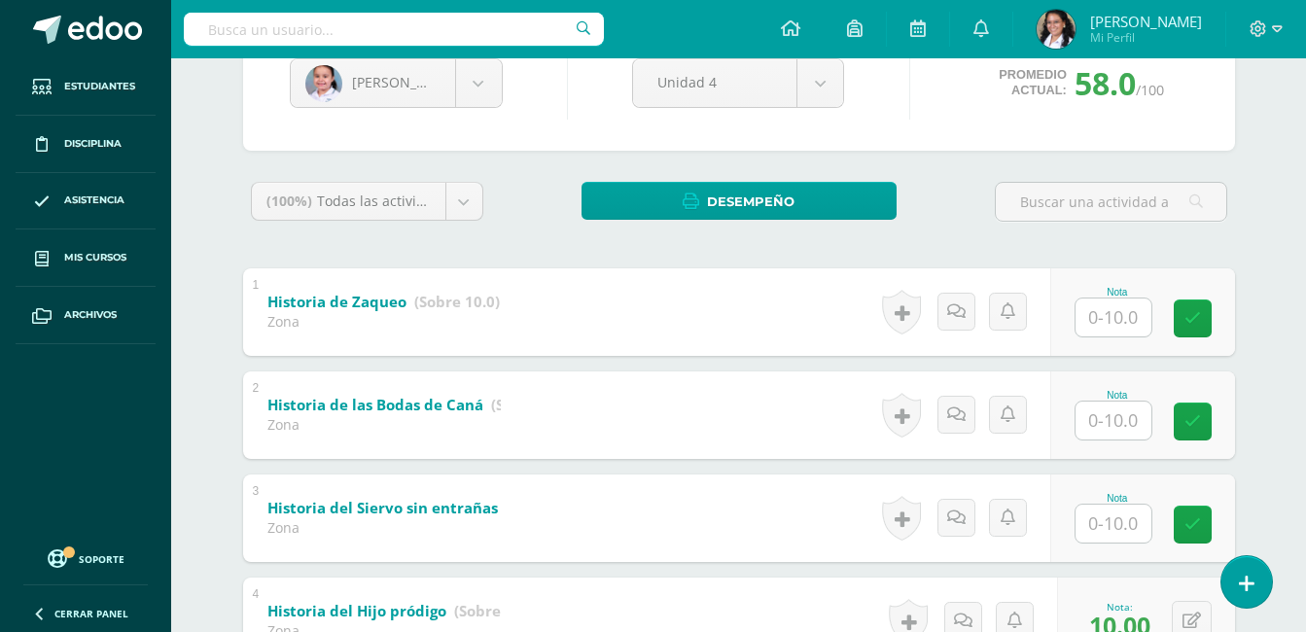
scroll to position [12, 0]
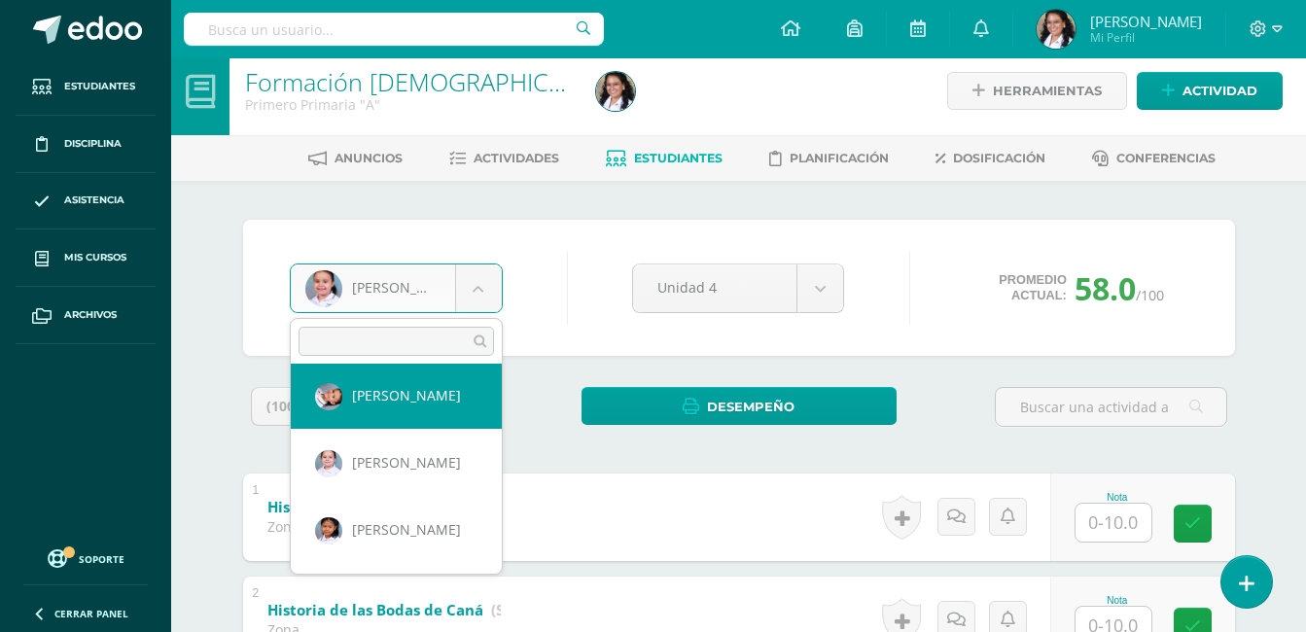
scroll to position [679, 0]
select select "722"
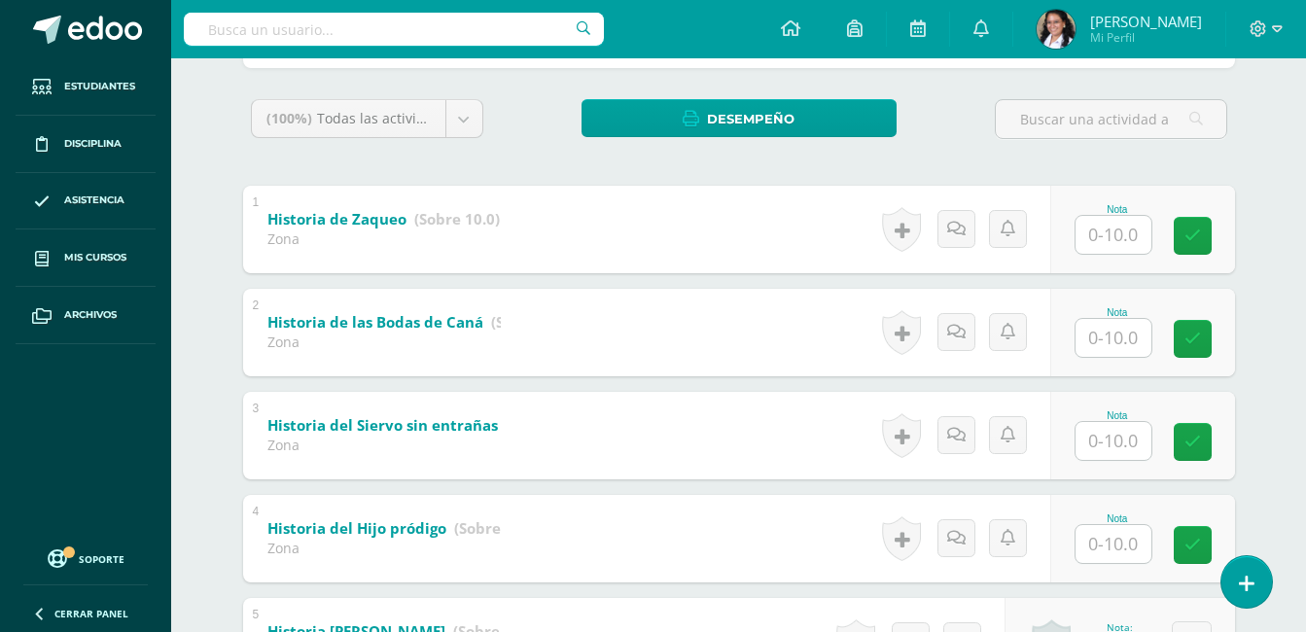
scroll to position [584, 0]
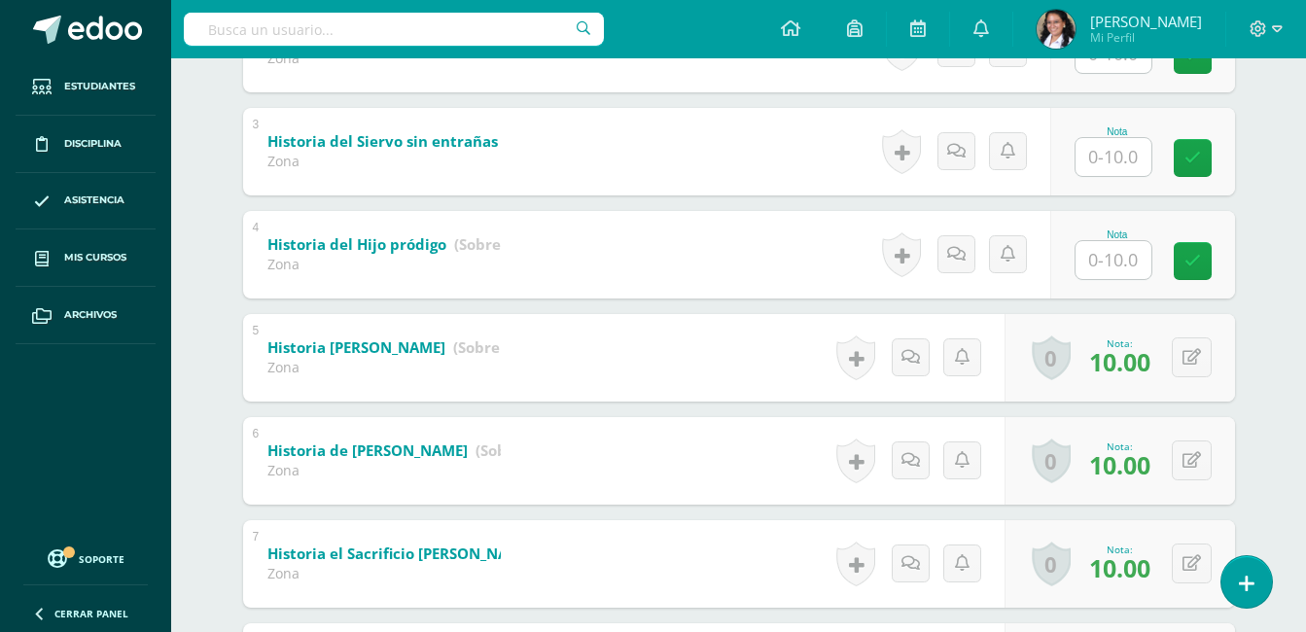
click at [1101, 245] on input "text" at bounding box center [1114, 260] width 76 height 38
type input "10"
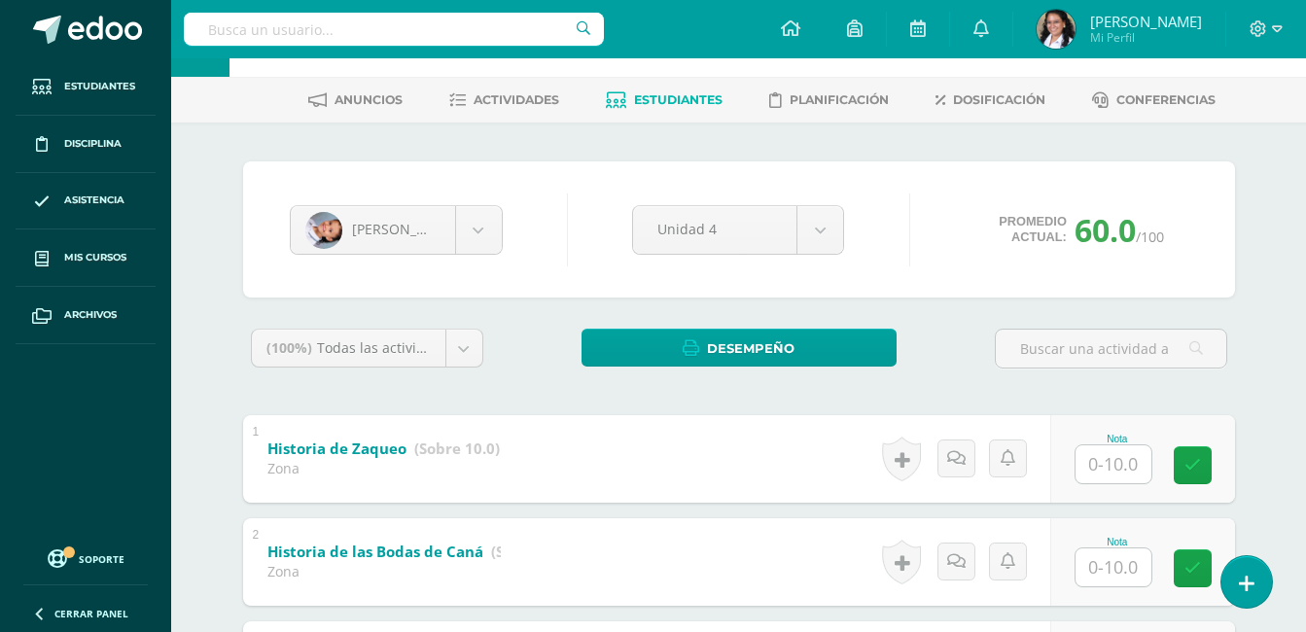
scroll to position [0, 0]
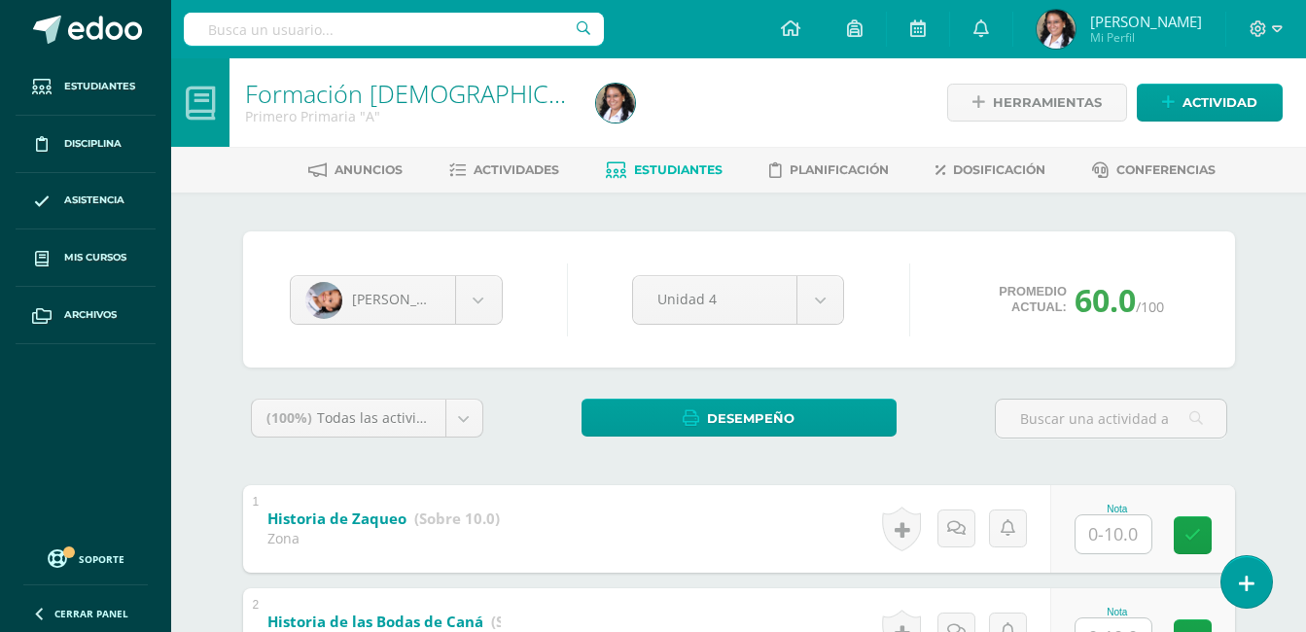
click at [609, 158] on link "Estudiantes" at bounding box center [664, 170] width 117 height 31
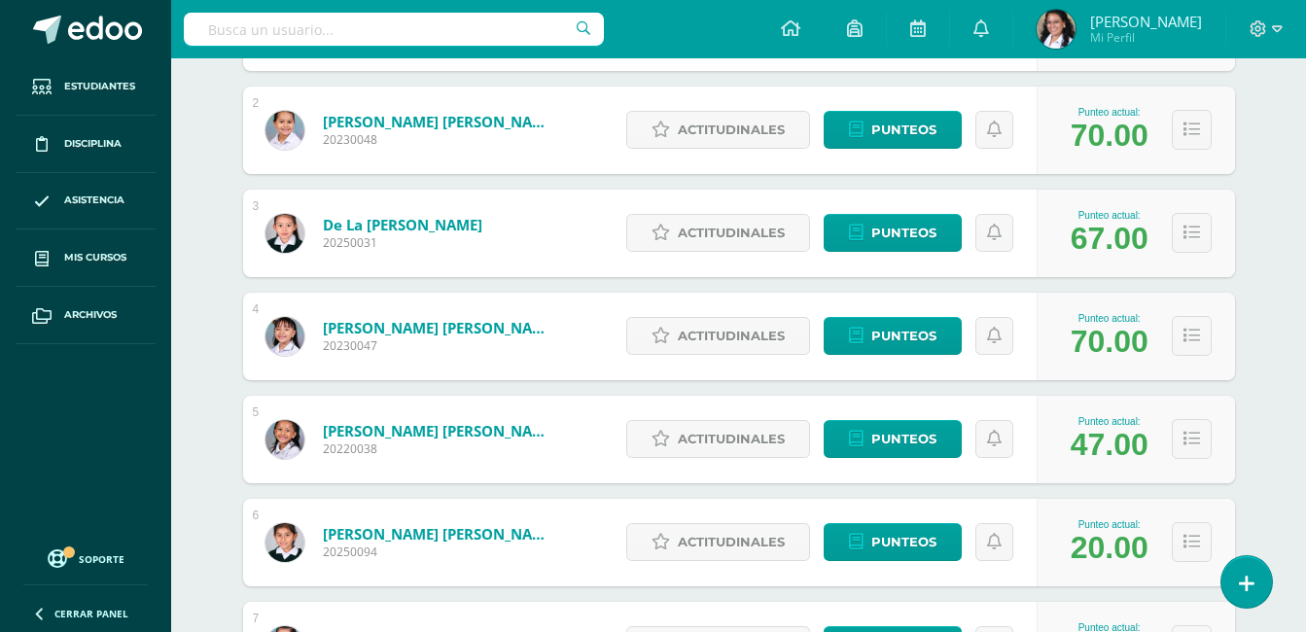
scroll to position [486, 0]
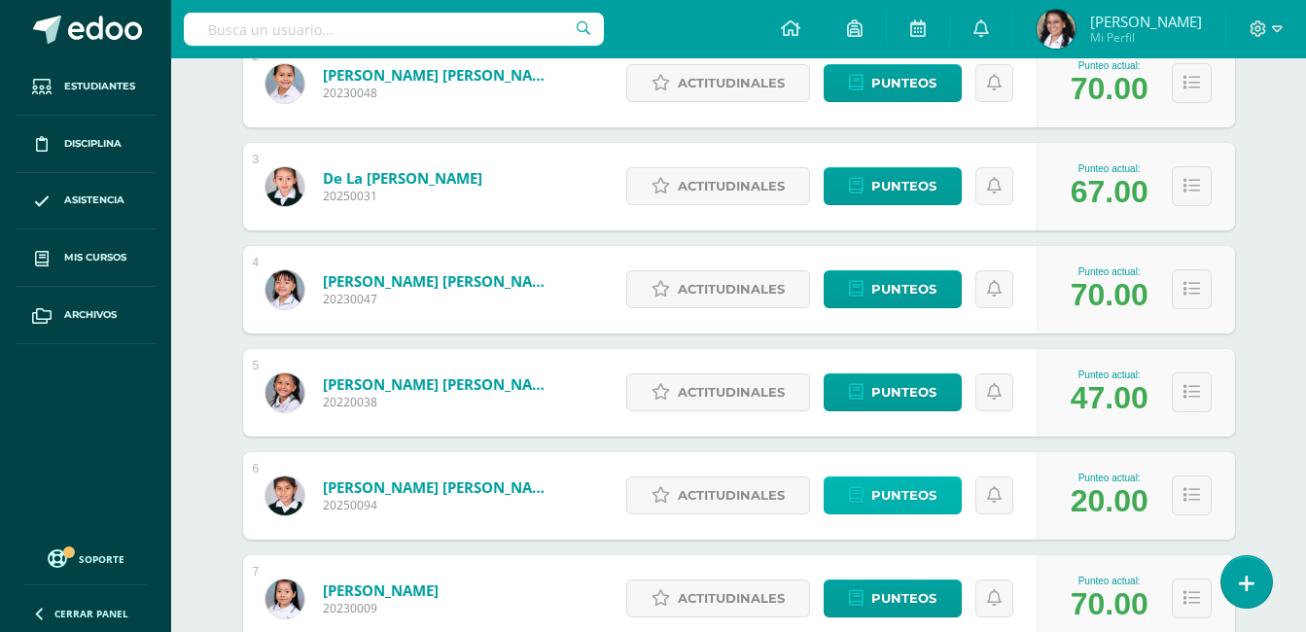
click at [924, 493] on span "Punteos" at bounding box center [904, 496] width 65 height 36
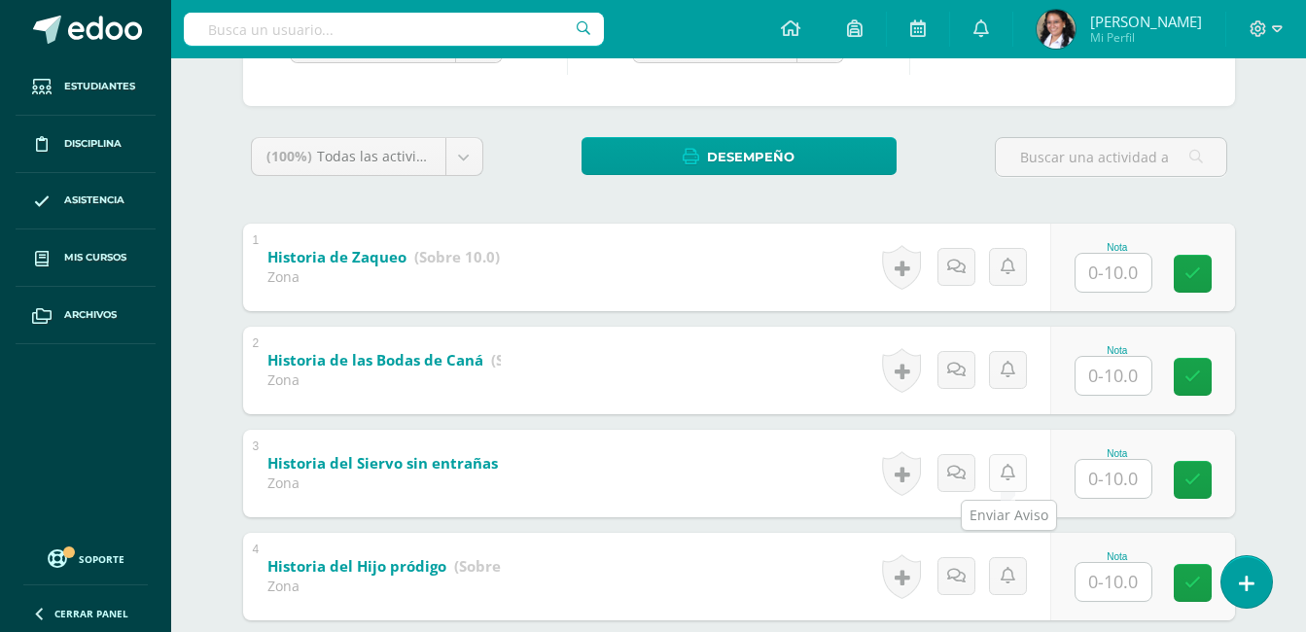
scroll to position [359, 0]
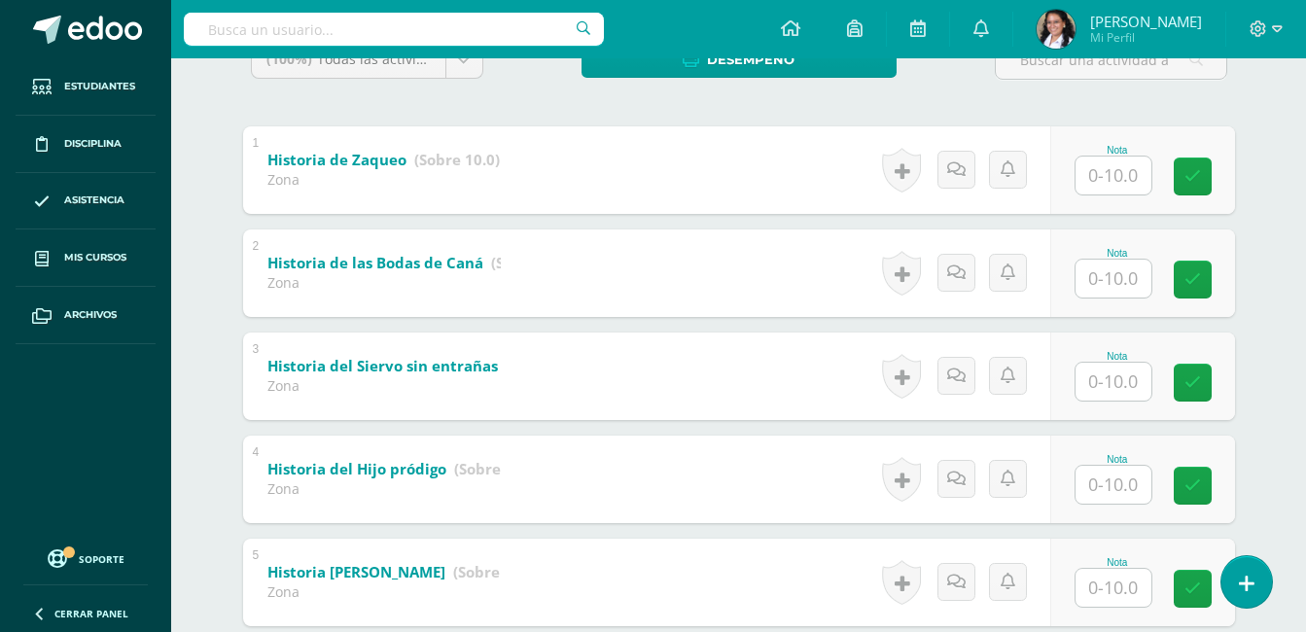
click at [1129, 478] on input "text" at bounding box center [1114, 485] width 76 height 38
type input "10"
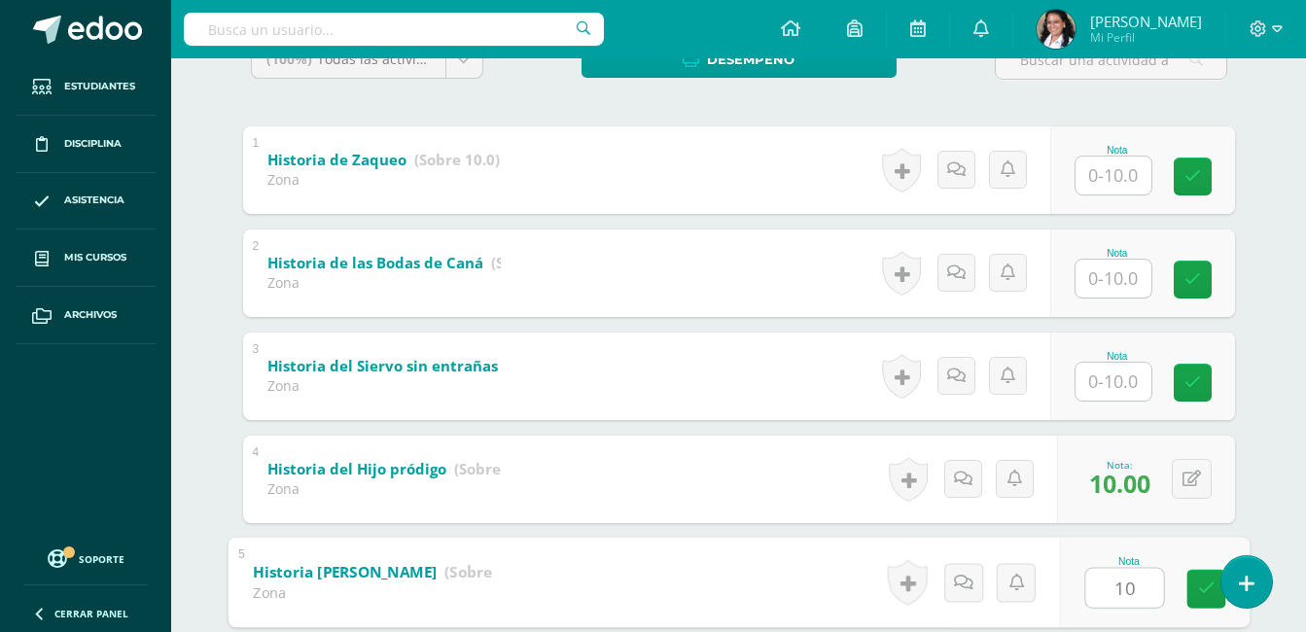
type input "10"
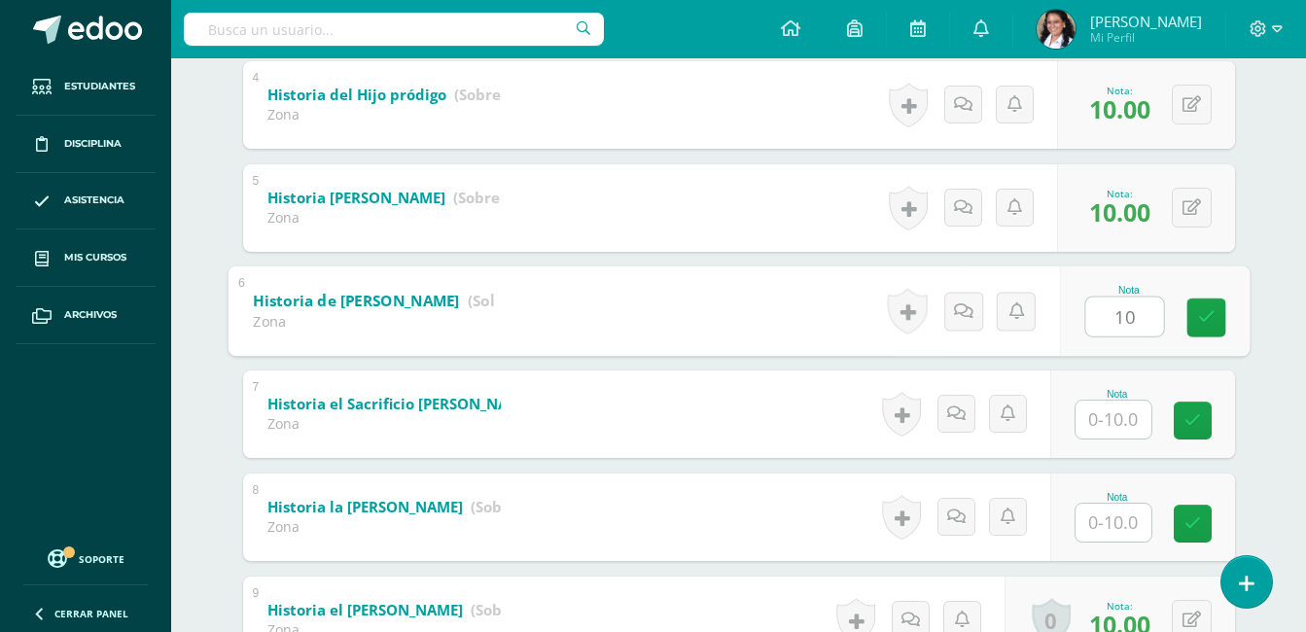
type input "10"
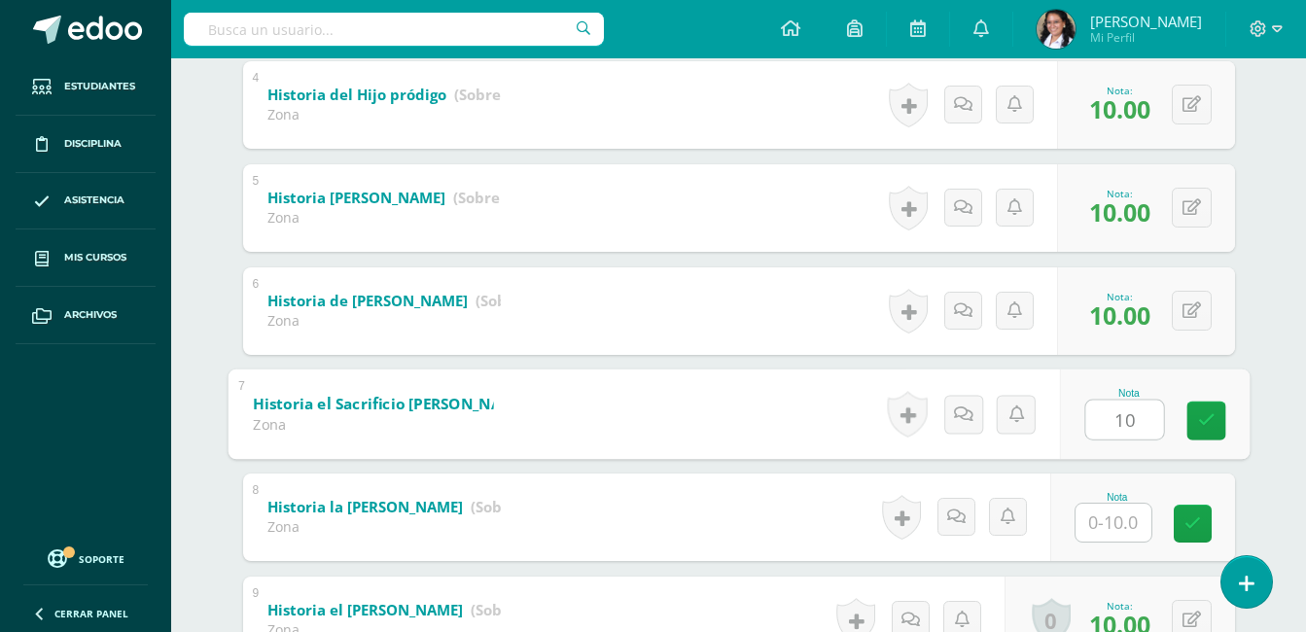
type input "10"
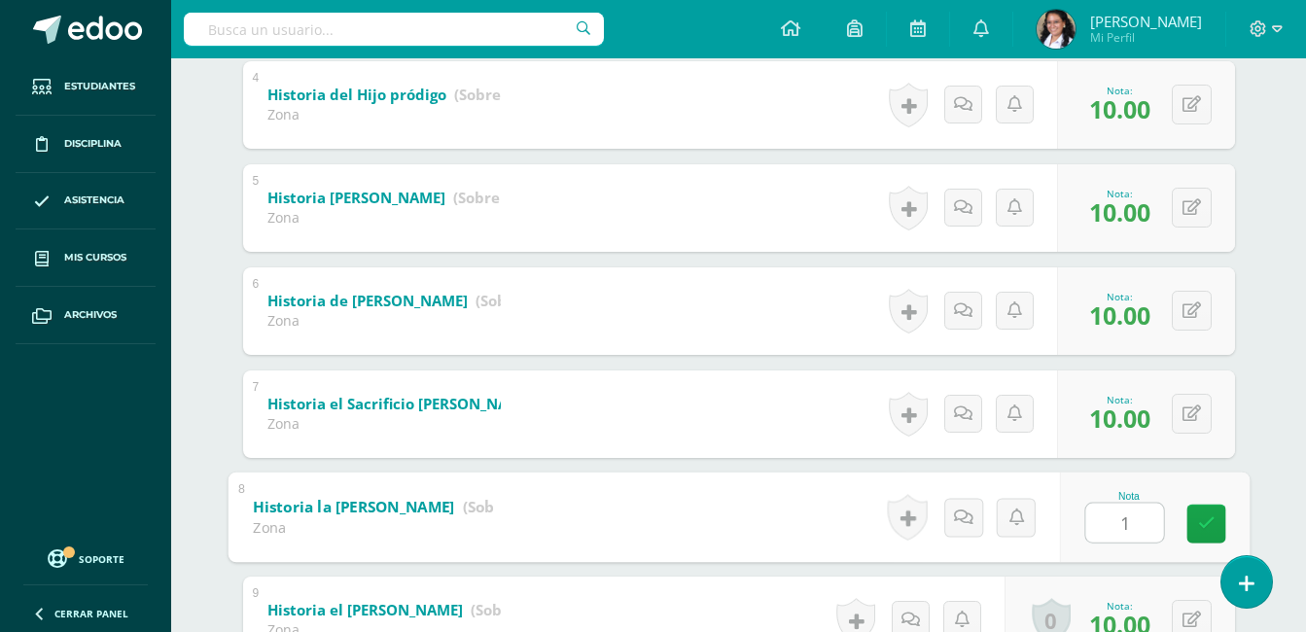
type input "10"
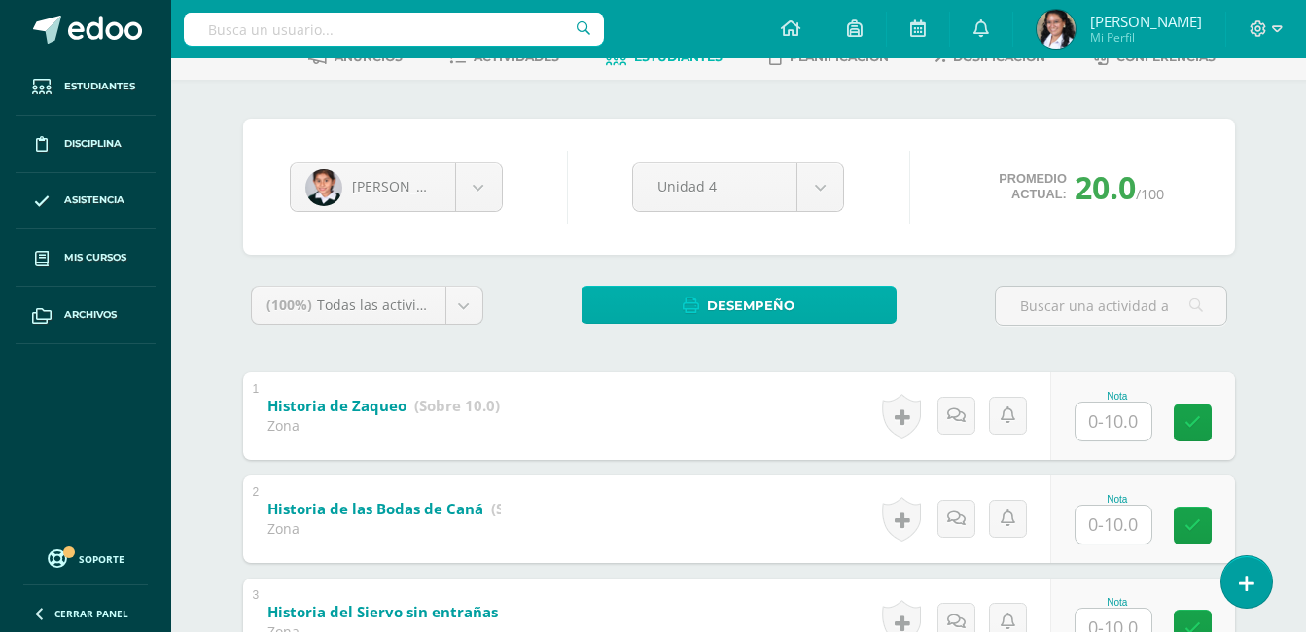
scroll to position [0, 0]
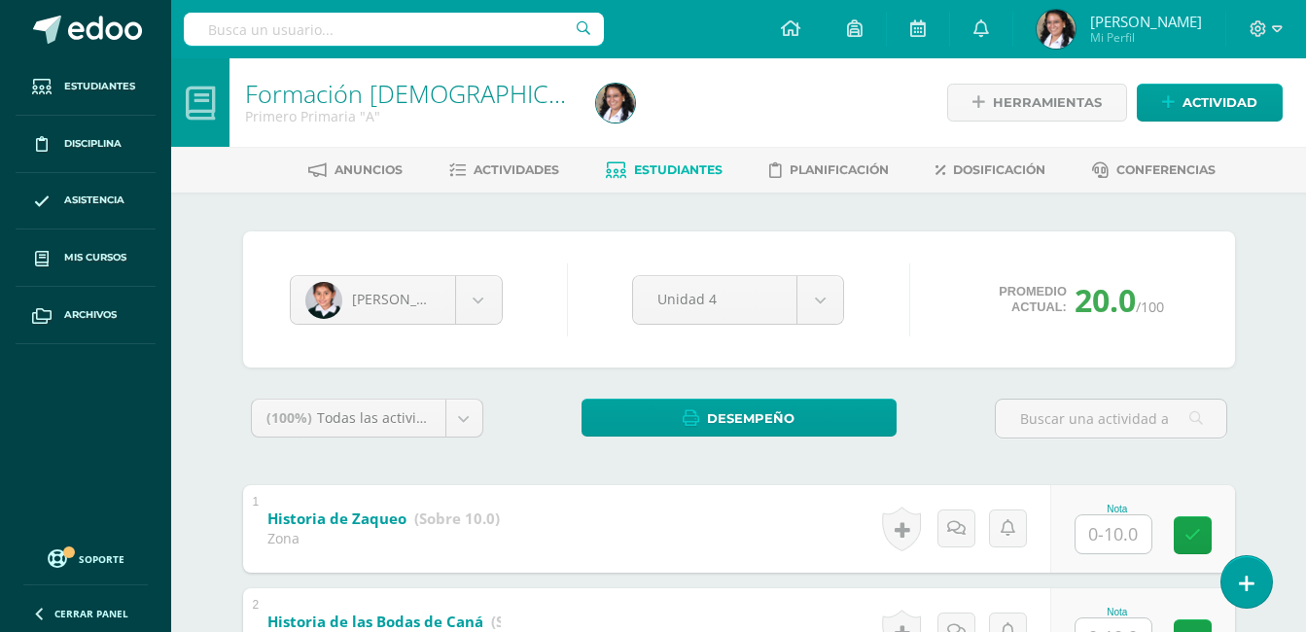
click at [626, 164] on link "Estudiantes" at bounding box center [664, 170] width 117 height 31
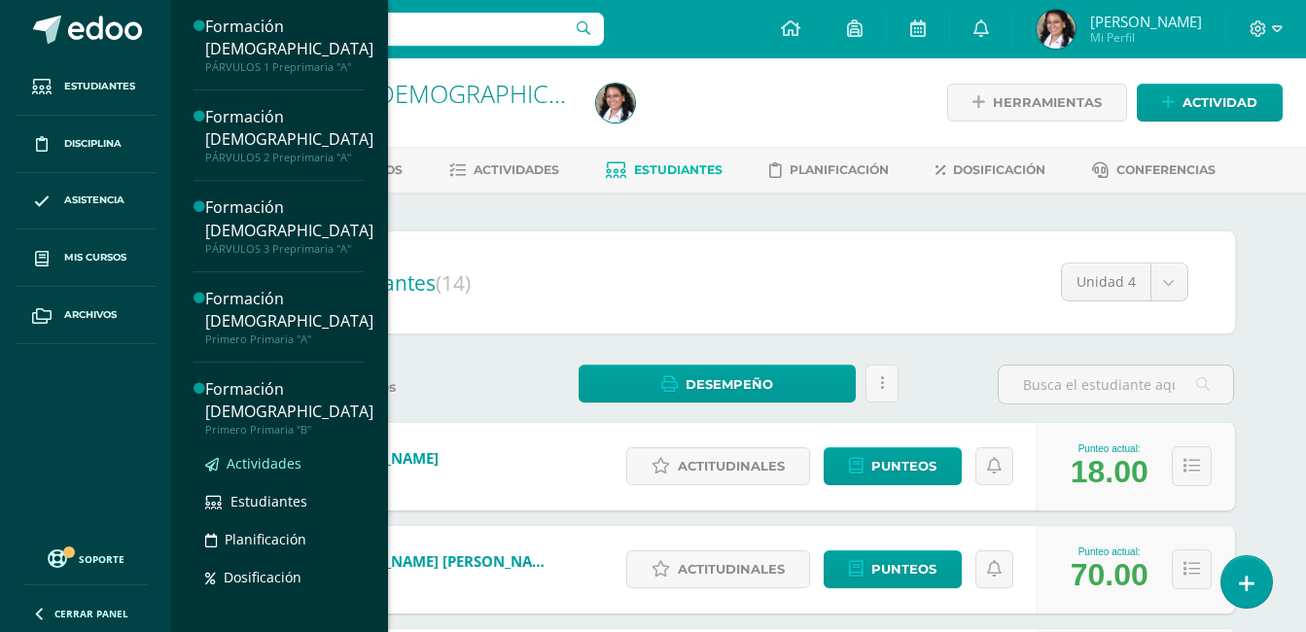
click at [286, 454] on span "Actividades" at bounding box center [264, 463] width 75 height 18
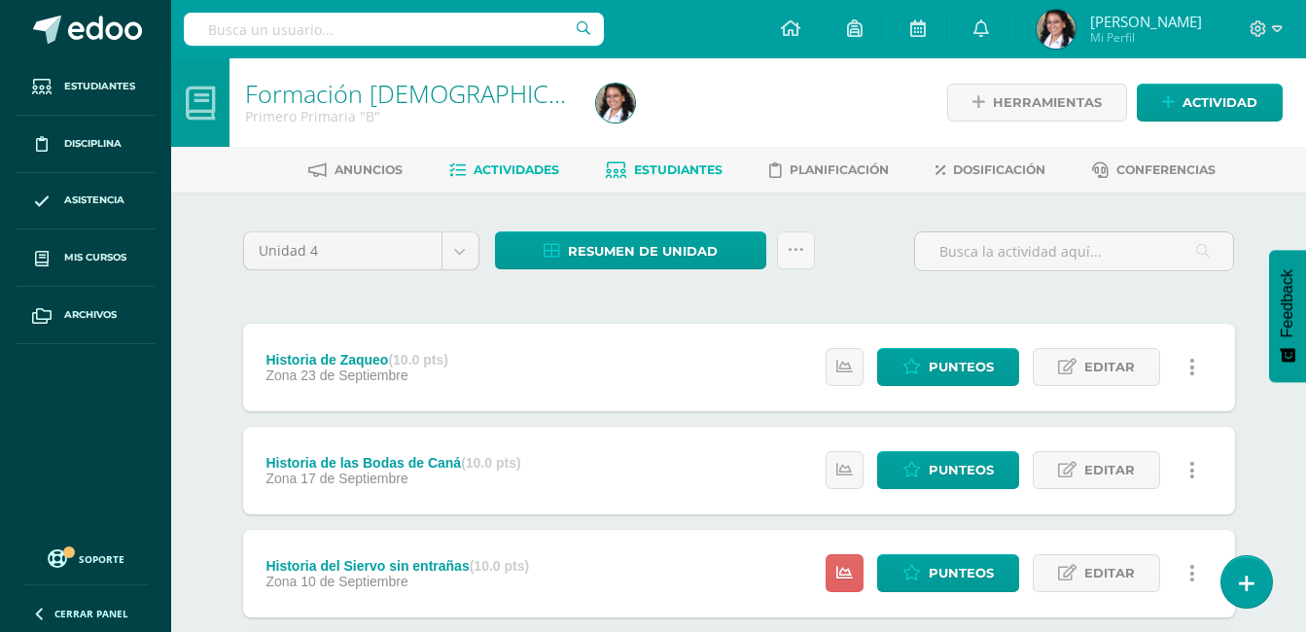
click at [687, 170] on span "Estudiantes" at bounding box center [678, 169] width 89 height 15
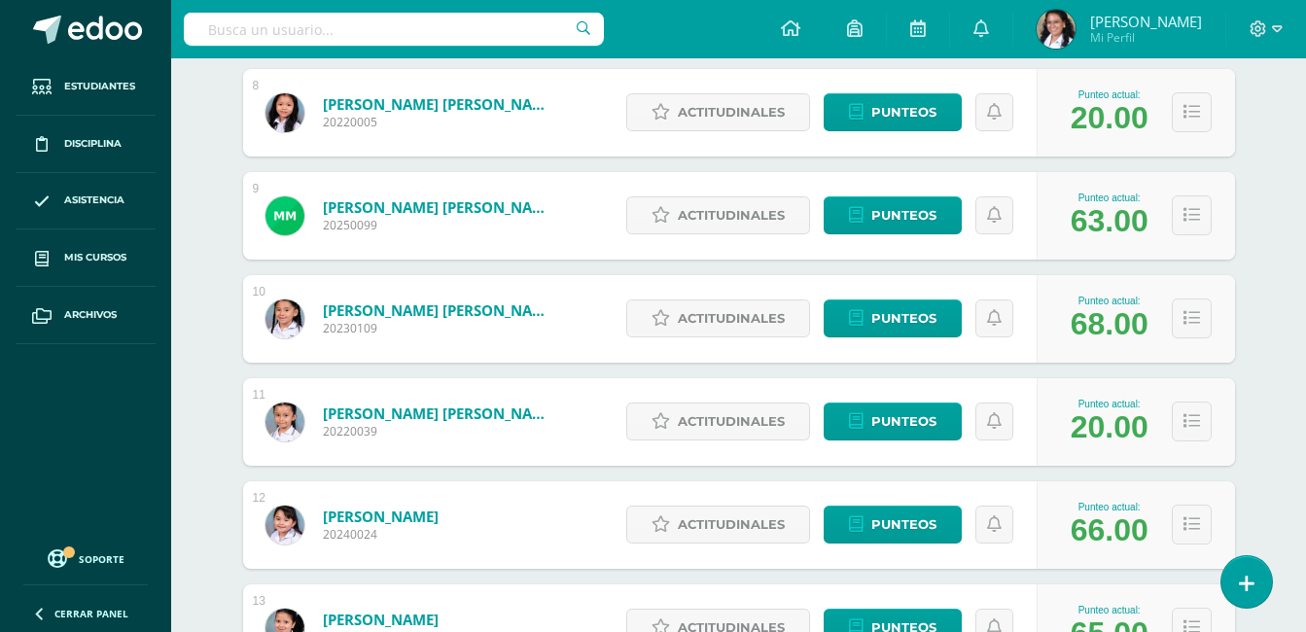
scroll to position [1348, 0]
